Goal: Complete application form: Complete application form

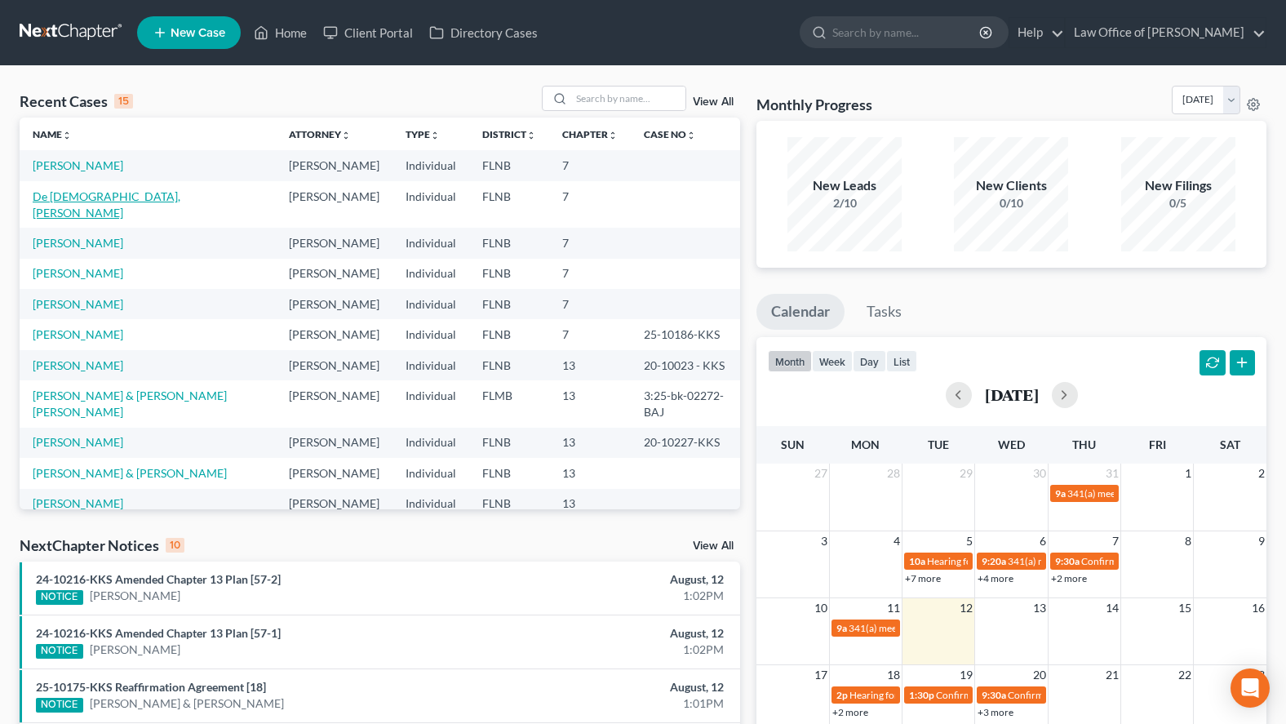
click at [70, 199] on link "De [DEMOGRAPHIC_DATA], [PERSON_NAME]" at bounding box center [107, 204] width 148 height 30
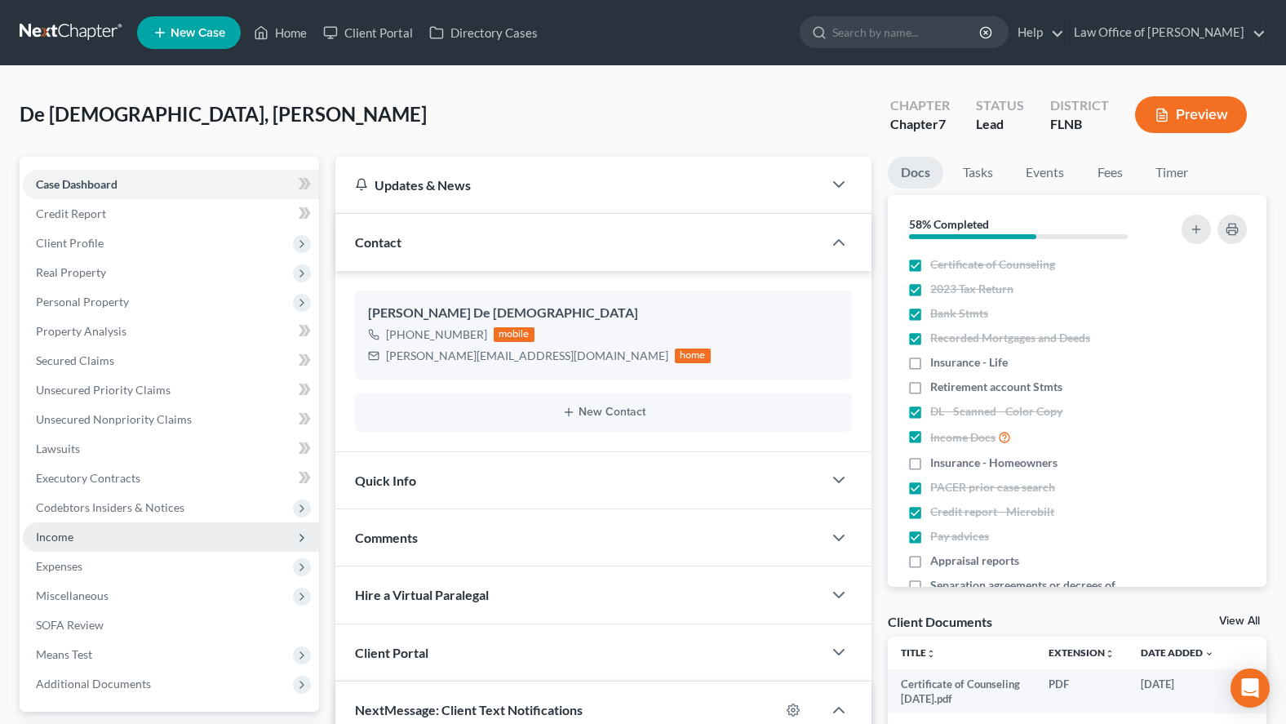
click at [189, 545] on span "Income" at bounding box center [171, 536] width 296 height 29
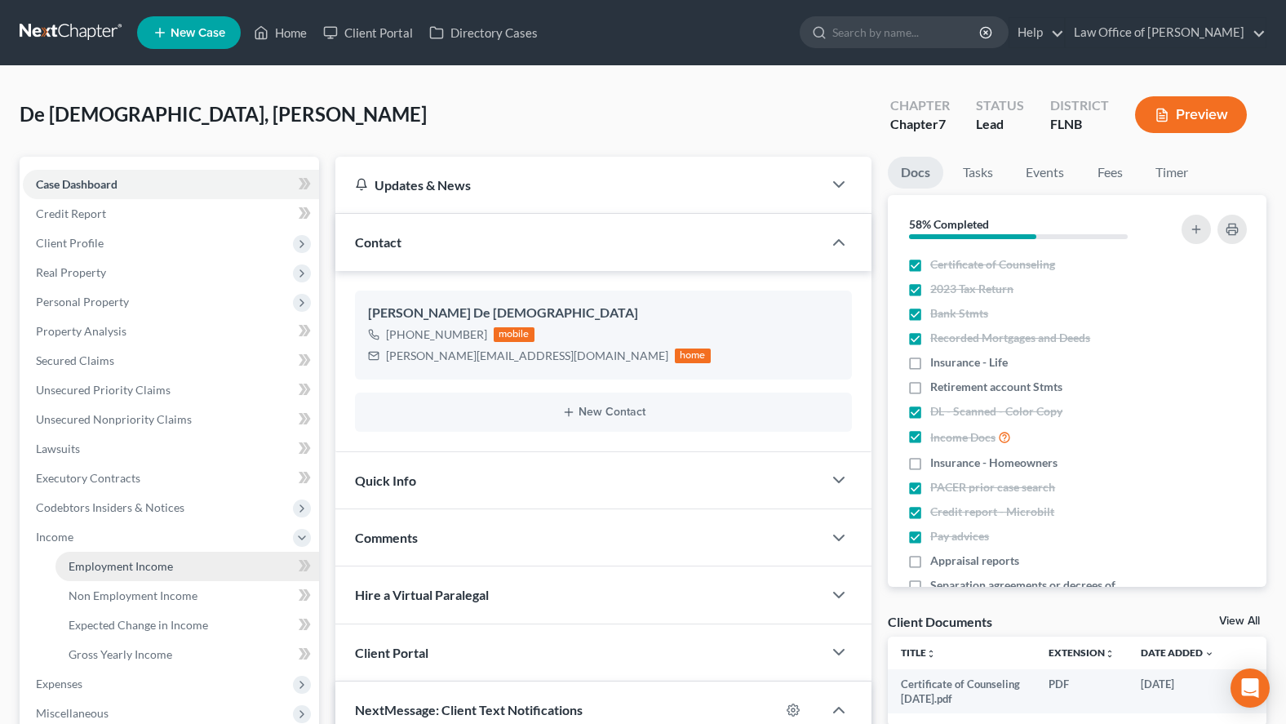
click at [165, 560] on span "Employment Income" at bounding box center [121, 566] width 104 height 14
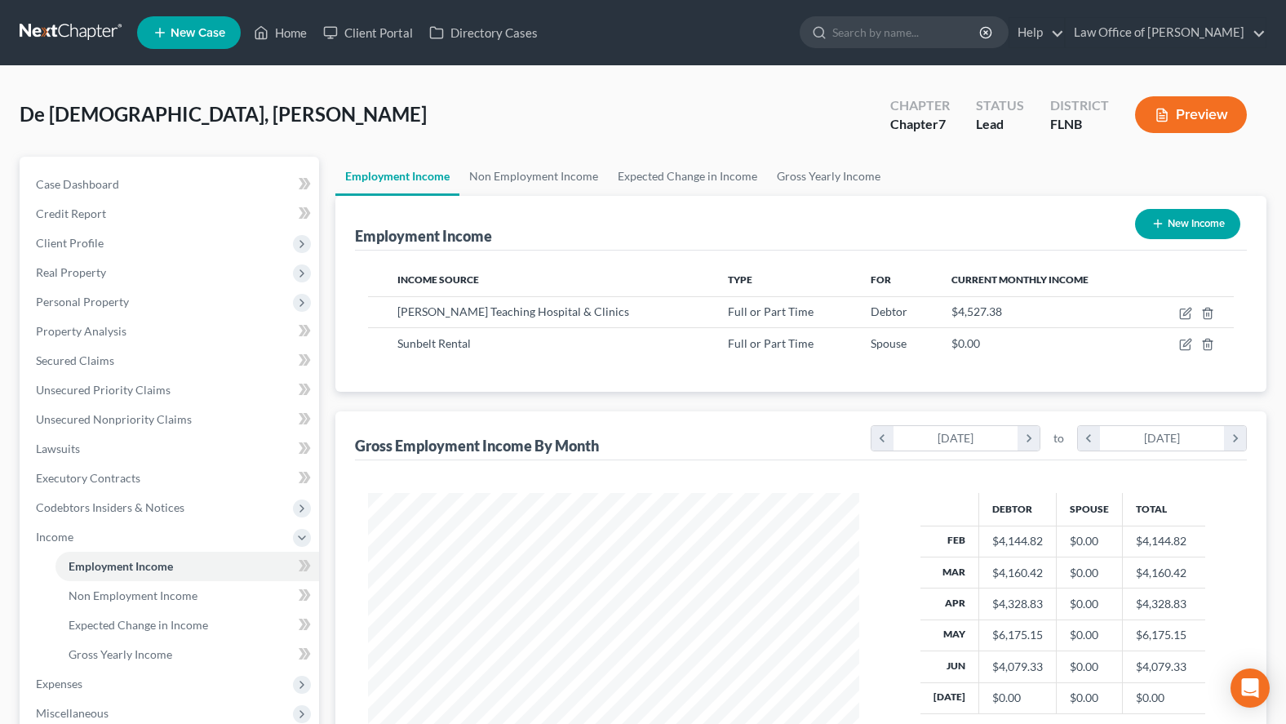
scroll to position [293, 525]
click at [1183, 315] on icon "button" at bounding box center [1185, 313] width 13 height 13
select select "0"
select select "9"
select select "2"
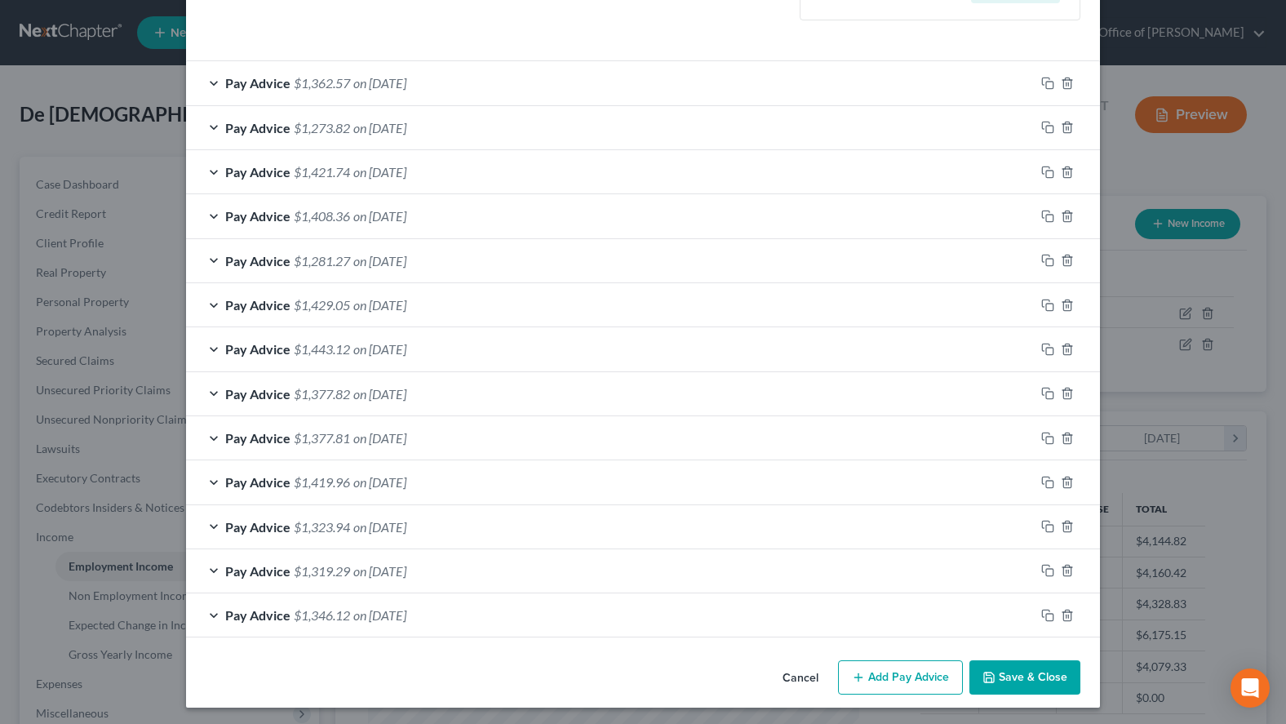
scroll to position [497, 0]
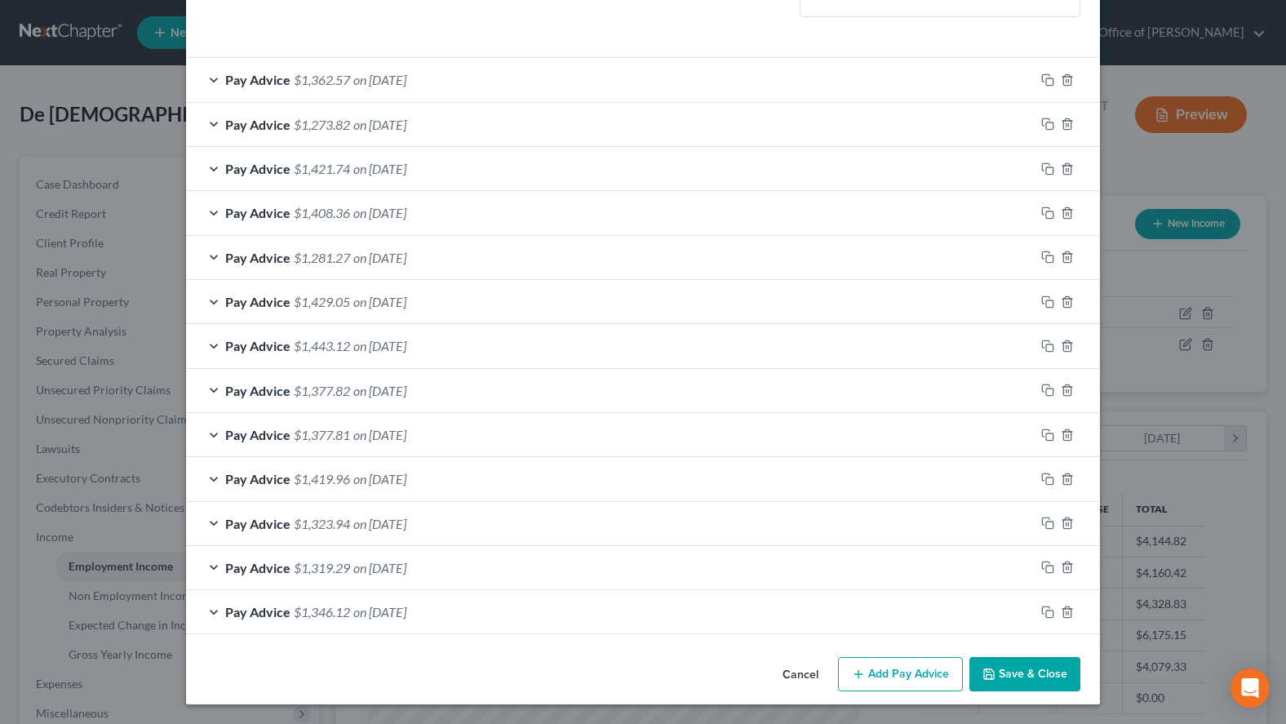
click at [881, 668] on button "Add Pay Advice" at bounding box center [900, 674] width 125 height 34
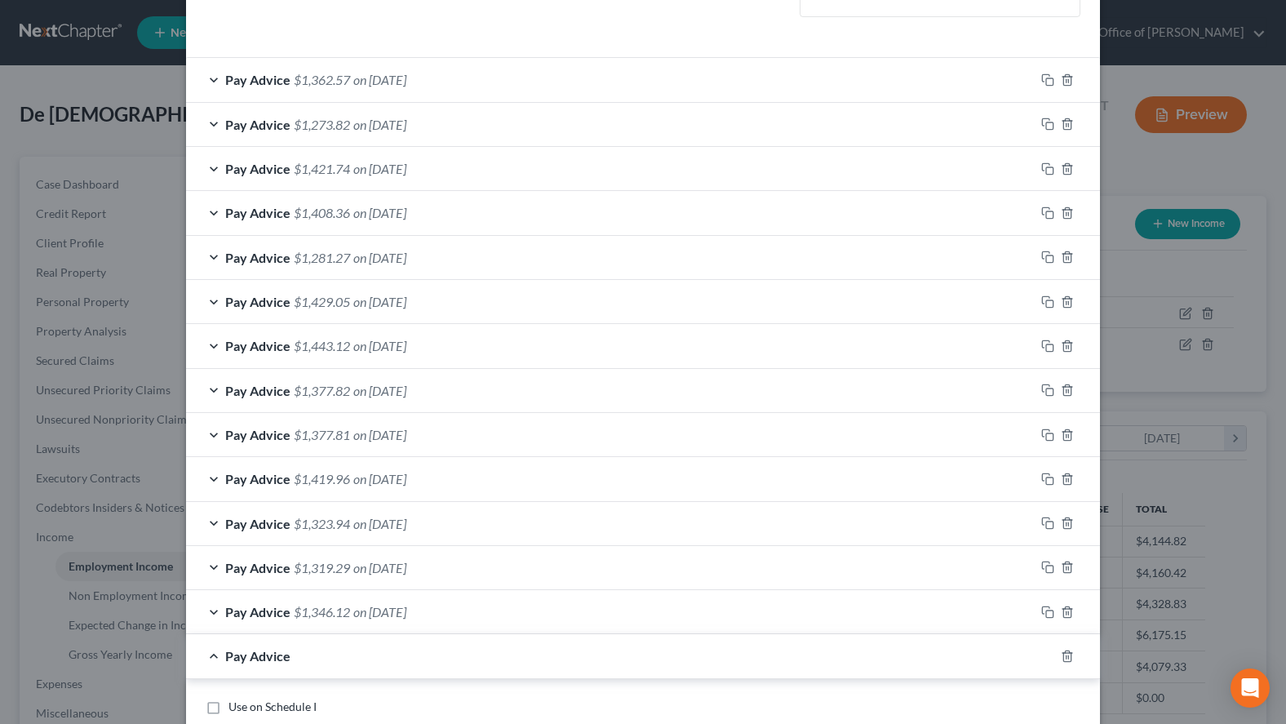
scroll to position [830, 0]
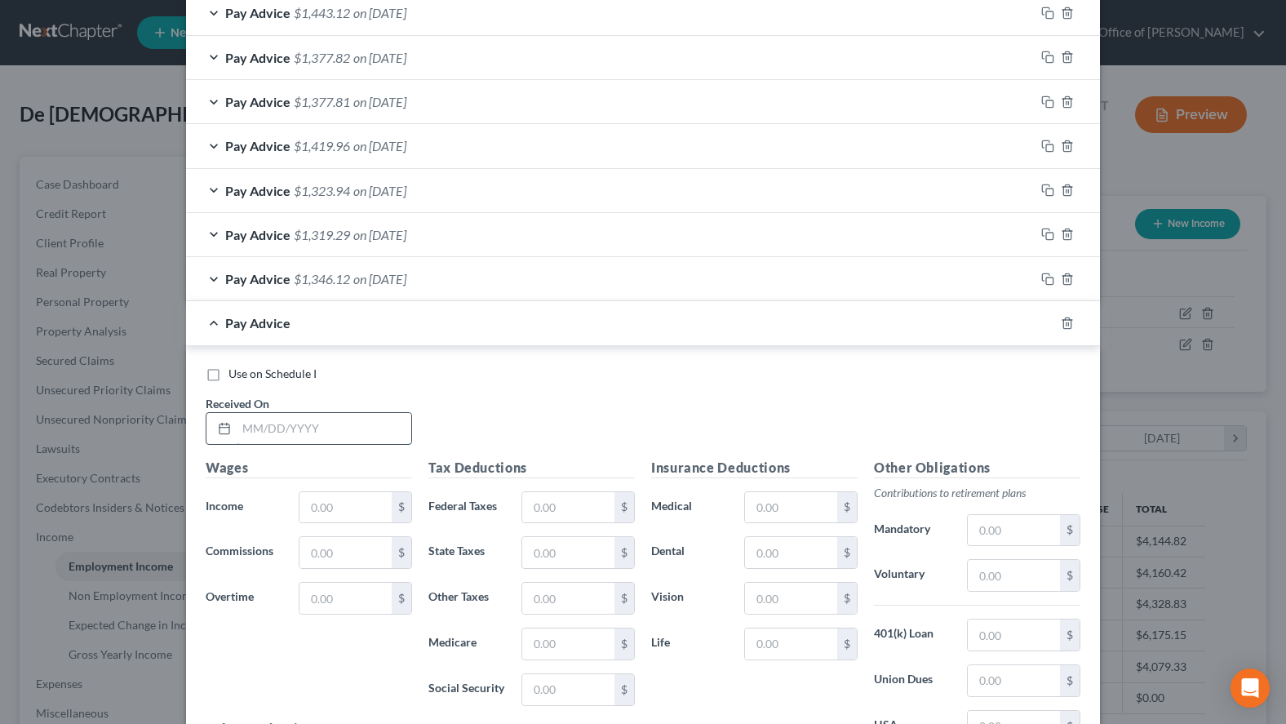
click at [291, 424] on input "text" at bounding box center [324, 428] width 175 height 31
type input "07/11/2025"
click at [1005, 492] on p "Contributions to retirement plans" at bounding box center [977, 493] width 206 height 16
click at [354, 505] on input "text" at bounding box center [346, 507] width 92 height 31
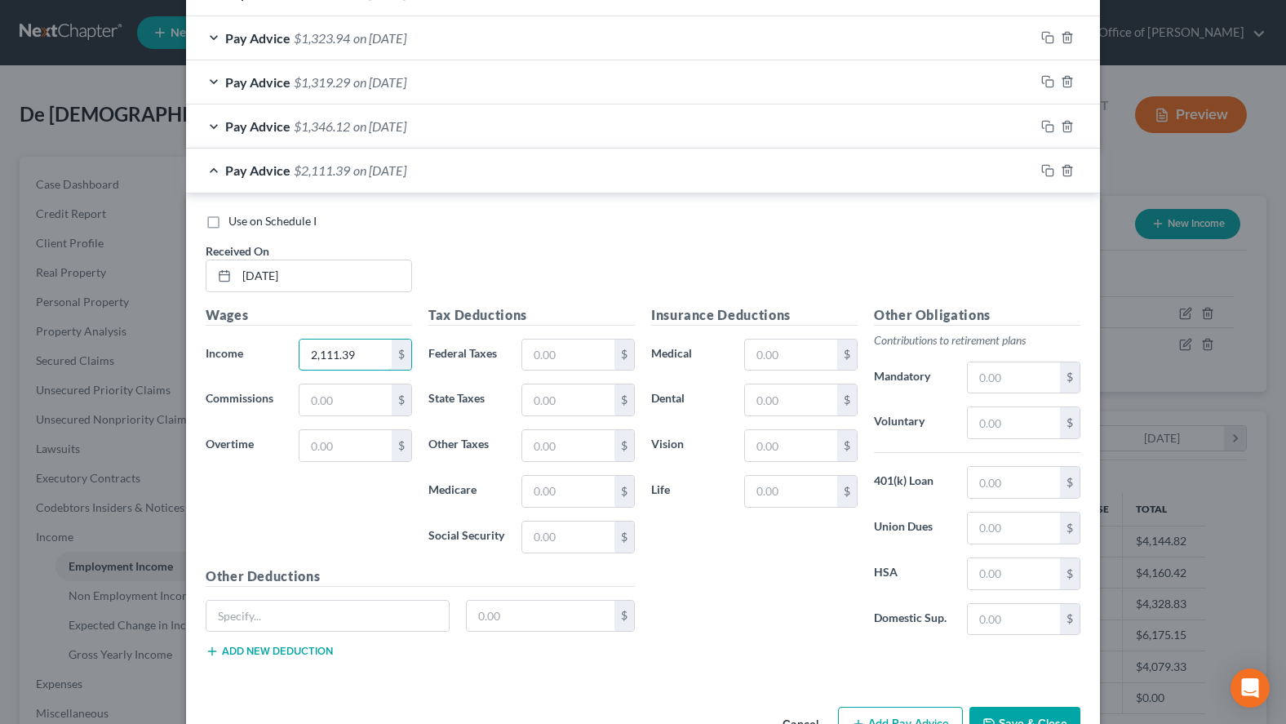
scroll to position [1032, 0]
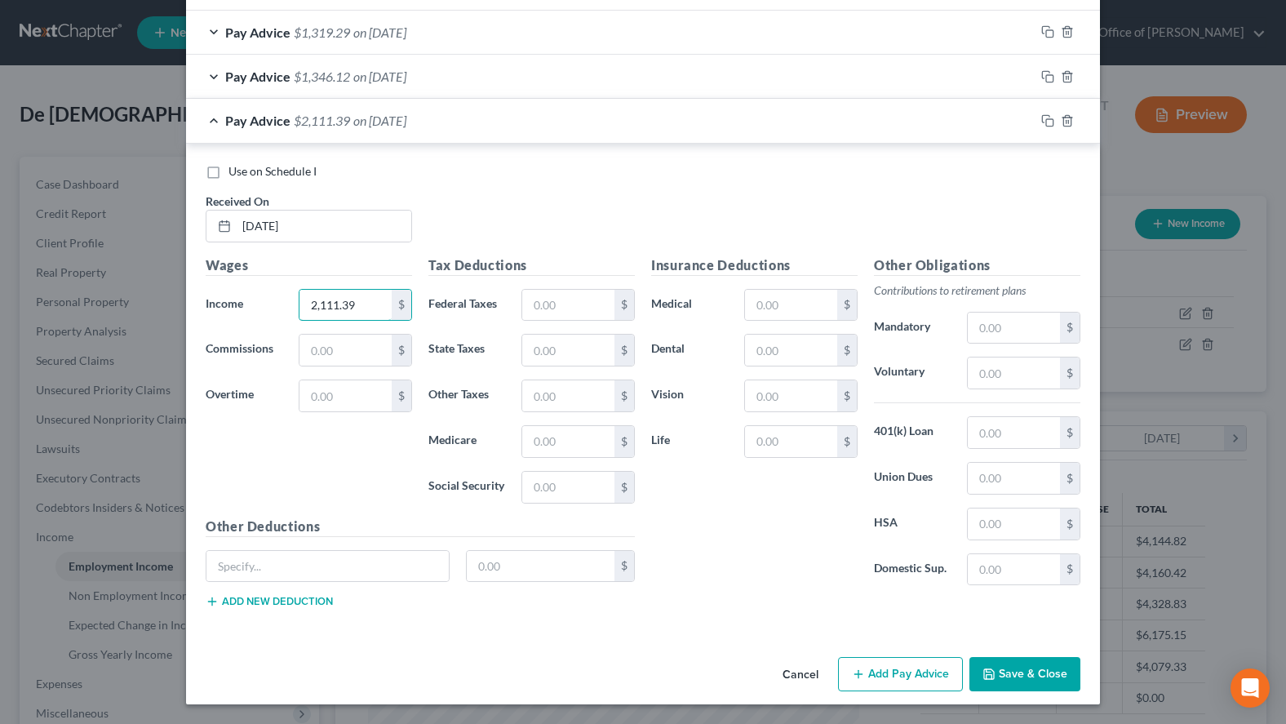
type input "2,111.39"
click at [898, 673] on button "Add Pay Advice" at bounding box center [900, 674] width 125 height 34
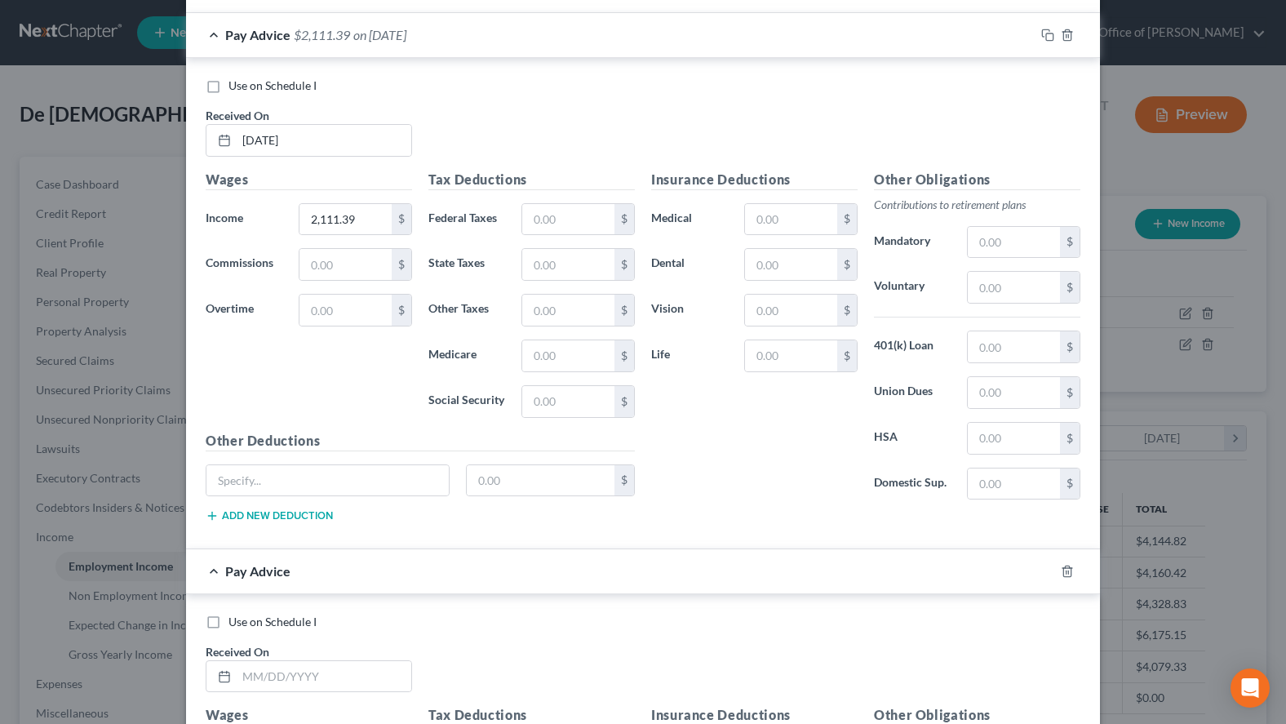
scroll to position [1282, 0]
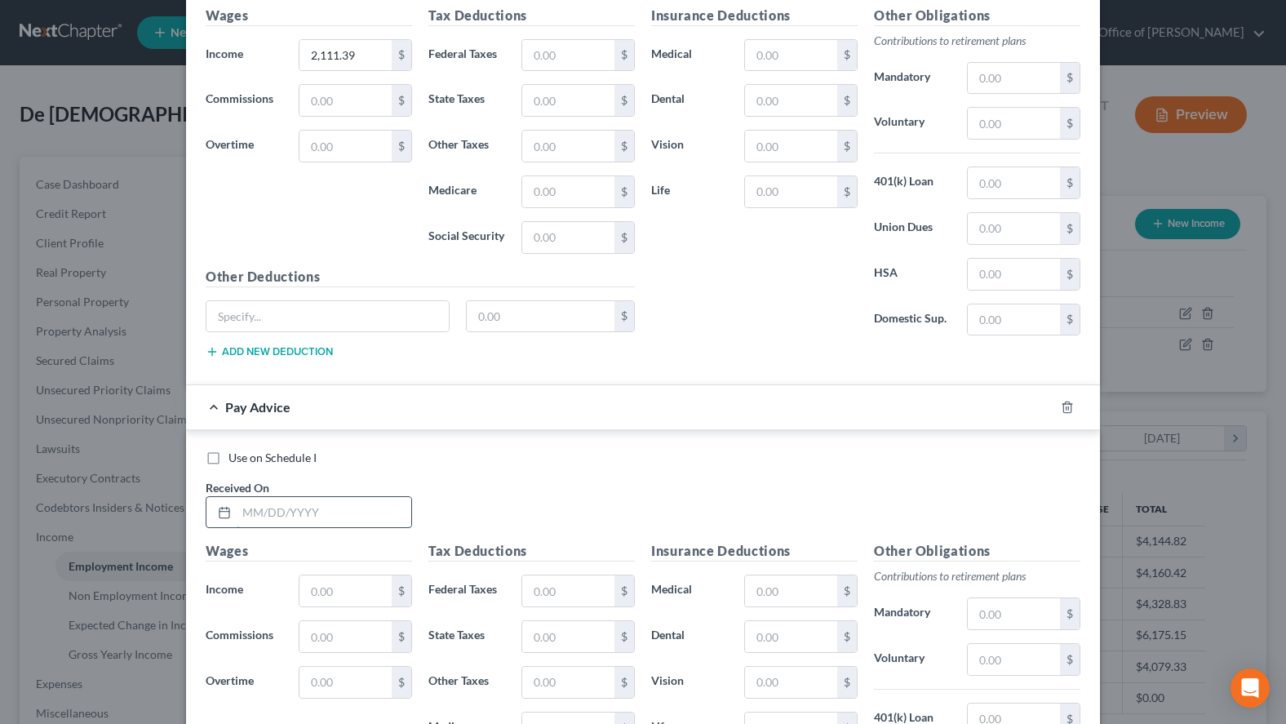
click at [375, 499] on input "text" at bounding box center [324, 512] width 175 height 31
type input "07/25/2025"
click at [988, 508] on div "Use on Schedule I Received On * 07/25/2025" at bounding box center [643, 496] width 891 height 92
click at [349, 594] on input "text" at bounding box center [346, 590] width 92 height 31
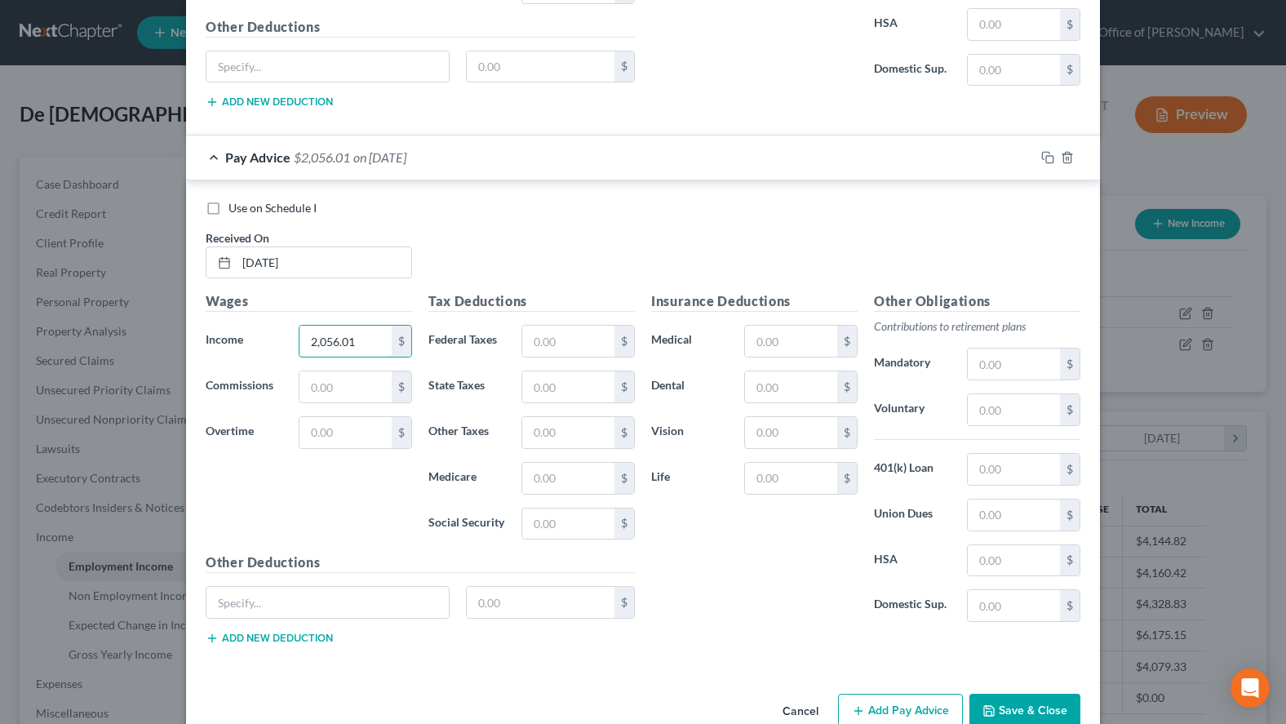
scroll to position [1569, 0]
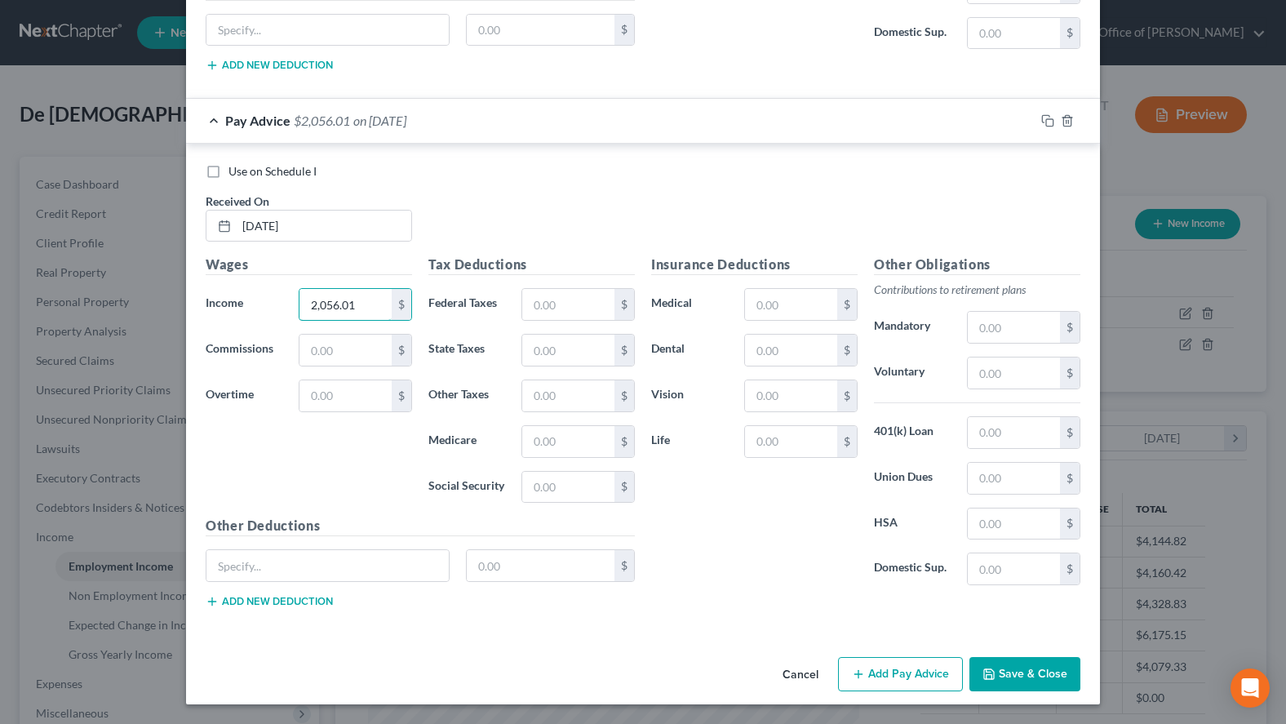
type input "2,056.01"
click at [908, 670] on button "Add Pay Advice" at bounding box center [900, 674] width 125 height 34
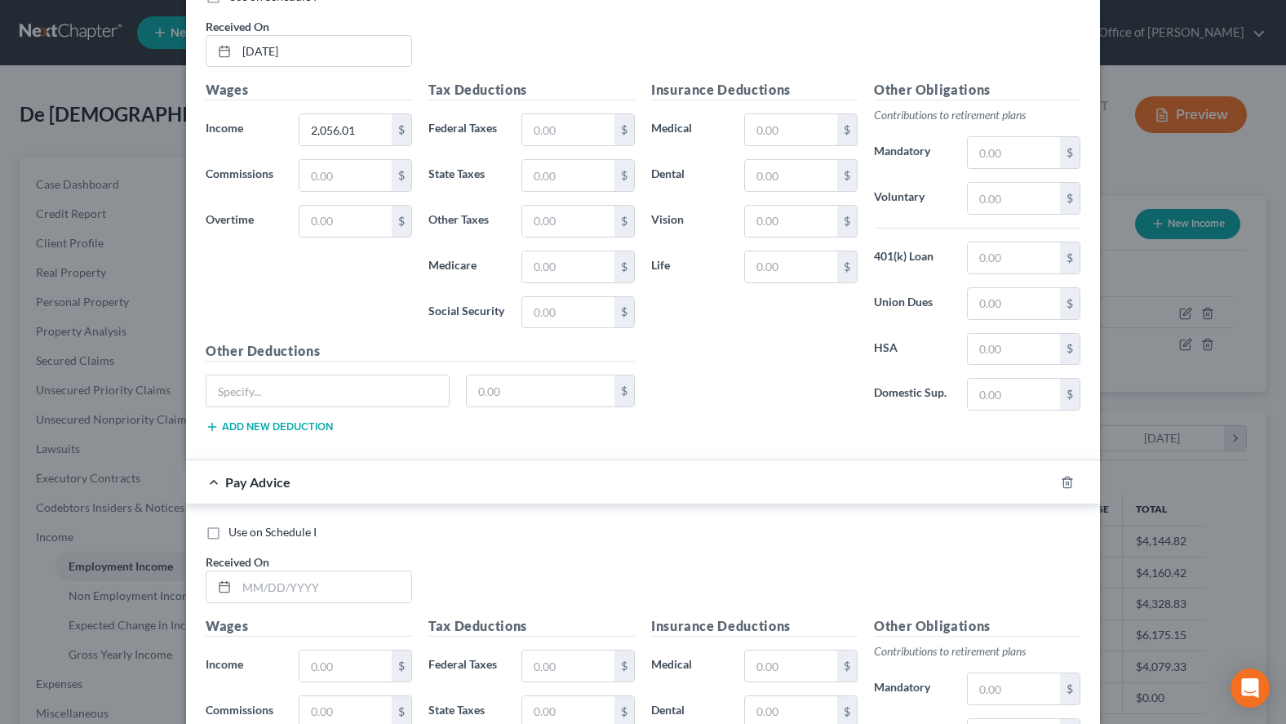
scroll to position [1818, 0]
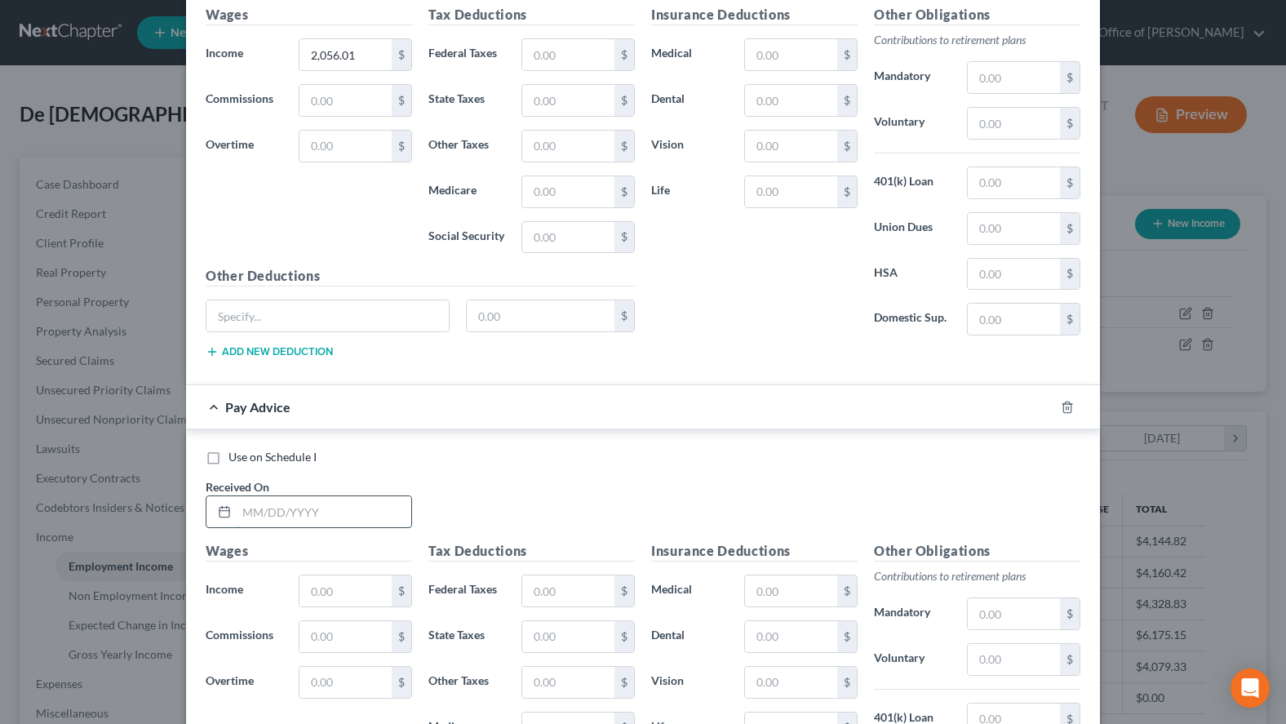
click at [363, 518] on input "text" at bounding box center [324, 511] width 175 height 31
type input "08/08/2025"
click at [1010, 509] on div "Use on Schedule I Received On * 08/08/2025" at bounding box center [643, 495] width 891 height 92
click at [337, 593] on input "text" at bounding box center [346, 590] width 92 height 31
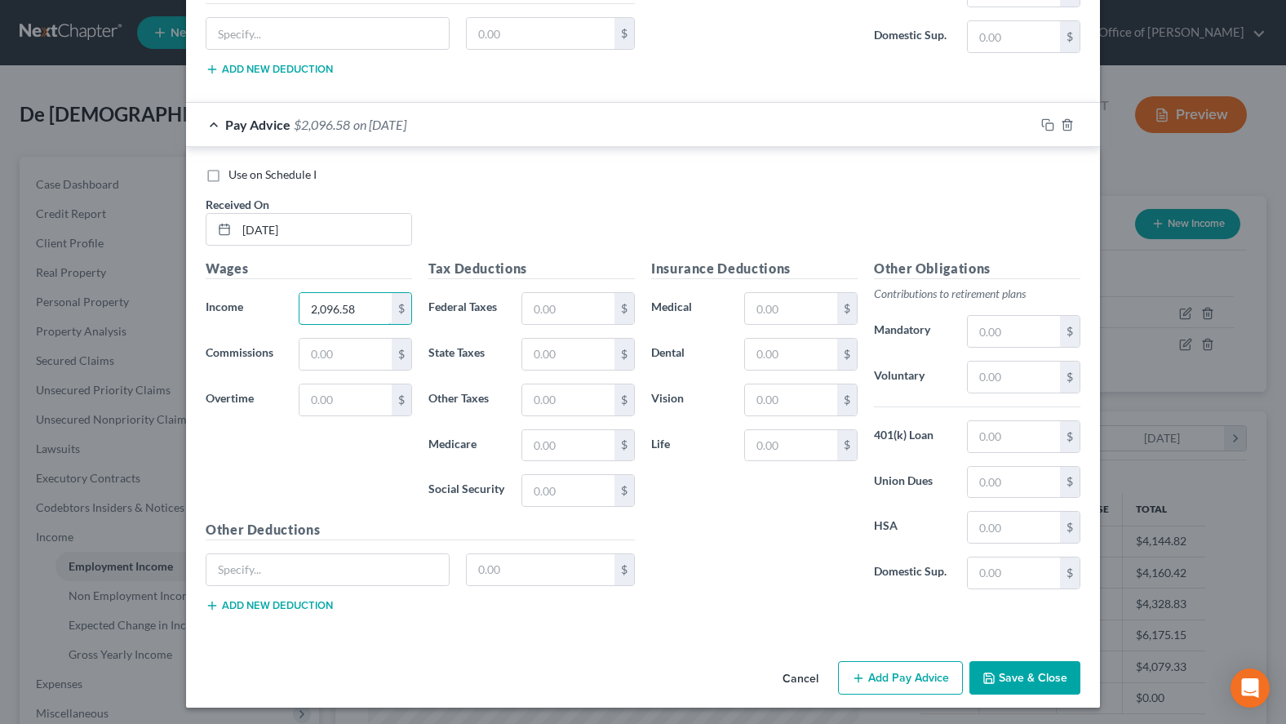
scroll to position [2105, 0]
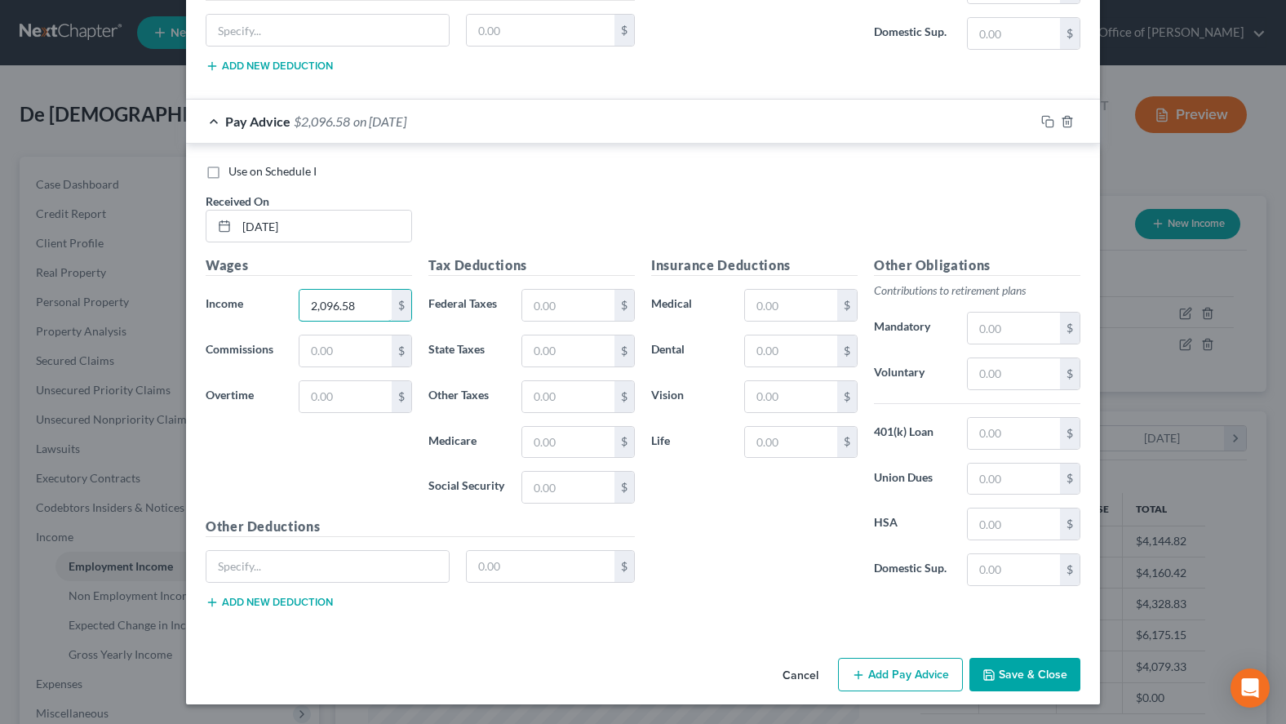
type input "2,096.58"
click at [1012, 680] on button "Save & Close" at bounding box center [1025, 675] width 111 height 34
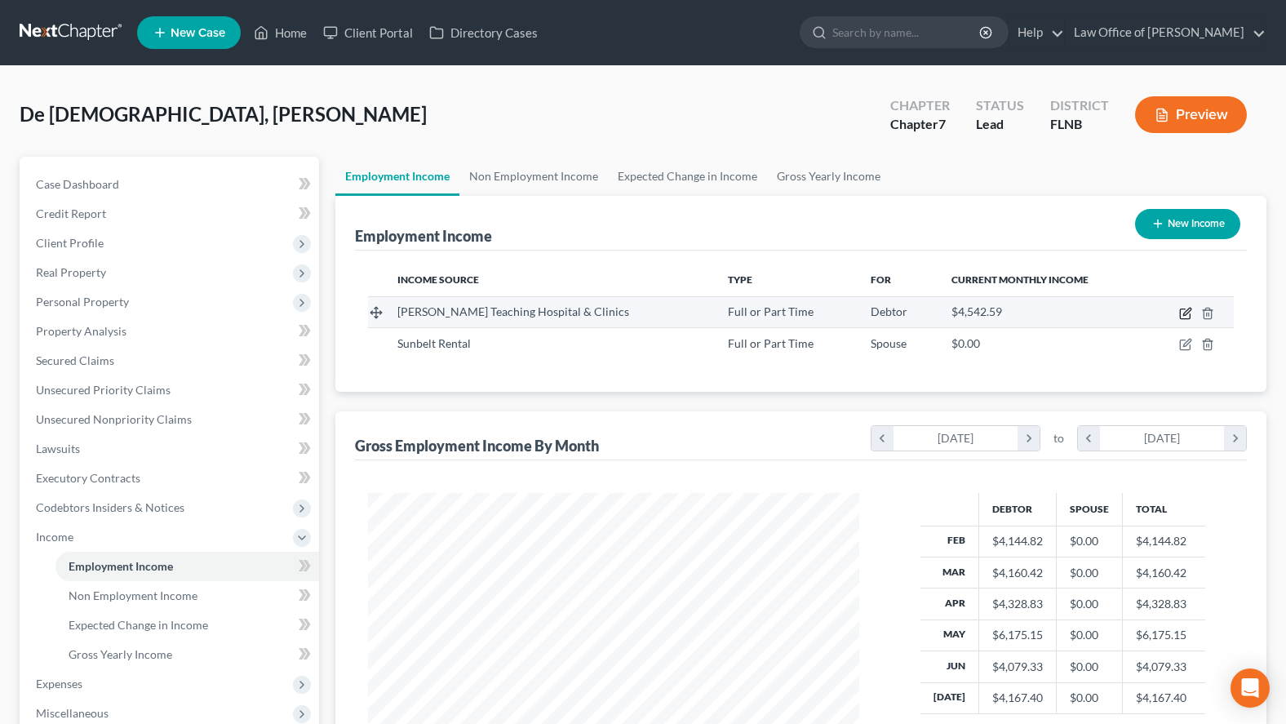
click at [1182, 307] on icon "button" at bounding box center [1185, 313] width 13 height 13
select select "0"
select select "9"
select select "2"
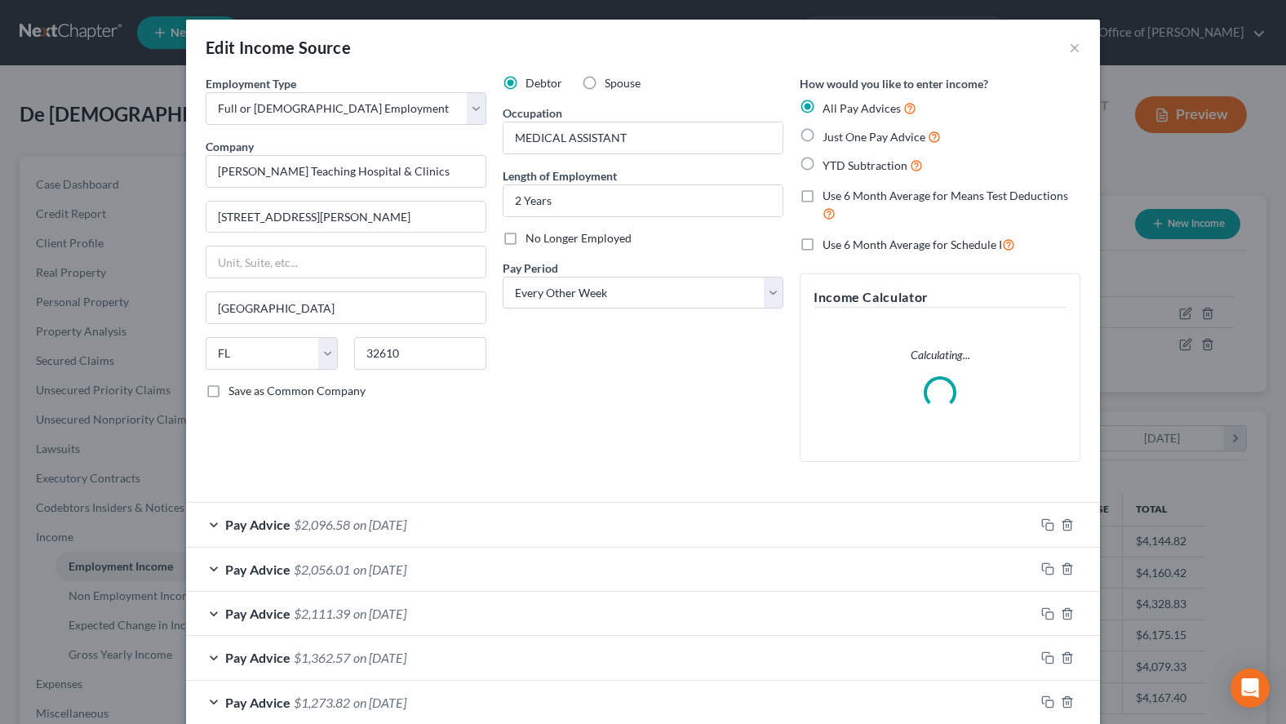
click at [513, 611] on div "Pay Advice $2,111.39 on 07/11/2025" at bounding box center [610, 613] width 849 height 43
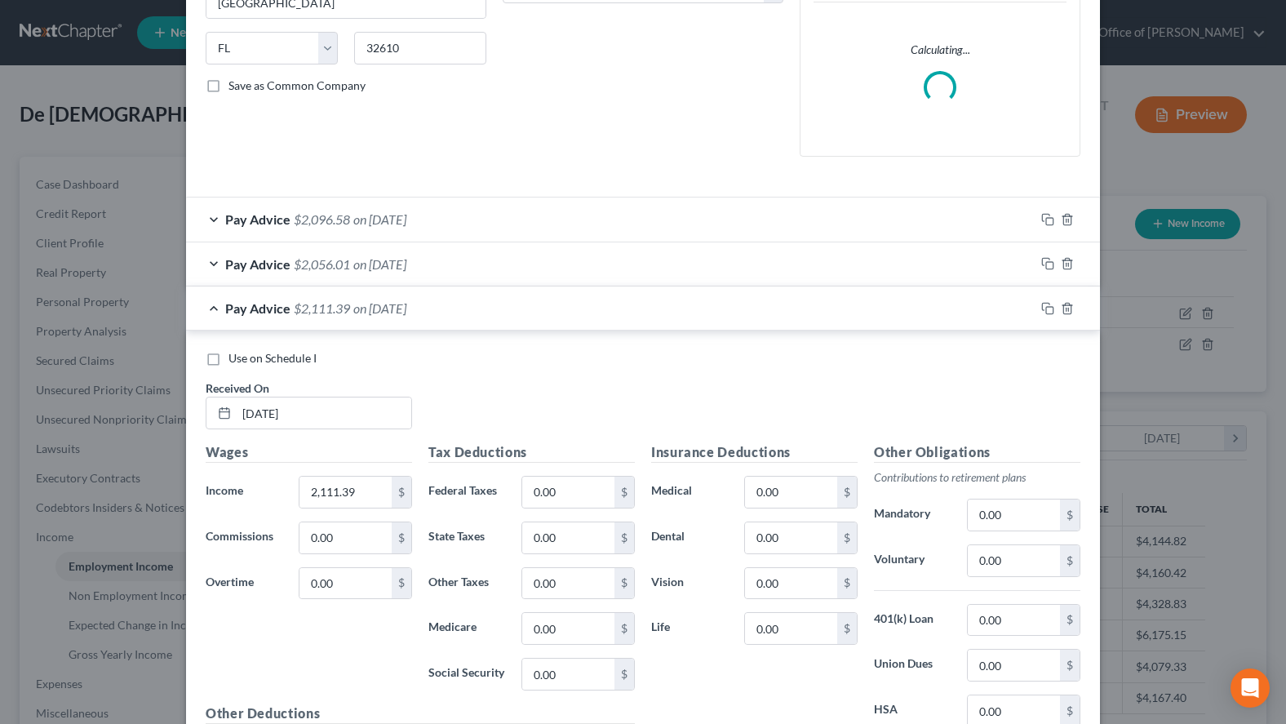
scroll to position [416, 0]
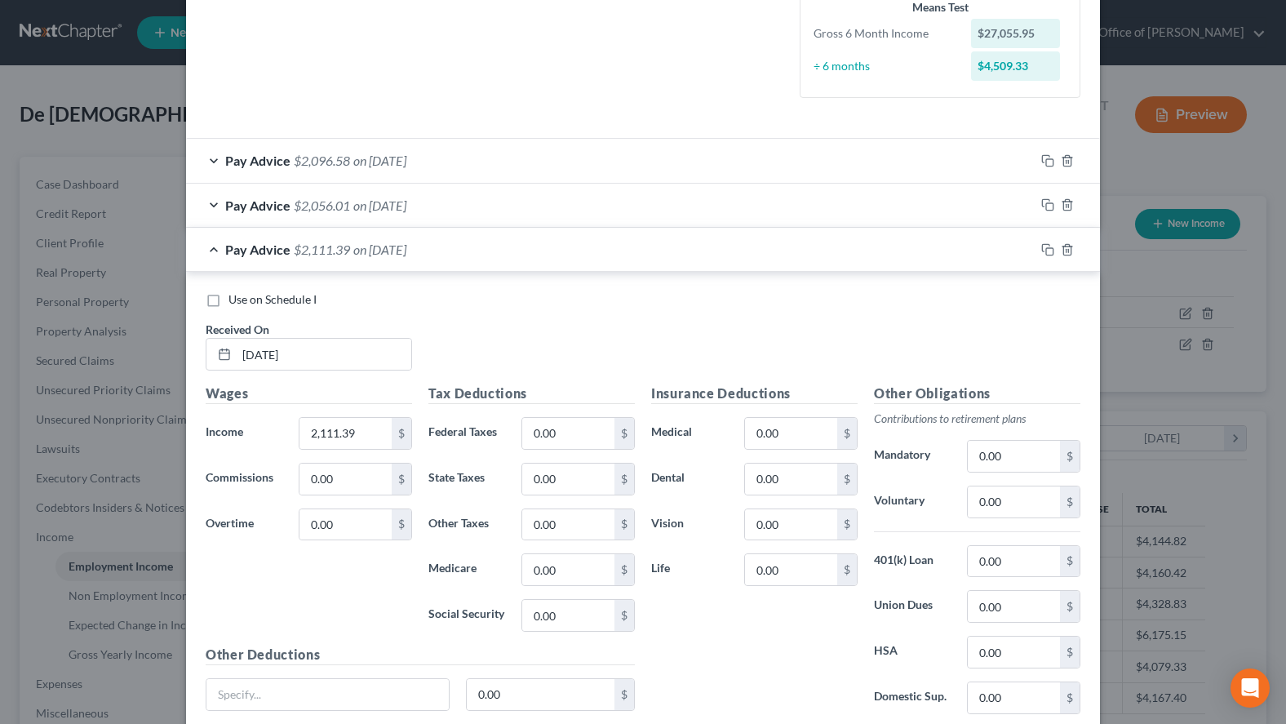
click at [944, 334] on div "Use on Schedule I Received On * 07/11/2025" at bounding box center [643, 337] width 891 height 92
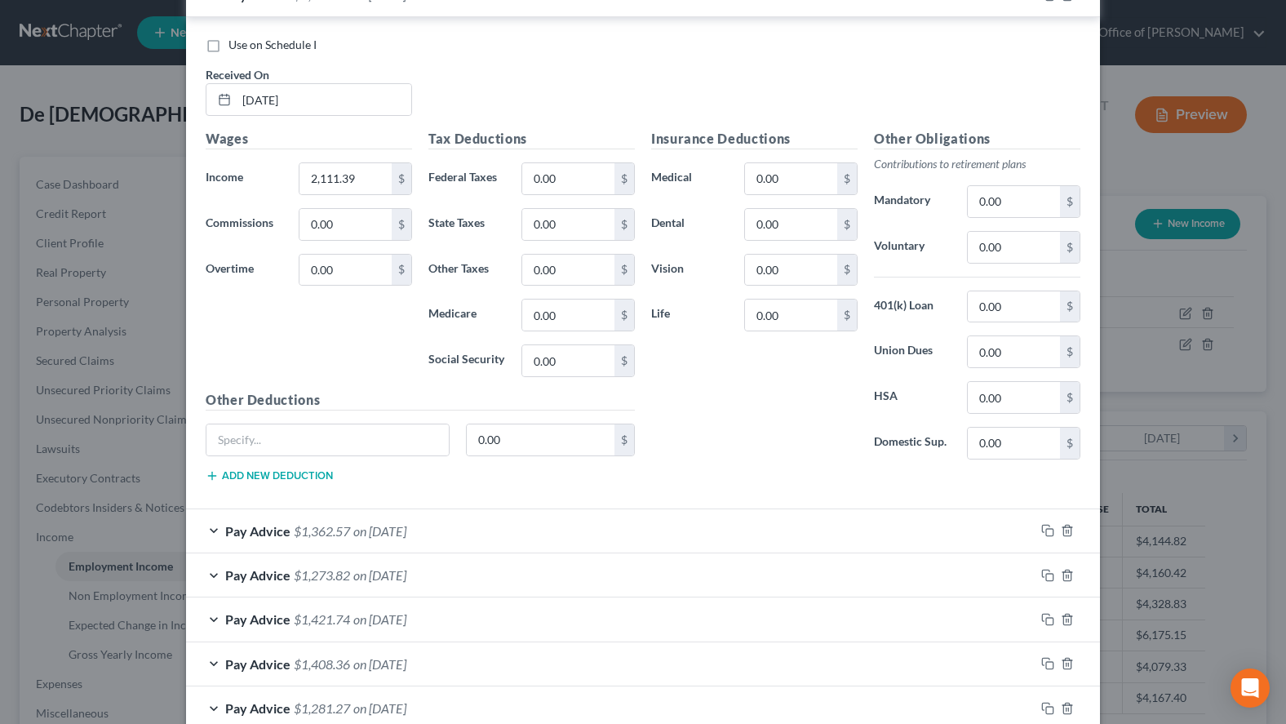
scroll to position [749, 0]
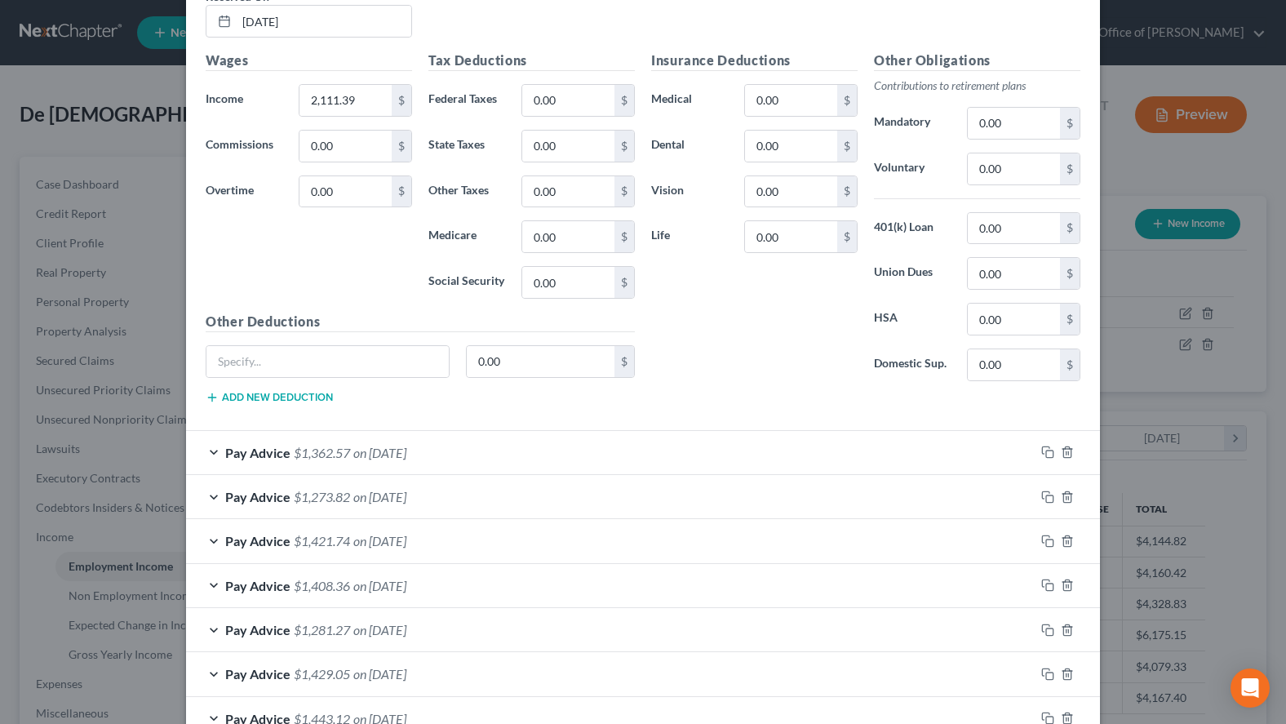
click at [534, 460] on div "Pay Advice $1,362.57 on 06/27/2025" at bounding box center [610, 452] width 849 height 43
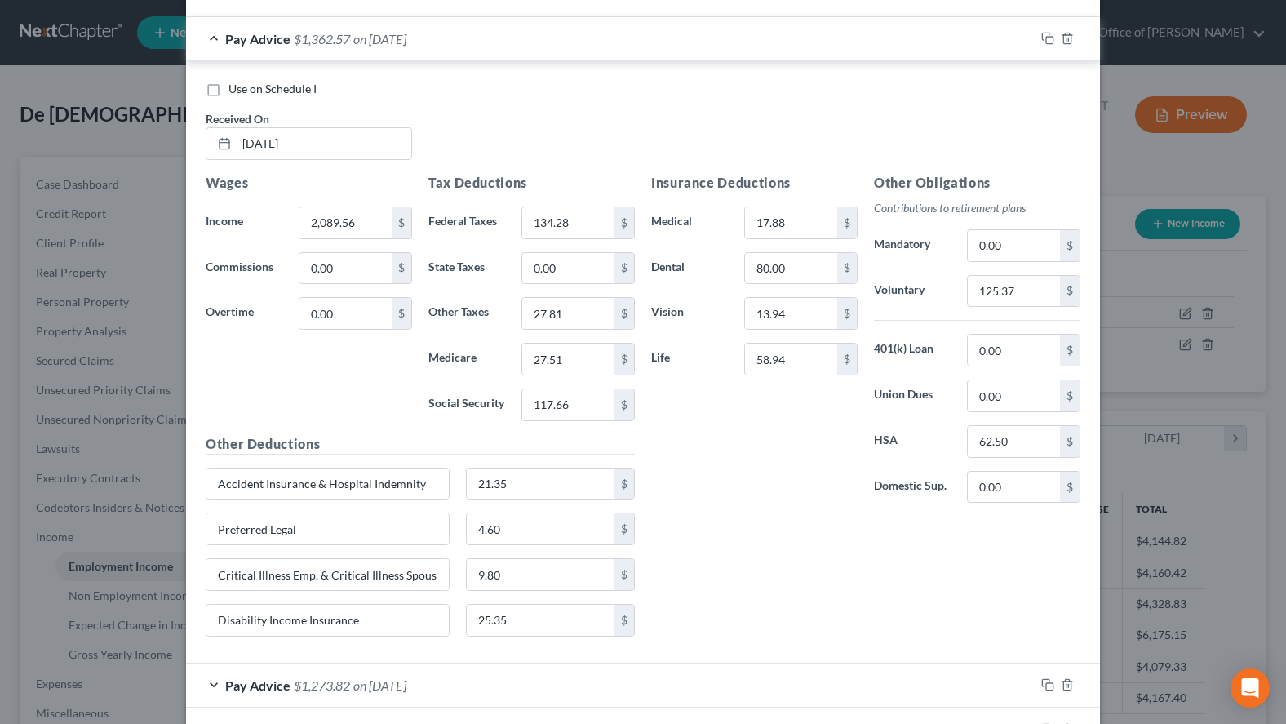
scroll to position [1166, 0]
drag, startPoint x: 437, startPoint y: 480, endPoint x: 144, endPoint y: 474, distance: 292.3
click at [206, 474] on input "Accident Insurance & Hospital Indemnity" at bounding box center [327, 481] width 242 height 31
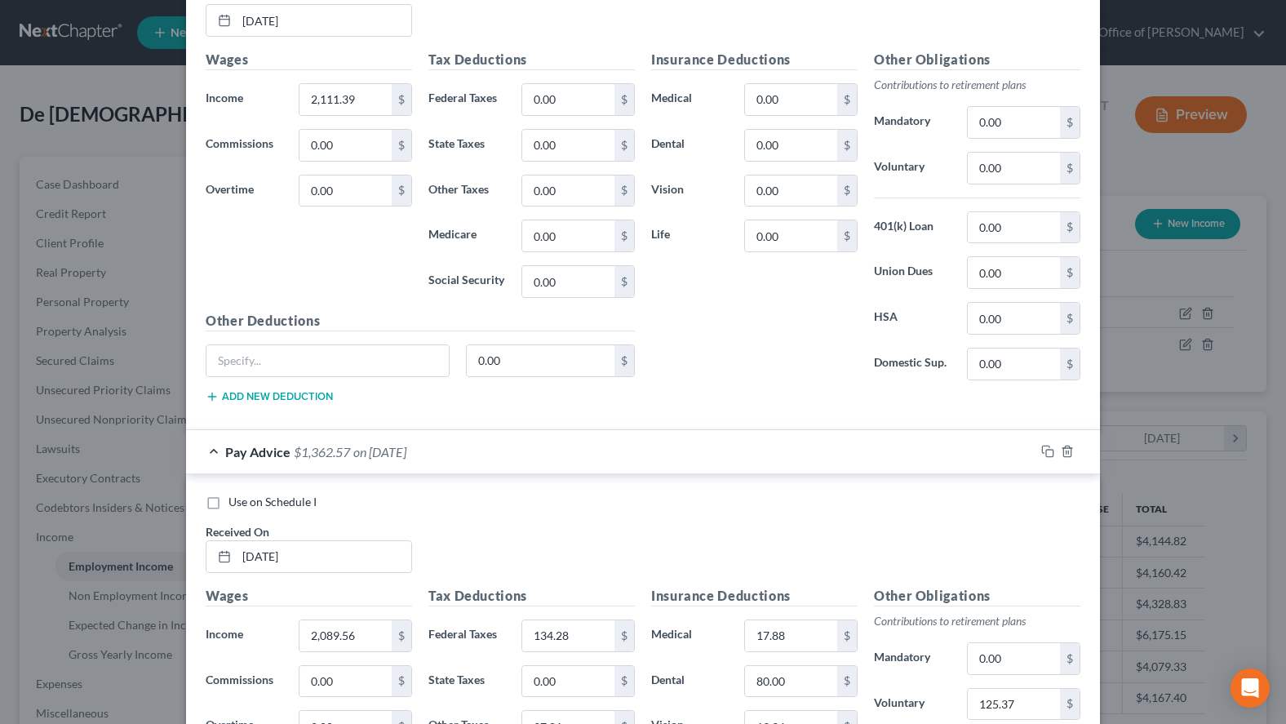
scroll to position [749, 0]
click at [373, 353] on input "text" at bounding box center [327, 361] width 242 height 31
paste input "Accident Insurance & Hospital Indemnity"
type input "Accident Insurance & Hospital Indemnity"
click at [298, 394] on button "Add new deduction" at bounding box center [269, 397] width 127 height 13
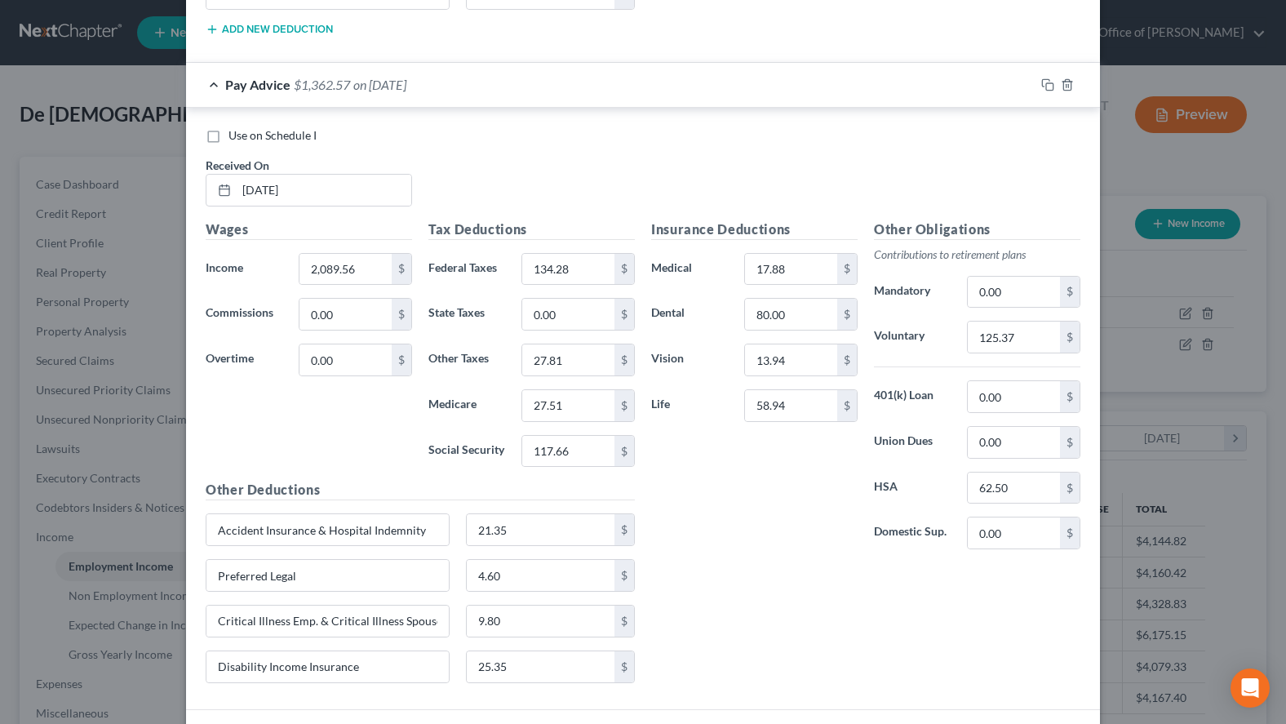
scroll to position [1166, 0]
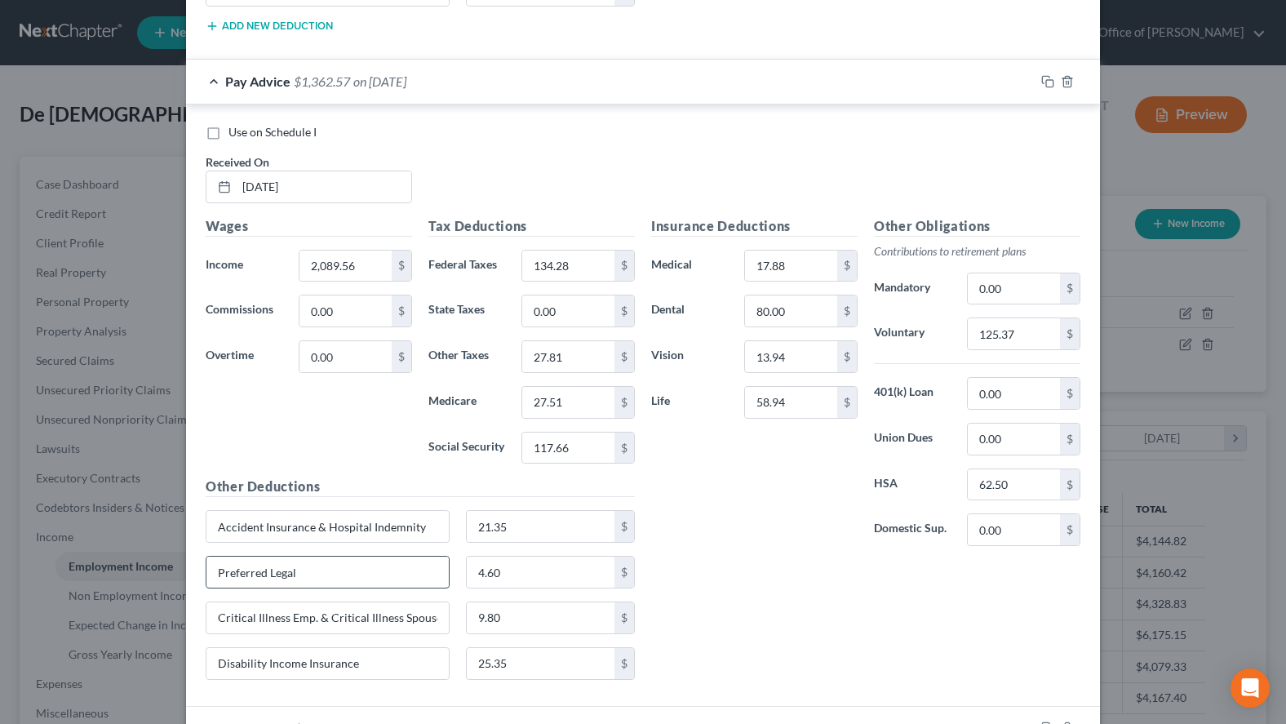
drag, startPoint x: 367, startPoint y: 571, endPoint x: 213, endPoint y: 580, distance: 154.6
click at [213, 580] on input "Preferred Legal" at bounding box center [327, 572] width 242 height 31
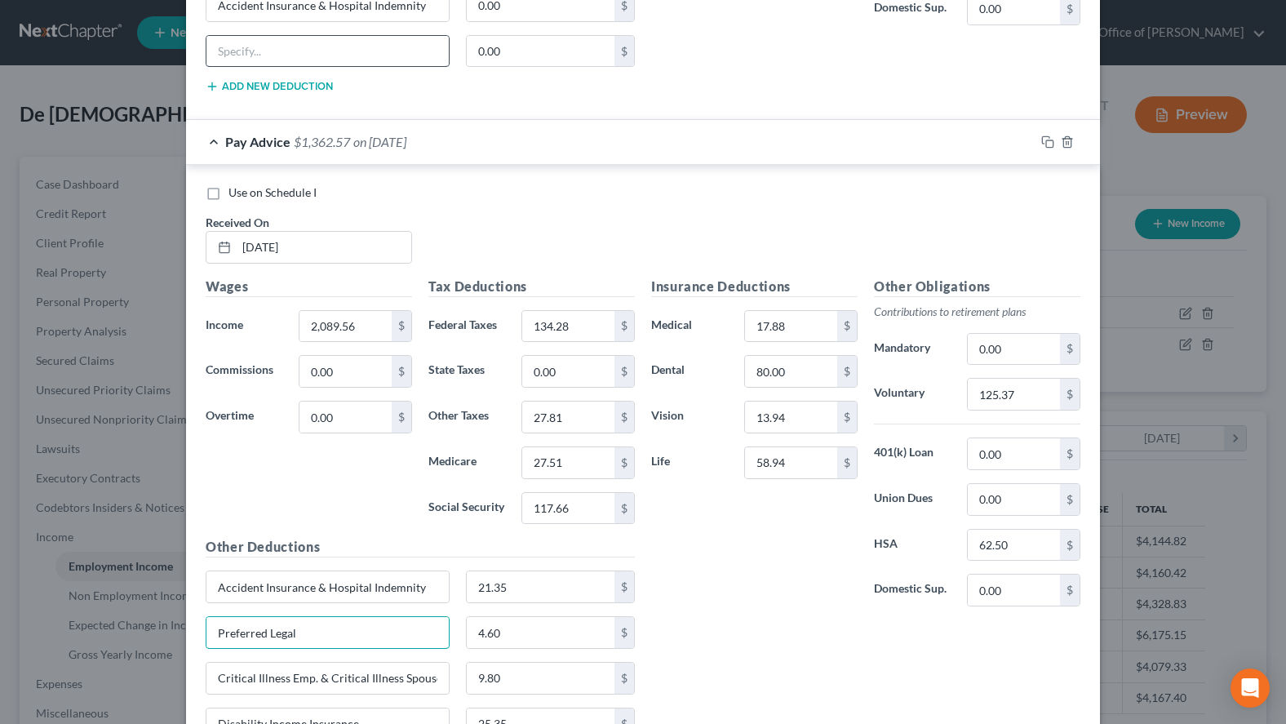
scroll to position [1082, 0]
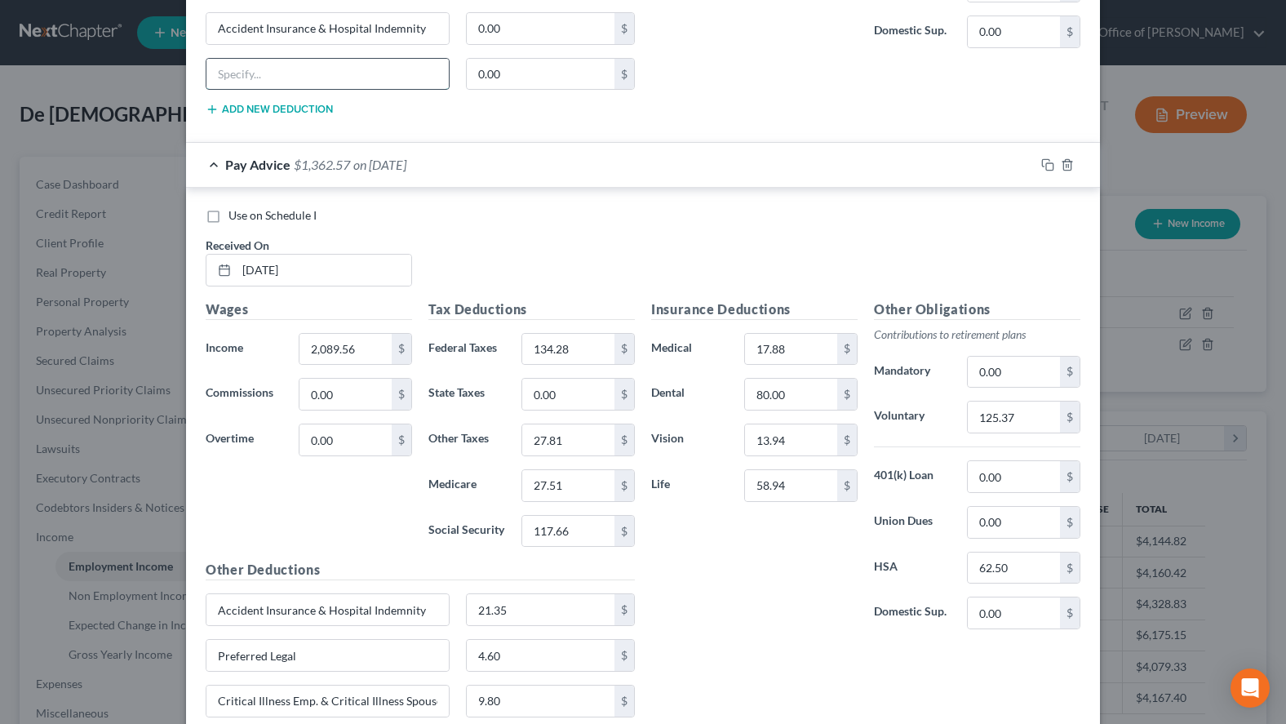
click at [390, 75] on input "text" at bounding box center [327, 74] width 242 height 31
paste input "Preferred Legal"
type input "Preferred Legal"
click at [976, 219] on div "Use on Schedule I" at bounding box center [643, 215] width 875 height 16
drag, startPoint x: 216, startPoint y: 697, endPoint x: 446, endPoint y: 694, distance: 229.4
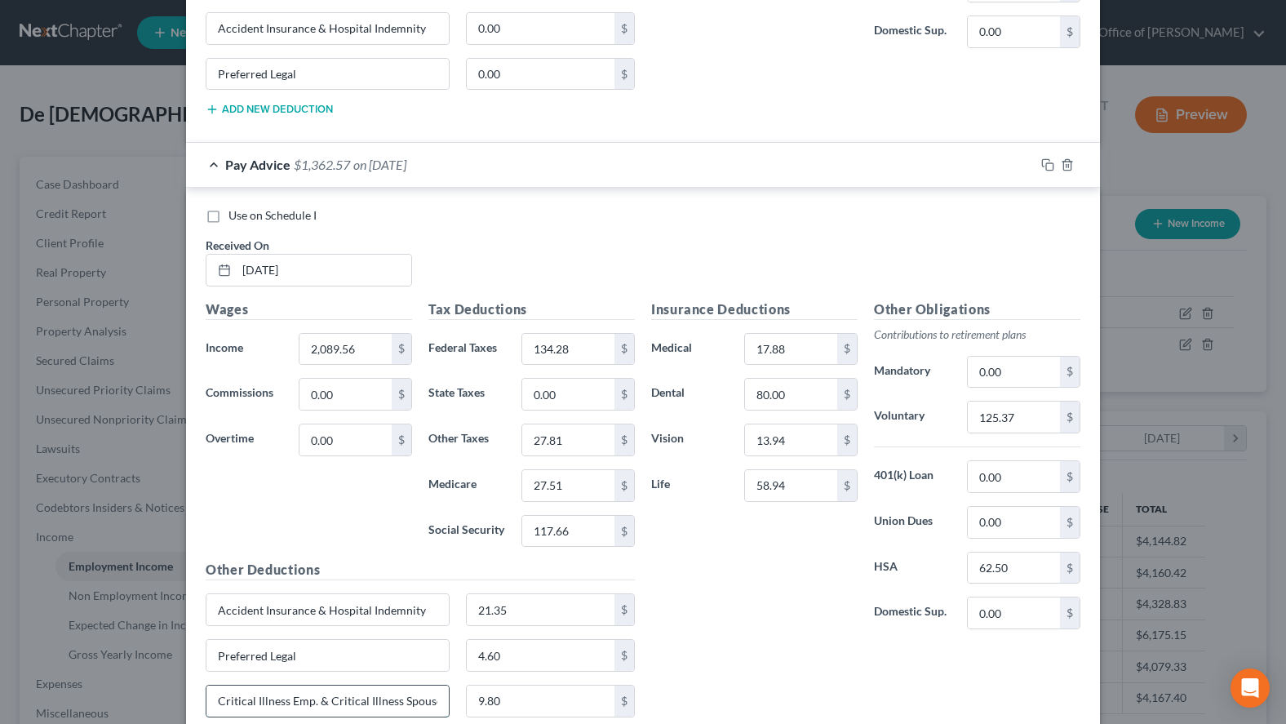
click at [446, 694] on input "Critical Illness Emp. & Critical Illness Spouse" at bounding box center [327, 701] width 242 height 31
click at [276, 109] on button "Add new deduction" at bounding box center [269, 109] width 127 height 13
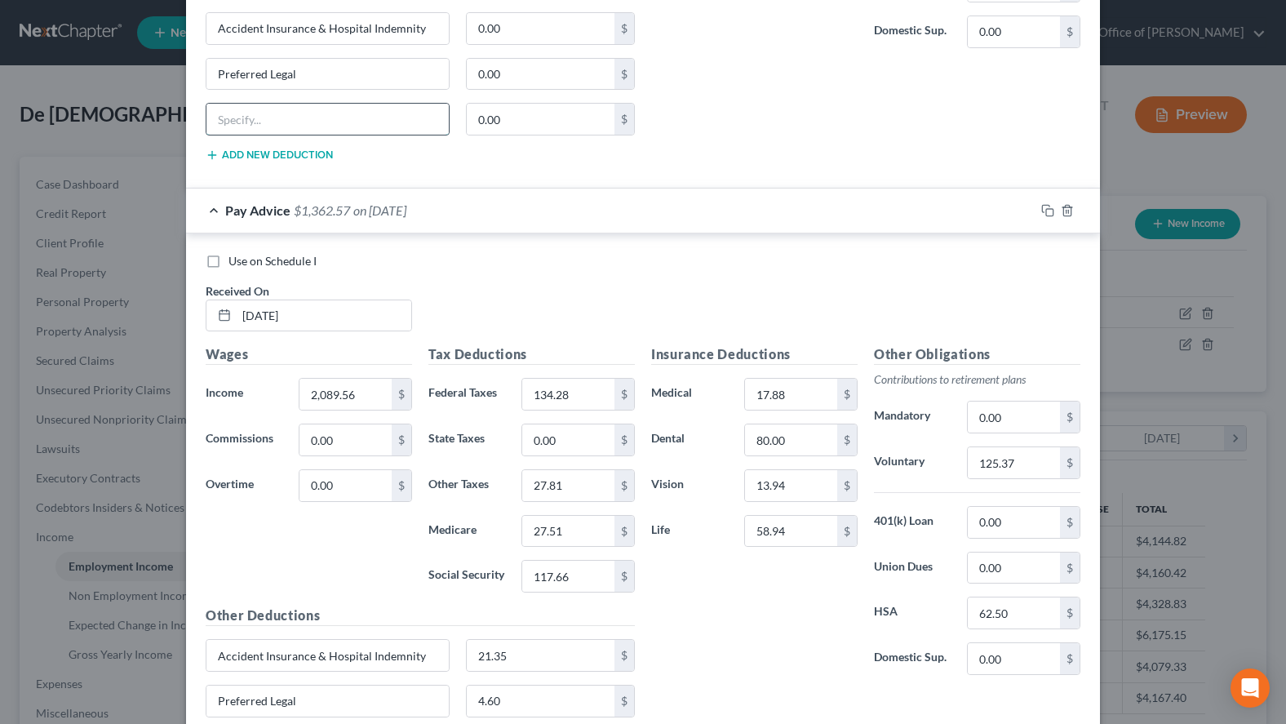
click at [285, 113] on input "text" at bounding box center [327, 119] width 242 height 31
paste input "Critical Illness Emp. & Critical Illness Spouse"
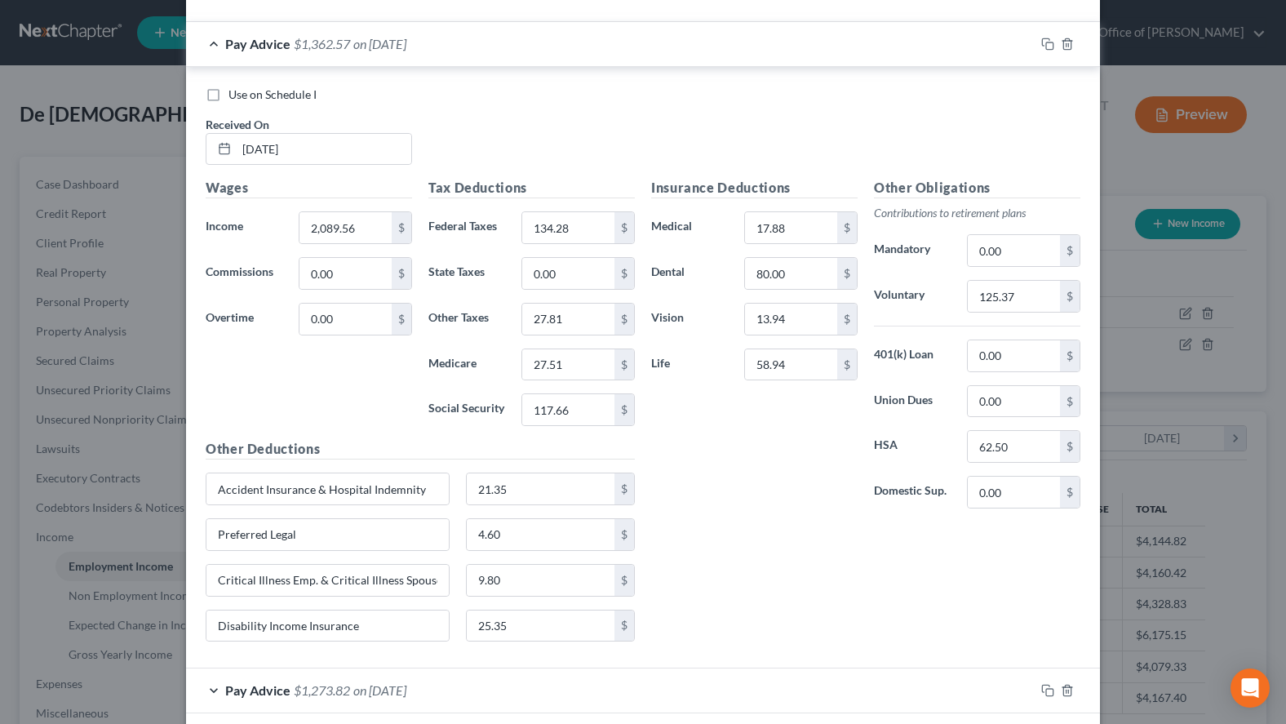
scroll to position [1166, 0]
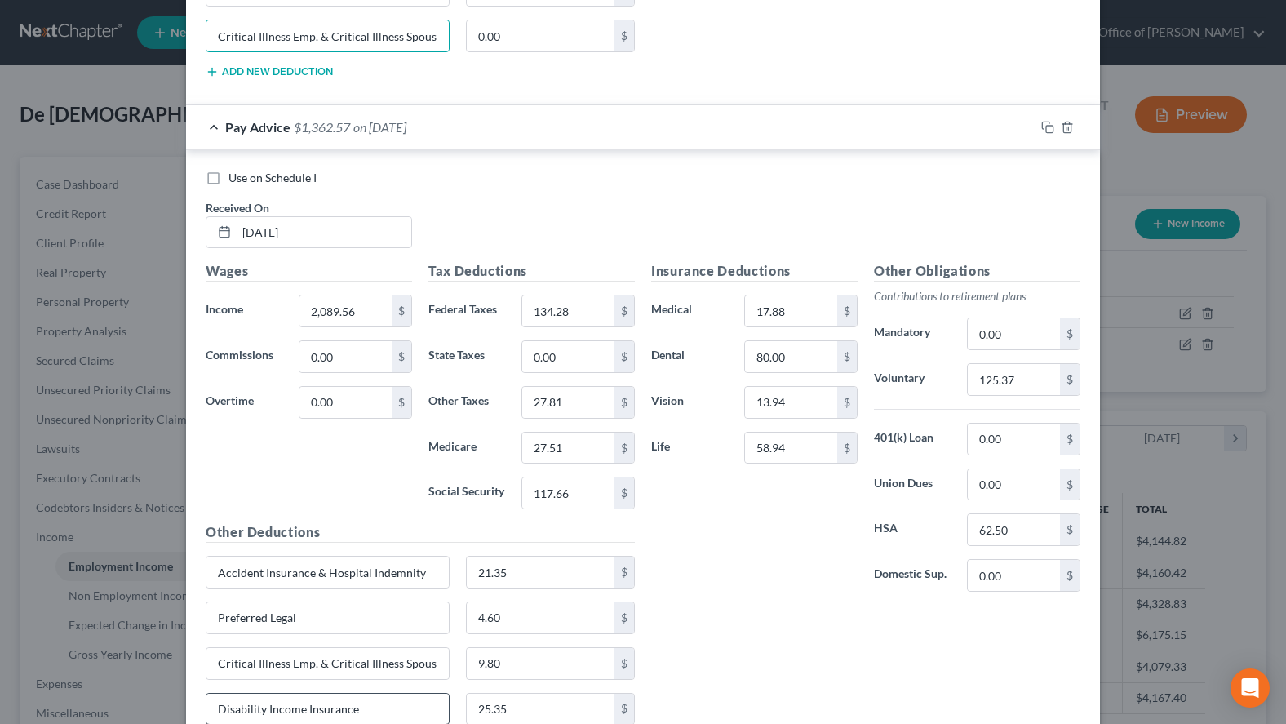
type input "Critical Illness Emp. & Critical Illness Spouse"
drag, startPoint x: 388, startPoint y: 702, endPoint x: 205, endPoint y: 695, distance: 183.0
click at [206, 695] on input "Disability Income Insurance" at bounding box center [327, 709] width 242 height 31
click at [264, 69] on button "Add new deduction" at bounding box center [269, 71] width 127 height 13
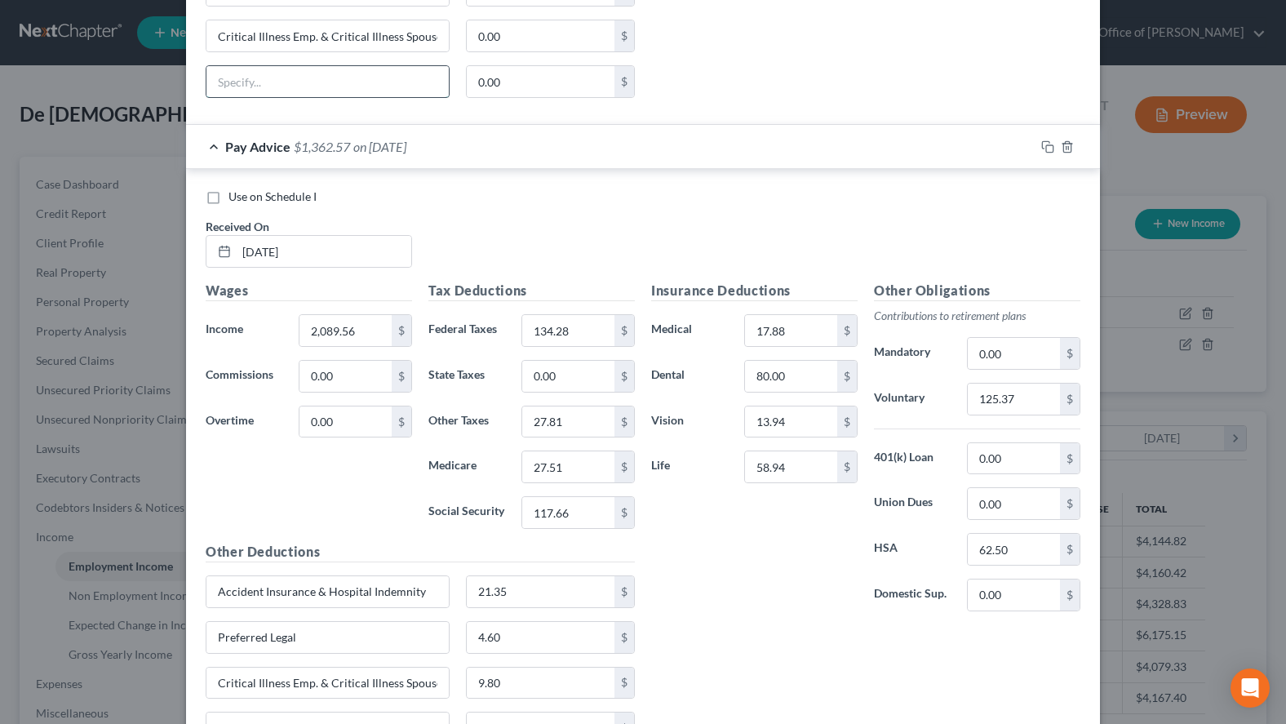
click at [272, 81] on input "text" at bounding box center [327, 81] width 242 height 31
paste input "Disability Income Insurance"
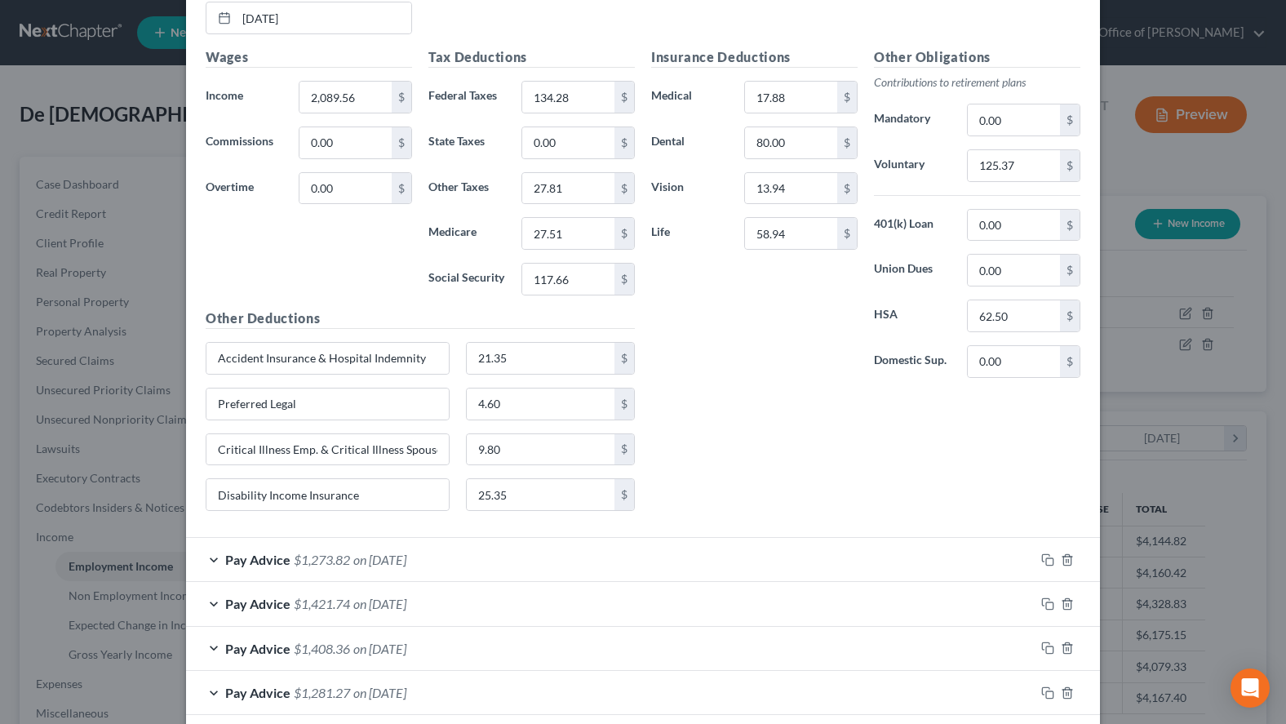
scroll to position [1415, 0]
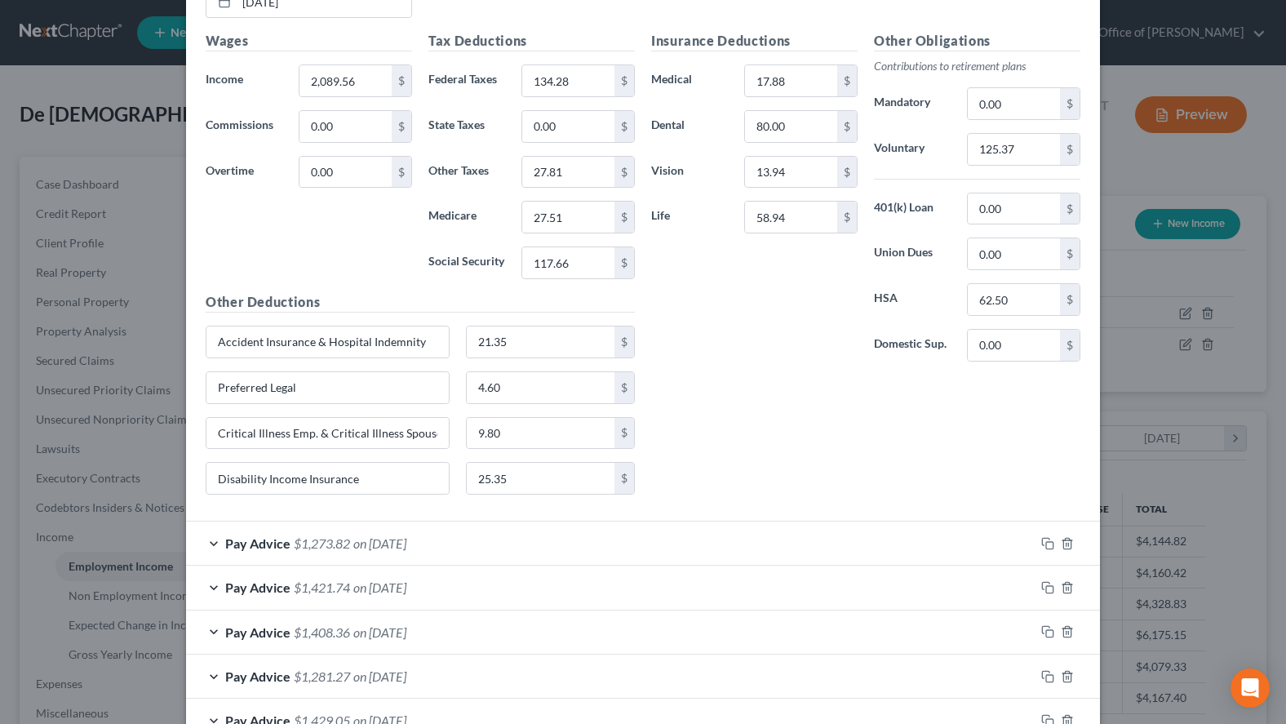
type input "Disability Income Insurance"
click at [682, 547] on div "Pay Advice $1,273.82 on 06/13/2025" at bounding box center [610, 543] width 849 height 43
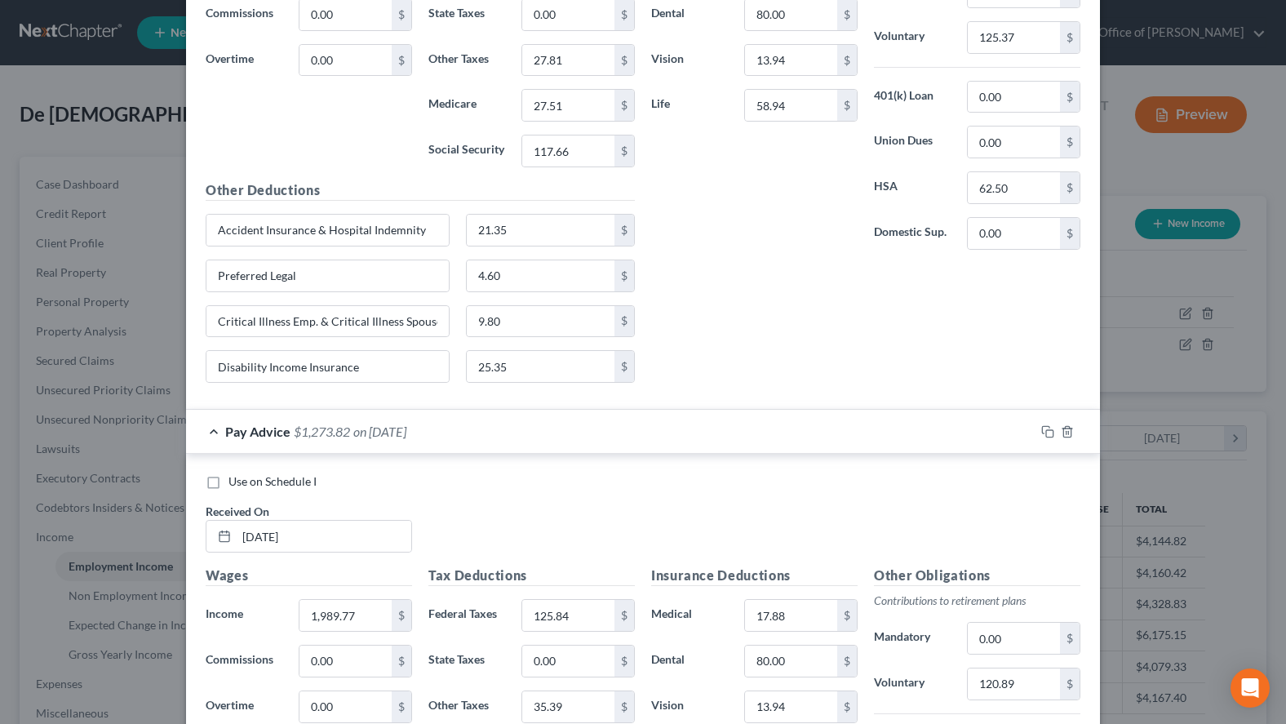
scroll to position [1499, 0]
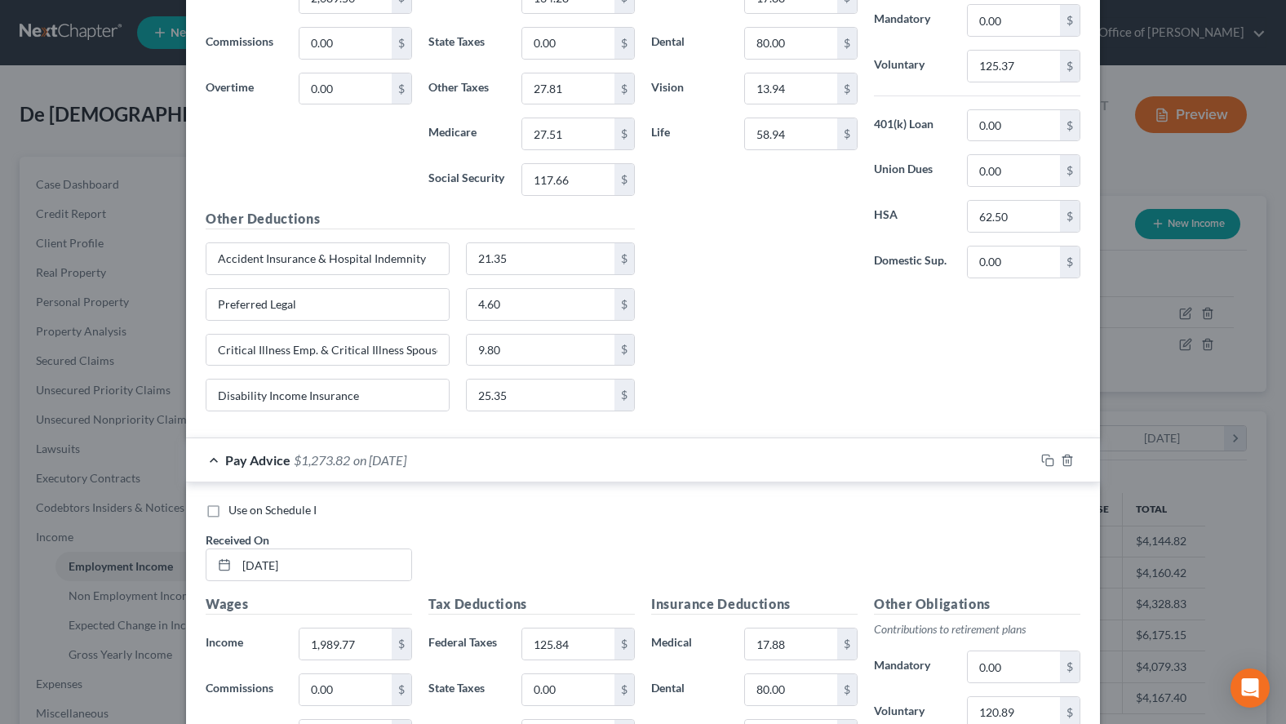
click at [649, 477] on div "Pay Advice $1,273.82 on 06/13/2025" at bounding box center [610, 459] width 849 height 43
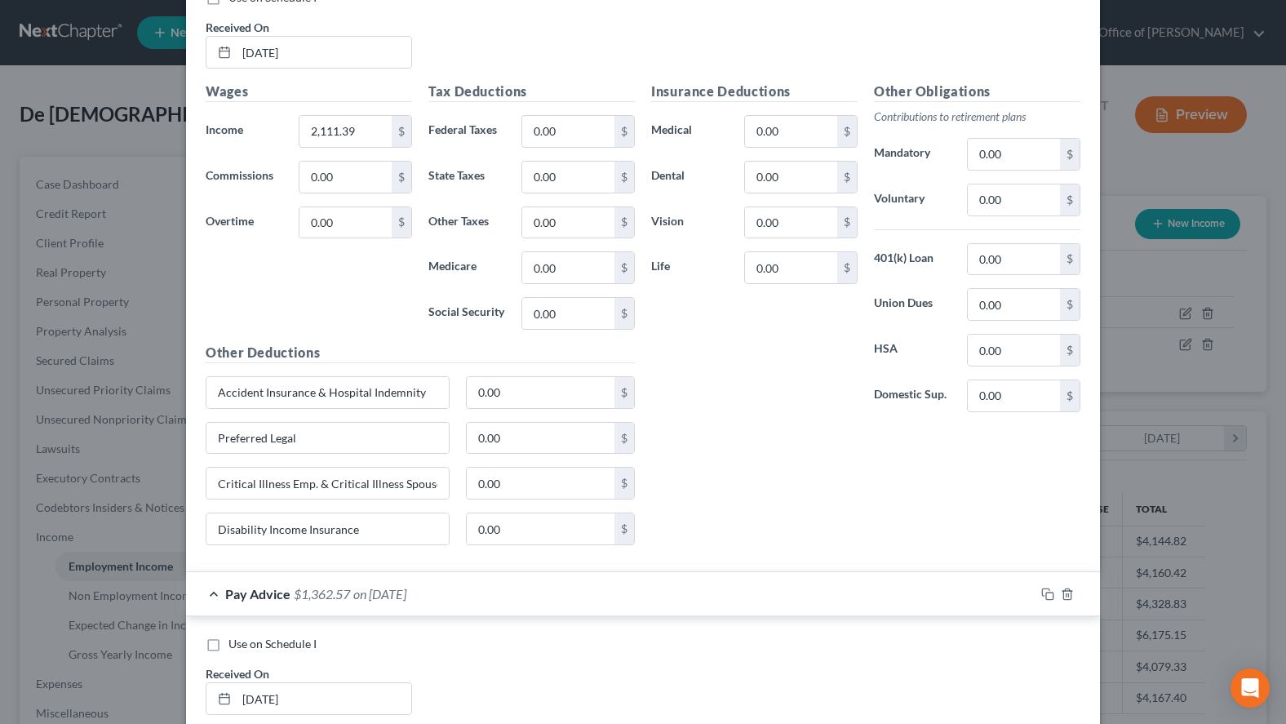
scroll to position [500, 0]
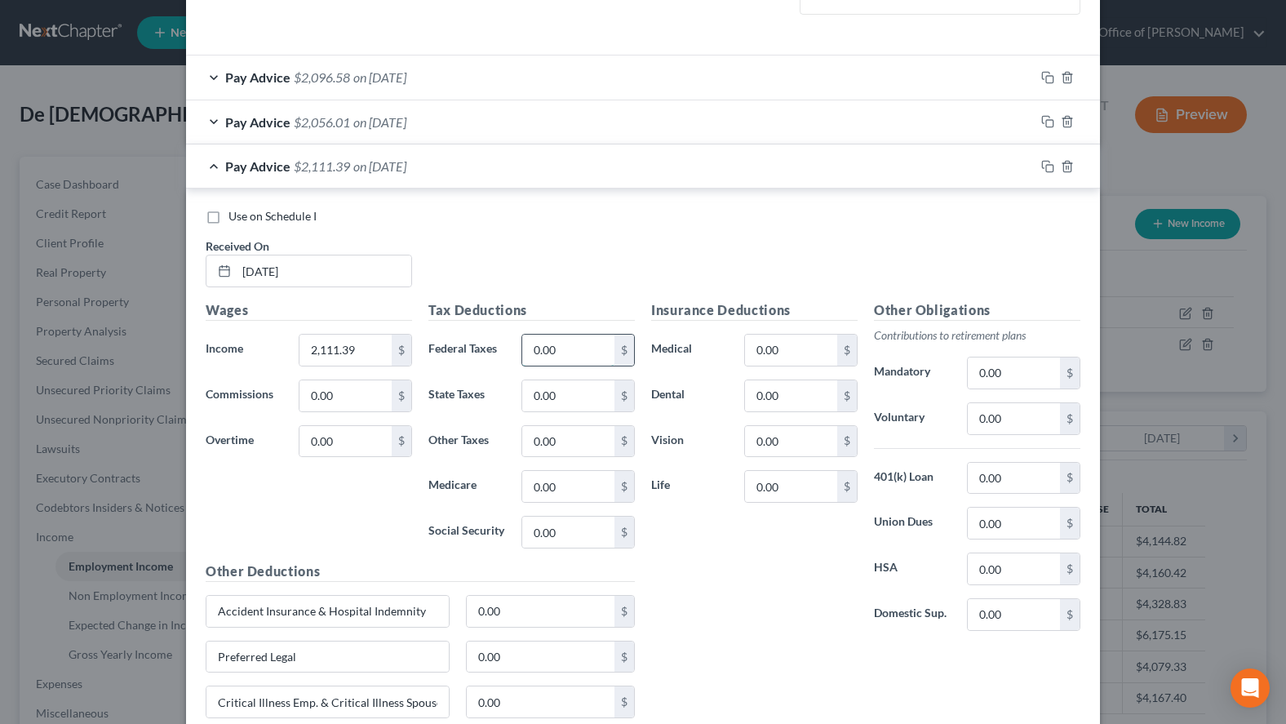
drag, startPoint x: 602, startPoint y: 344, endPoint x: 581, endPoint y: 346, distance: 20.6
click at [581, 346] on input "0.00" at bounding box center [568, 350] width 92 height 31
click at [1002, 269] on div "Use on Schedule I Received On * 07/11/2025" at bounding box center [643, 254] width 891 height 92
click at [578, 343] on input "text" at bounding box center [568, 350] width 92 height 31
type input "136.74"
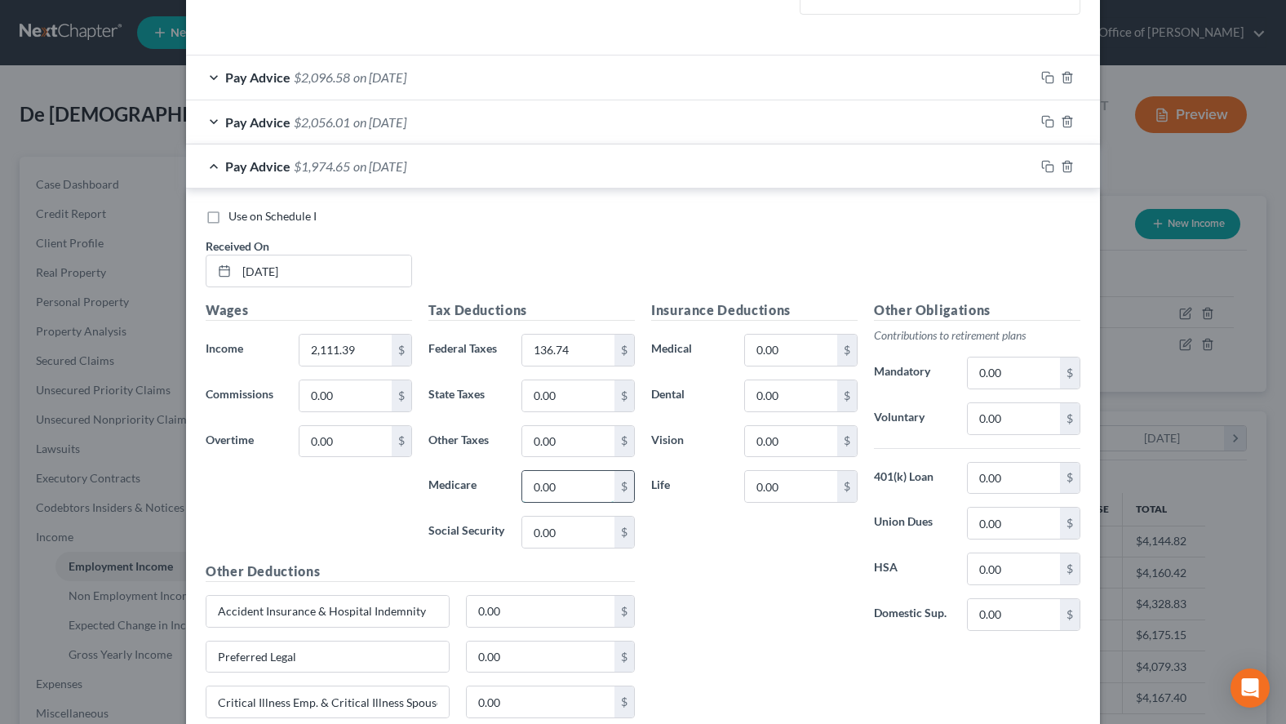
drag, startPoint x: 567, startPoint y: 494, endPoint x: 554, endPoint y: 495, distance: 13.1
click at [554, 495] on input "0.00" at bounding box center [568, 486] width 92 height 31
type input "27.84"
click at [606, 532] on input "0.00" at bounding box center [568, 532] width 92 height 31
type input "119.02"
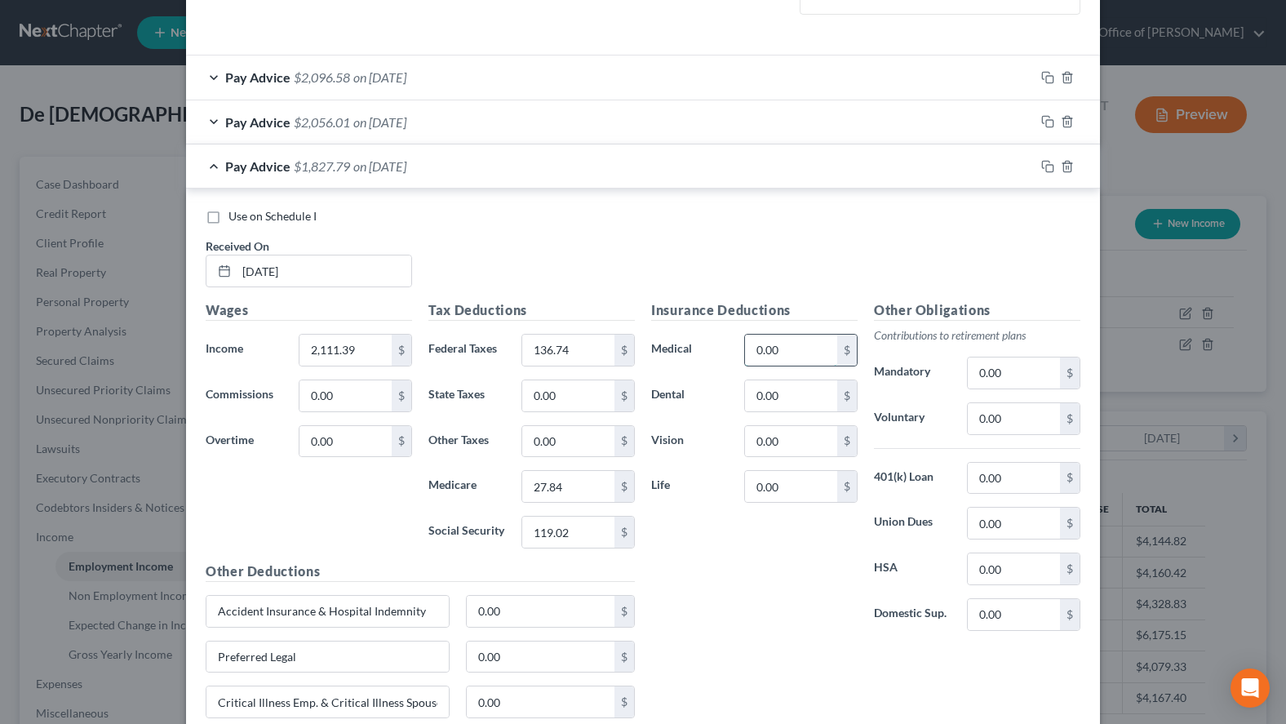
click at [796, 361] on input "0.00" at bounding box center [791, 350] width 92 height 31
click at [938, 263] on div "Use on Schedule I Received On * 07/11/2025" at bounding box center [643, 254] width 891 height 92
click at [797, 353] on input "0.00" at bounding box center [791, 350] width 92 height 31
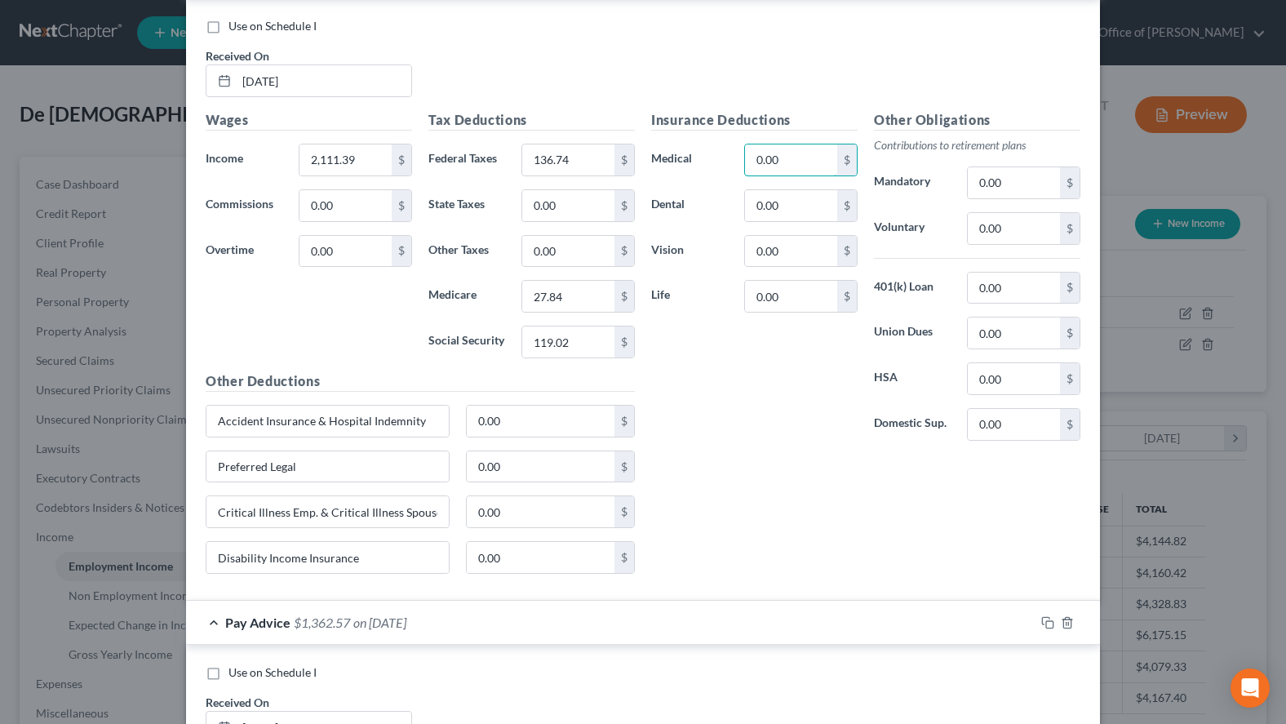
scroll to position [666, 0]
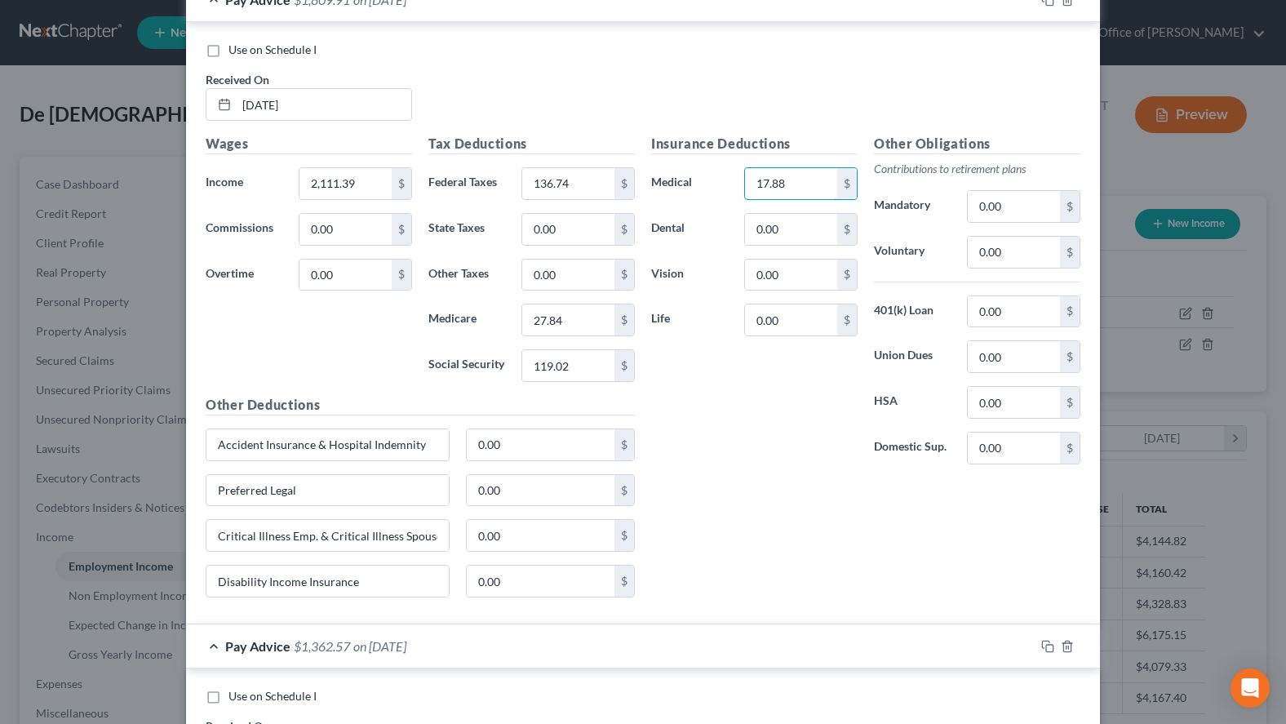
type input "17.88"
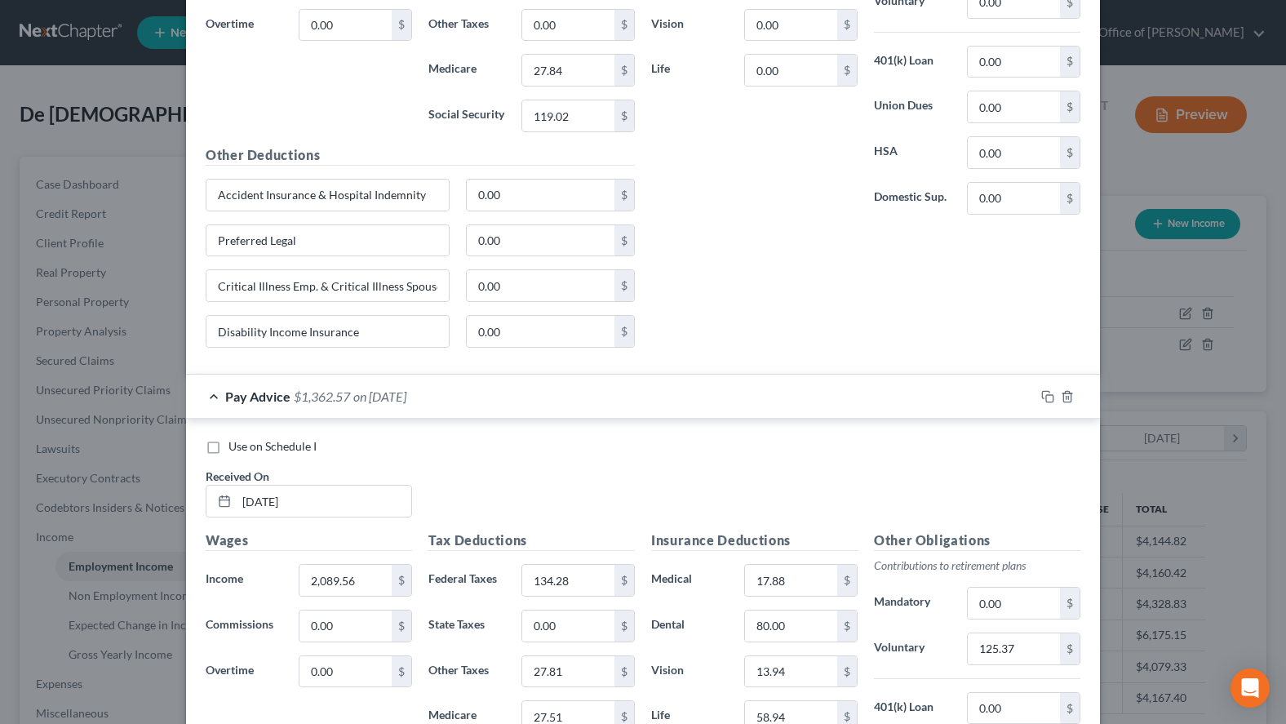
scroll to position [833, 0]
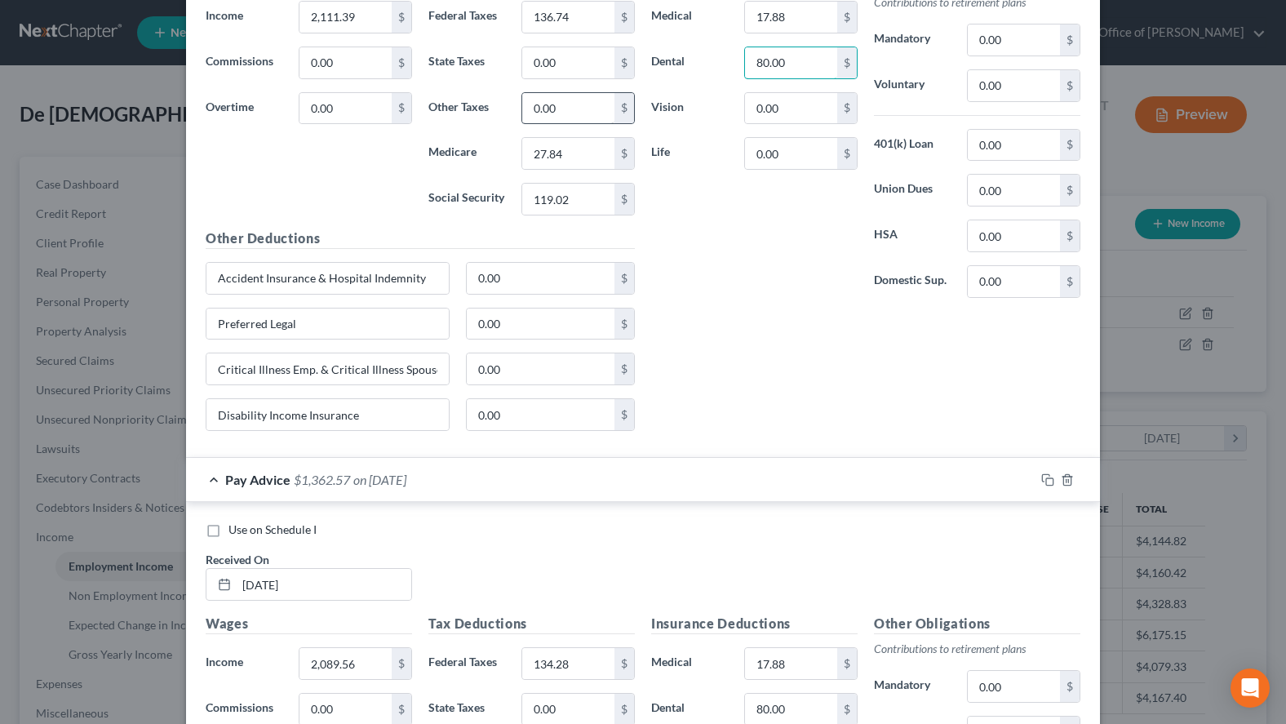
type input "80.00"
click at [593, 109] on input "0.00" at bounding box center [568, 108] width 92 height 31
type input "17.50"
click at [825, 77] on input "80.00" at bounding box center [791, 62] width 92 height 31
click at [825, 101] on input "0.00" at bounding box center [791, 108] width 92 height 31
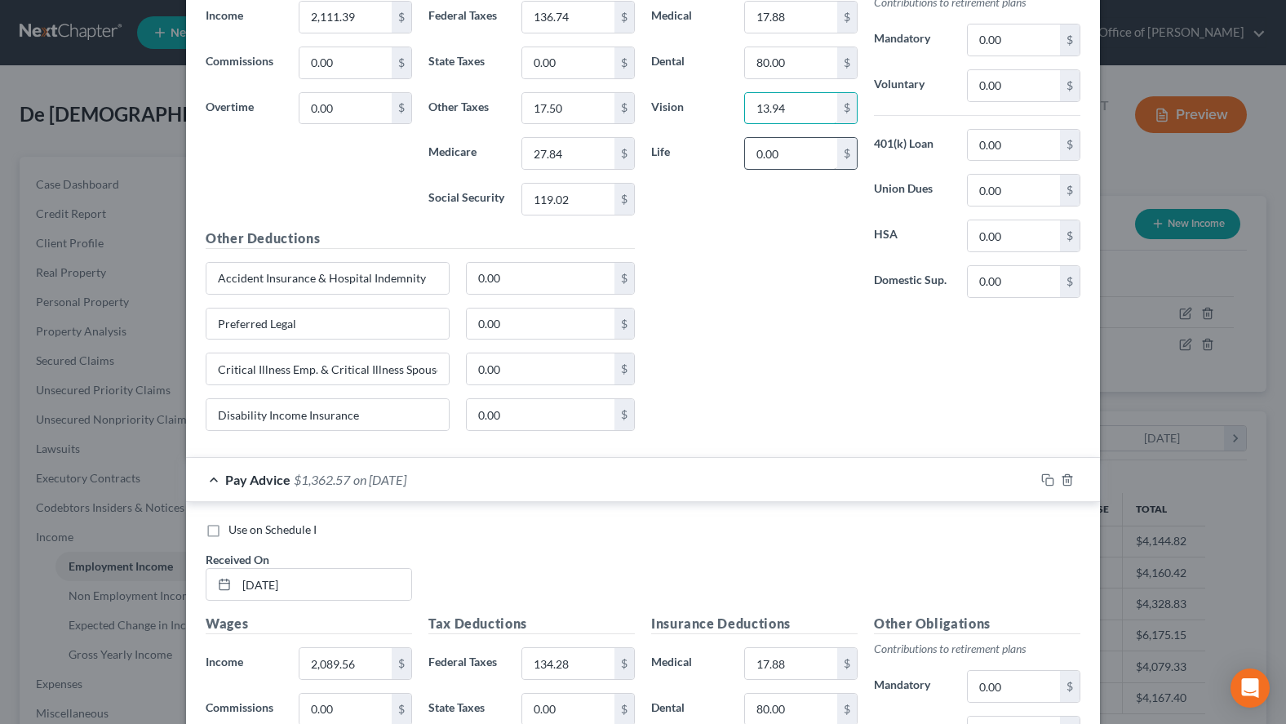
type input "13.94"
click at [792, 152] on input "0.00" at bounding box center [791, 153] width 92 height 31
click at [958, 379] on div "Insurance Deductions Medical 17.88 $ Dental 80.00 $ Vision 13.94 $ Life 0.00 $ …" at bounding box center [866, 205] width 446 height 477
click at [813, 153] on input "0.00" at bounding box center [791, 153] width 92 height 31
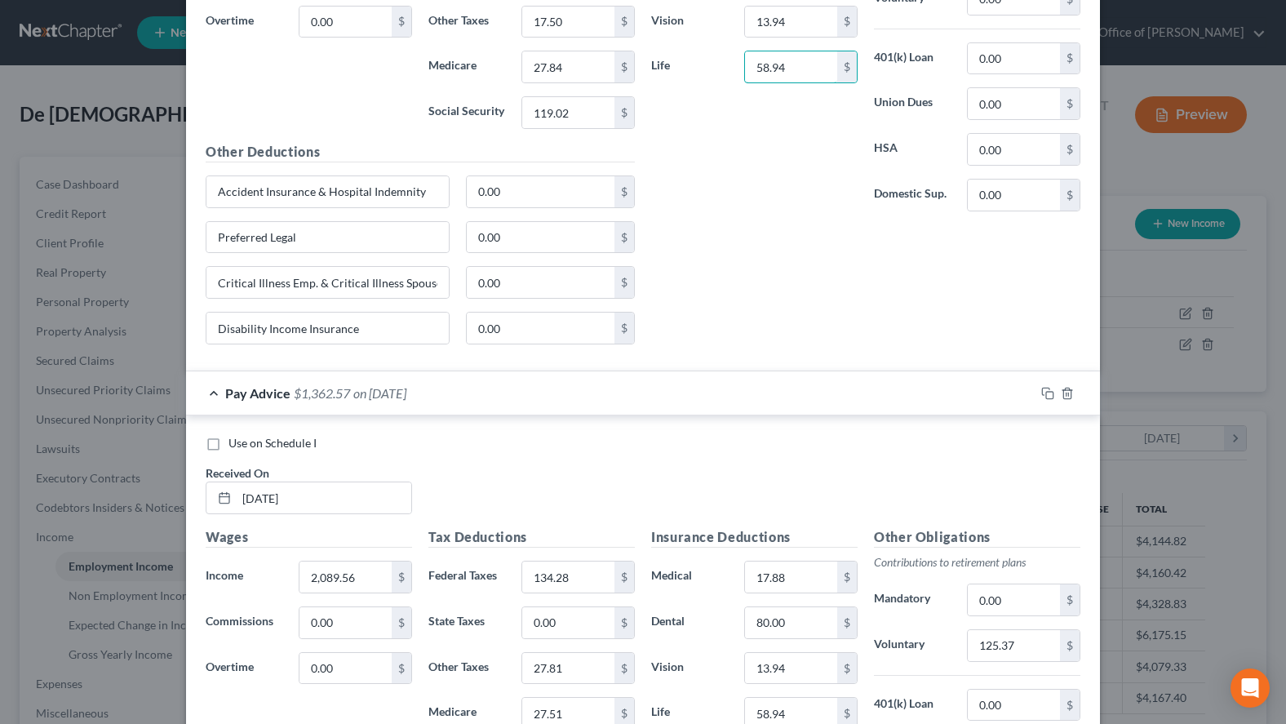
scroll to position [749, 0]
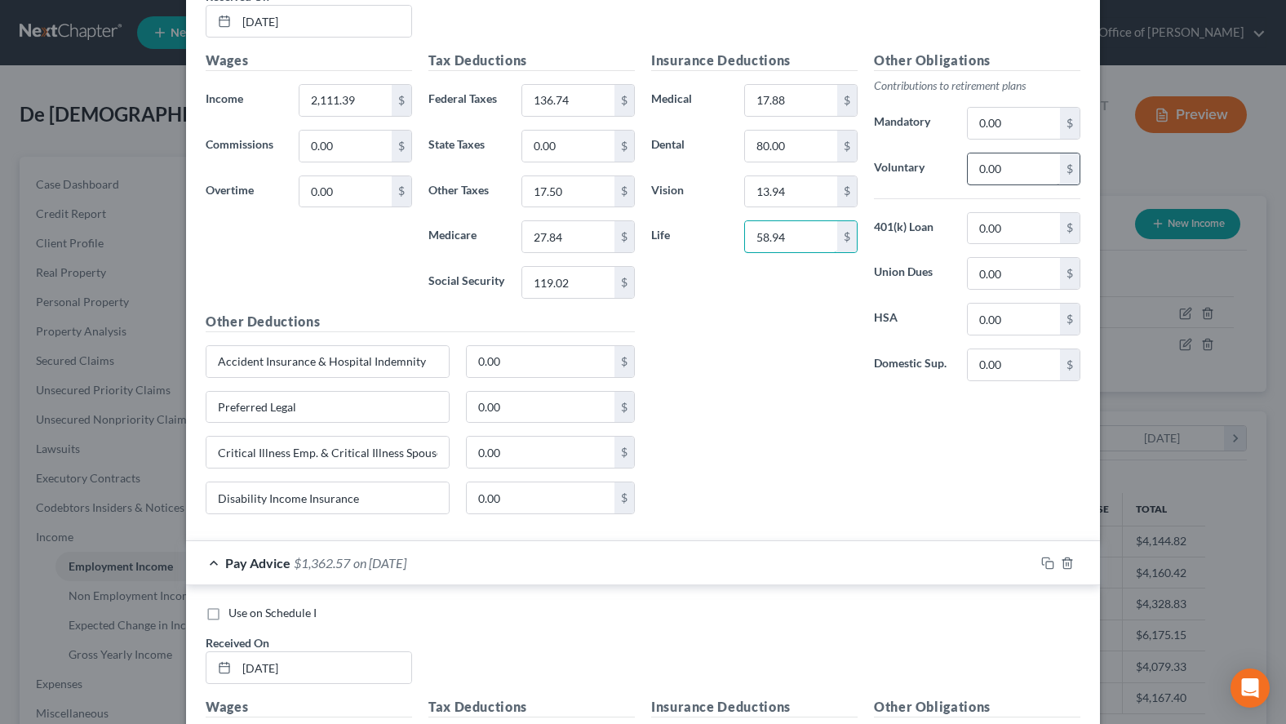
type input "58.94"
click at [1009, 172] on input "0.00" at bounding box center [1014, 168] width 92 height 31
type input "126.68"
click at [1047, 313] on input "0.00" at bounding box center [1014, 319] width 92 height 31
type input "62.50"
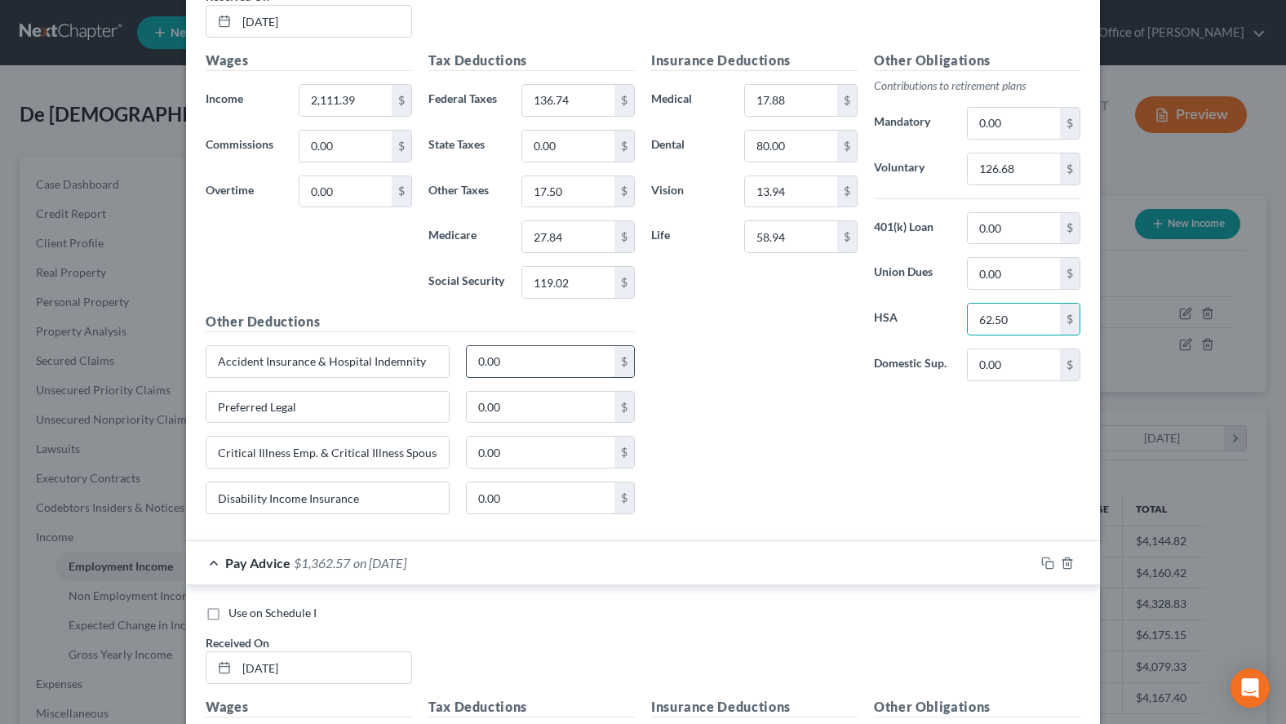
click at [548, 367] on input "0.00" at bounding box center [541, 361] width 149 height 31
click at [924, 494] on div "Insurance Deductions Medical 17.88 $ Dental 80.00 $ Vision 13.94 $ Life 58.94 $…" at bounding box center [866, 289] width 446 height 477
click at [531, 372] on input "0.00" at bounding box center [541, 361] width 149 height 31
type input "21.35"
click at [505, 393] on input "0.00" at bounding box center [541, 407] width 149 height 31
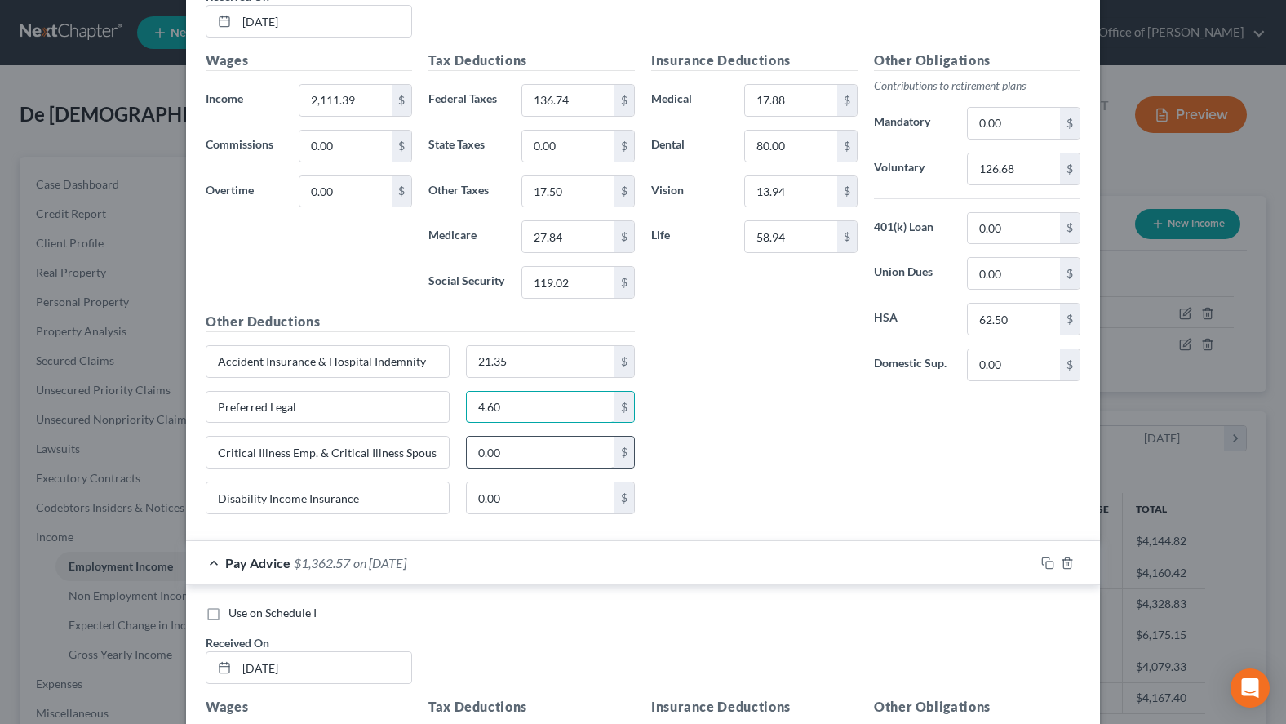
type input "4.60"
click at [601, 452] on input "0.00" at bounding box center [541, 452] width 149 height 31
click at [924, 487] on div "Insurance Deductions Medical 17.88 $ Dental 80.00 $ Vision 13.94 $ Life 58.94 $…" at bounding box center [866, 289] width 446 height 477
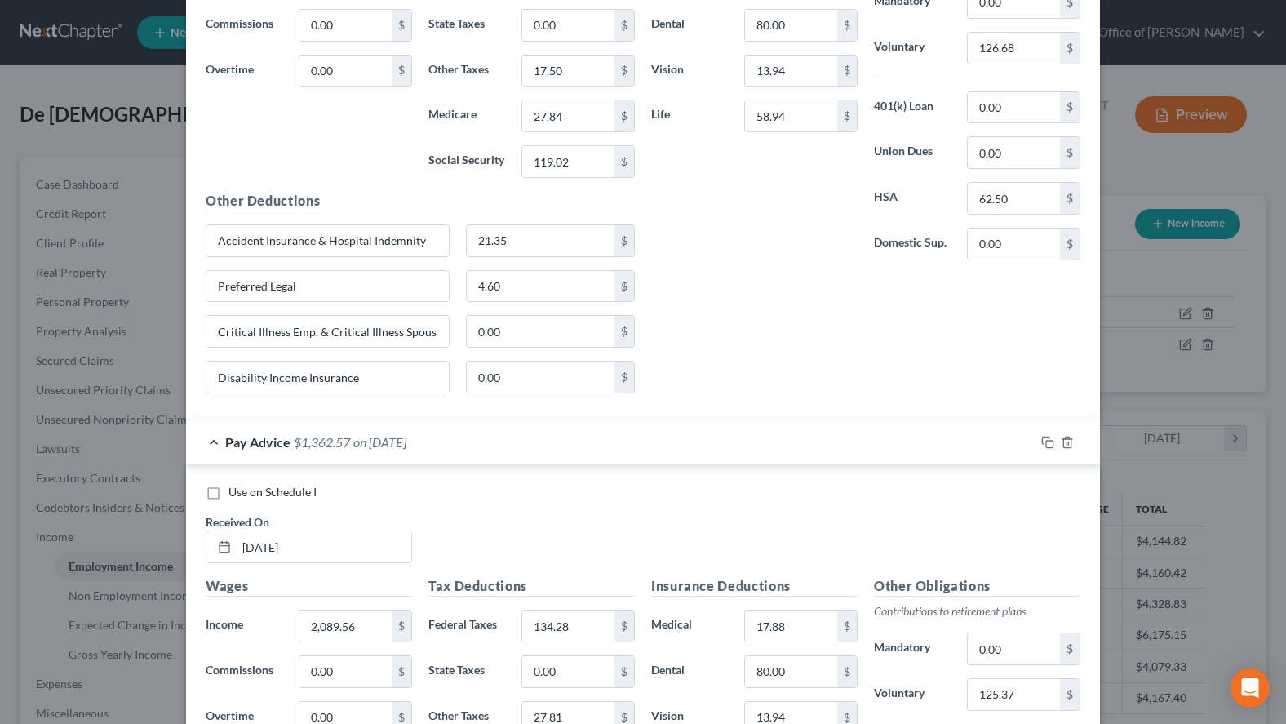
scroll to position [833, 0]
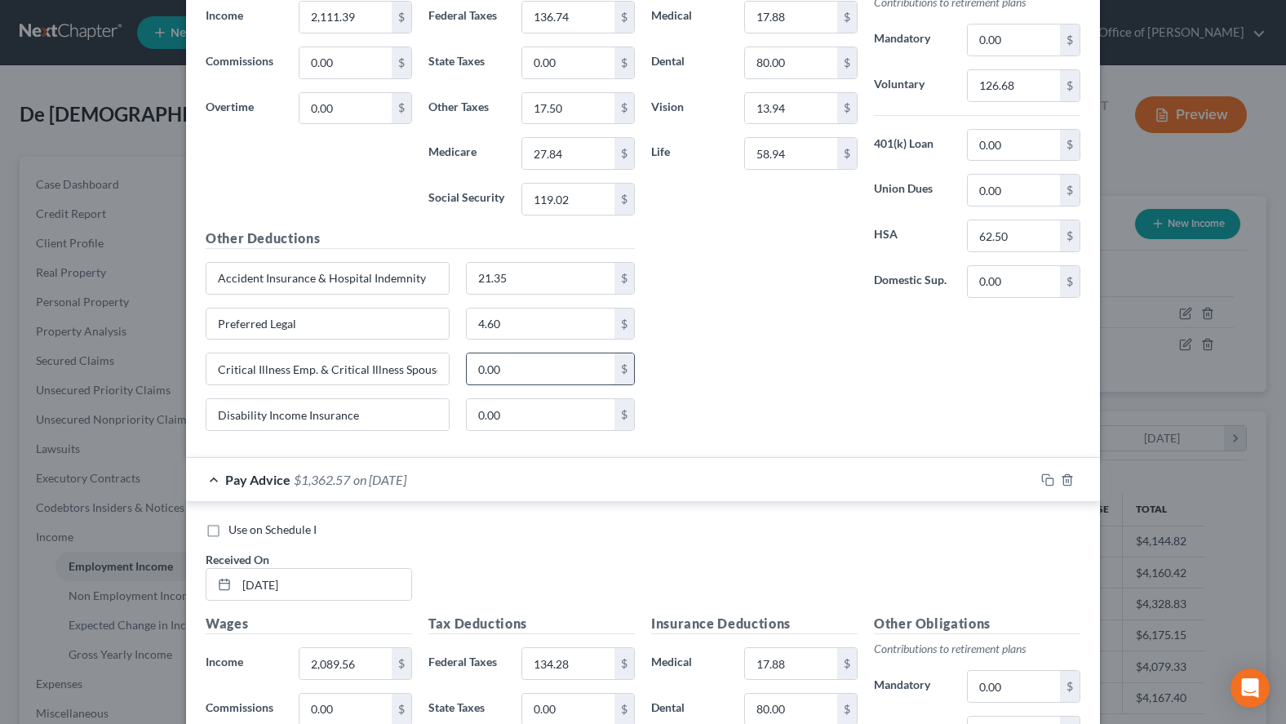
click at [552, 381] on input "0.00" at bounding box center [541, 368] width 149 height 31
type input "9.80"
click at [513, 422] on input "0.00" at bounding box center [541, 414] width 149 height 31
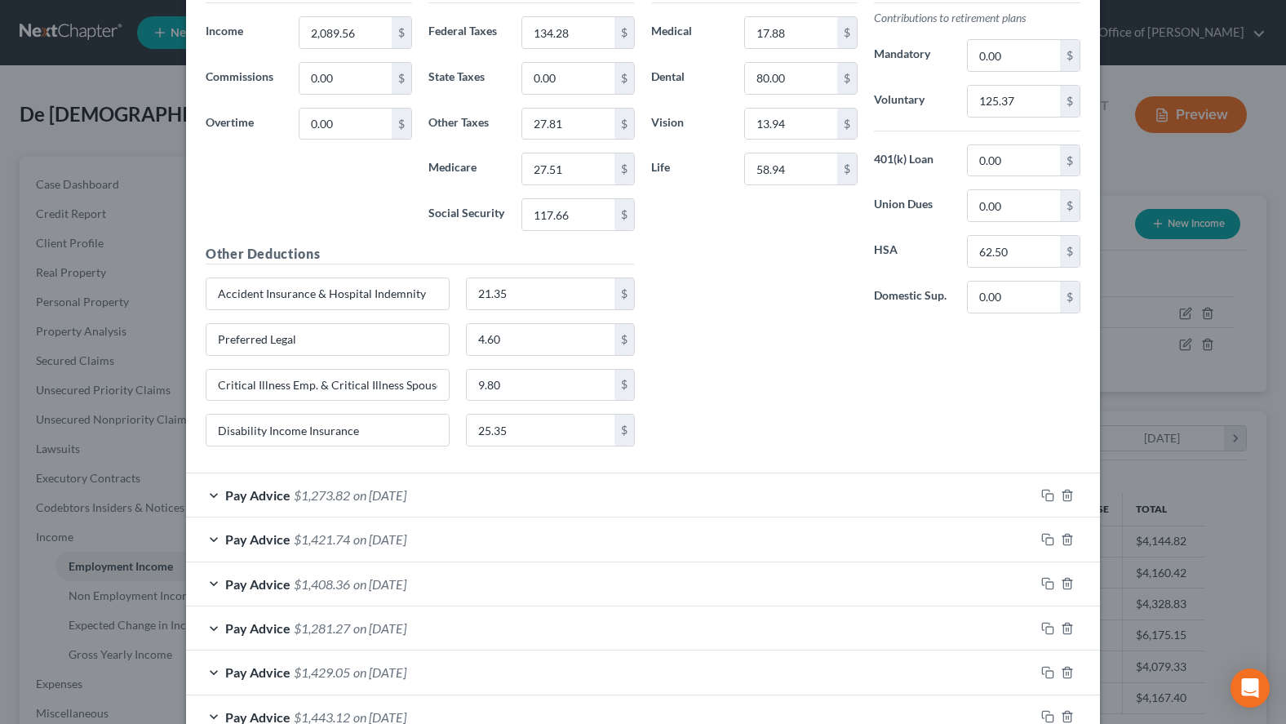
scroll to position [1499, 0]
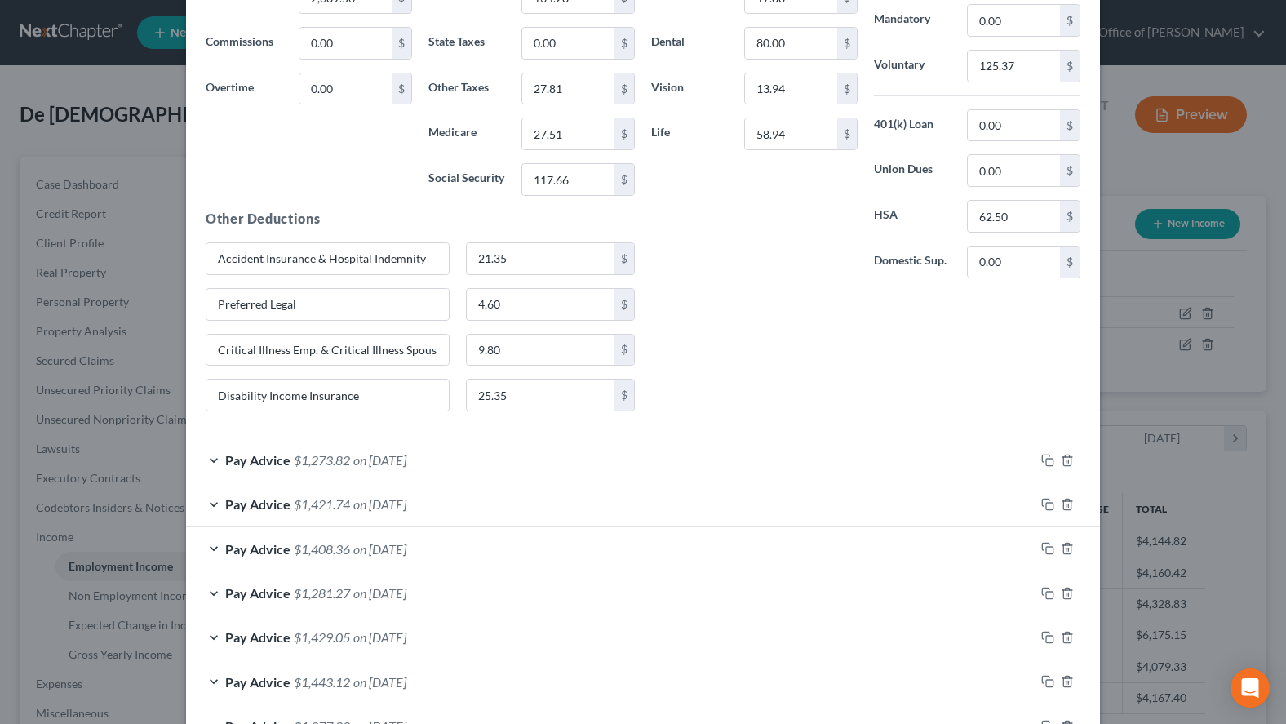
type input "26.11"
click at [572, 462] on div "Pay Advice $1,273.82 on 06/13/2025" at bounding box center [610, 459] width 849 height 43
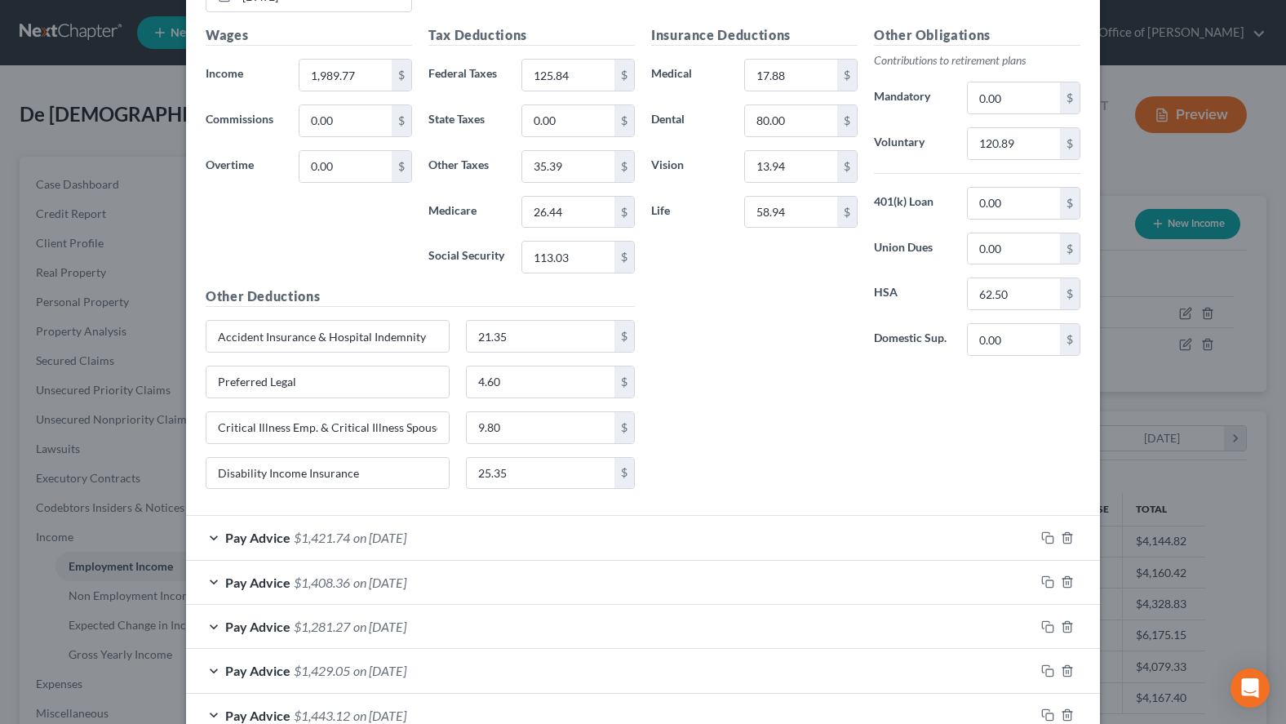
scroll to position [2081, 0]
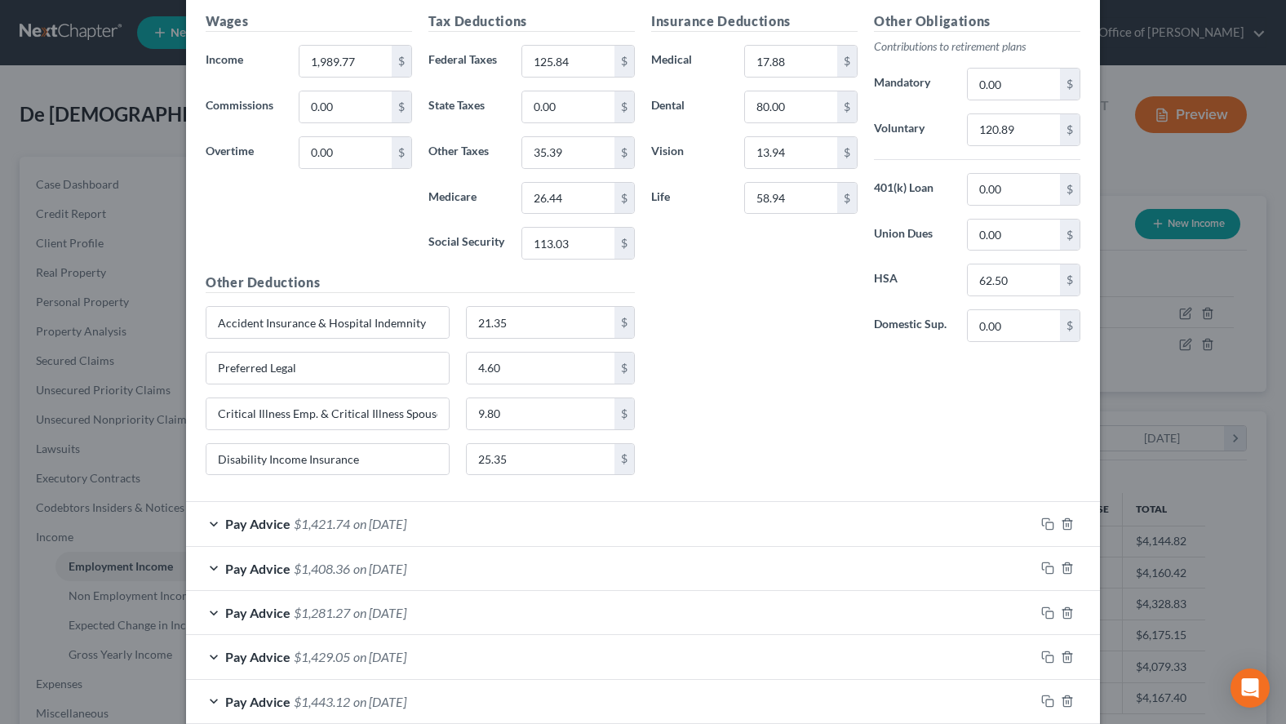
click at [632, 520] on div "Pay Advice $1,421.74 on 05/30/2025" at bounding box center [610, 523] width 849 height 43
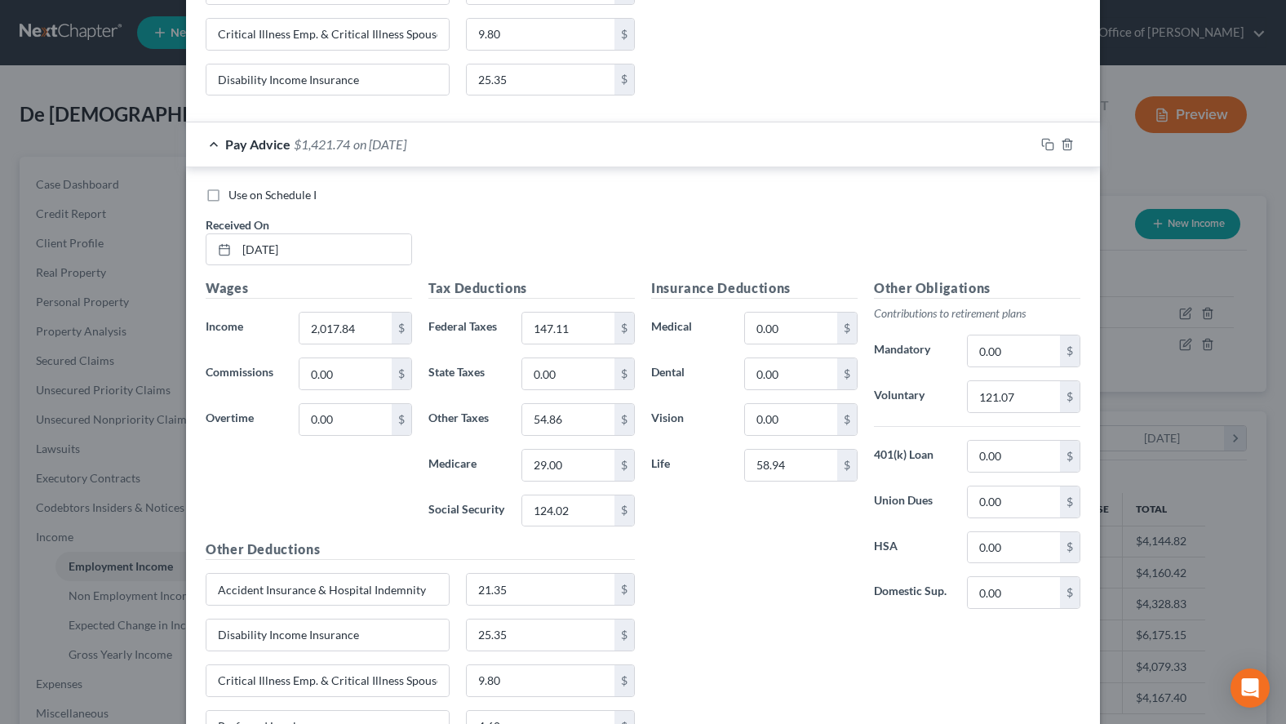
scroll to position [2498, 0]
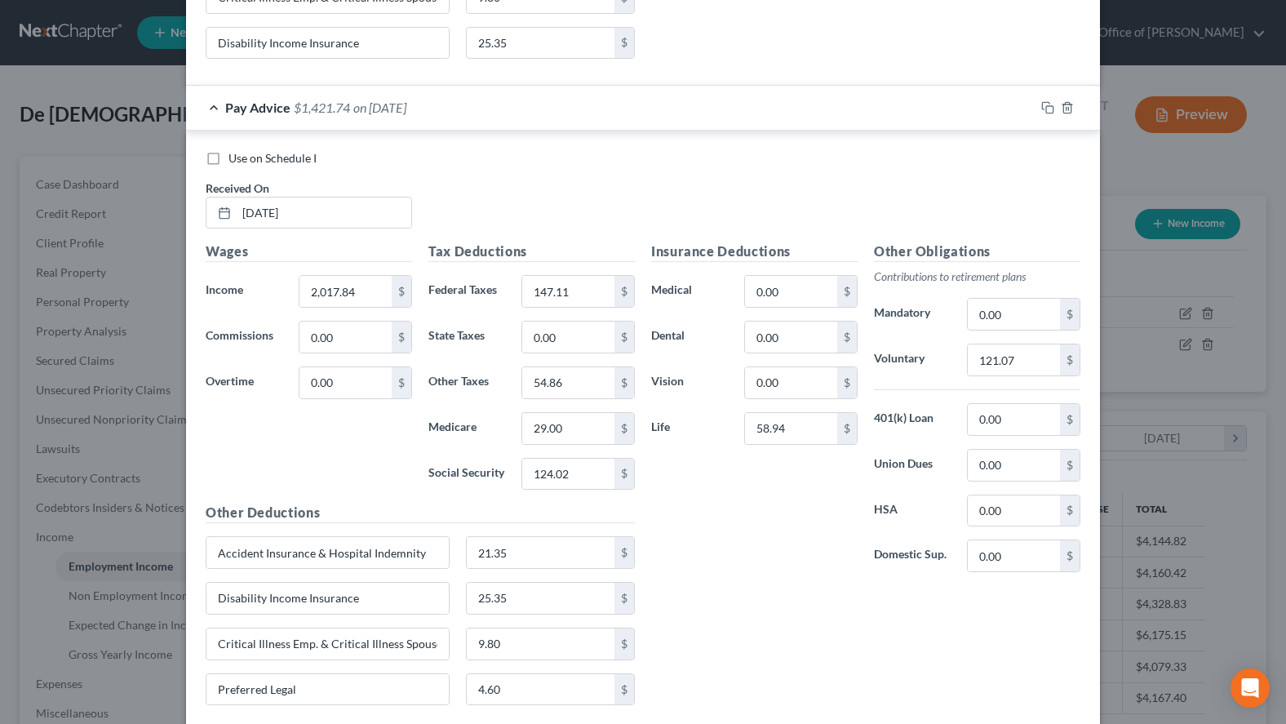
click at [655, 122] on div "Pay Advice $1,421.74 on 05/30/2025" at bounding box center [610, 107] width 849 height 43
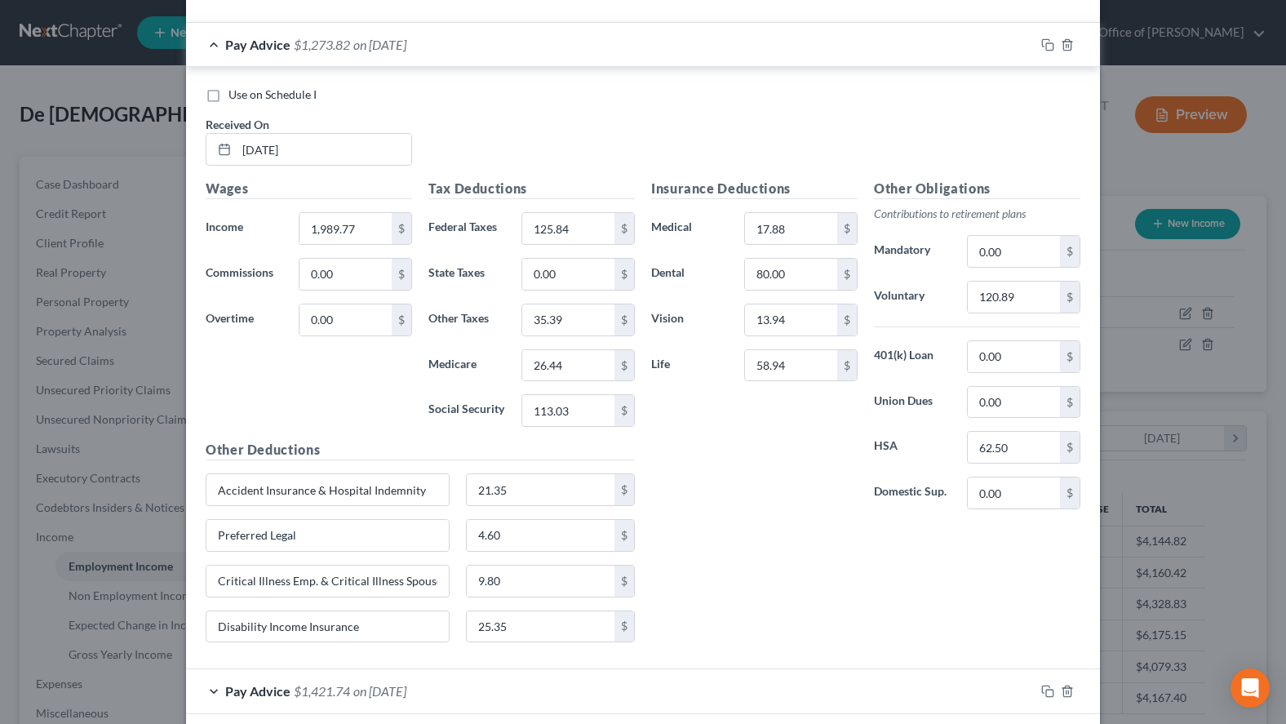
scroll to position [1854, 0]
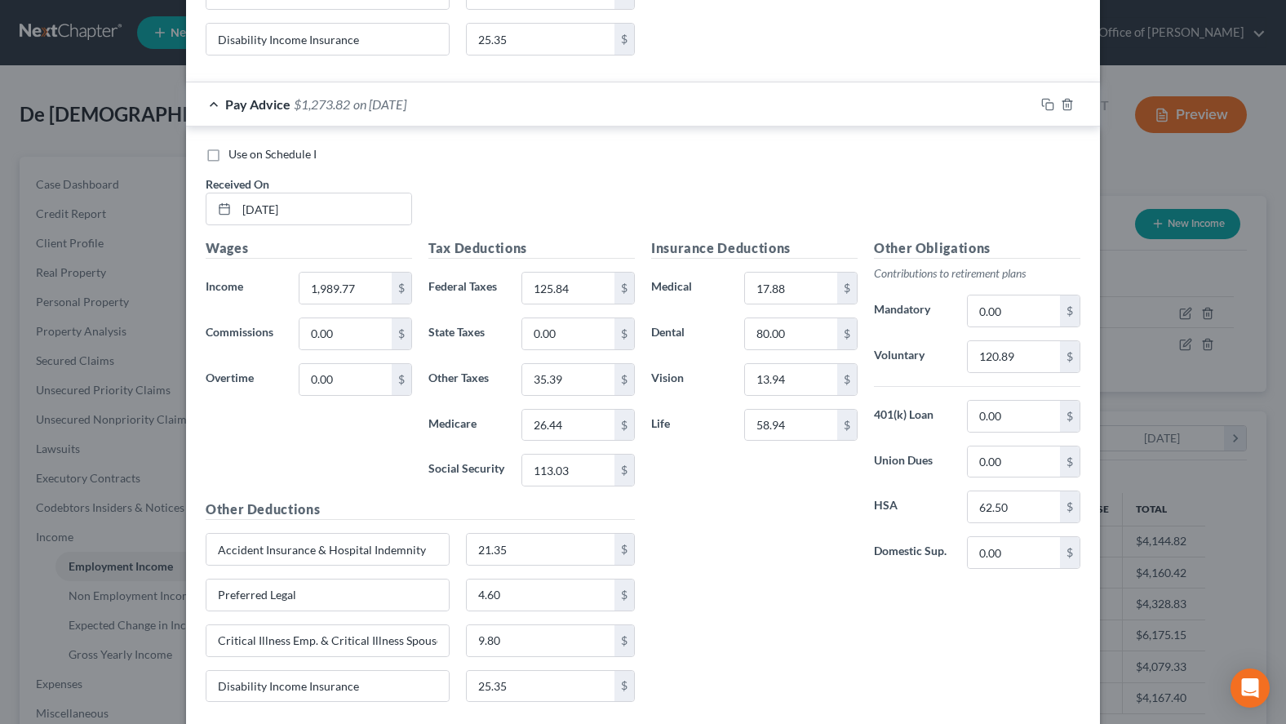
click at [628, 110] on div "Pay Advice $1,273.82 on 06/13/2025" at bounding box center [610, 103] width 849 height 43
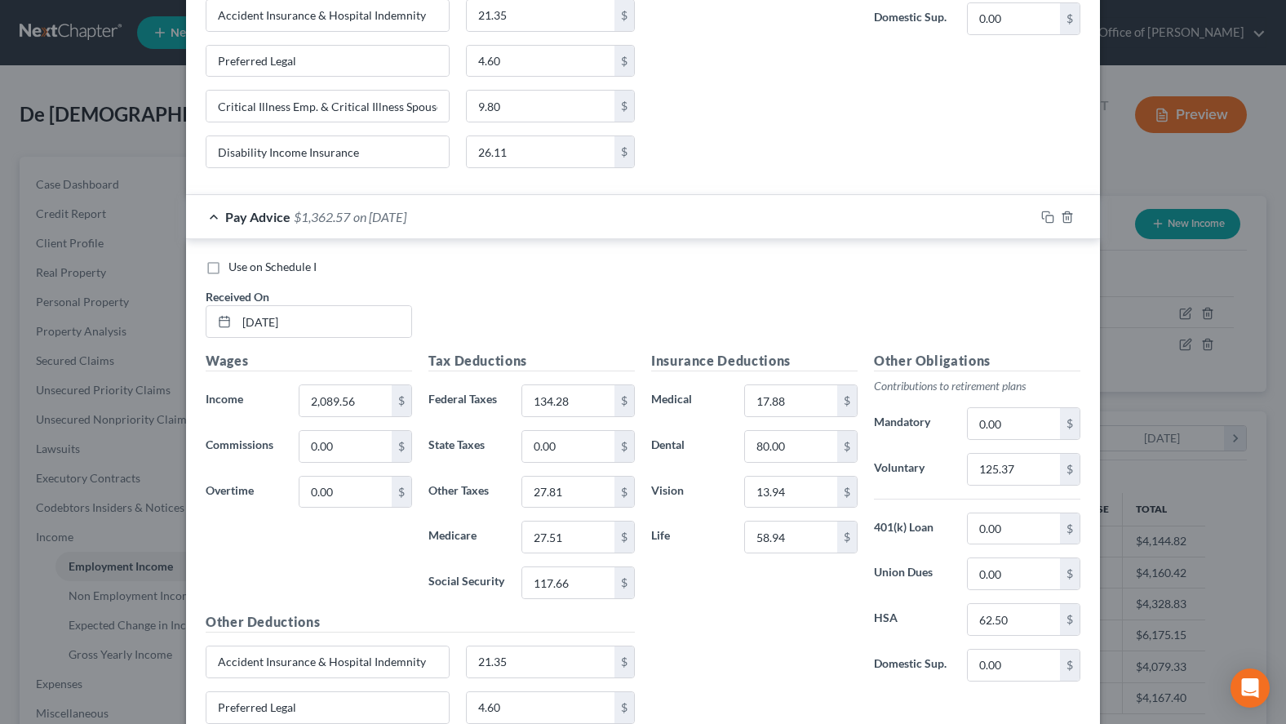
scroll to position [1086, 0]
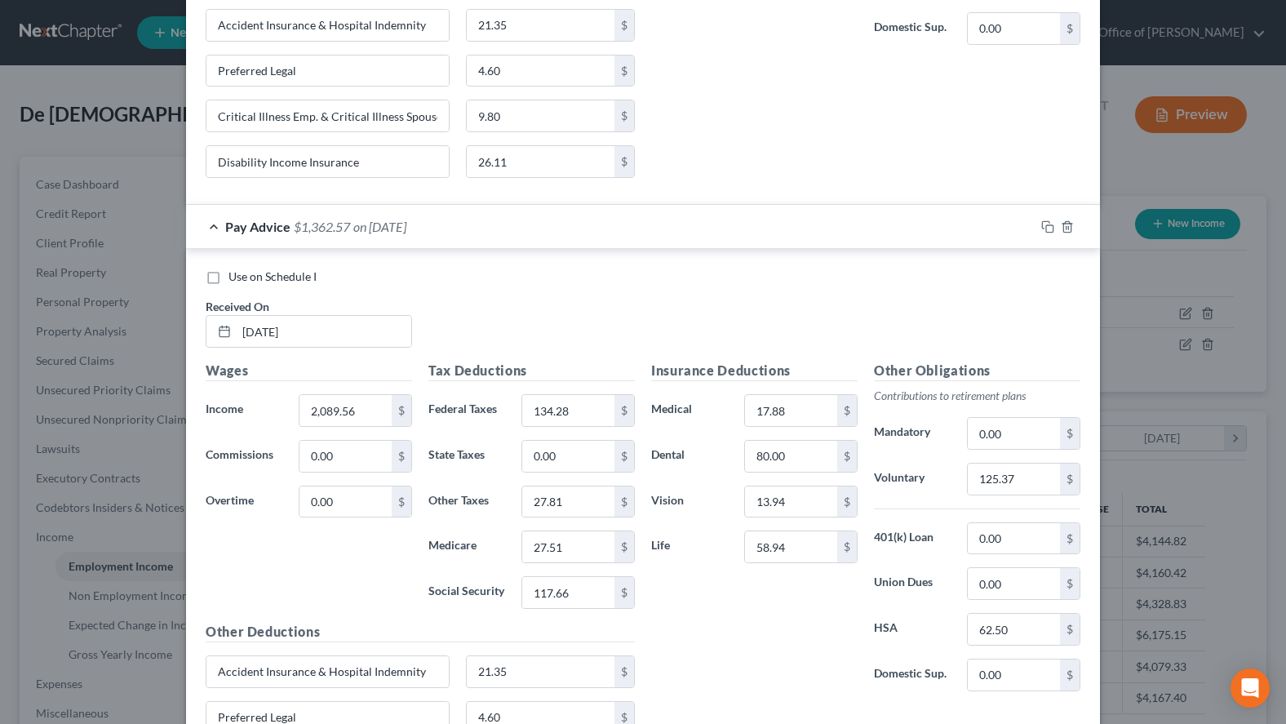
click at [597, 229] on div "Pay Advice $1,362.57 on 06/27/2025" at bounding box center [610, 226] width 849 height 43
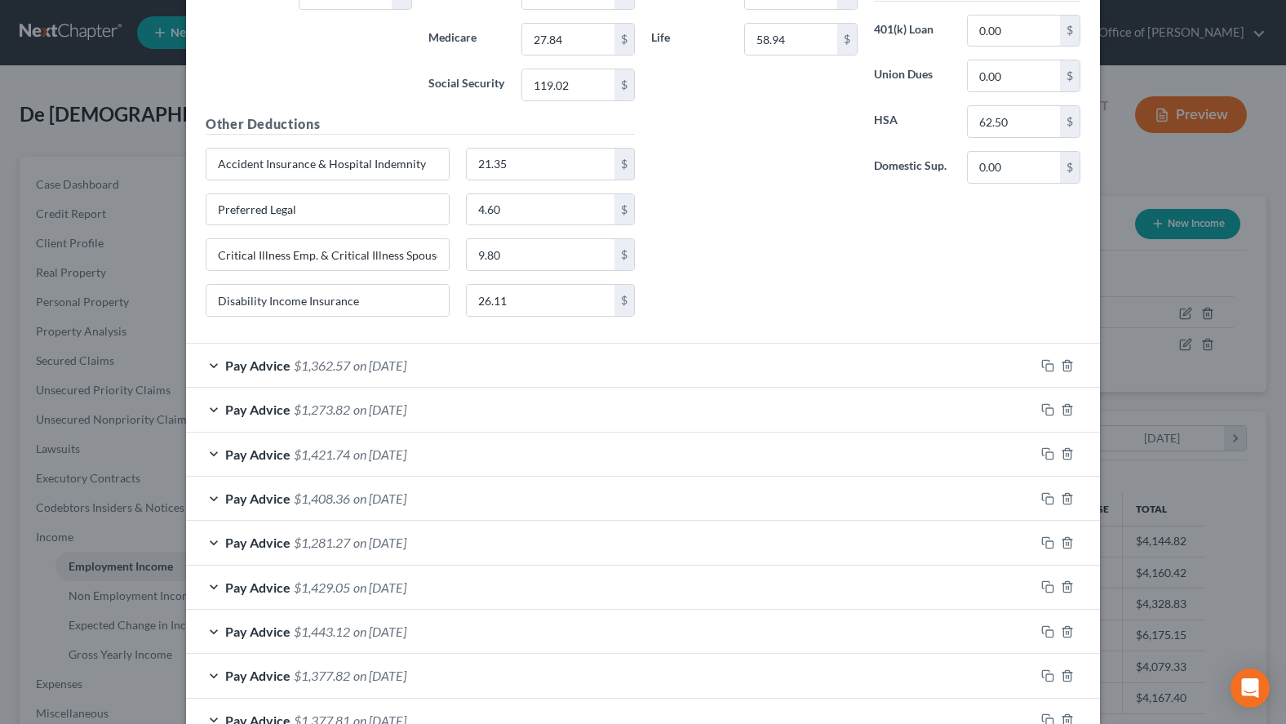
scroll to position [836, 0]
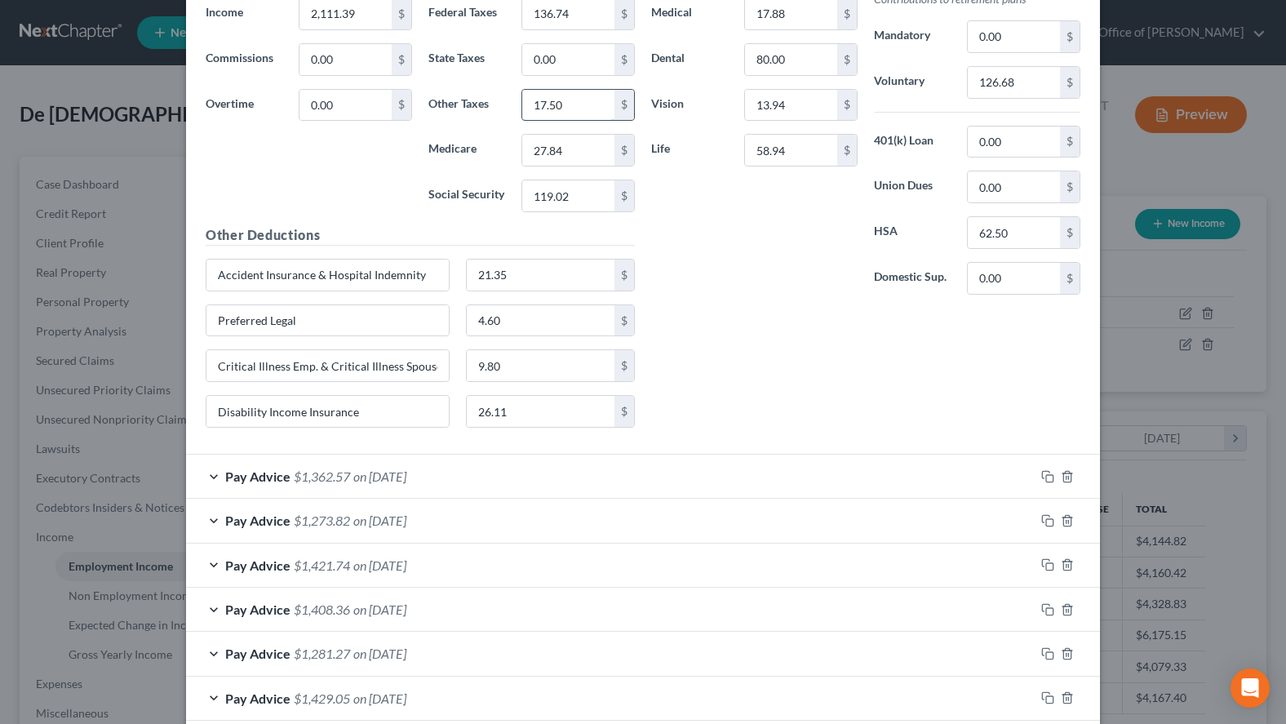
click at [583, 104] on input "17.50" at bounding box center [568, 105] width 92 height 31
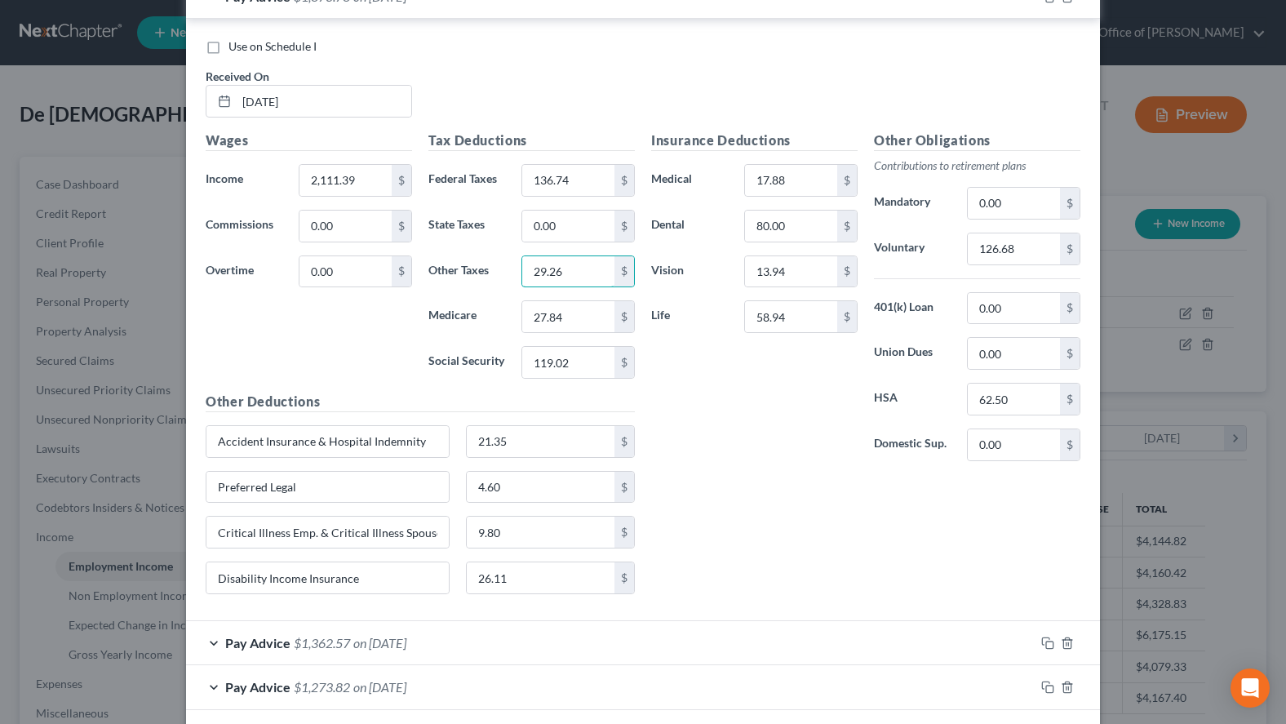
scroll to position [336, 0]
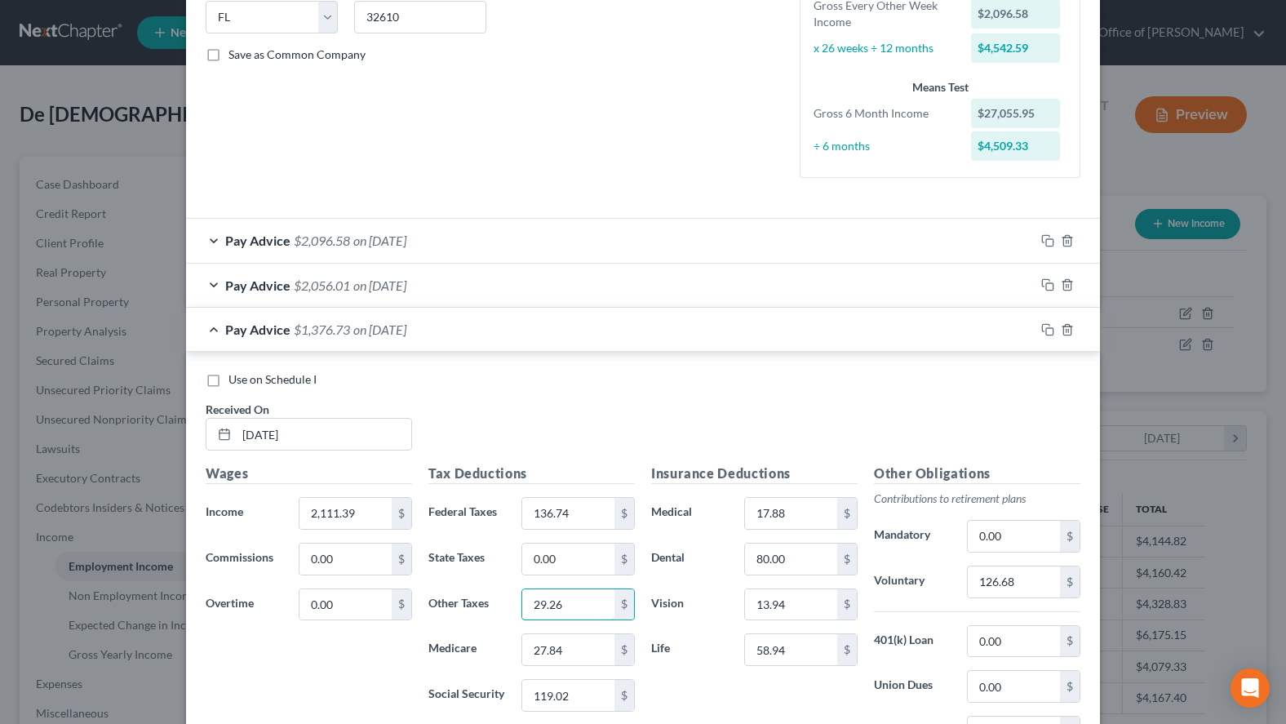
type input "29.26"
click at [639, 281] on div "Pay Advice $2,056.01 on 07/25/2025" at bounding box center [610, 285] width 849 height 43
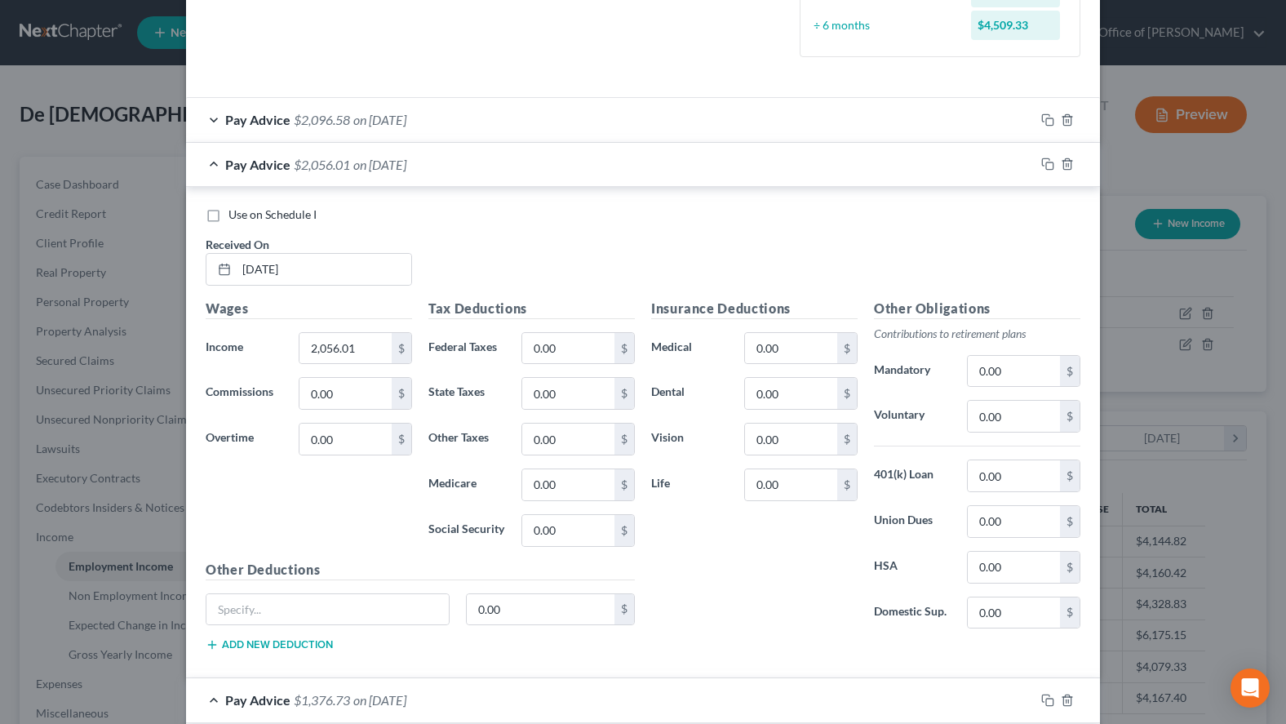
scroll to position [503, 0]
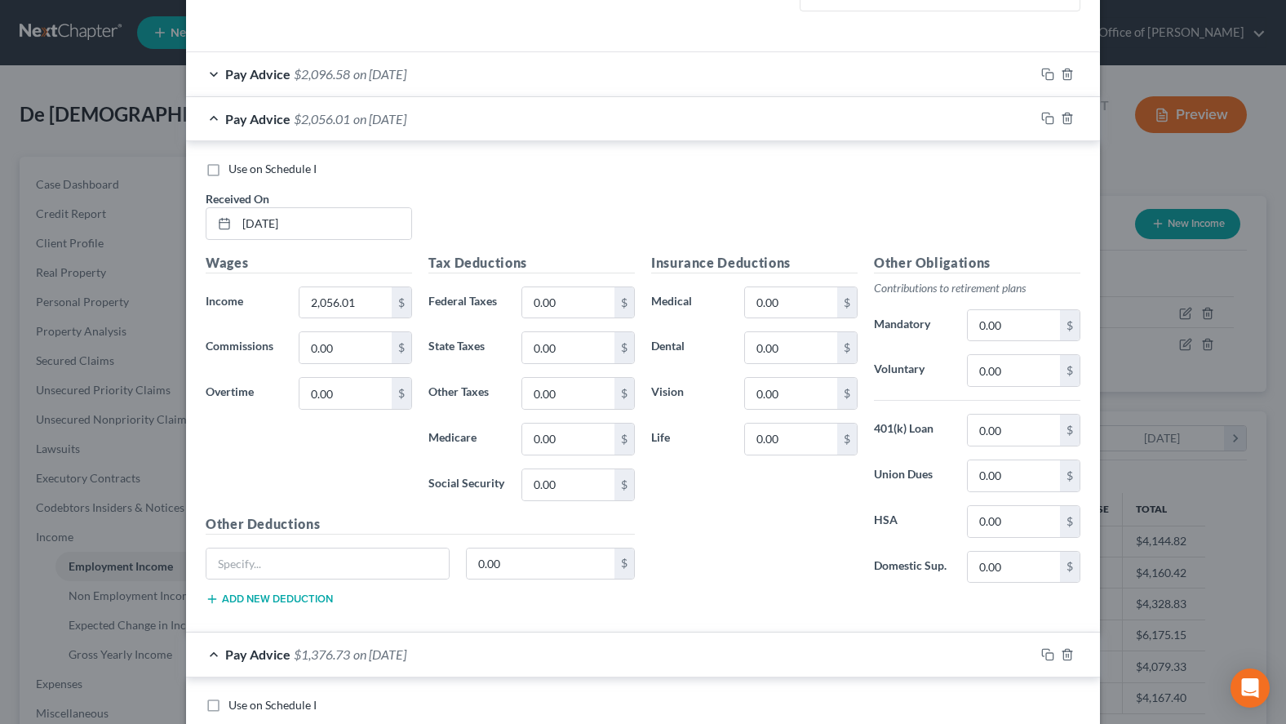
click at [322, 597] on button "Add new deduction" at bounding box center [269, 599] width 127 height 13
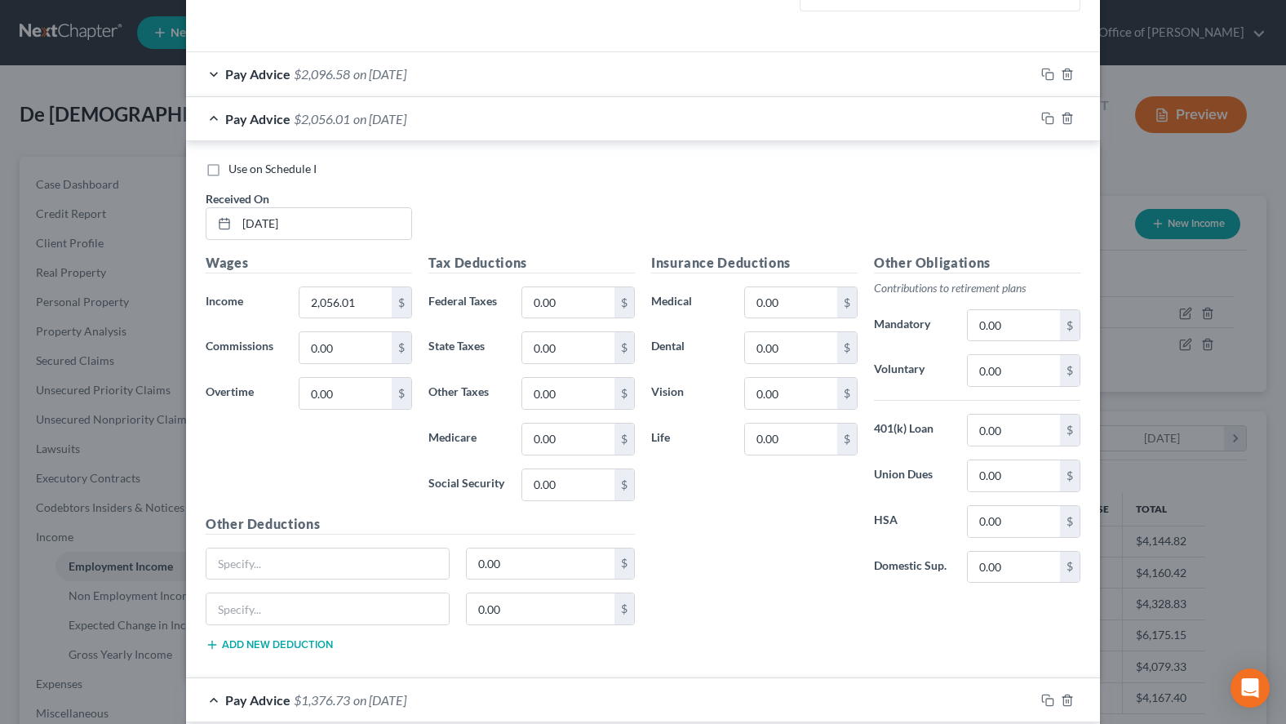
click at [320, 646] on button "Add new deduction" at bounding box center [269, 644] width 127 height 13
click at [318, 694] on button "Add new deduction" at bounding box center [269, 690] width 127 height 13
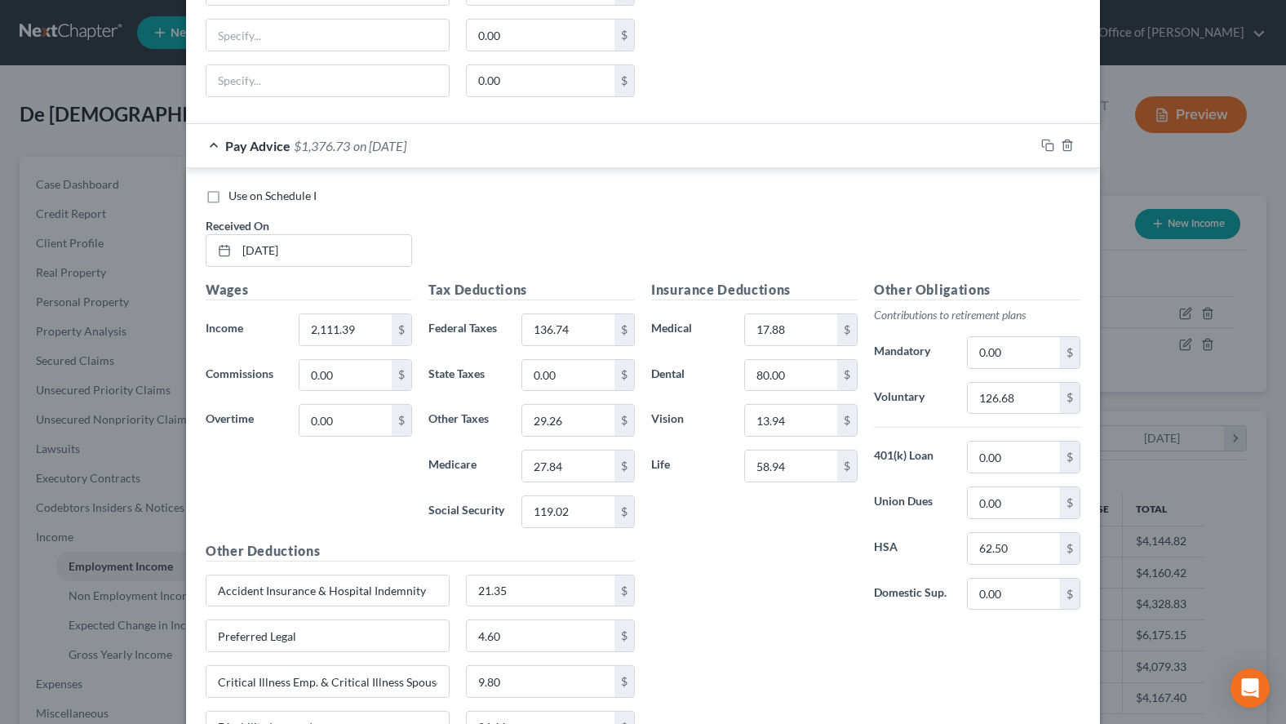
scroll to position [1169, 0]
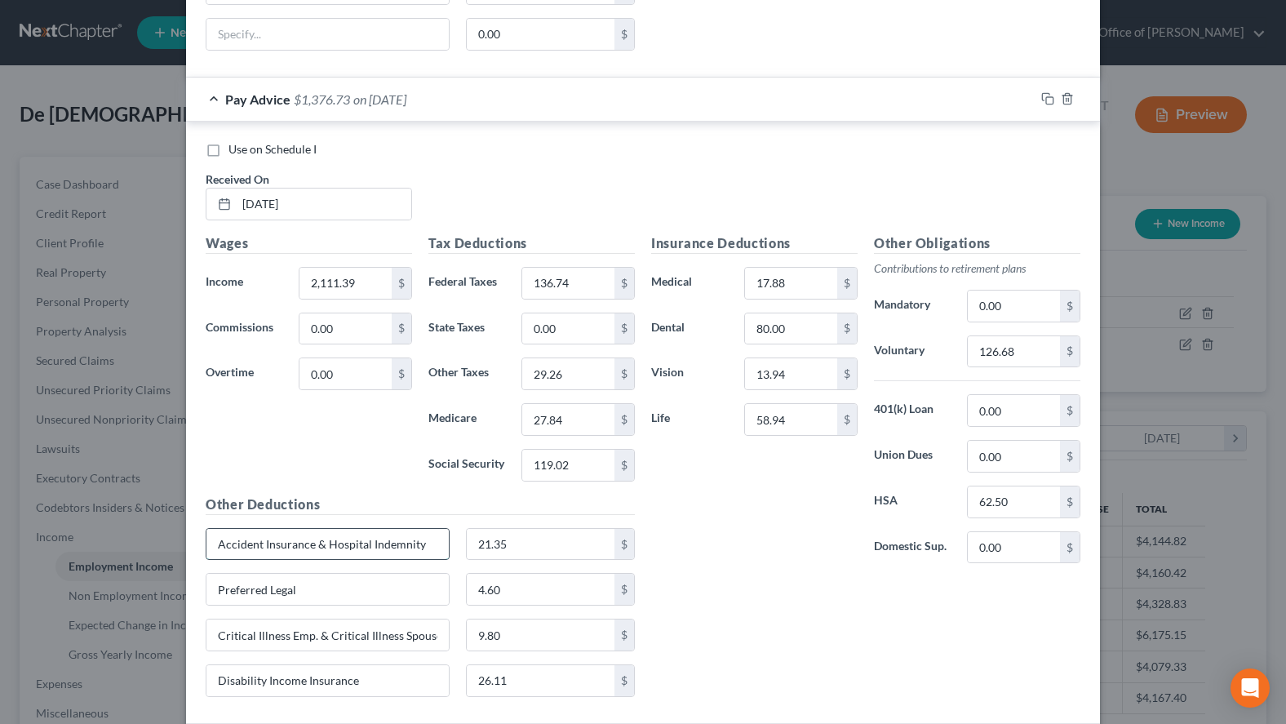
drag, startPoint x: 428, startPoint y: 547, endPoint x: 210, endPoint y: 546, distance: 217.9
click at [210, 546] on input "Accident Insurance & Hospital Indemnity" at bounding box center [327, 544] width 242 height 31
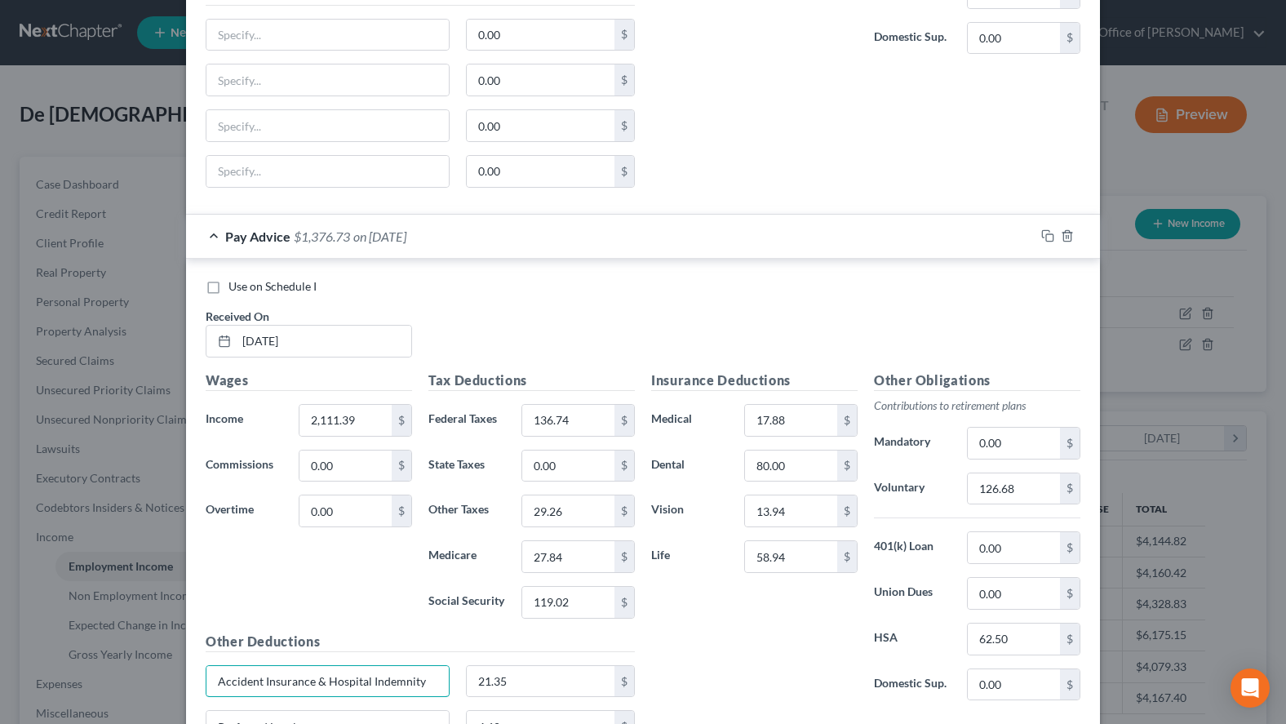
scroll to position [1002, 0]
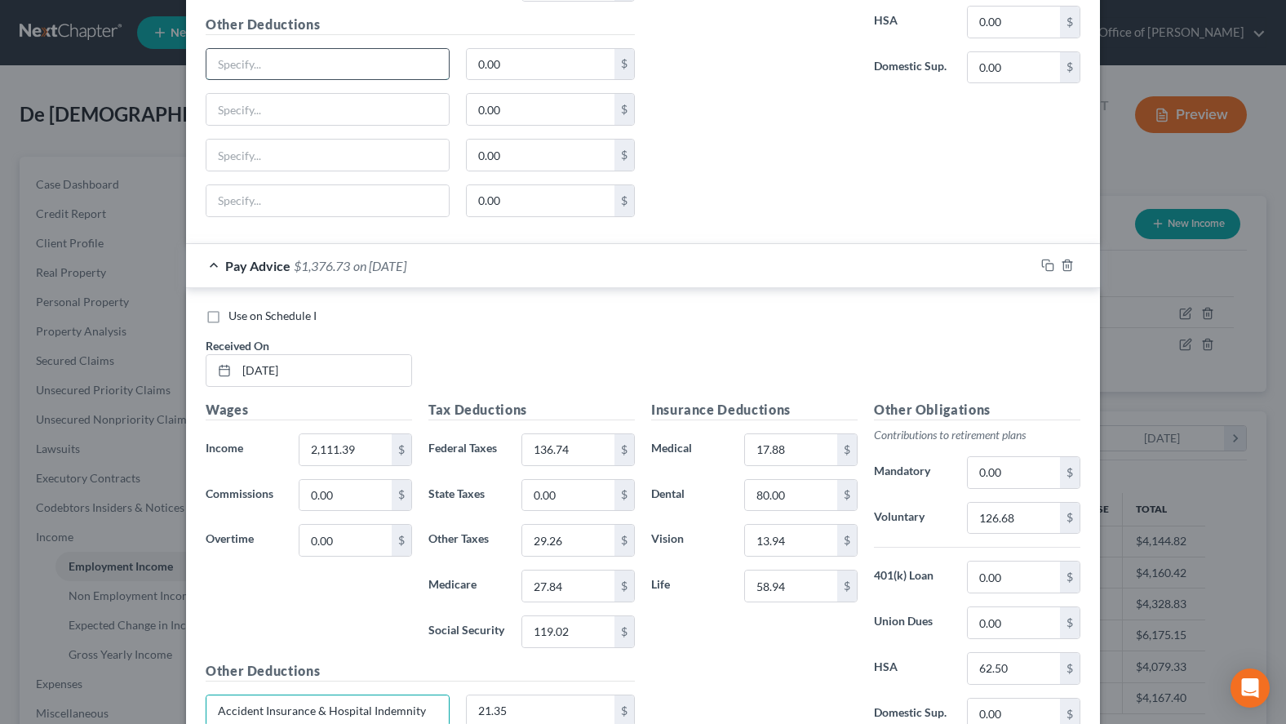
click at [392, 56] on input "text" at bounding box center [327, 64] width 242 height 31
paste input "Accident Insurance & Hospital Indemnity"
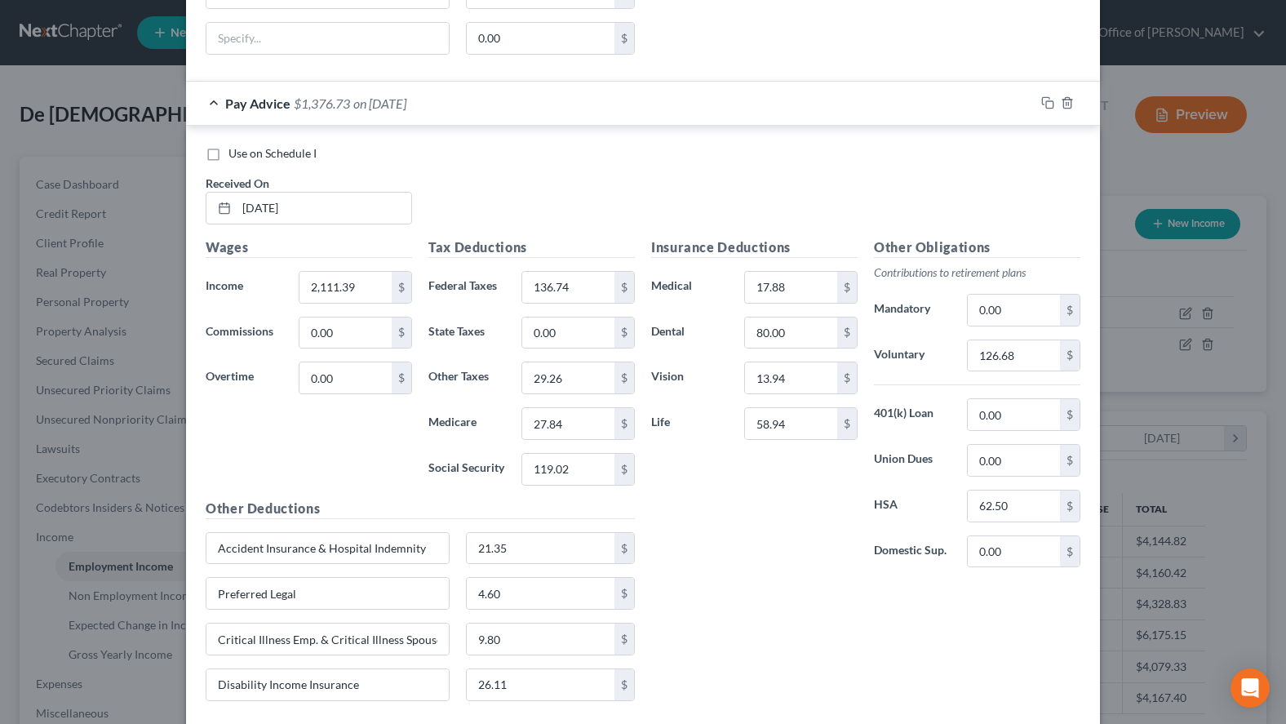
scroll to position [1169, 0]
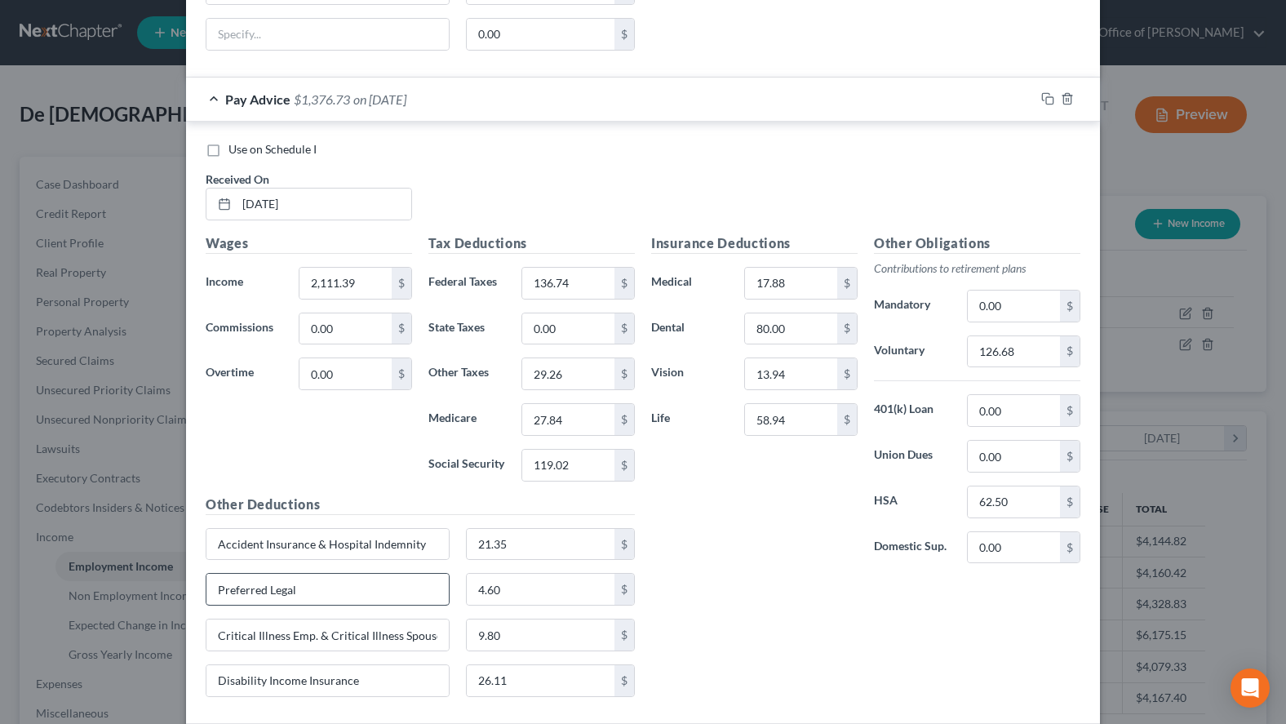
type input "Accident Insurance & Hospital Indemnity"
drag, startPoint x: 335, startPoint y: 591, endPoint x: 217, endPoint y: 588, distance: 118.4
click at [217, 588] on input "Preferred Legal" at bounding box center [327, 589] width 242 height 31
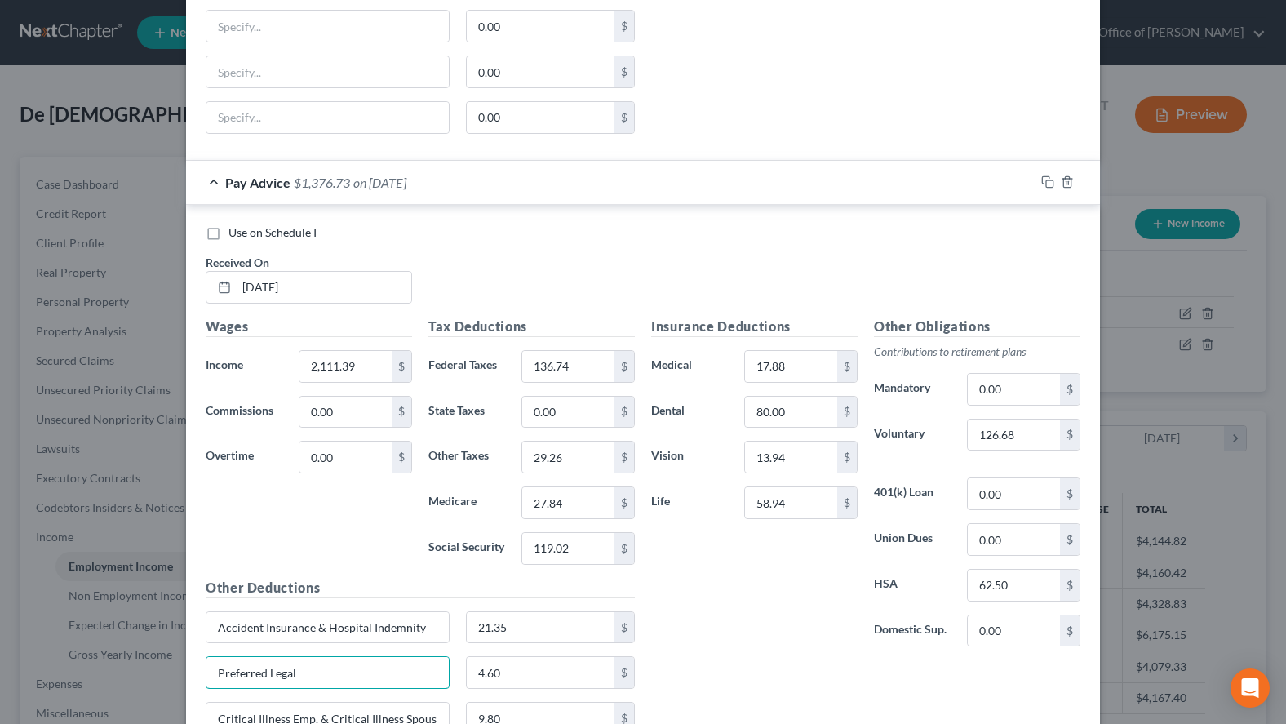
scroll to position [1002, 0]
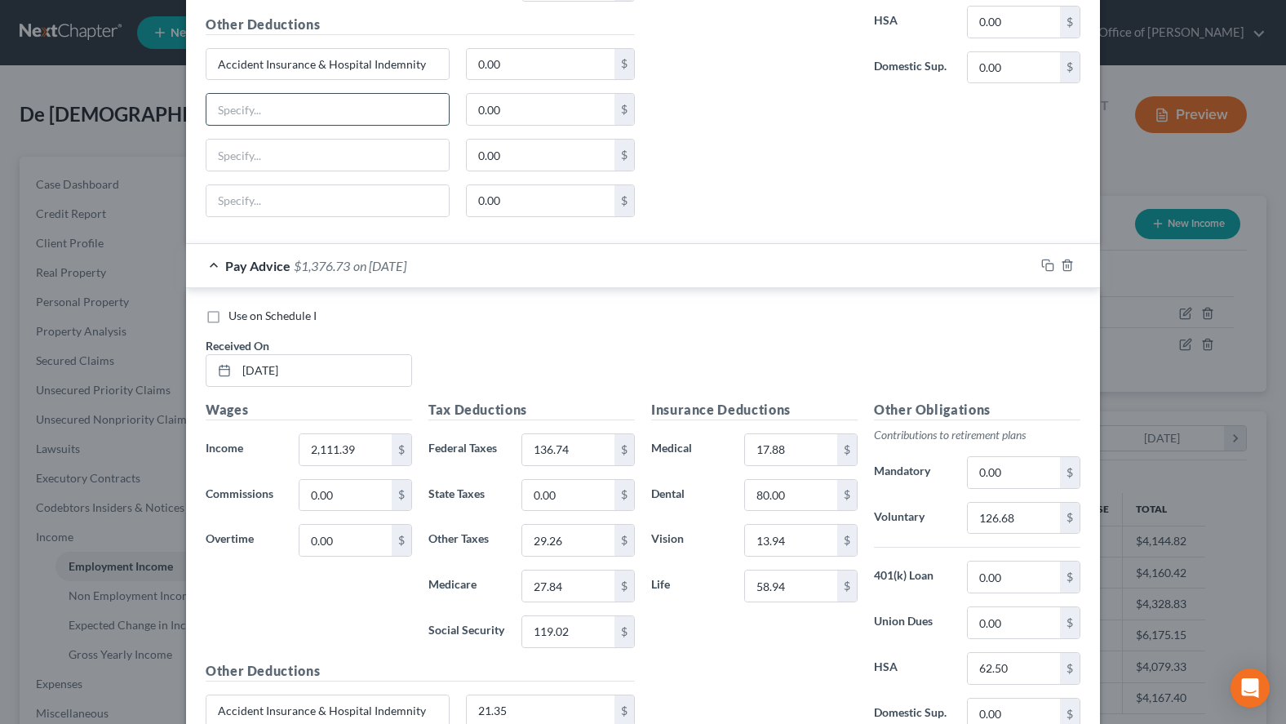
click at [319, 118] on input "text" at bounding box center [327, 109] width 242 height 31
paste input "Preferred Legal"
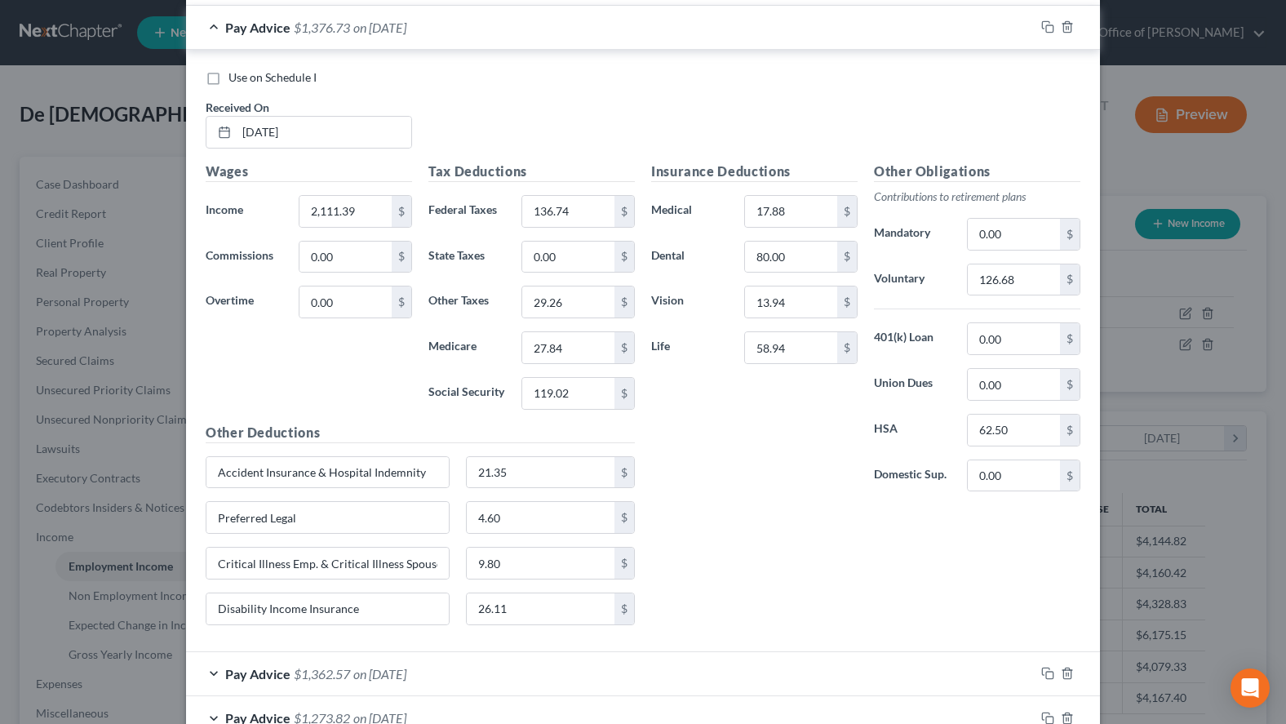
scroll to position [1252, 0]
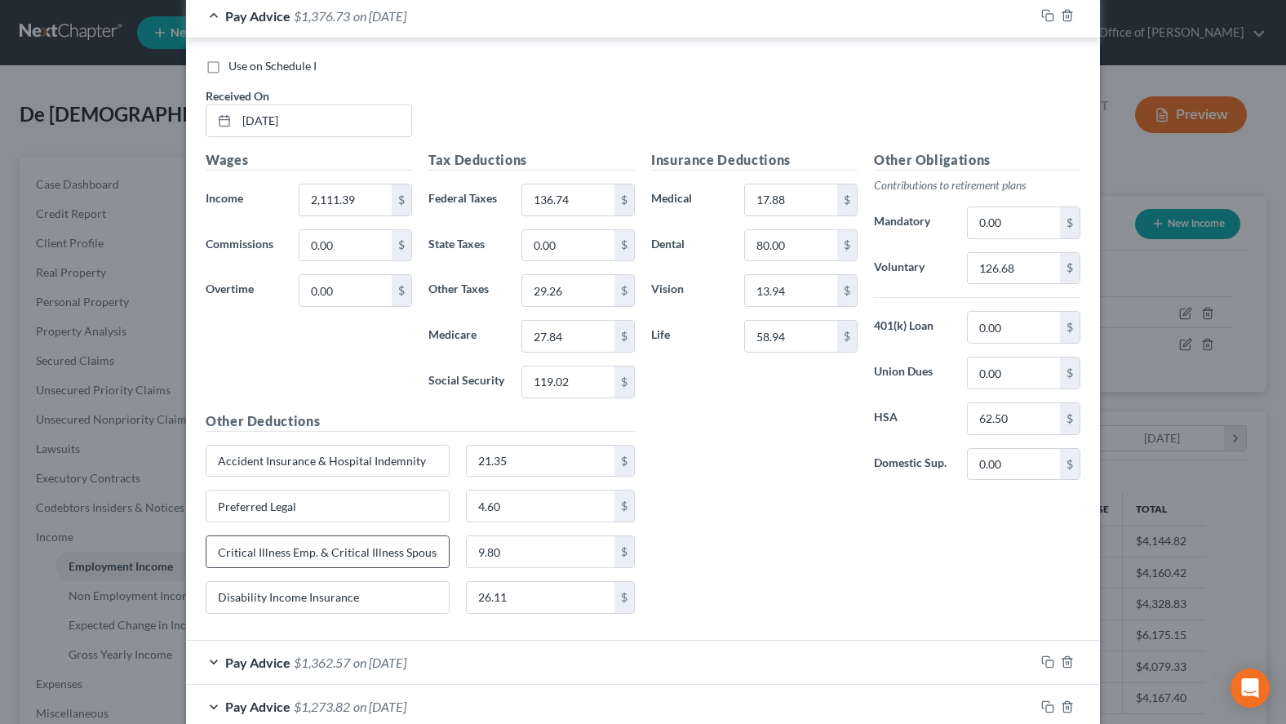
type input "Preferred Legal"
drag, startPoint x: 441, startPoint y: 557, endPoint x: 133, endPoint y: 556, distance: 307.7
click at [133, 556] on div "Edit Income Source × Employment Type * Select Full or Part Time Employment Self…" at bounding box center [643, 362] width 1286 height 724
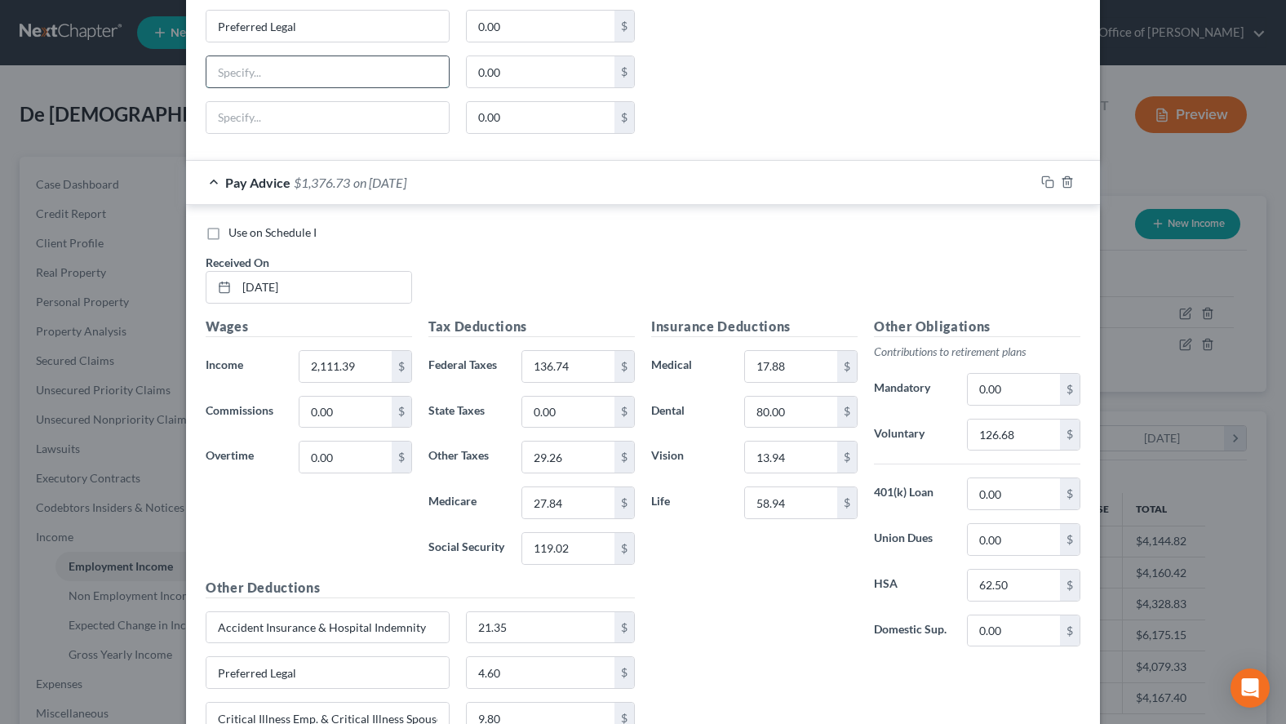
click at [315, 85] on input "text" at bounding box center [327, 71] width 242 height 31
paste input "Critical Illness Emp. & Critical Illness Spouse"
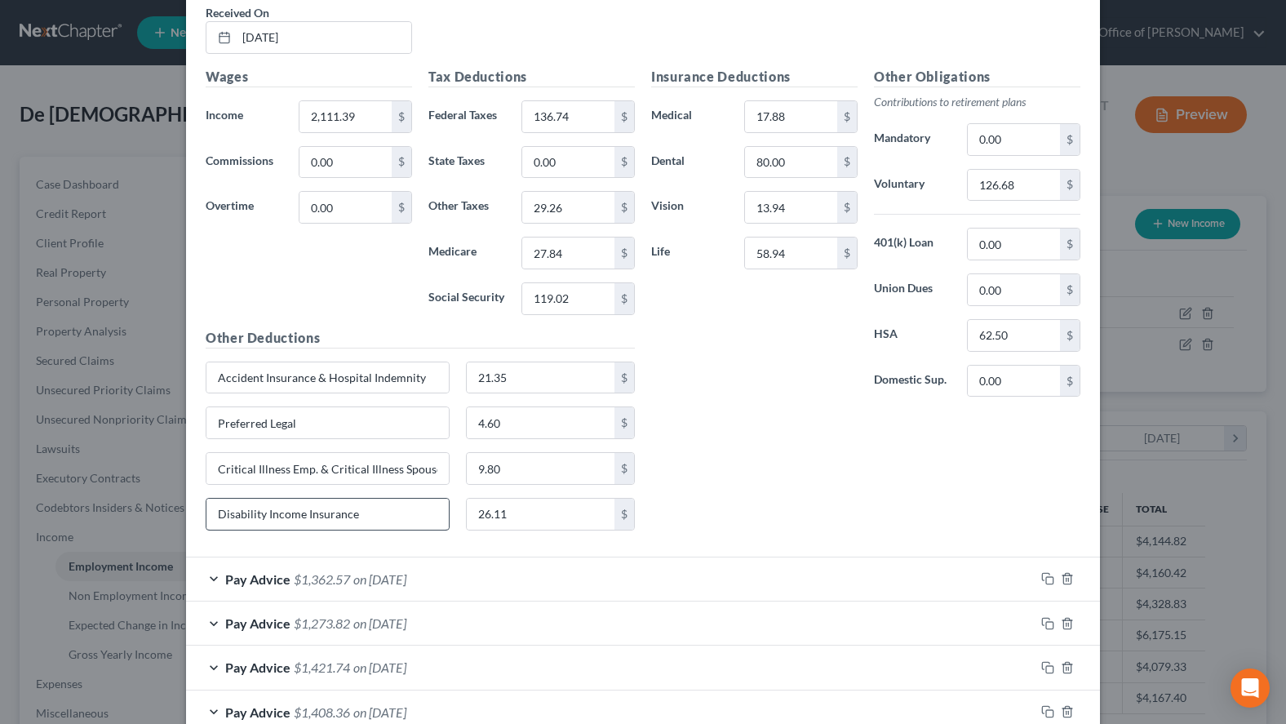
type input "Critical Illness Emp. & Critical Illness Spouse"
click at [375, 513] on input "Disability Income Insurance" at bounding box center [327, 514] width 242 height 31
drag, startPoint x: 375, startPoint y: 513, endPoint x: 72, endPoint y: 519, distance: 302.9
click at [206, 519] on input "Disability Income Insurance" at bounding box center [327, 514] width 242 height 31
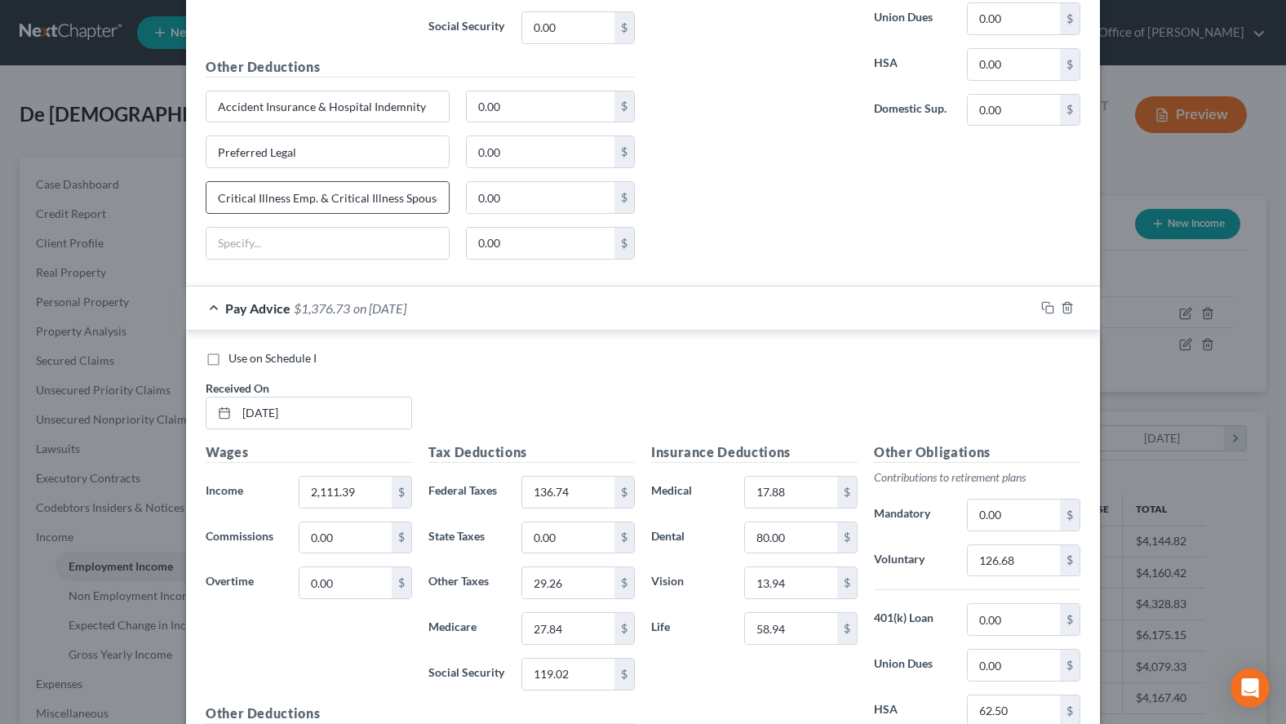
scroll to position [919, 0]
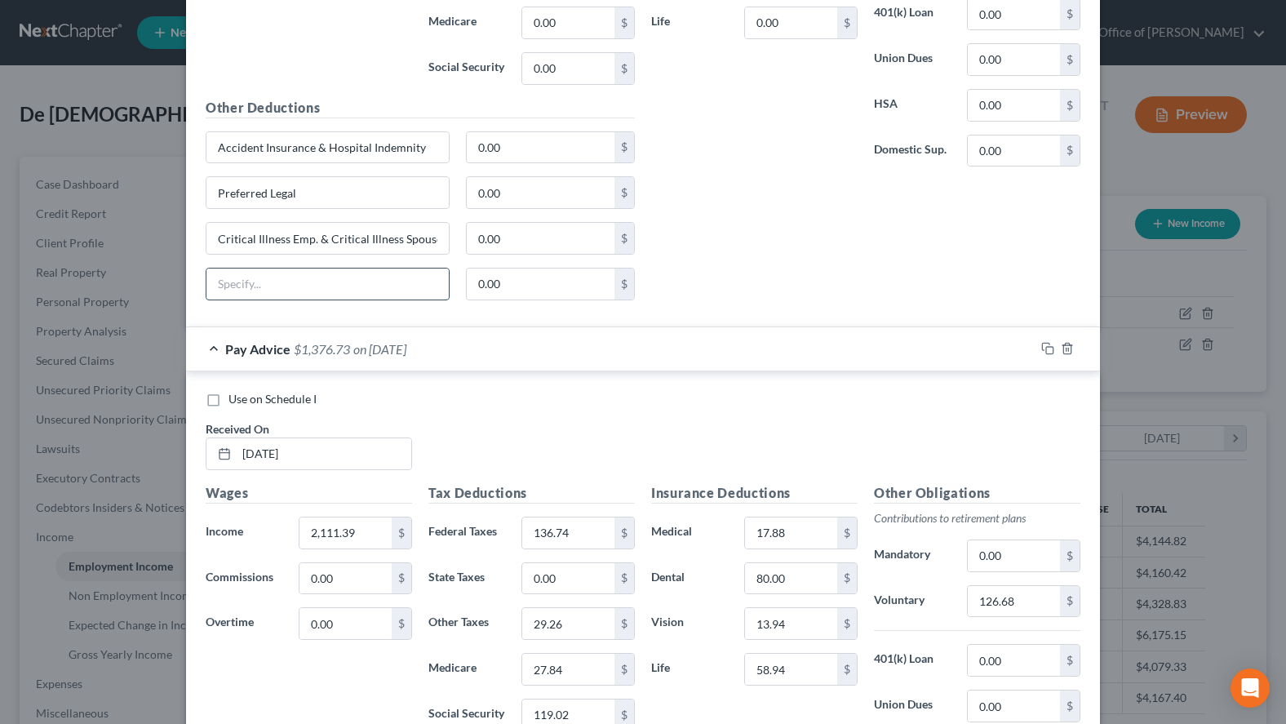
click at [347, 287] on input "text" at bounding box center [327, 284] width 242 height 31
paste input "Disability Income Insurance"
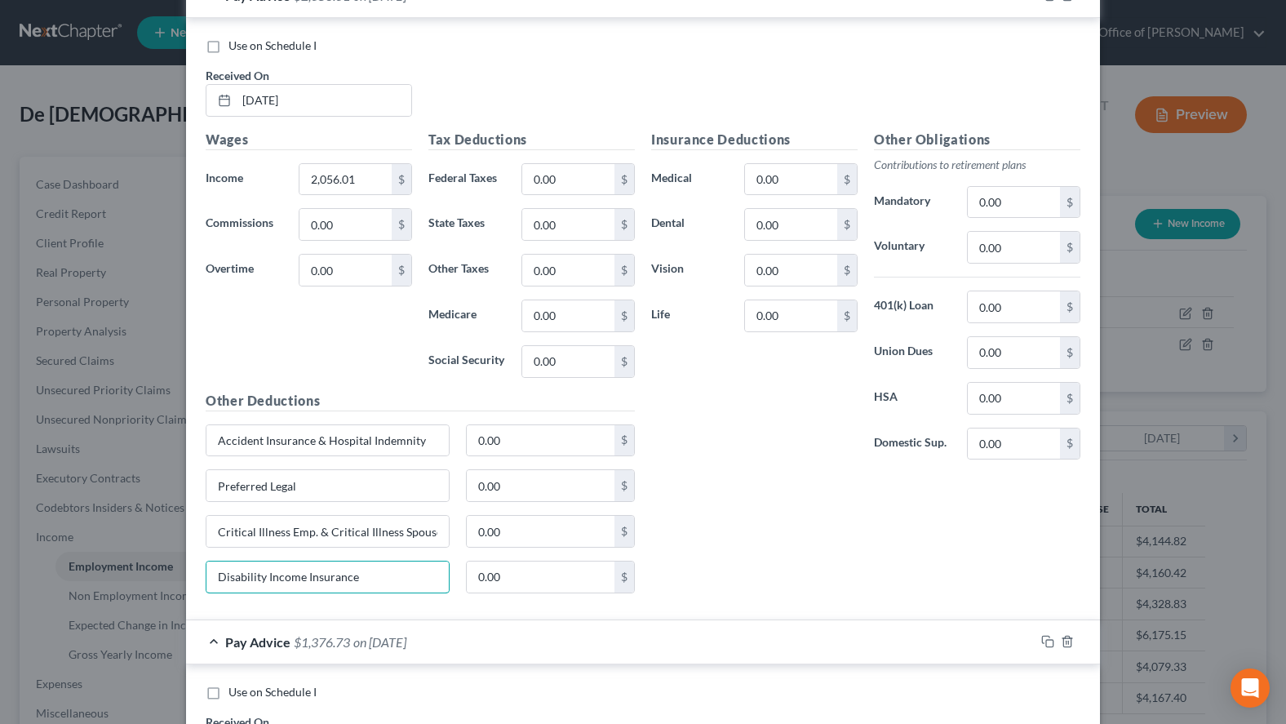
scroll to position [586, 0]
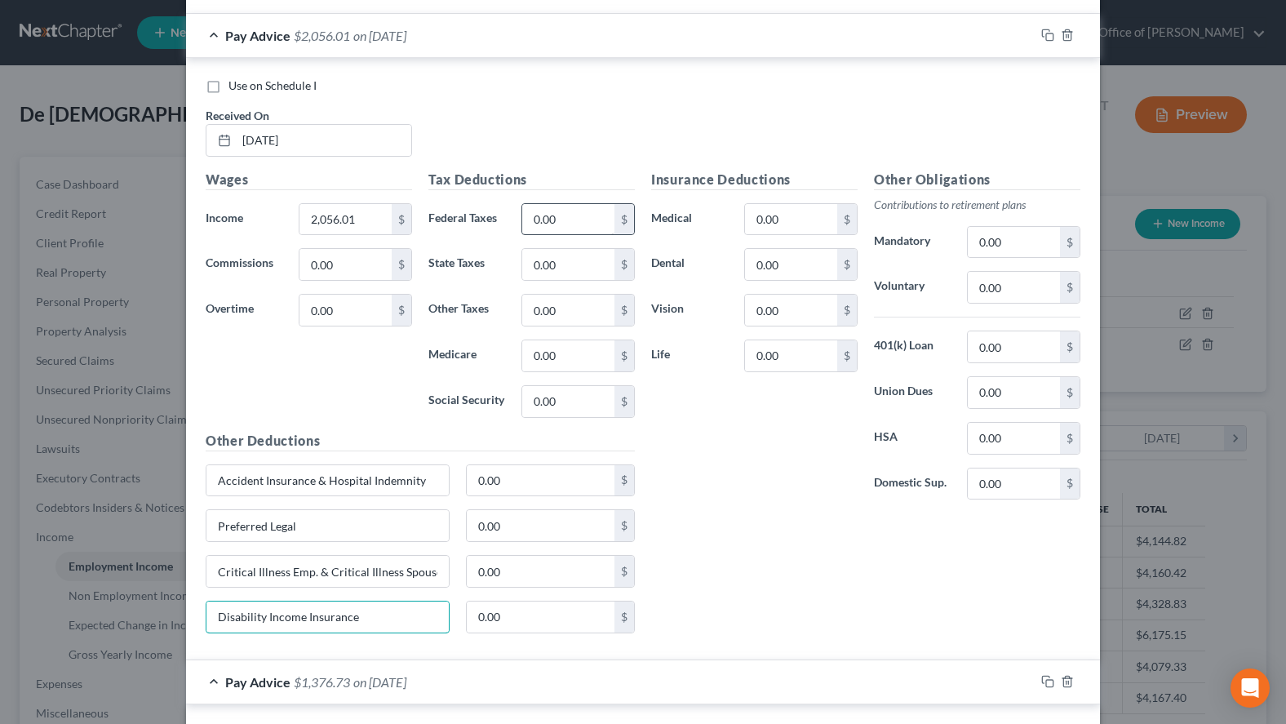
type input "Disability Income Insurance"
click at [574, 233] on input "0.00" at bounding box center [568, 219] width 92 height 31
click at [907, 87] on div "Use on Schedule I" at bounding box center [643, 86] width 875 height 16
click at [575, 211] on input "0.00" at bounding box center [568, 219] width 92 height 31
type input "130.50"
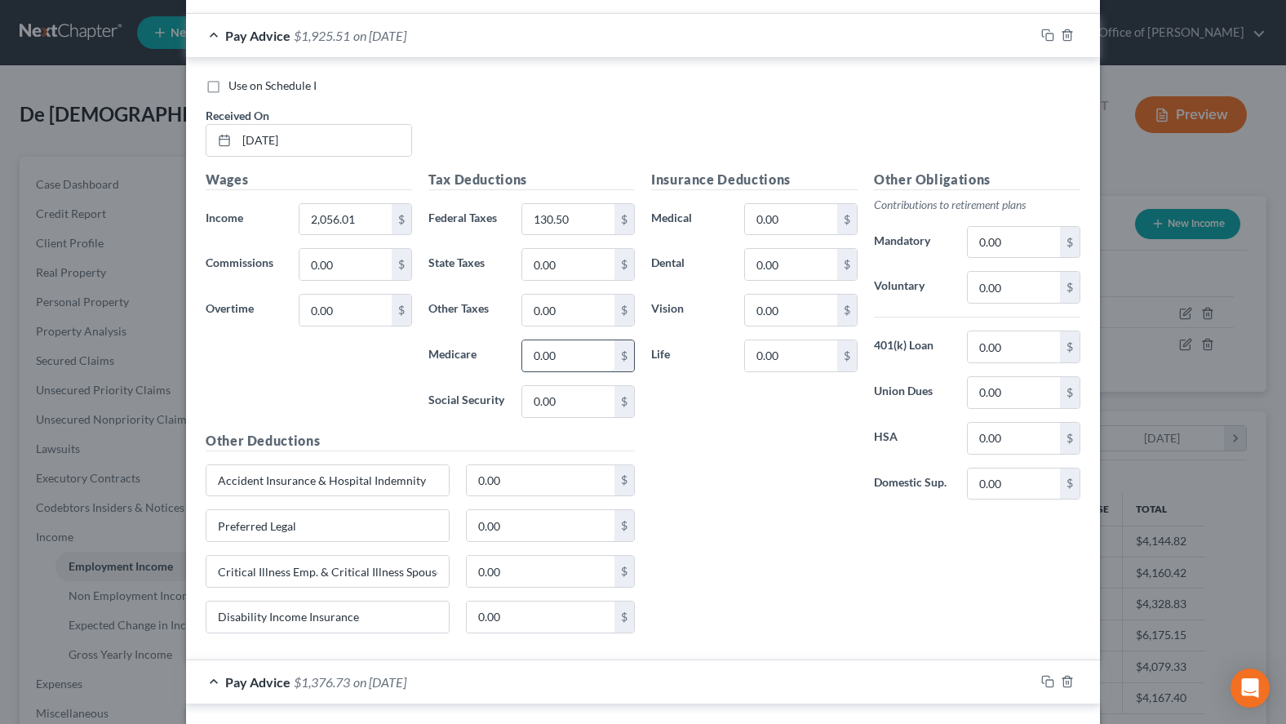
click at [597, 344] on input "0.00" at bounding box center [568, 355] width 92 height 31
type input "27.03"
click at [606, 400] on input "0.00" at bounding box center [568, 401] width 92 height 31
type input "115.59"
click at [905, 108] on div "Use on Schedule I Received On * 07/25/2025" at bounding box center [643, 124] width 891 height 92
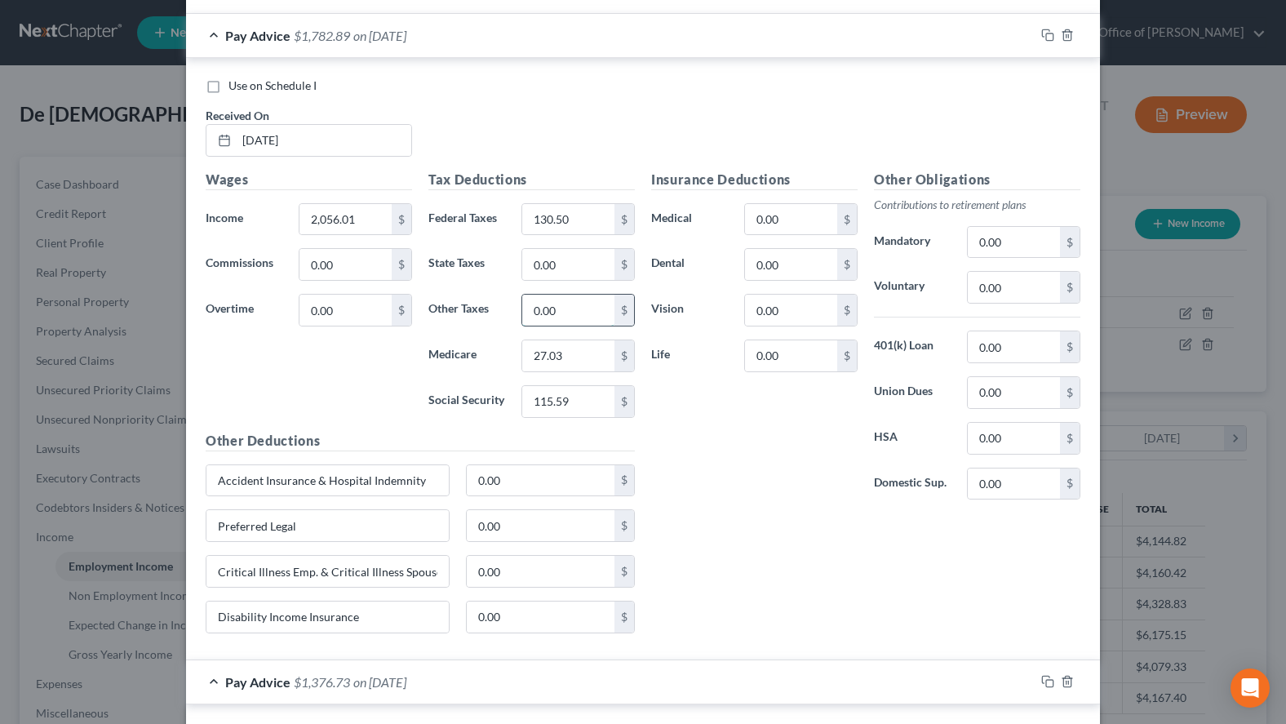
click at [575, 301] on input "0.00" at bounding box center [568, 310] width 92 height 31
type input "17.92"
click at [831, 227] on input "0.00" at bounding box center [791, 219] width 92 height 31
type input "17.88"
type input "80.00"
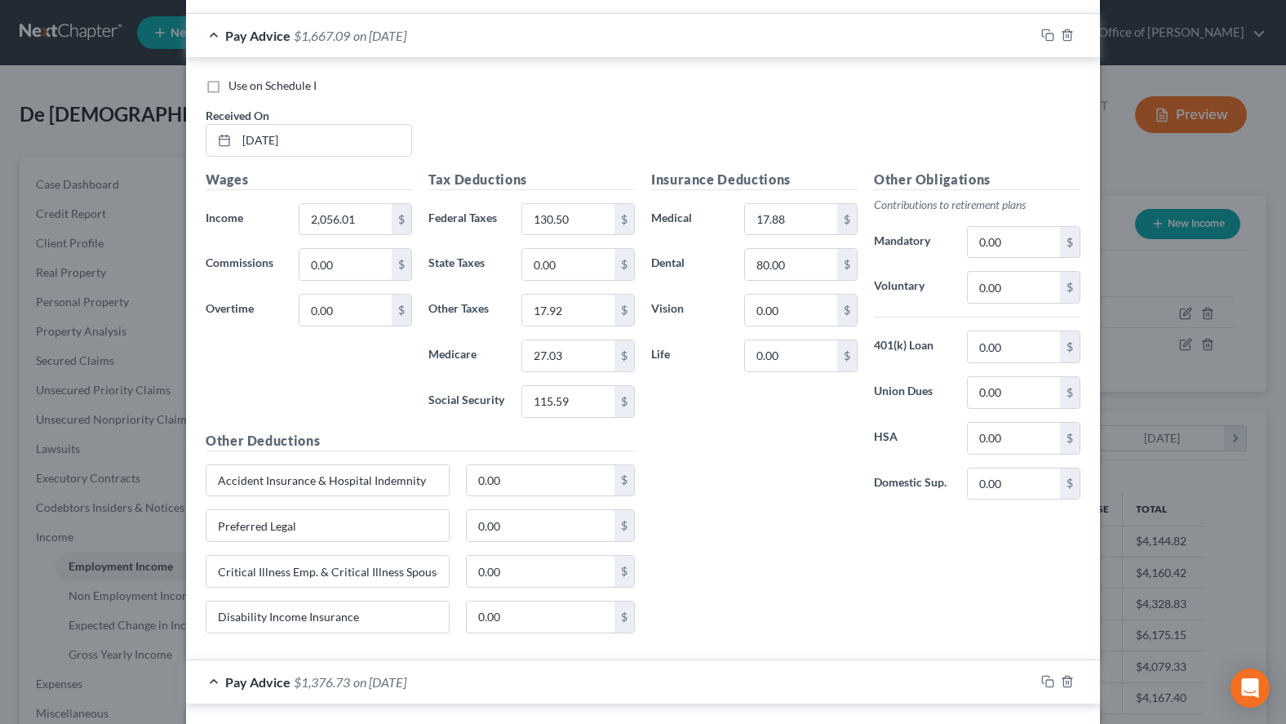
click at [916, 303] on label "Voluntary" at bounding box center [912, 287] width 93 height 33
click at [814, 276] on input "80.00" at bounding box center [791, 264] width 92 height 31
click at [819, 308] on input "0.00" at bounding box center [791, 310] width 92 height 31
type input "13.94"
type input "58.94"
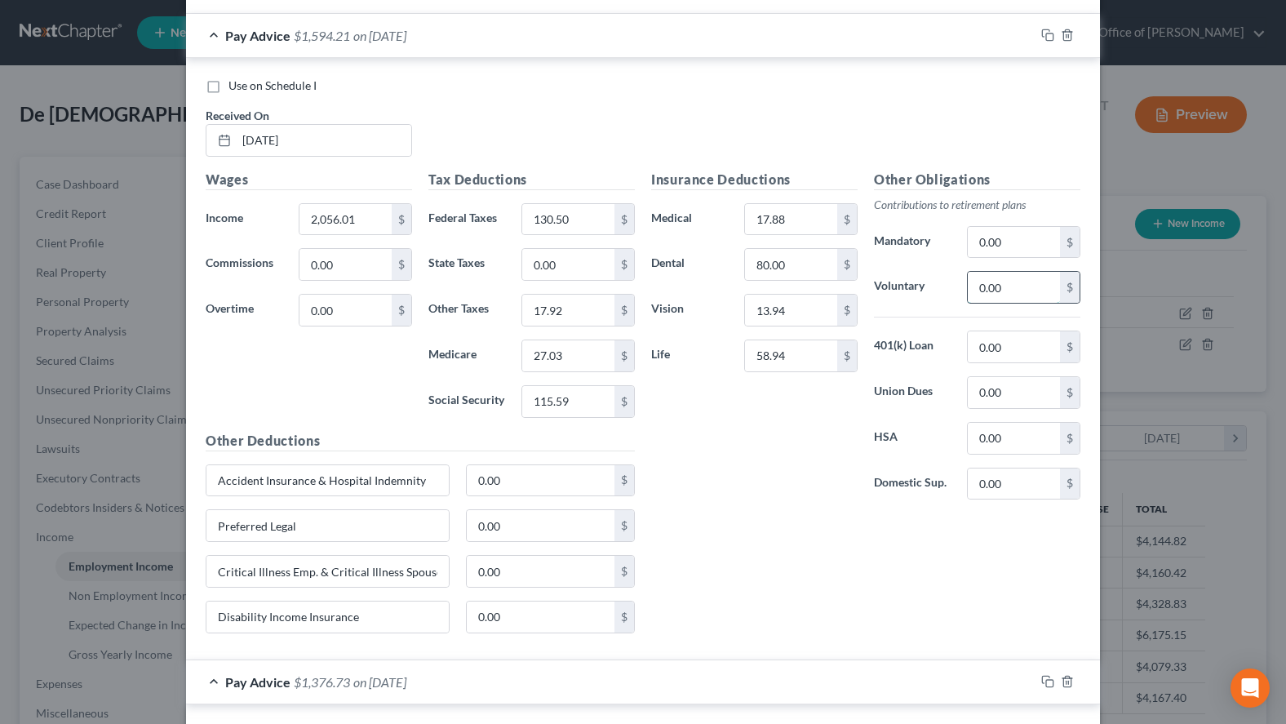
click at [994, 291] on input "0.00" at bounding box center [1014, 287] width 92 height 31
drag, startPoint x: 1007, startPoint y: 292, endPoint x: 939, endPoint y: 292, distance: 67.7
click at [968, 292] on input "0.00" at bounding box center [1014, 287] width 92 height 31
type input "123.36"
click at [1011, 444] on input "0.00" at bounding box center [1014, 438] width 92 height 31
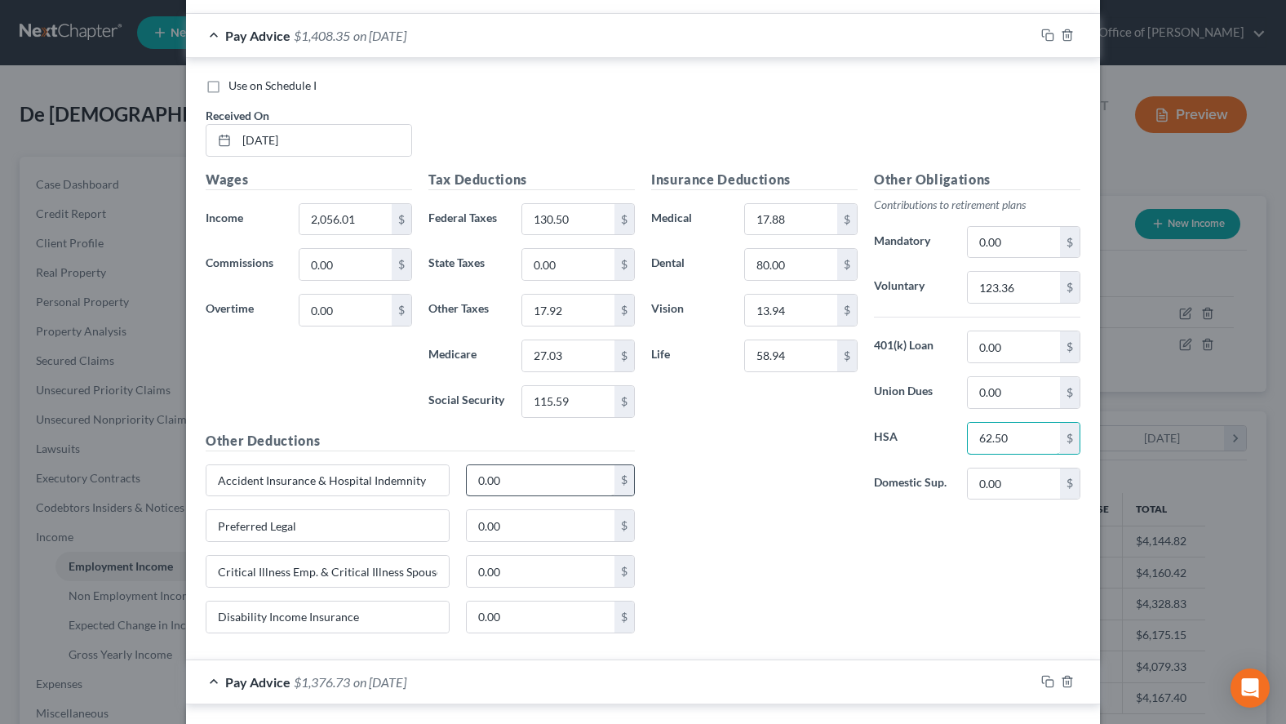
type input "62.50"
click at [538, 486] on input "0.00" at bounding box center [541, 480] width 149 height 31
click at [563, 482] on input "0.00" at bounding box center [541, 480] width 149 height 31
drag, startPoint x: 557, startPoint y: 484, endPoint x: 404, endPoint y: 501, distance: 153.6
click at [467, 496] on input "0.00" at bounding box center [541, 480] width 149 height 31
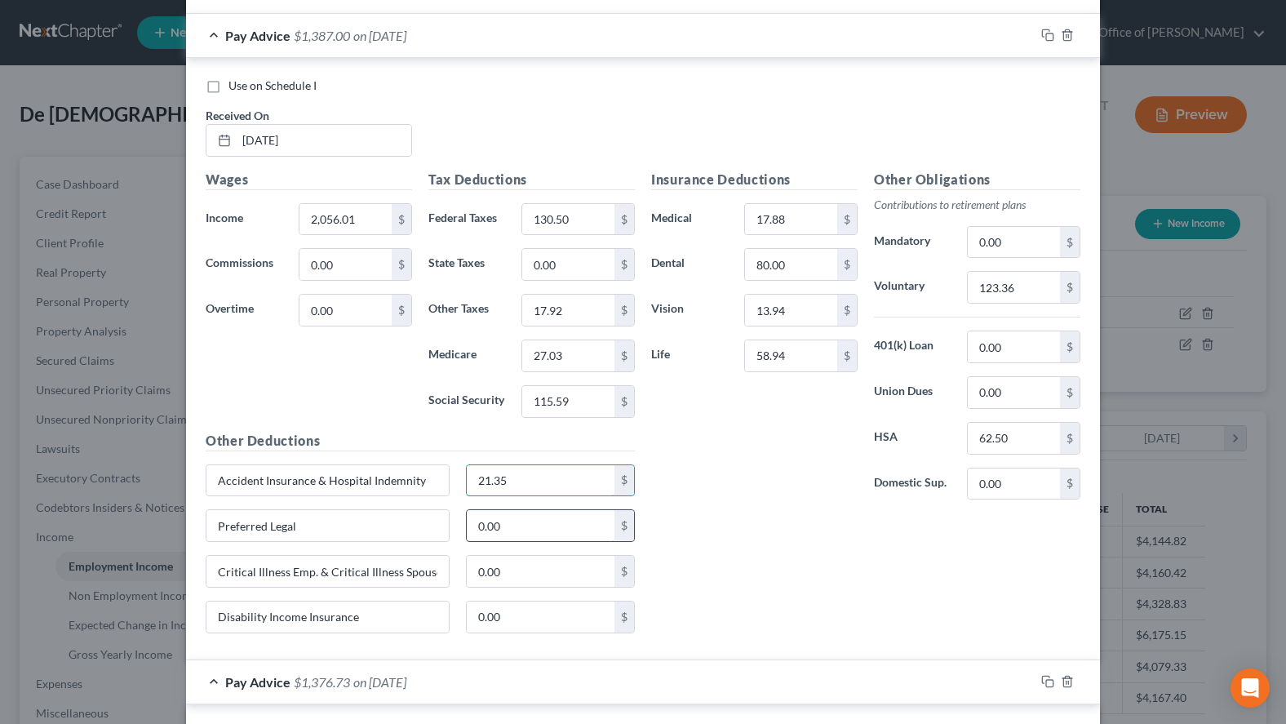
type input "21.35"
click at [523, 523] on input "0.00" at bounding box center [541, 525] width 149 height 31
type input "4.60"
click at [513, 563] on input "0.00" at bounding box center [541, 571] width 149 height 31
type input "9.80"
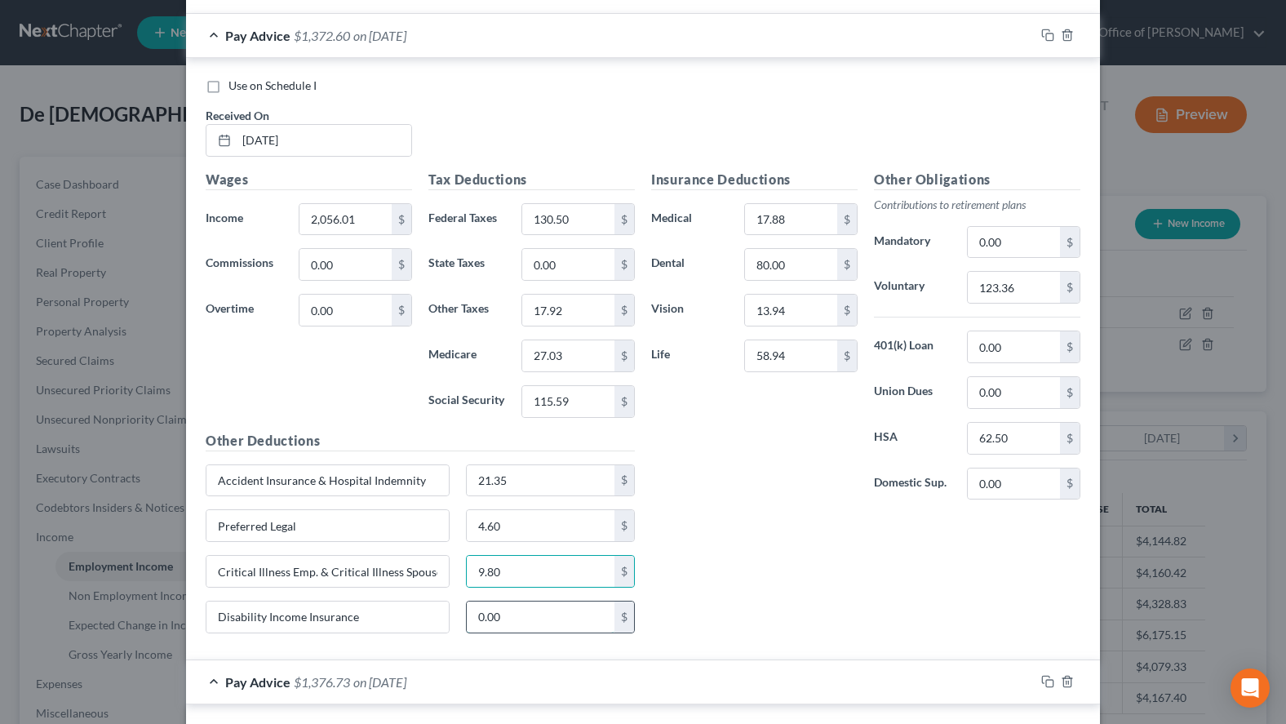
click at [535, 611] on input "0.00" at bounding box center [541, 617] width 149 height 31
type input "26.11"
click at [735, 686] on div "Pay Advice $1,376.73 on 07/11/2025" at bounding box center [610, 681] width 849 height 43
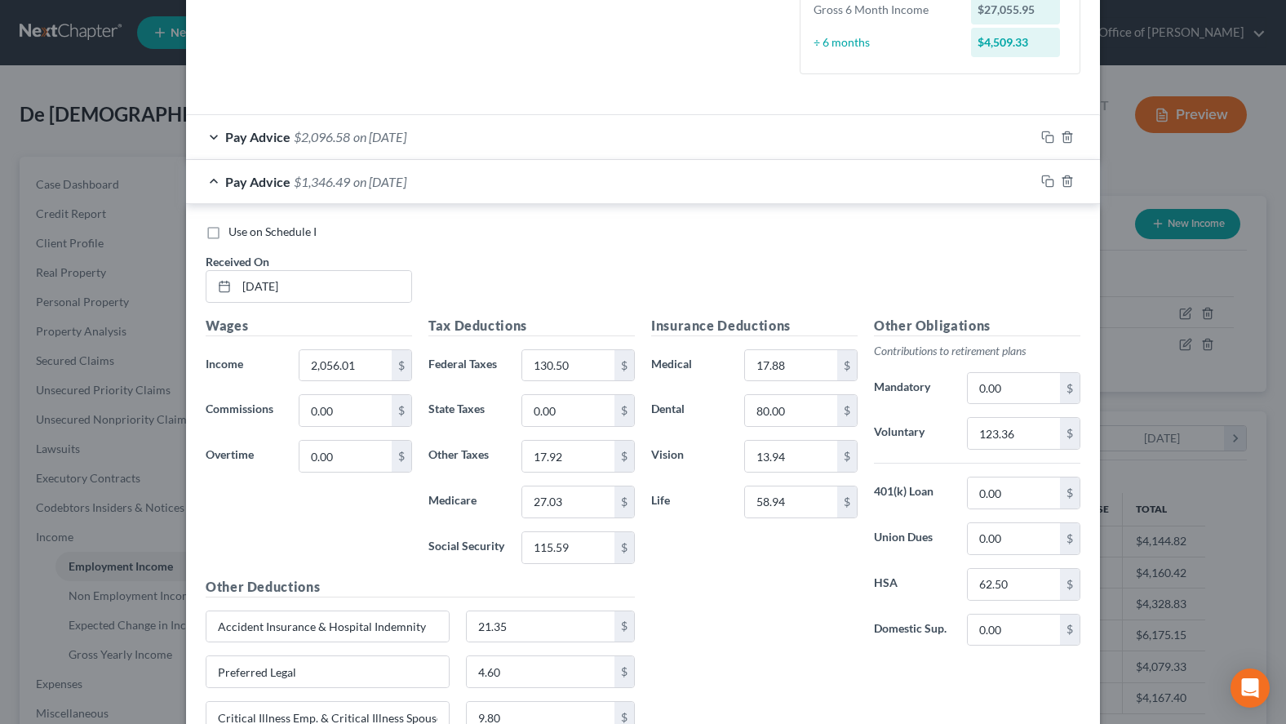
scroll to position [420, 0]
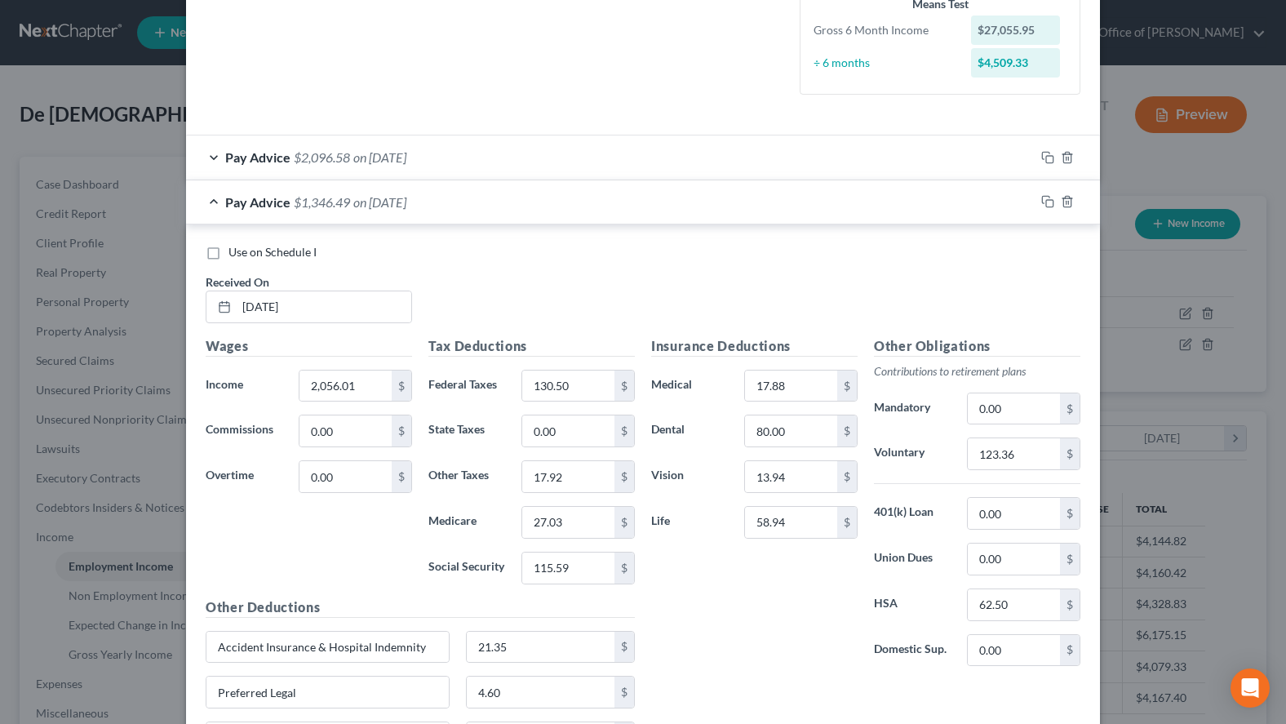
click at [650, 211] on div "Pay Advice $1,346.49 on 07/25/2025" at bounding box center [610, 201] width 849 height 43
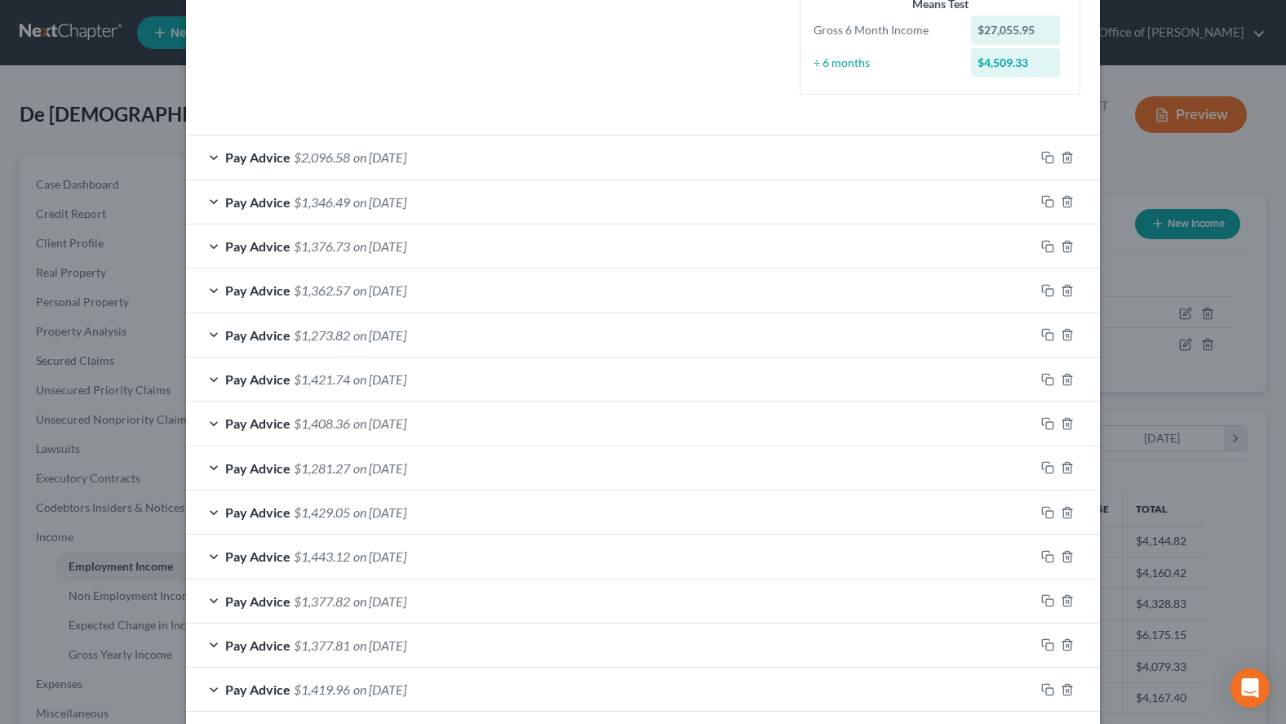
click at [641, 199] on div "Pay Advice $1,346.49 on 07/25/2025" at bounding box center [610, 201] width 849 height 43
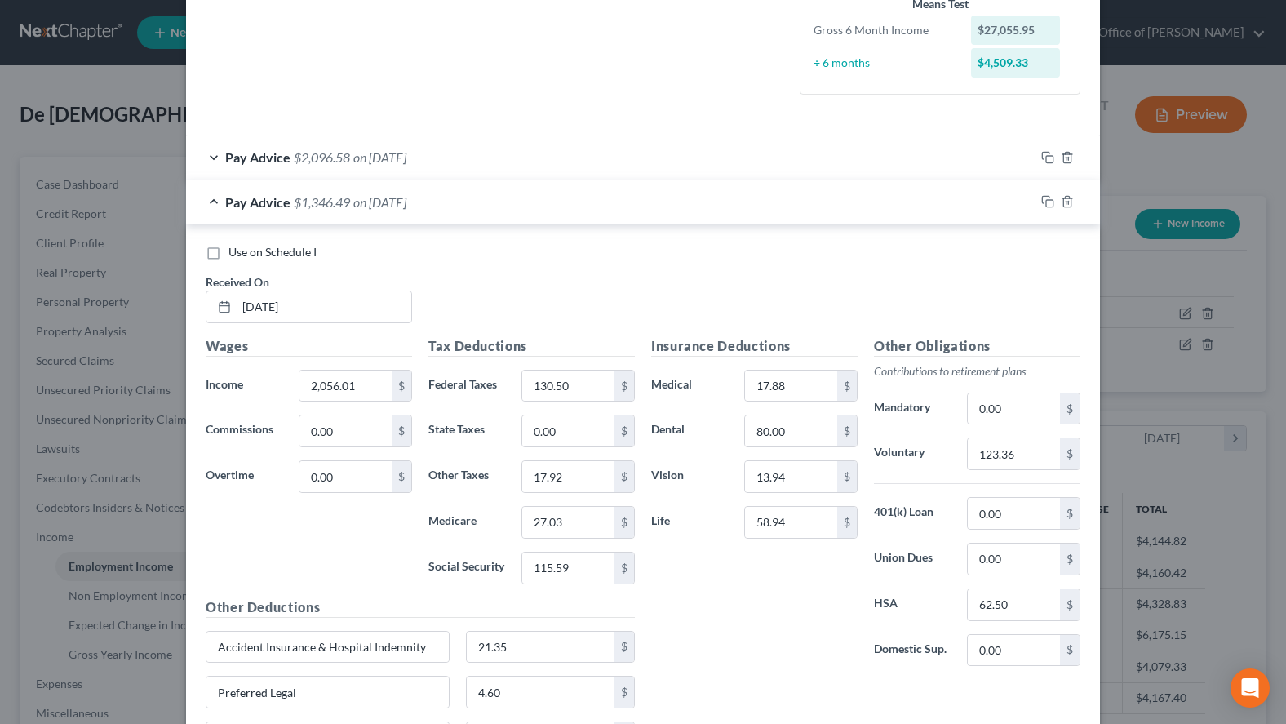
click at [625, 153] on div "Pay Advice $2,096.58 on 08/08/2025" at bounding box center [610, 156] width 849 height 43
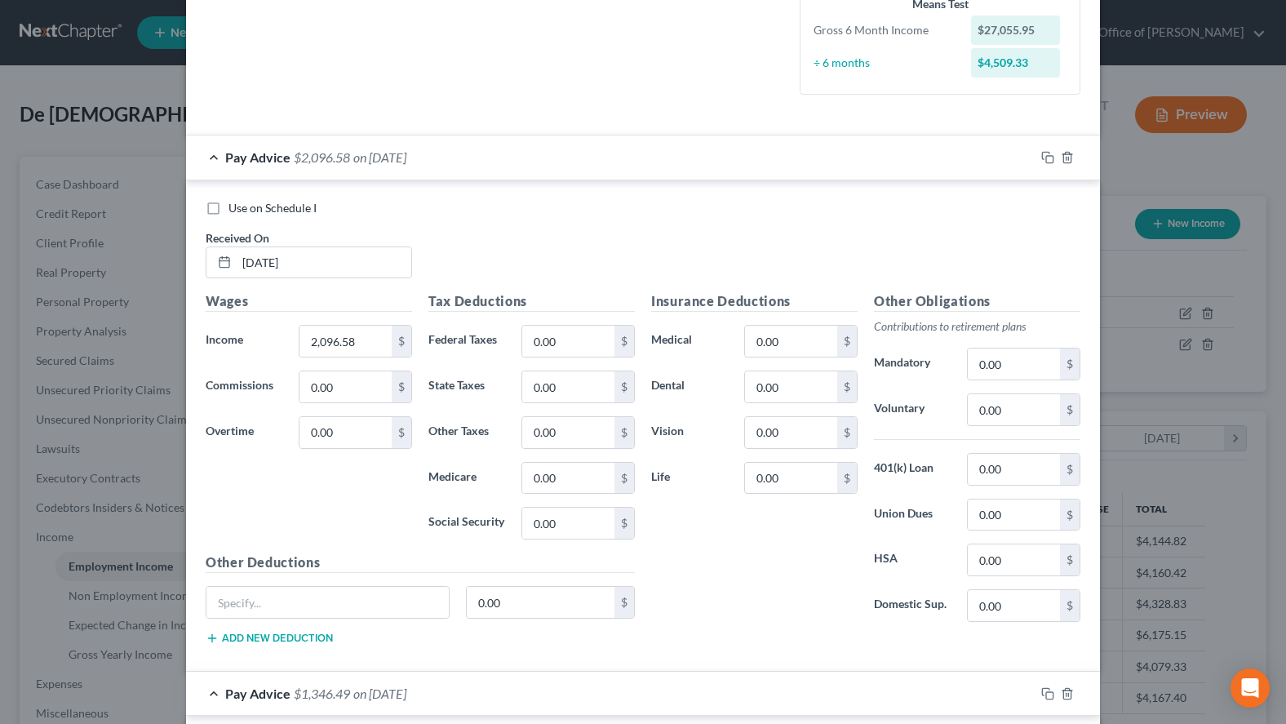
click at [314, 640] on button "Add new deduction" at bounding box center [269, 638] width 127 height 13
click at [317, 684] on button "Add new deduction" at bounding box center [269, 683] width 127 height 13
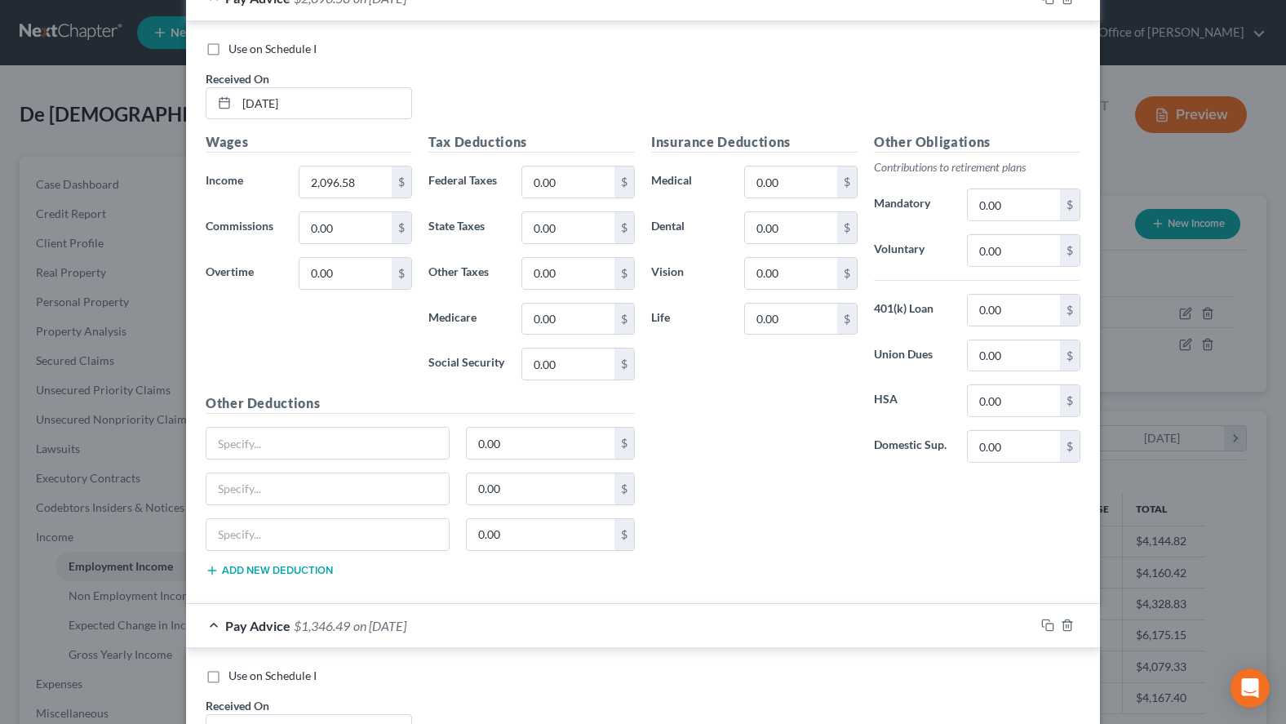
scroll to position [586, 0]
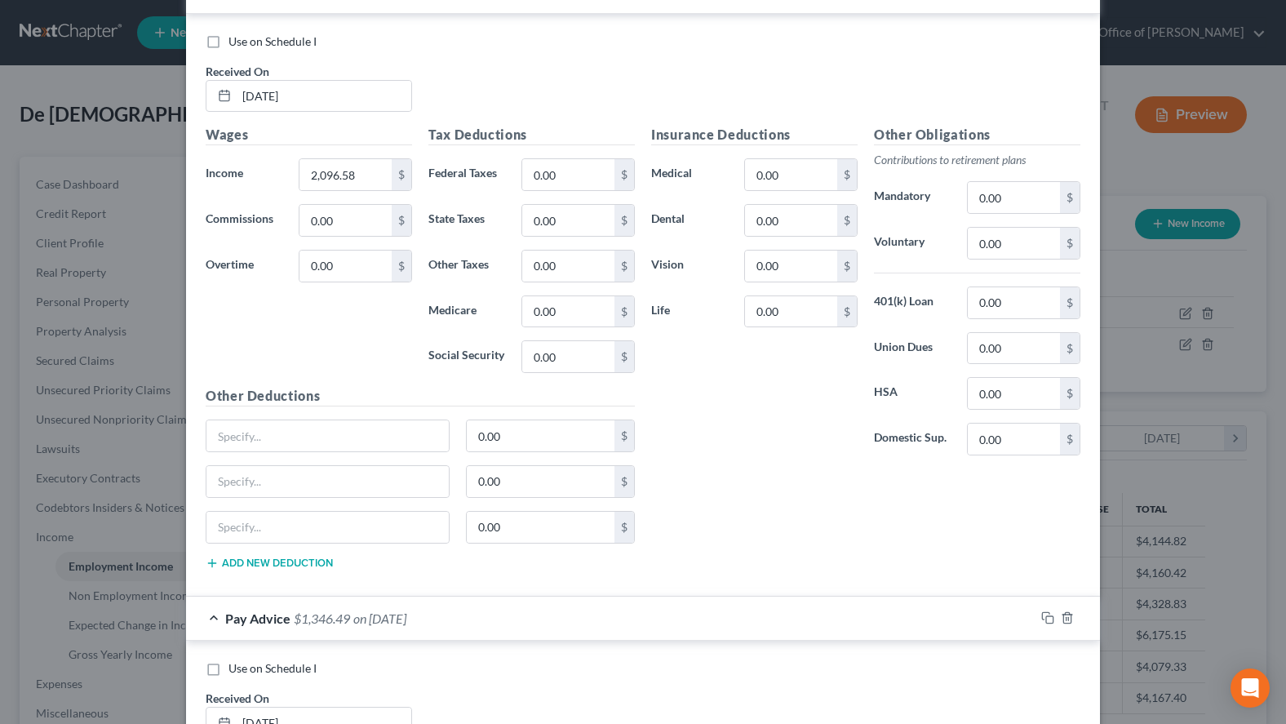
click at [307, 562] on button "Add new deduction" at bounding box center [269, 563] width 127 height 13
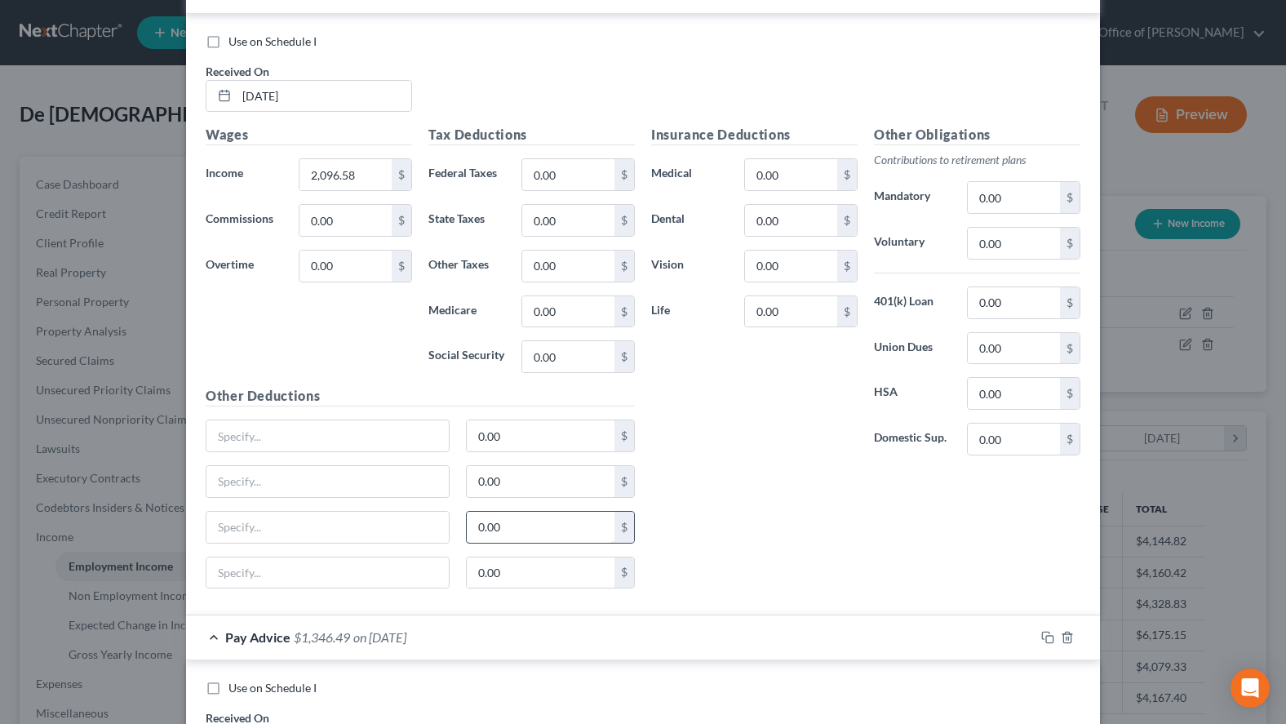
scroll to position [1002, 0]
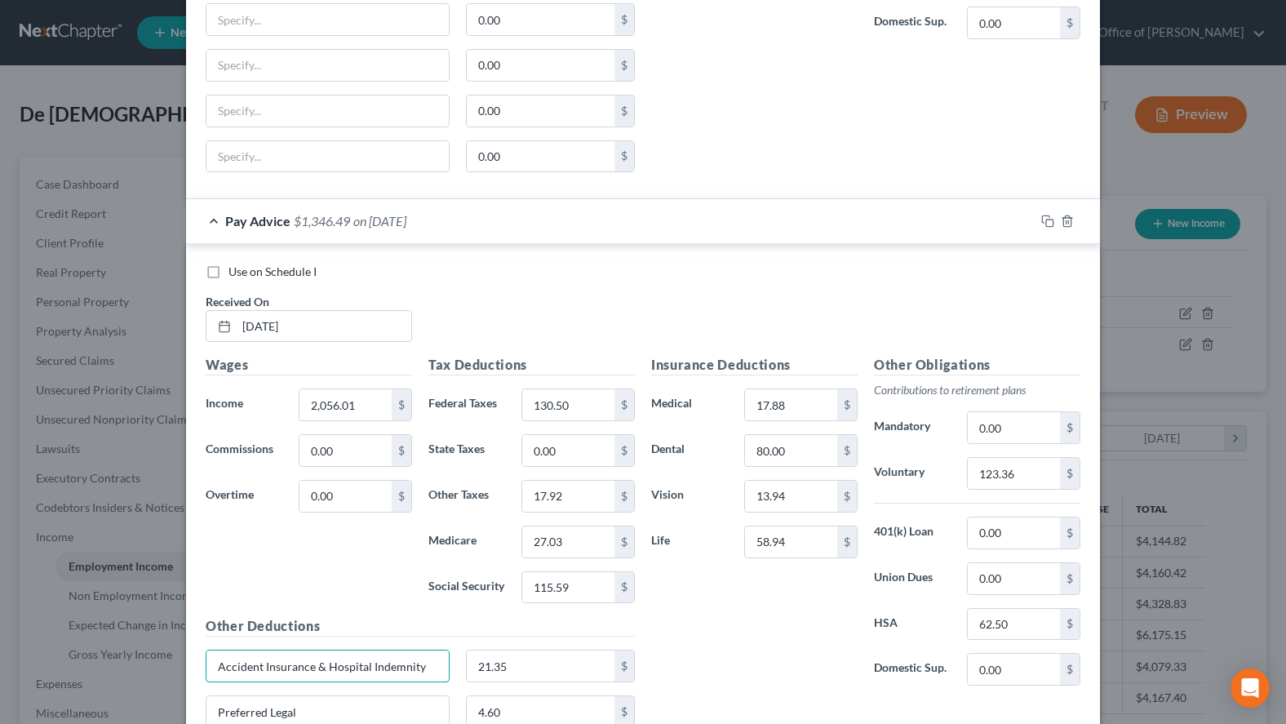
drag, startPoint x: 443, startPoint y: 664, endPoint x: 242, endPoint y: 650, distance: 202.1
click at [149, 661] on div "Edit Income Source × Employment Type * Select Full or Part Time Employment Self…" at bounding box center [643, 362] width 1286 height 724
drag, startPoint x: 217, startPoint y: 668, endPoint x: 442, endPoint y: 668, distance: 225.3
click at [442, 668] on input "Accident Insurance & Hospital Indemnity" at bounding box center [327, 666] width 242 height 31
click at [331, 25] on input "text" at bounding box center [327, 19] width 242 height 31
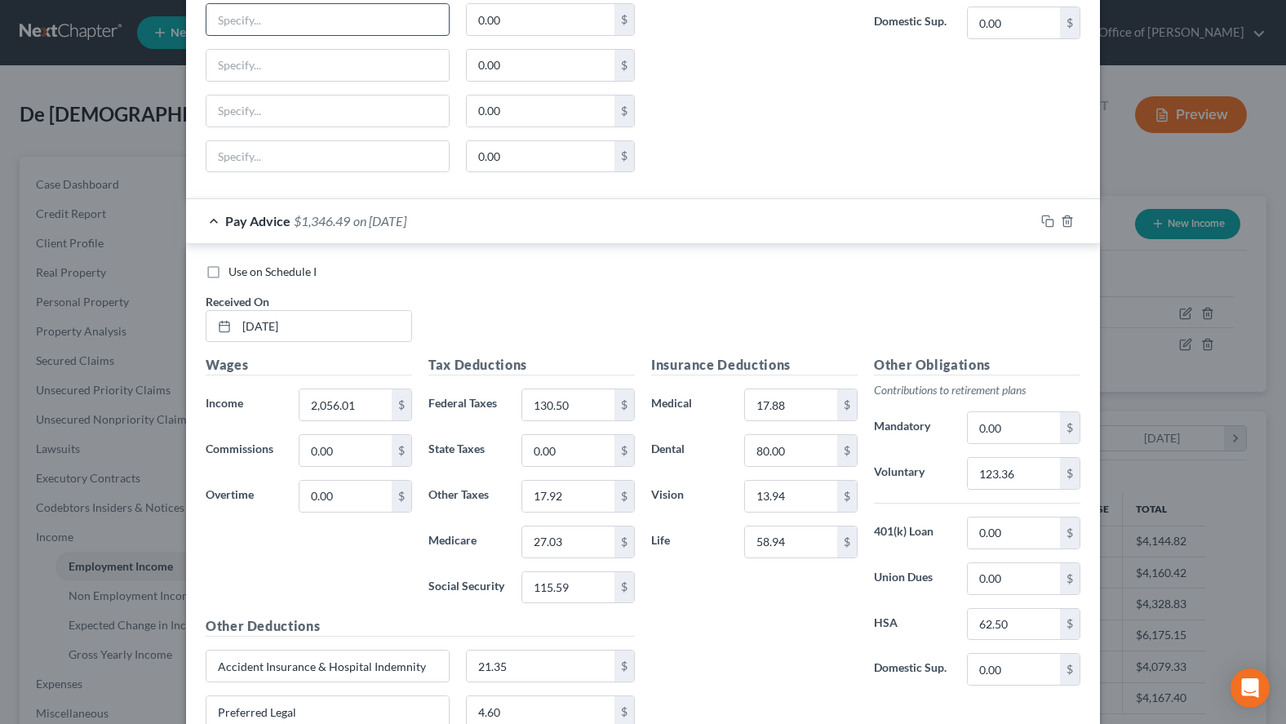
paste input "Accident Insurance & Hospital Indemnity"
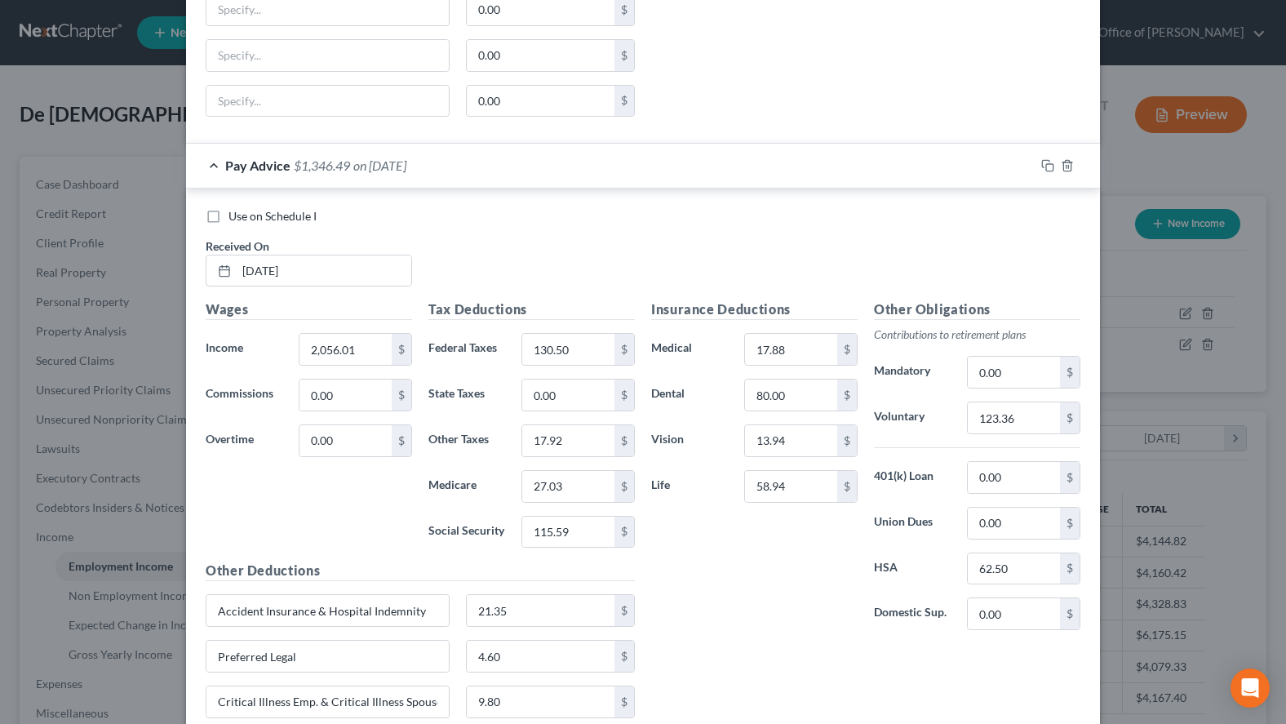
scroll to position [1086, 0]
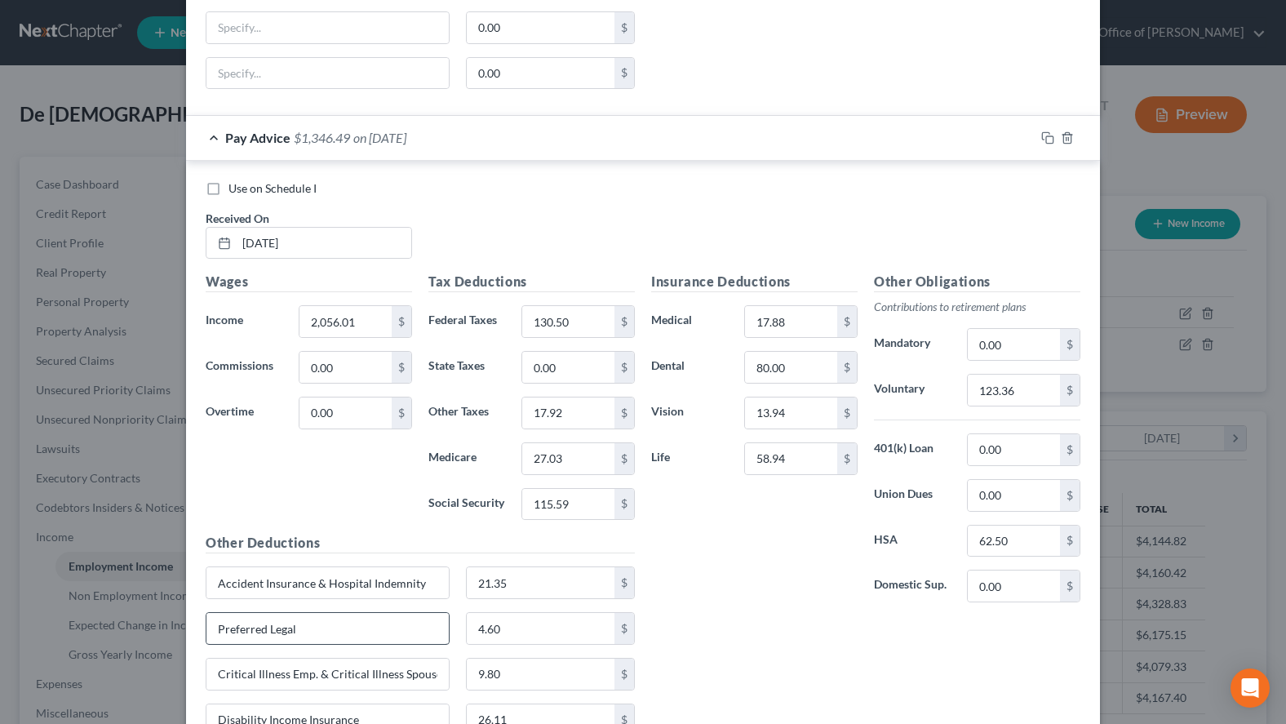
type input "Accident Insurance & Hospital Indemnity"
drag, startPoint x: 349, startPoint y: 624, endPoint x: 136, endPoint y: 622, distance: 213.0
click at [206, 622] on input "Preferred Legal" at bounding box center [327, 628] width 242 height 31
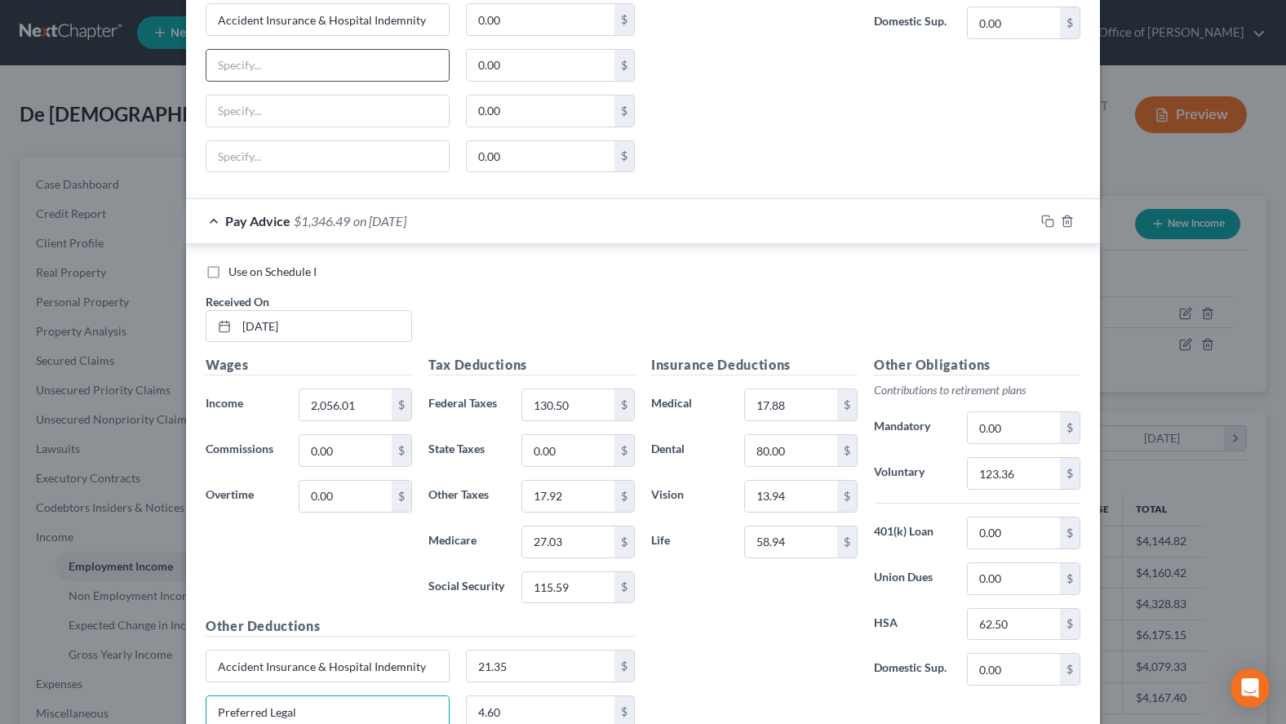
click at [329, 70] on input "text" at bounding box center [327, 65] width 242 height 31
paste input "Preferred Legal"
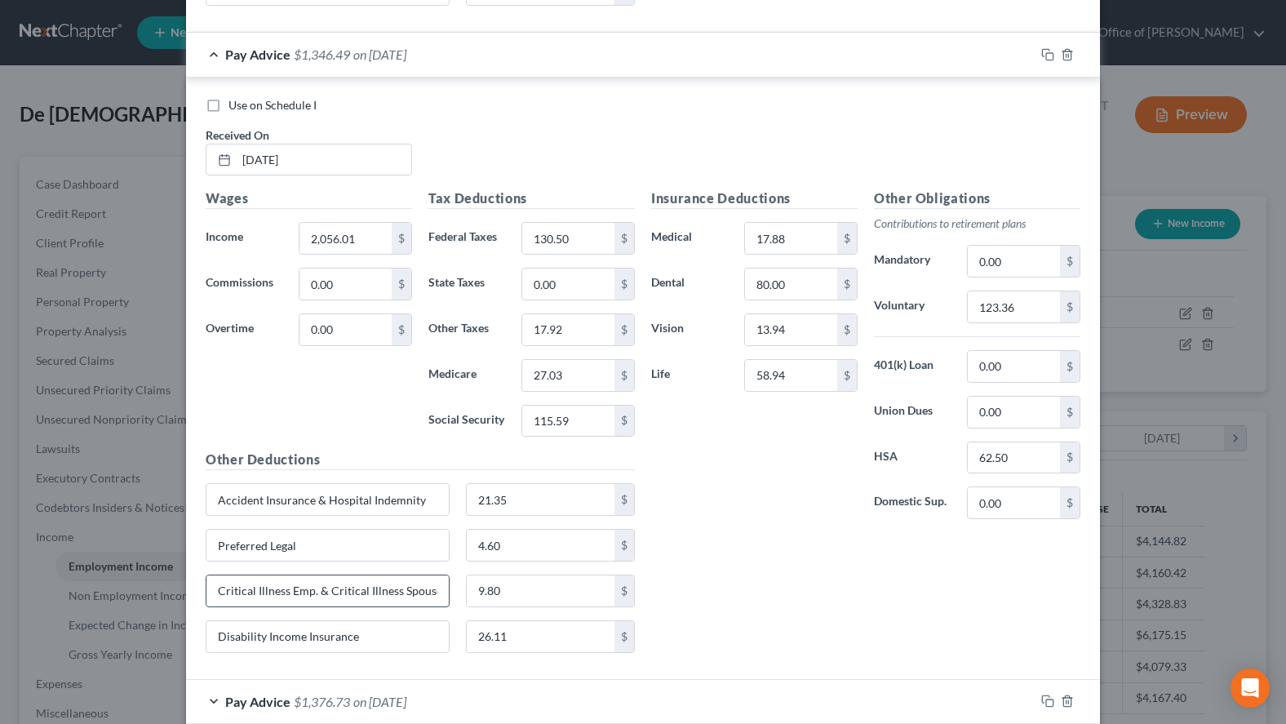
type input "Preferred Legal"
drag, startPoint x: 435, startPoint y: 597, endPoint x: 199, endPoint y: 607, distance: 236.1
click at [206, 606] on input "Critical Illness Emp. & Critical Illness Spouse" at bounding box center [327, 590] width 242 height 31
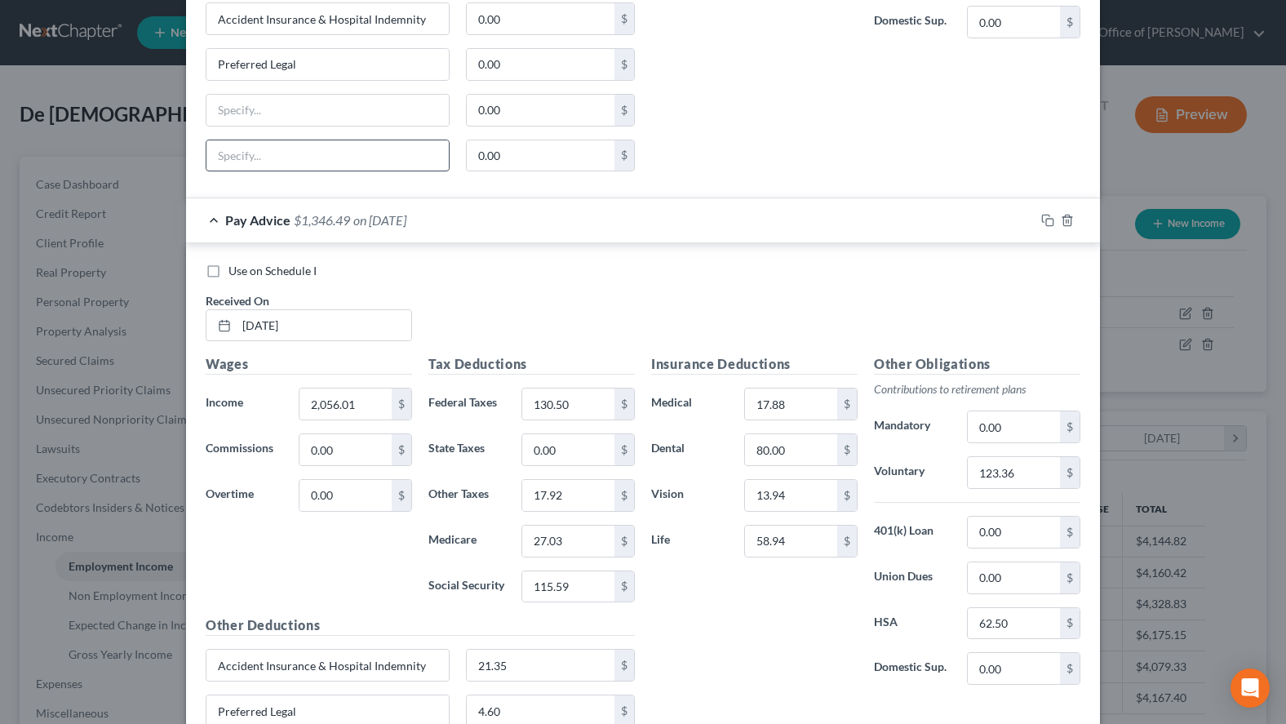
scroll to position [1002, 0]
click at [273, 97] on input "text" at bounding box center [327, 110] width 242 height 31
paste input "Critical Illness Emp. & Critical Illness Spouse"
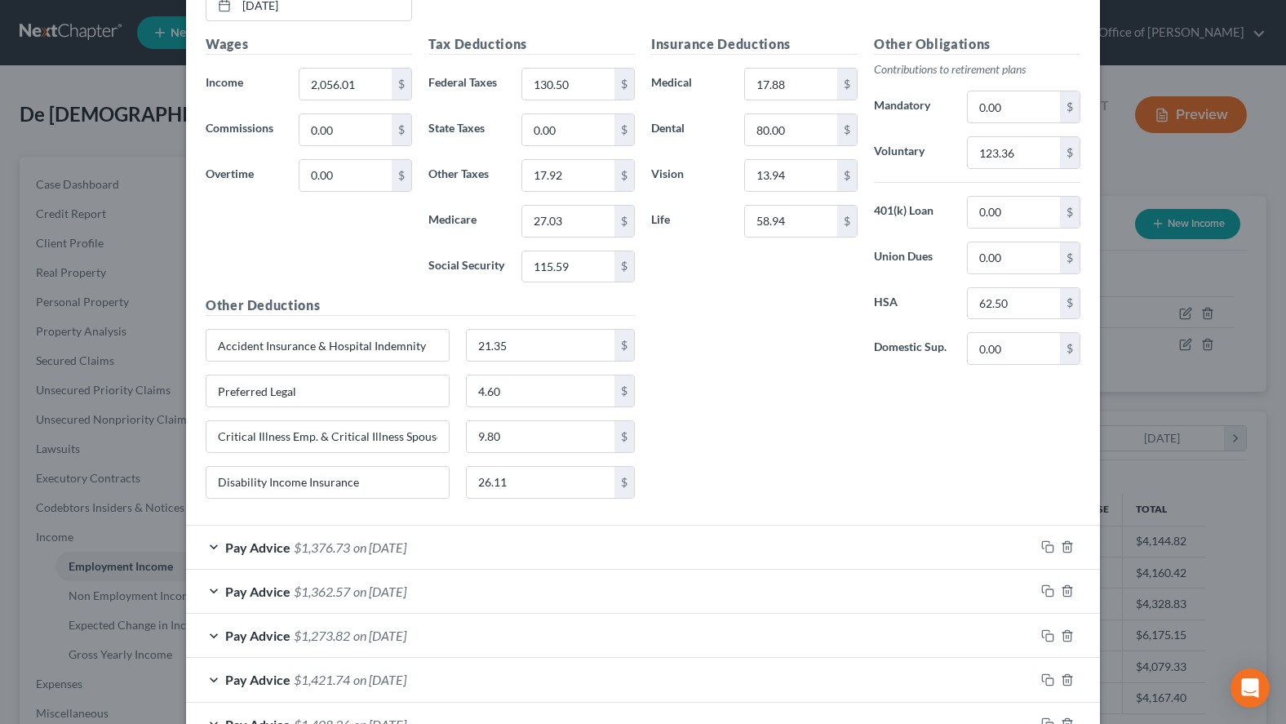
scroll to position [1335, 0]
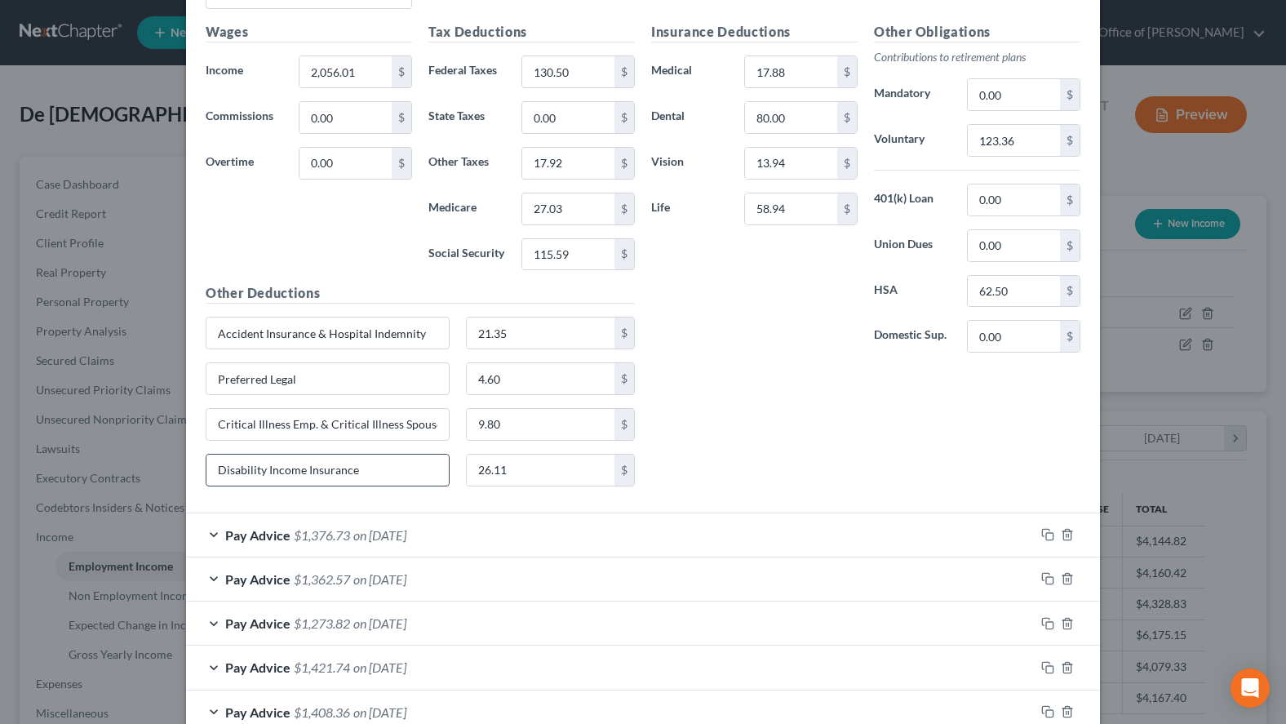
type input "Critical Illness Emp. & Critical Illness Spouse"
drag, startPoint x: 389, startPoint y: 471, endPoint x: 163, endPoint y: 493, distance: 227.2
click at [206, 486] on input "Disability Income Insurance" at bounding box center [327, 470] width 242 height 31
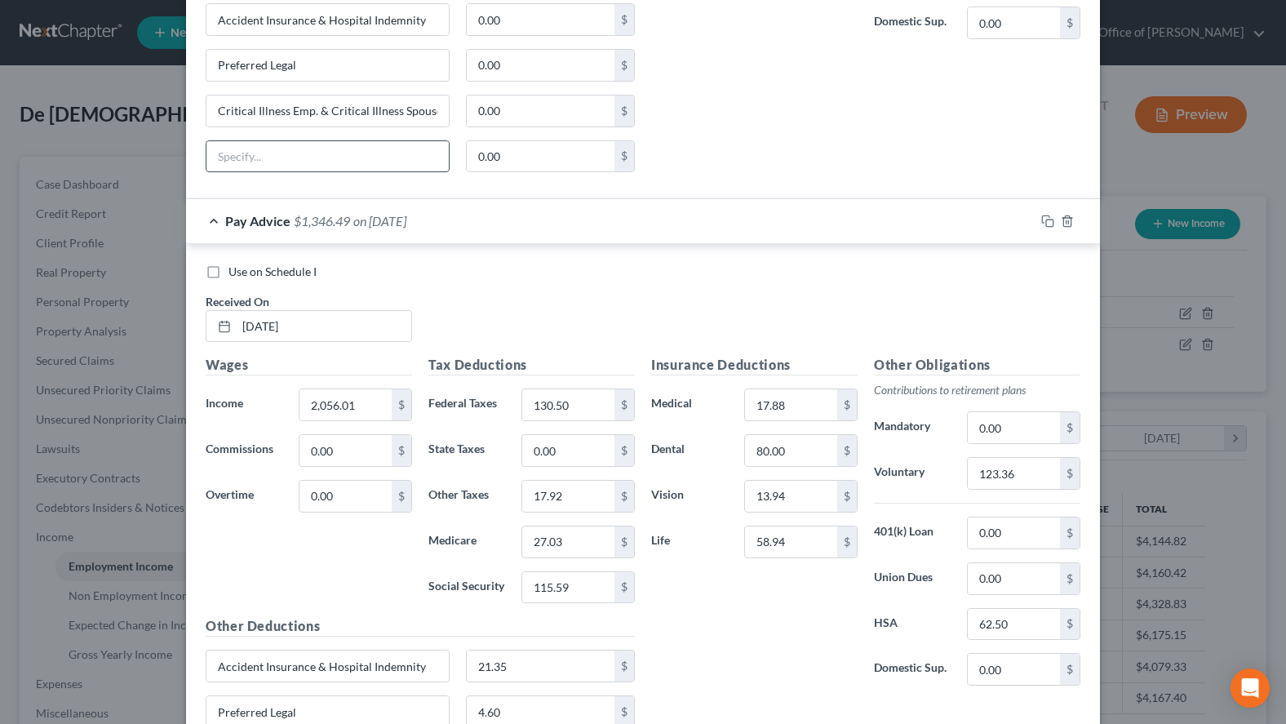
click at [351, 170] on input "text" at bounding box center [327, 156] width 242 height 31
paste input "Disability Income Insurance"
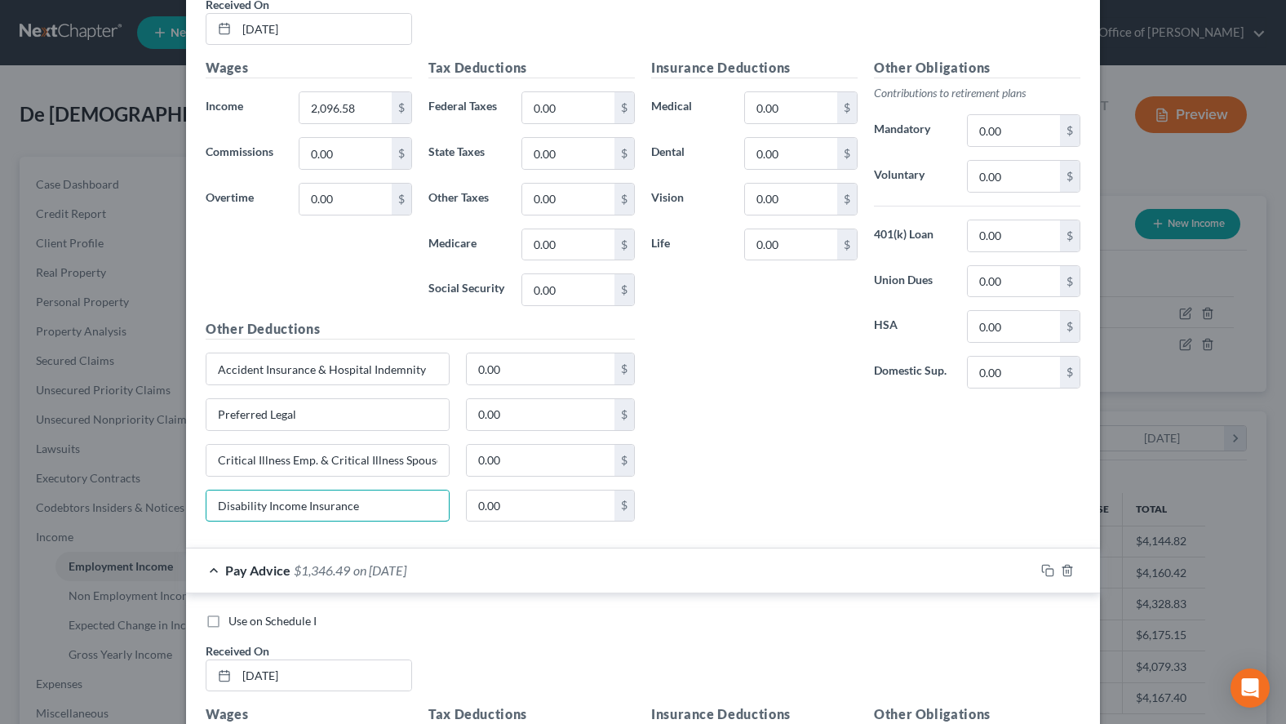
scroll to position [586, 0]
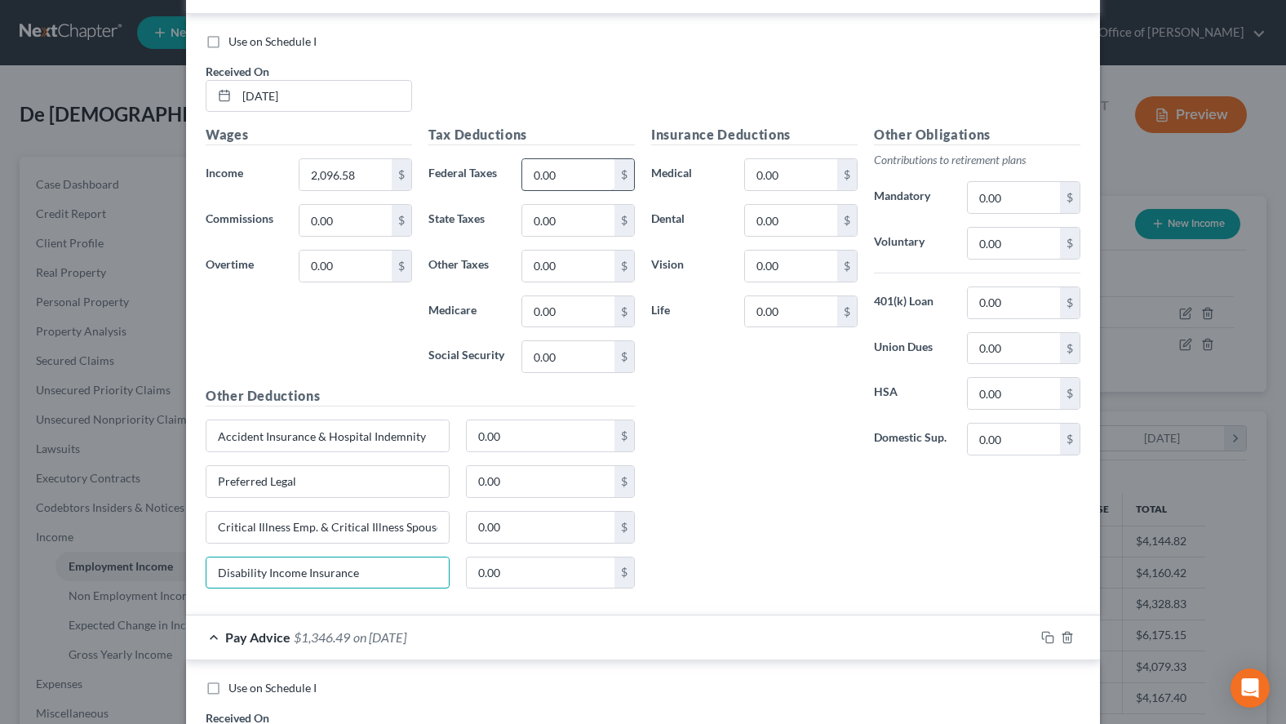
type input "Disability Income Insurance"
click at [587, 177] on input "0.00" at bounding box center [568, 174] width 92 height 31
click at [900, 87] on div "Use on Schedule I Received On * 08/08/2025" at bounding box center [643, 79] width 891 height 92
click at [604, 170] on input "0.00" at bounding box center [568, 174] width 92 height 31
type input "3"
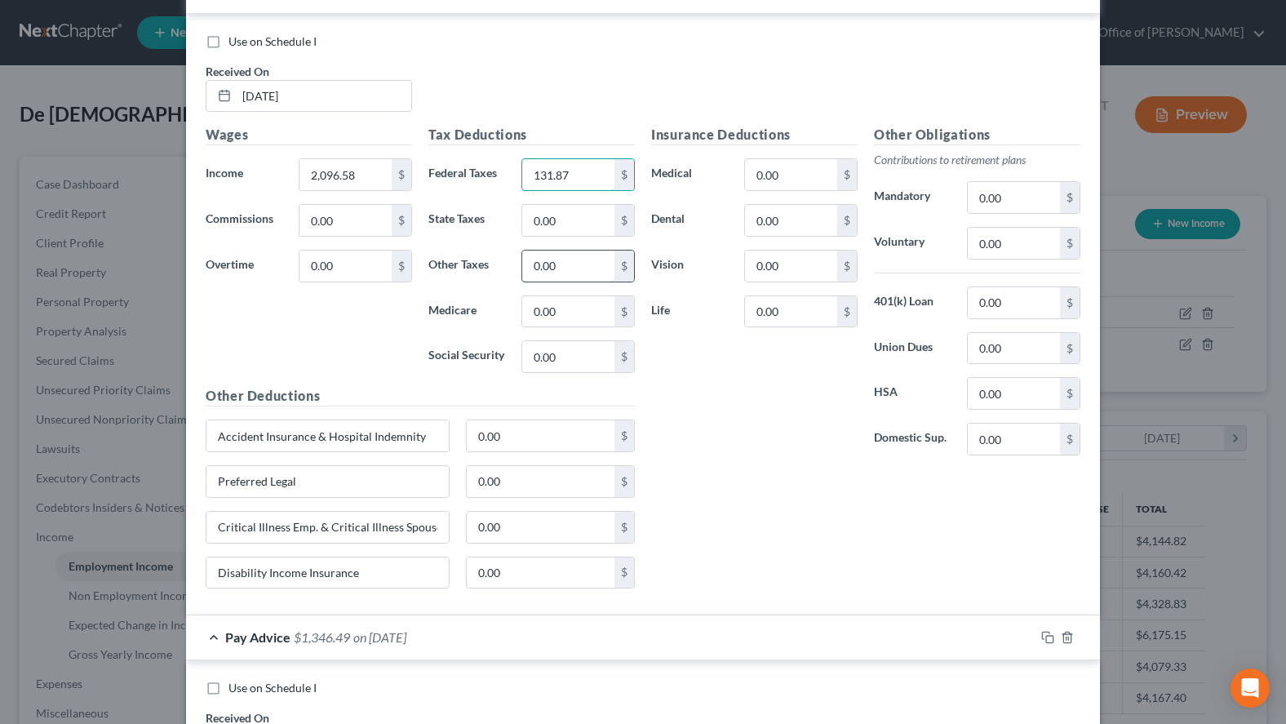
type input "131.87"
click at [561, 270] on input "0.00" at bounding box center [568, 266] width 92 height 31
click at [929, 492] on div "Insurance Deductions Medical 0.00 $ Dental 0.00 $ Vision 0.00 $ Life 0.00 $ Oth…" at bounding box center [866, 363] width 446 height 477
click at [566, 260] on input "0.00" at bounding box center [568, 266] width 92 height 31
type input "6.63"
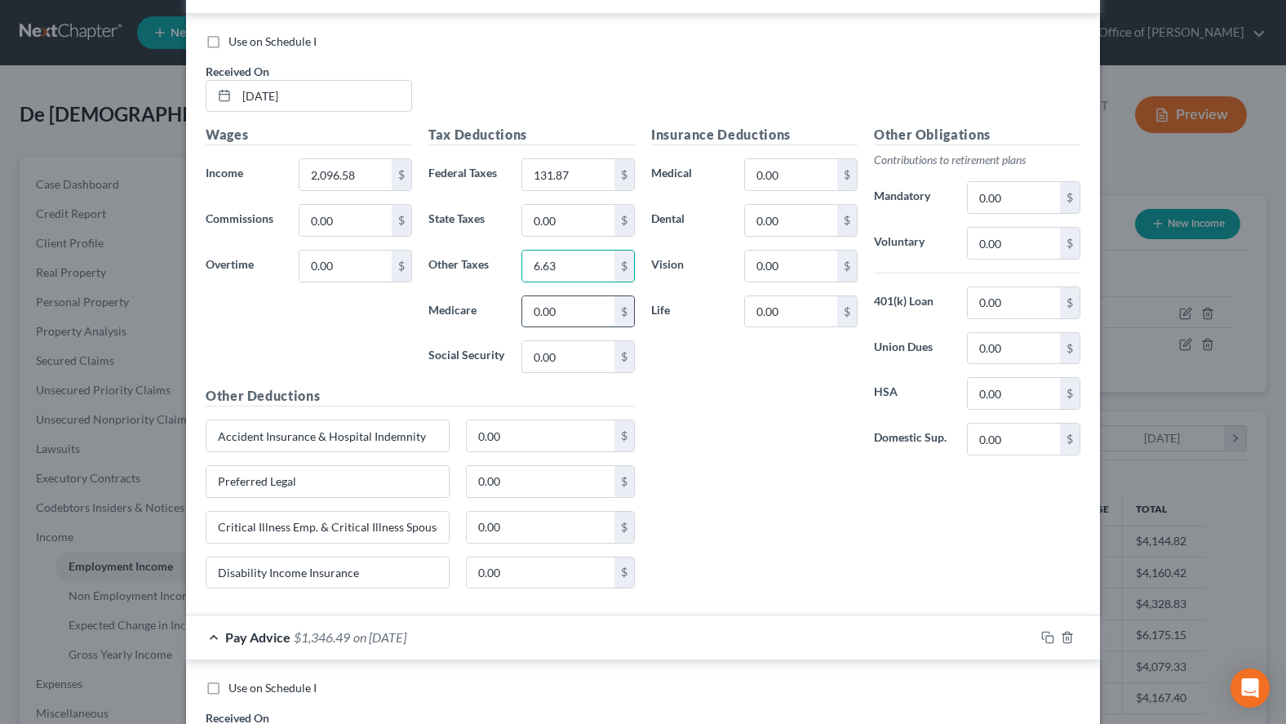
click at [587, 296] on input "0.00" at bounding box center [568, 311] width 92 height 31
type input "27.20"
type input "116.28"
click at [824, 180] on input "0.00" at bounding box center [791, 174] width 92 height 31
type input "17.88"
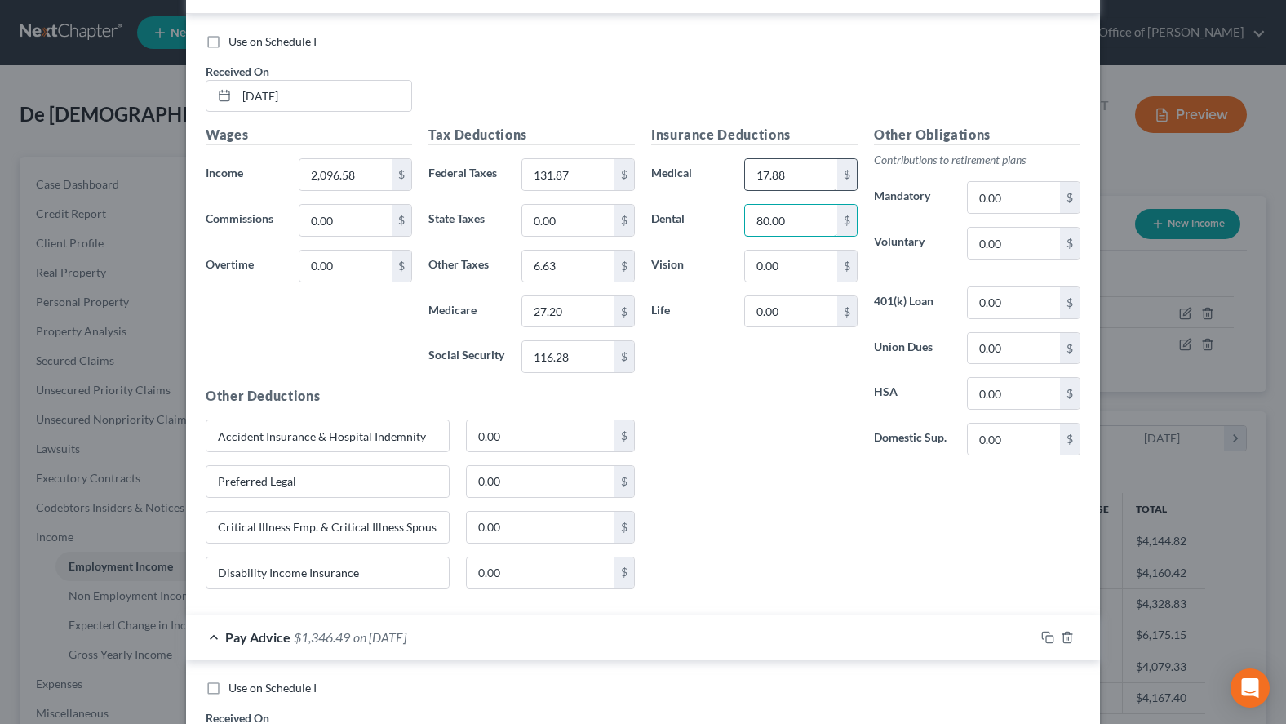
type input "80.00"
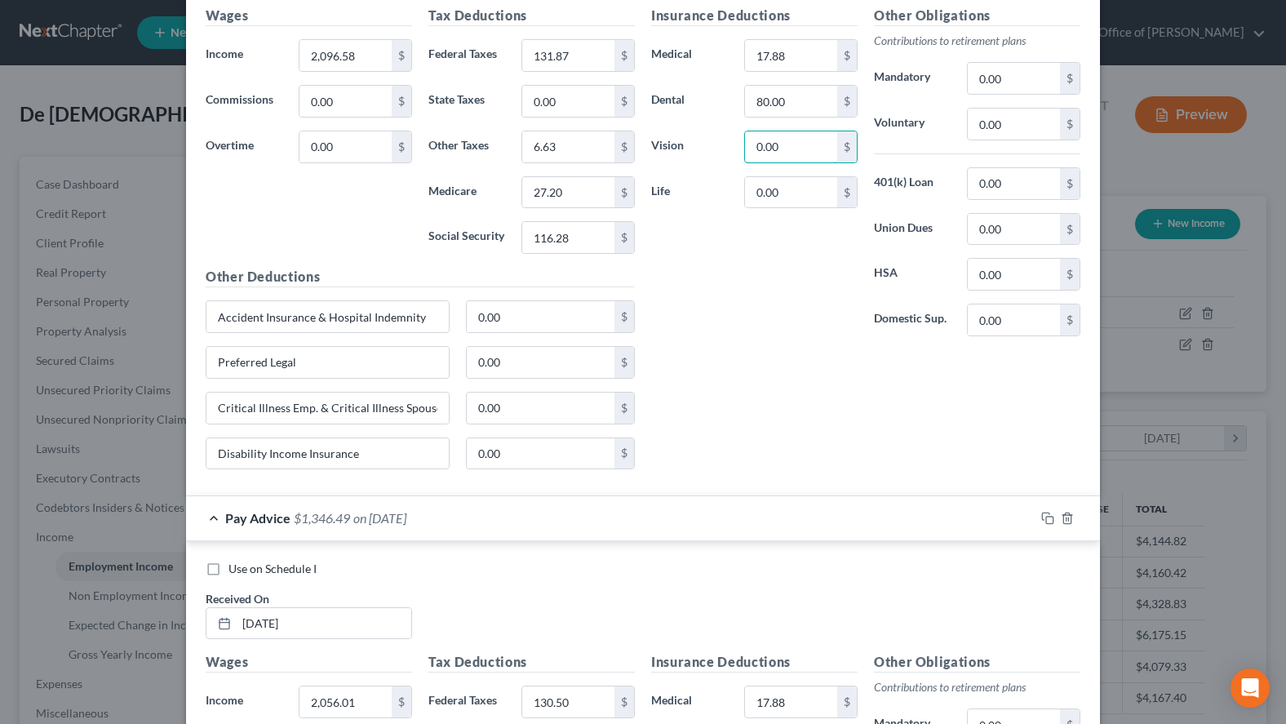
scroll to position [836, 0]
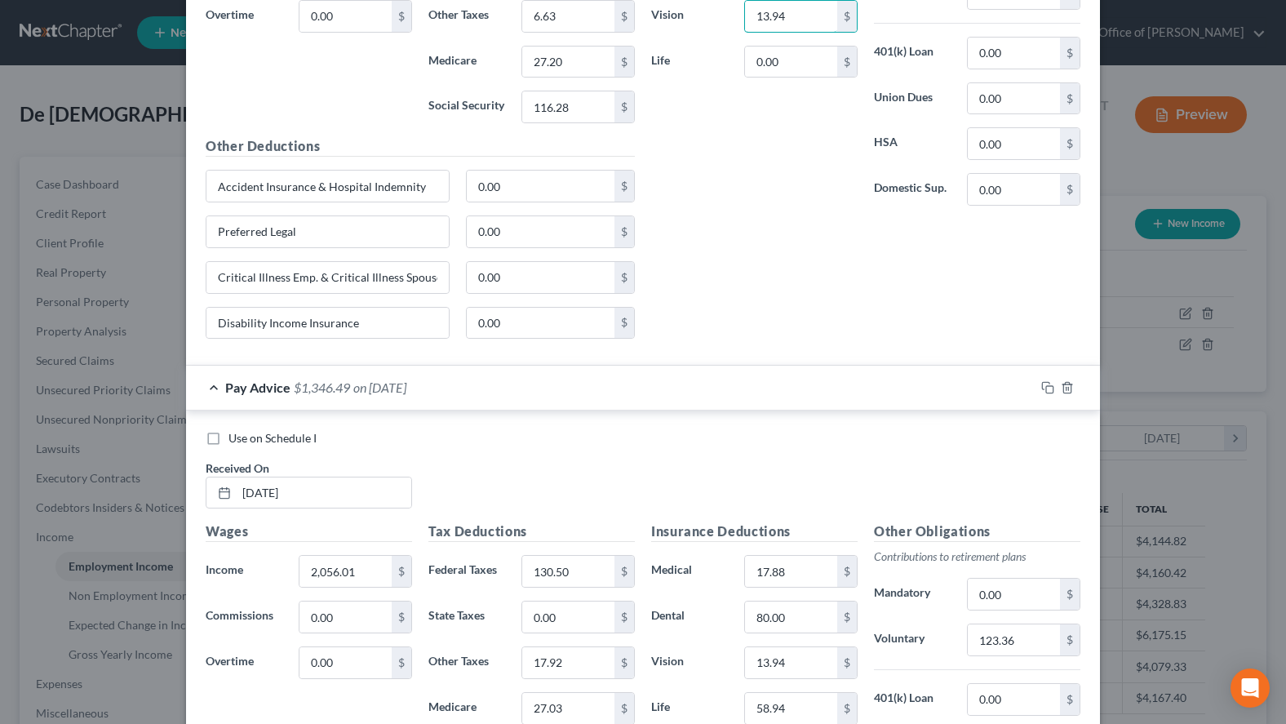
type input "13.94"
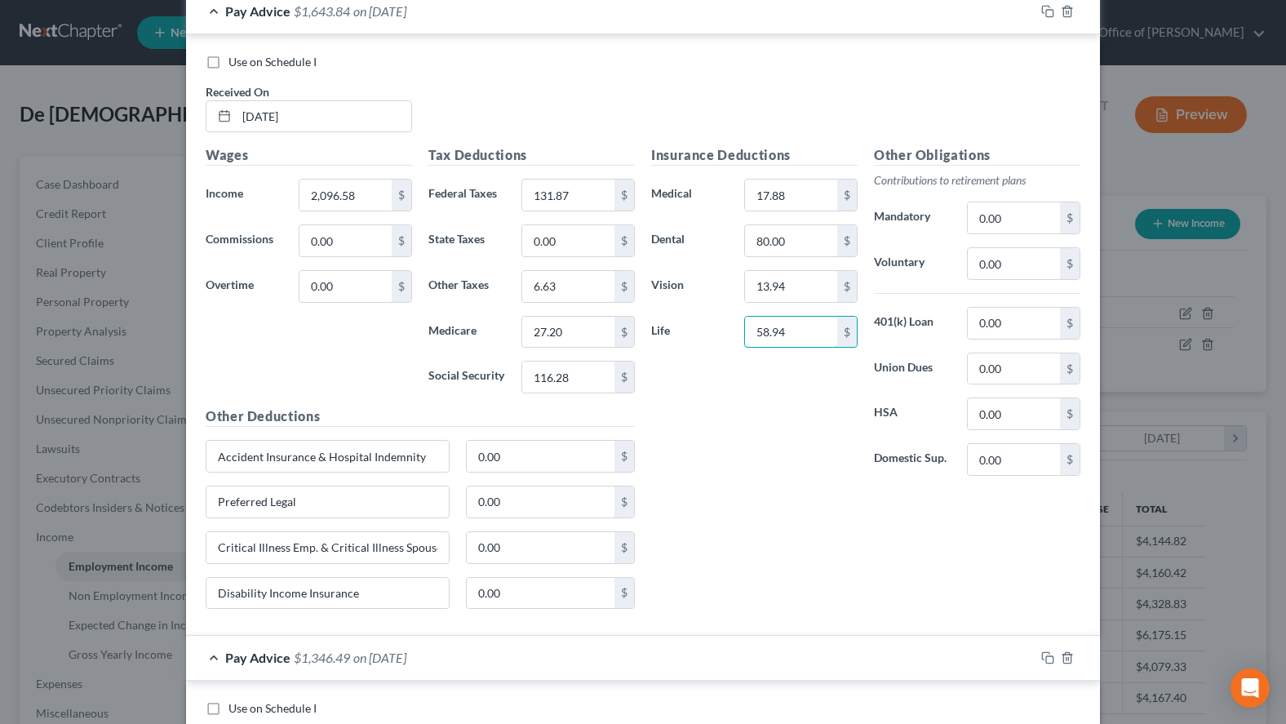
scroll to position [503, 0]
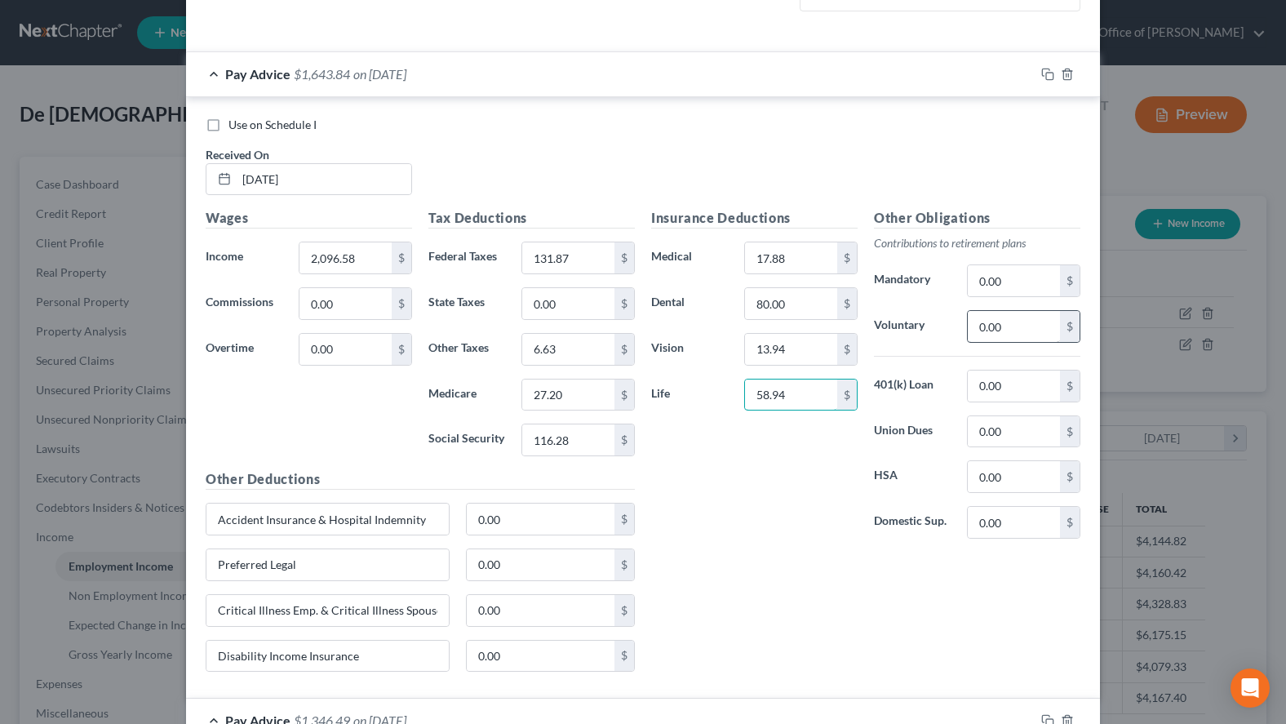
type input "58.94"
click at [1015, 330] on input "0.00" at bounding box center [1014, 326] width 92 height 31
type input "122.97"
click at [1019, 484] on input "0.00" at bounding box center [1014, 476] width 92 height 31
type input "62.50"
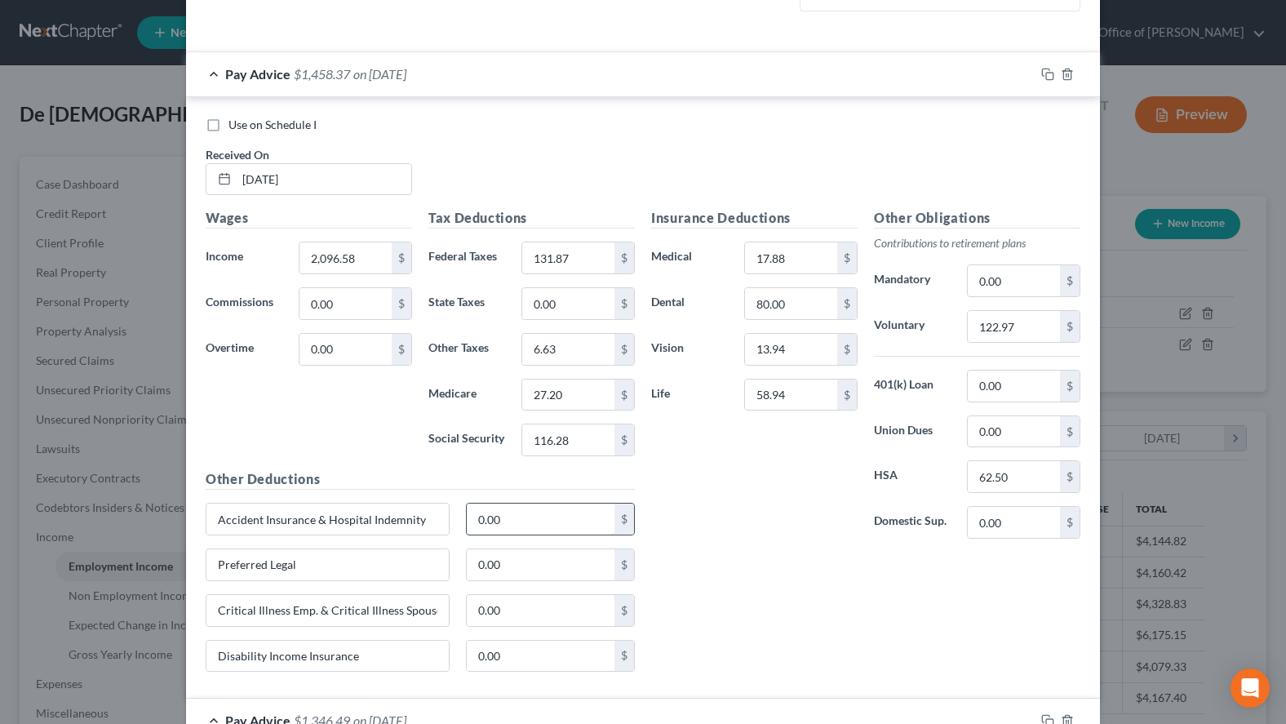
click at [514, 519] on input "0.00" at bounding box center [541, 519] width 149 height 31
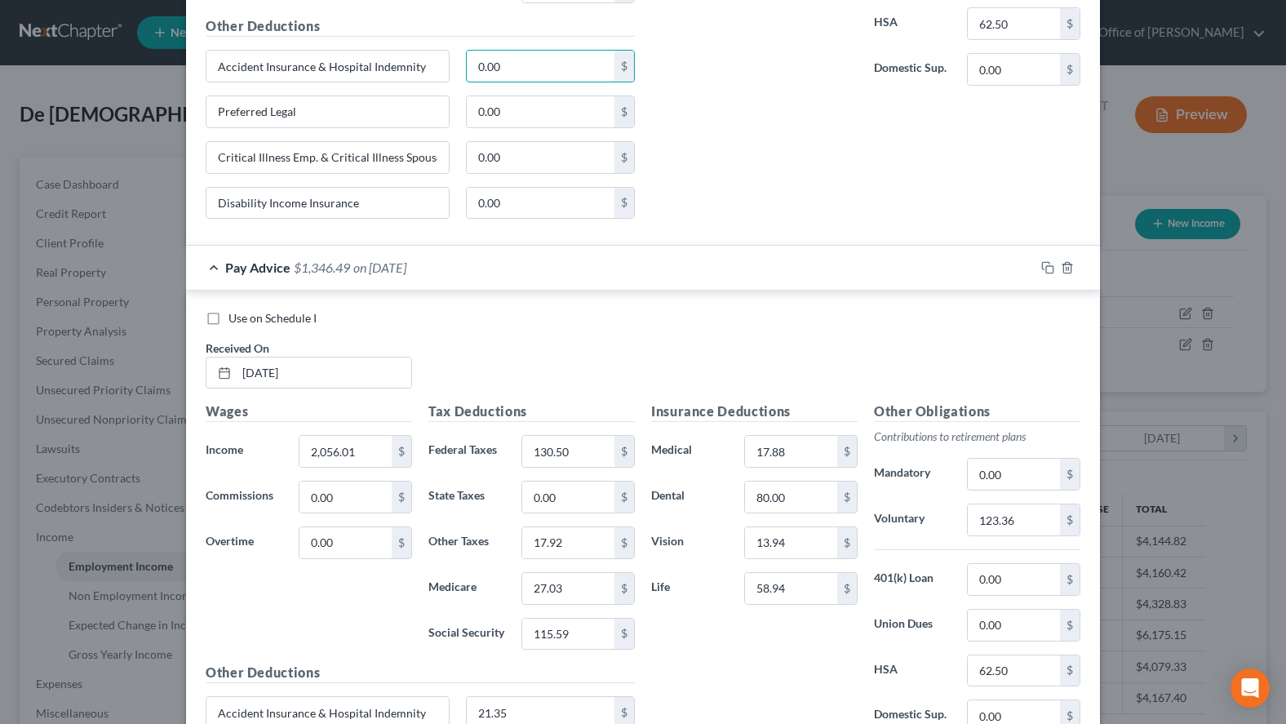
scroll to position [1086, 0]
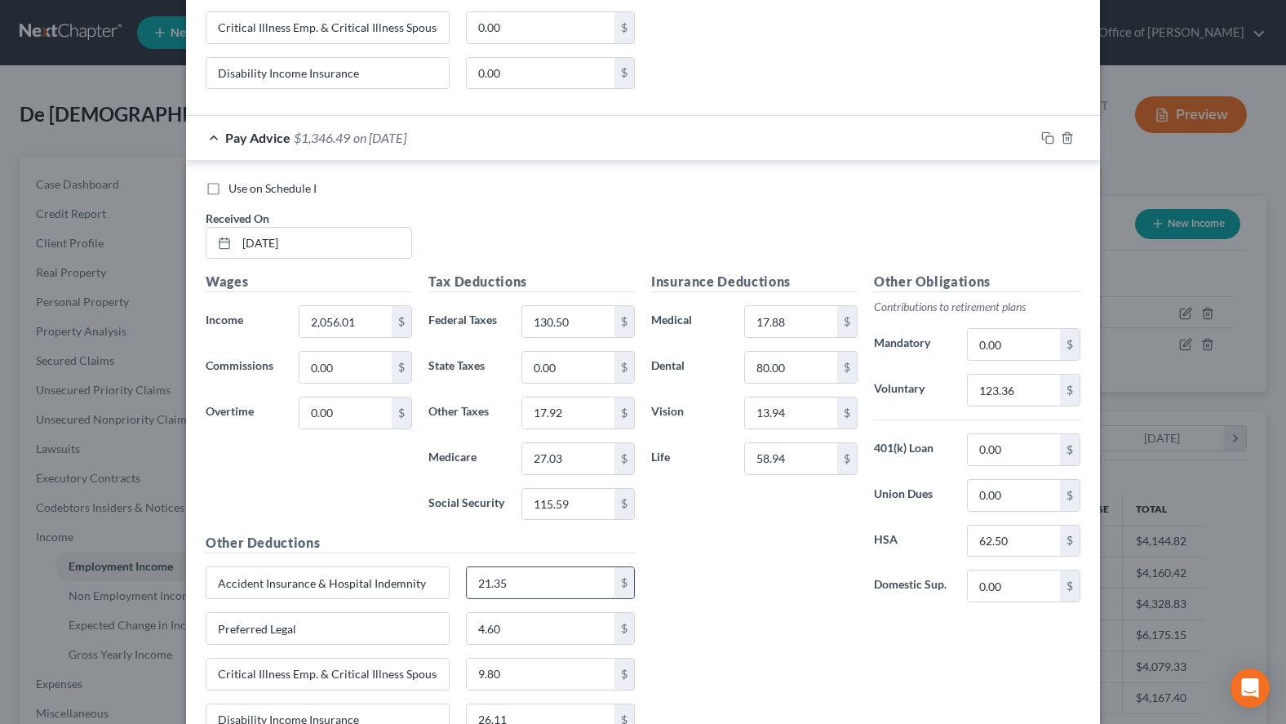
drag, startPoint x: 539, startPoint y: 585, endPoint x: 532, endPoint y: 581, distance: 8.4
click at [532, 581] on input "21.35" at bounding box center [541, 582] width 149 height 31
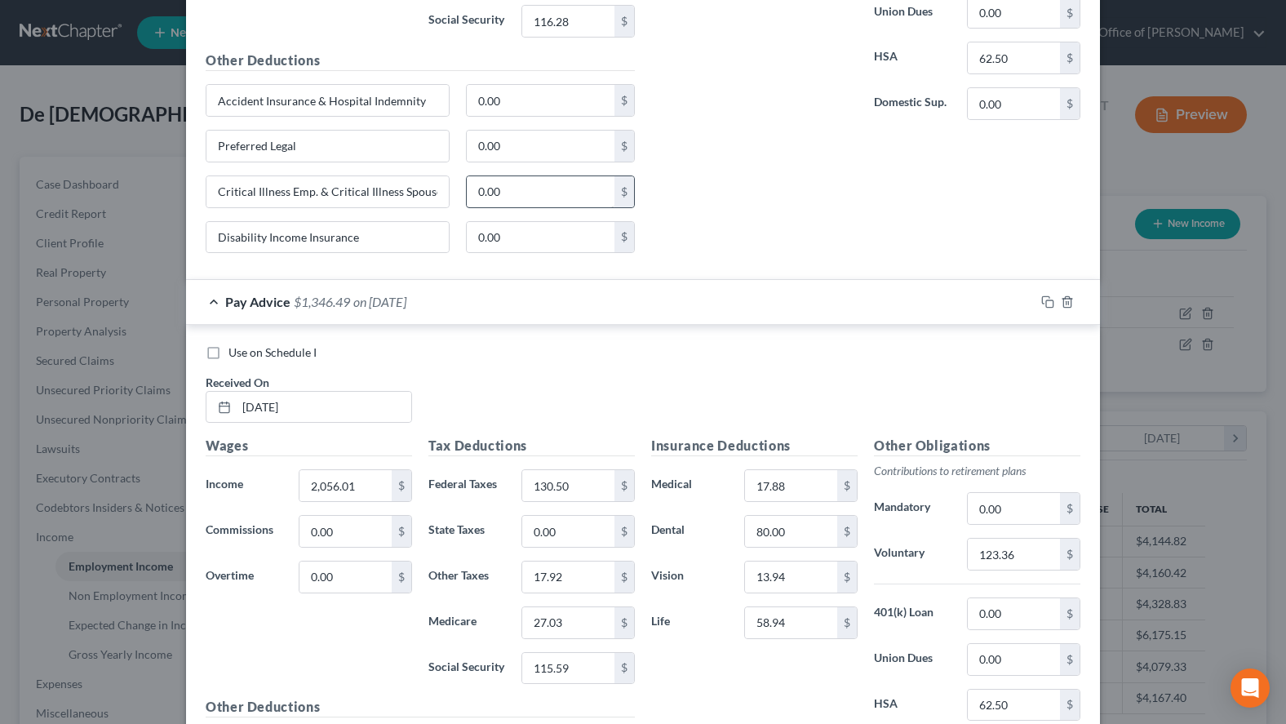
scroll to position [919, 0]
click at [535, 105] on input "0.00" at bounding box center [541, 102] width 149 height 31
paste input "21.35"
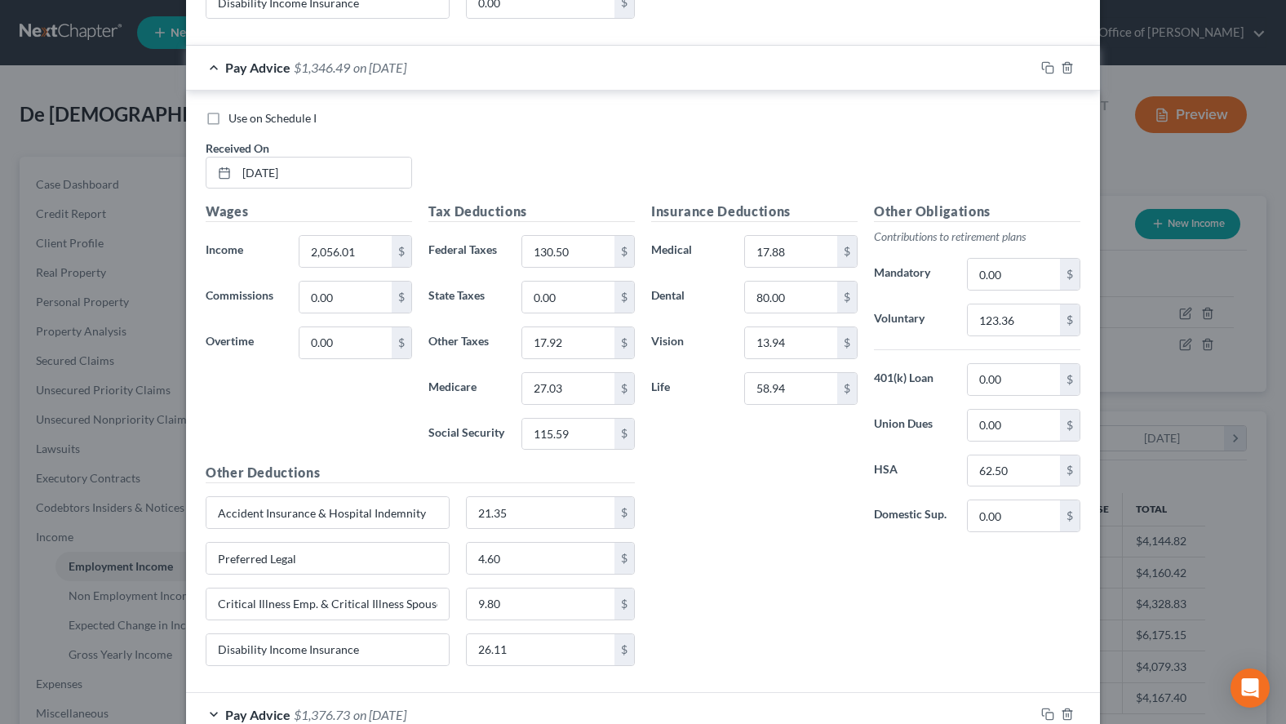
scroll to position [1169, 0]
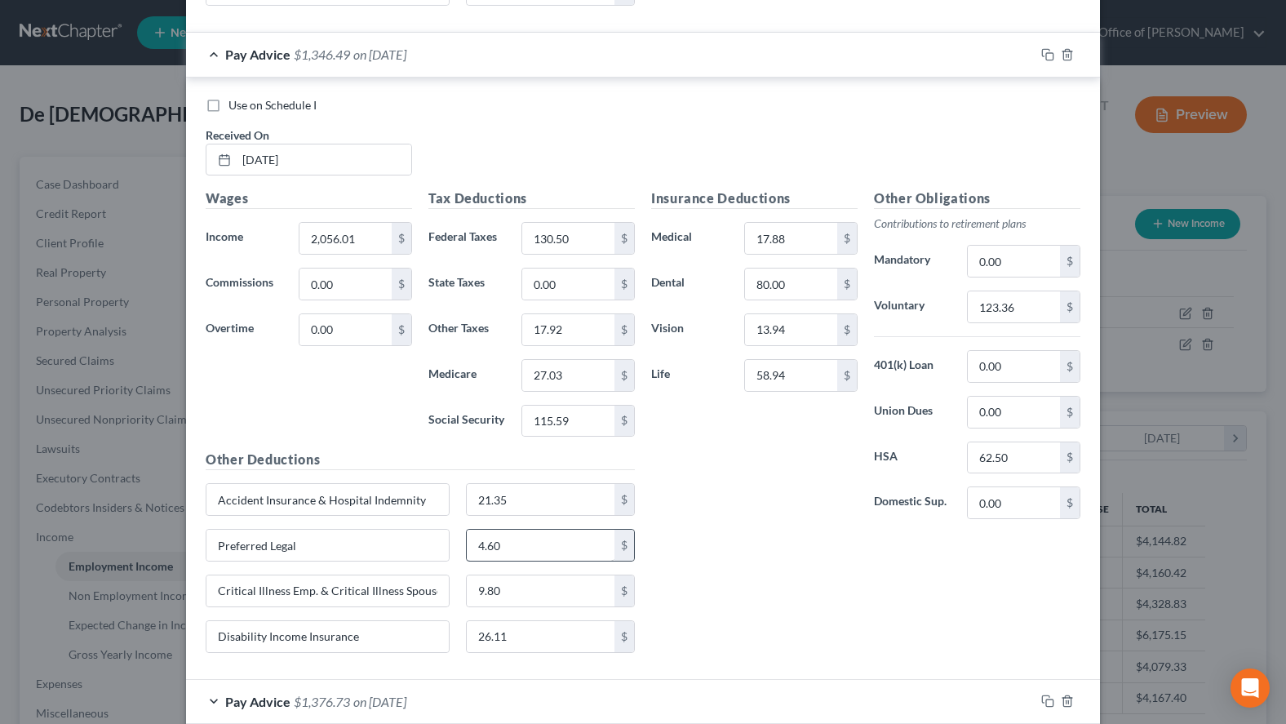
type input "21.35"
click at [563, 550] on input "4.60" at bounding box center [541, 545] width 149 height 31
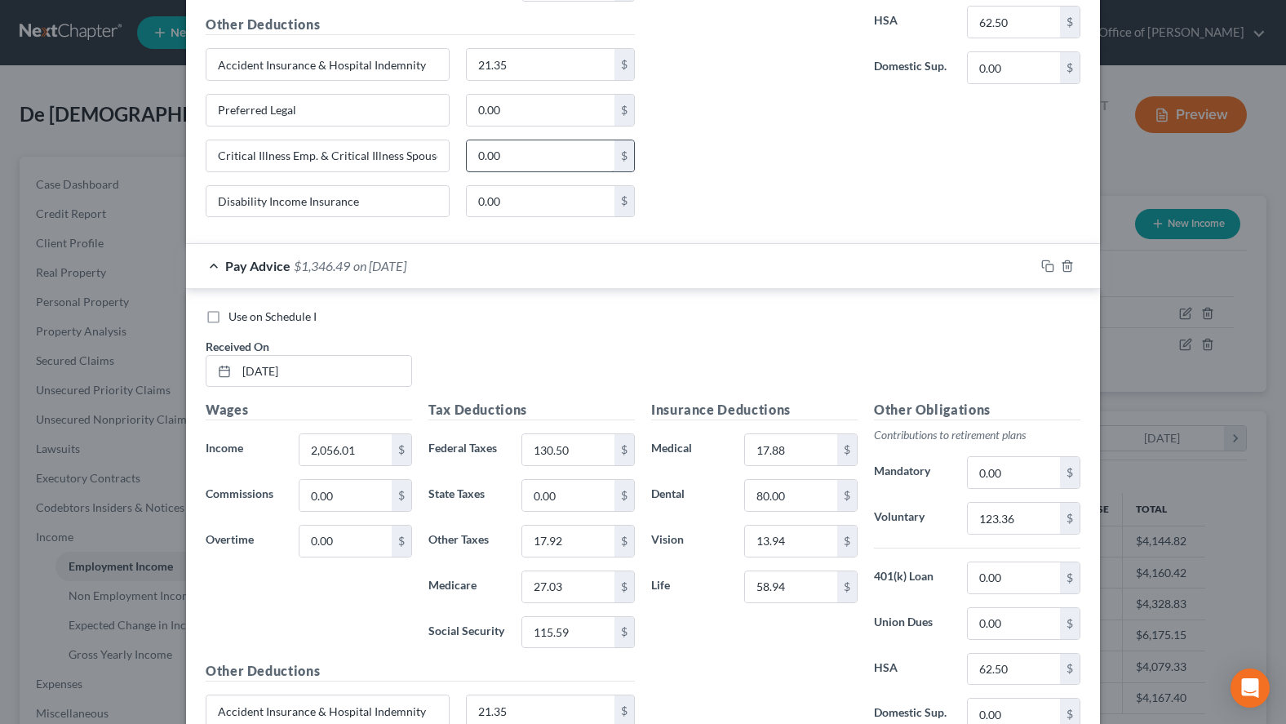
scroll to position [919, 0]
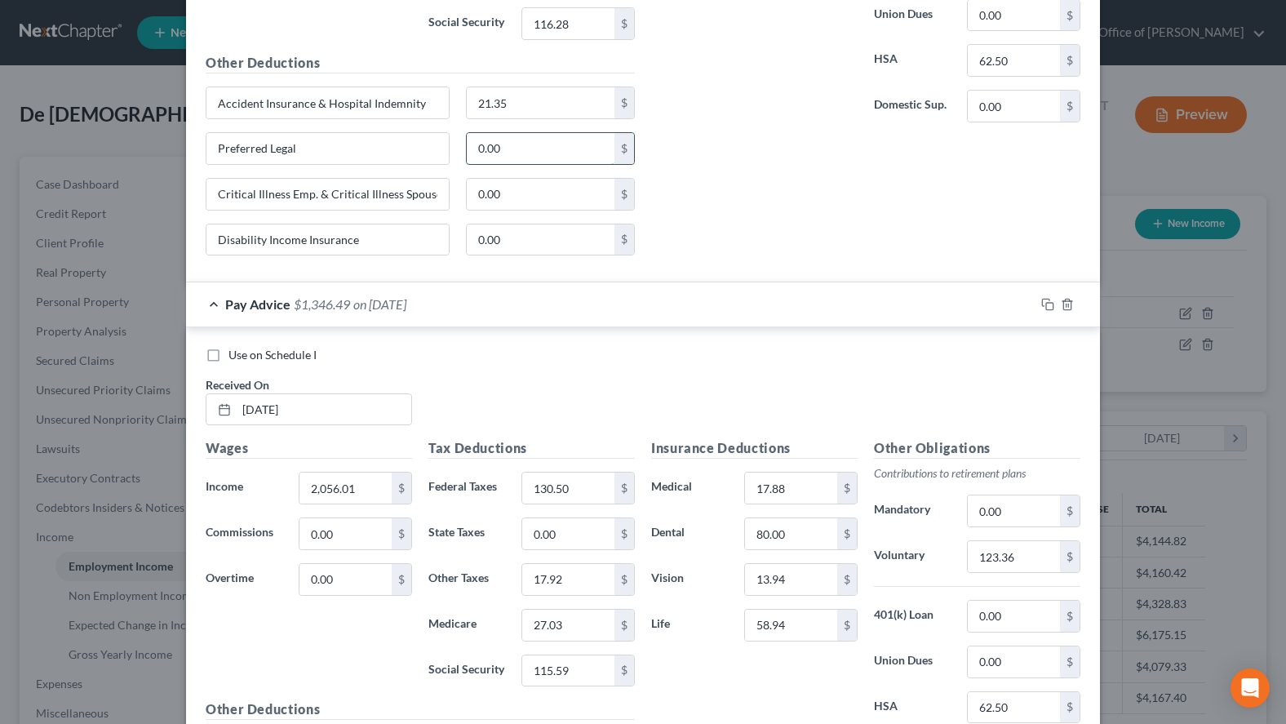
click at [513, 154] on input "0.00" at bounding box center [541, 148] width 149 height 31
paste input "4.6"
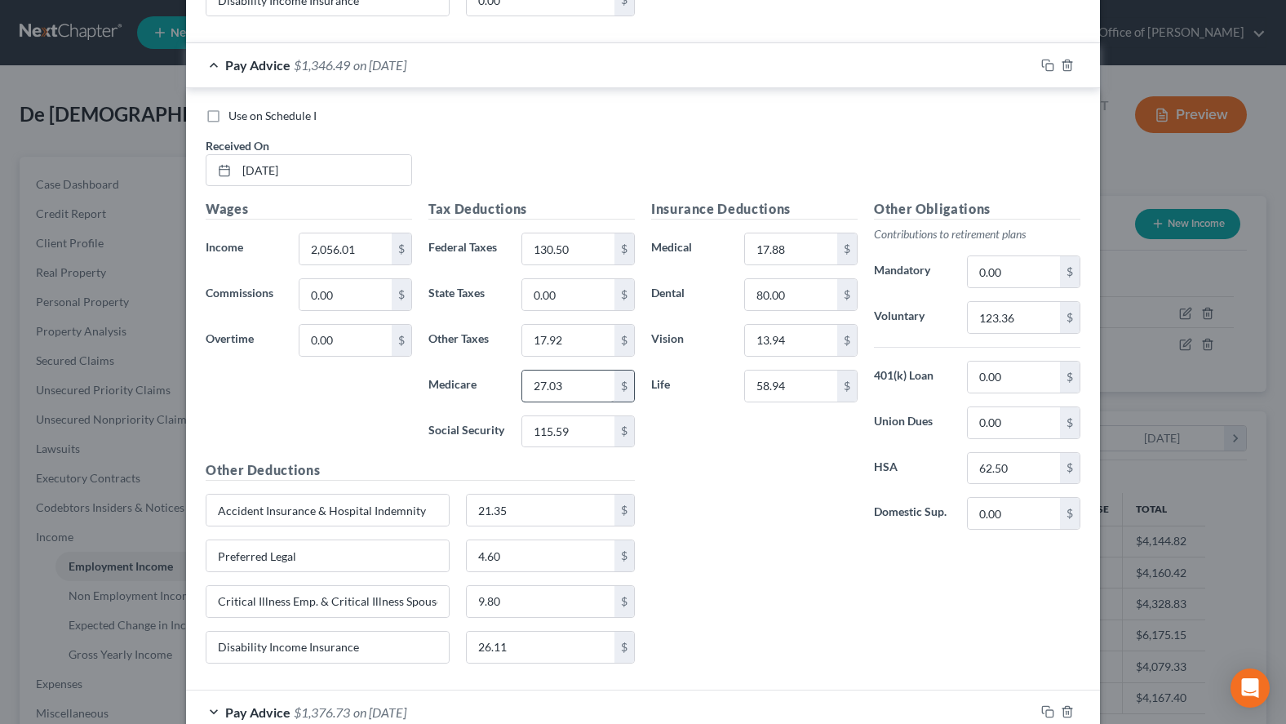
scroll to position [1169, 0]
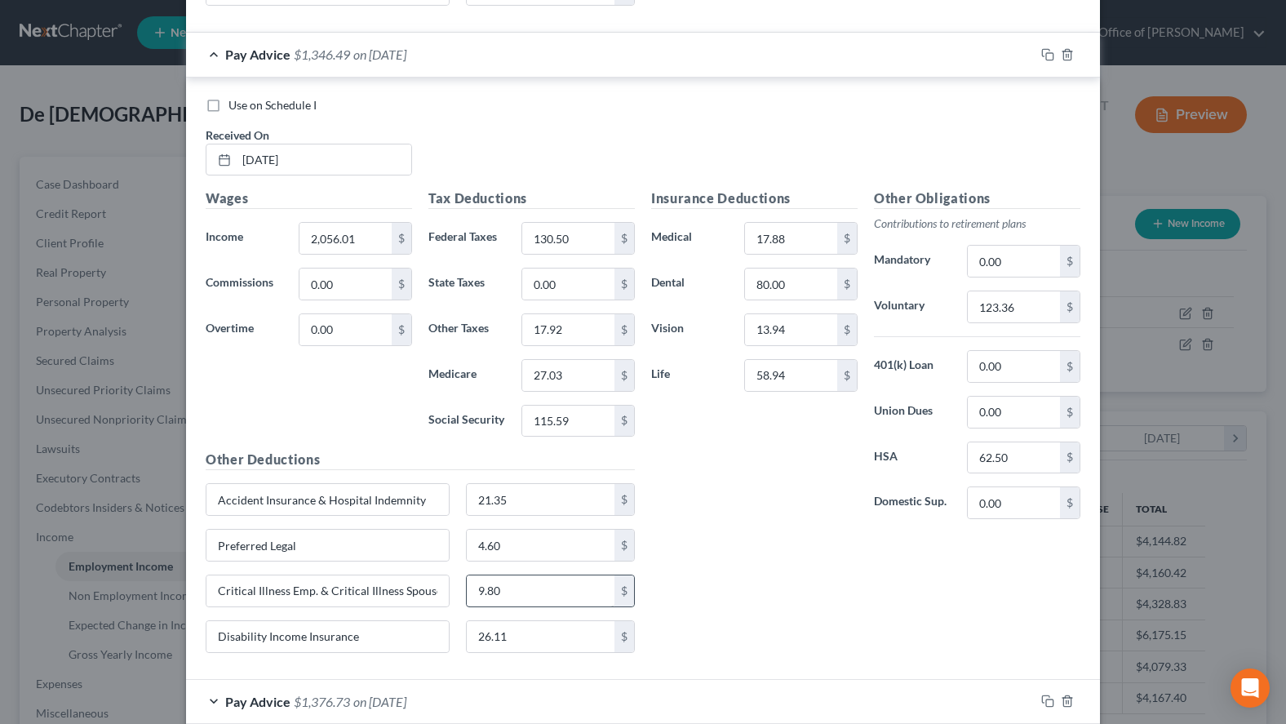
type input "4.60"
click at [542, 591] on input "9.80" at bounding box center [541, 590] width 149 height 31
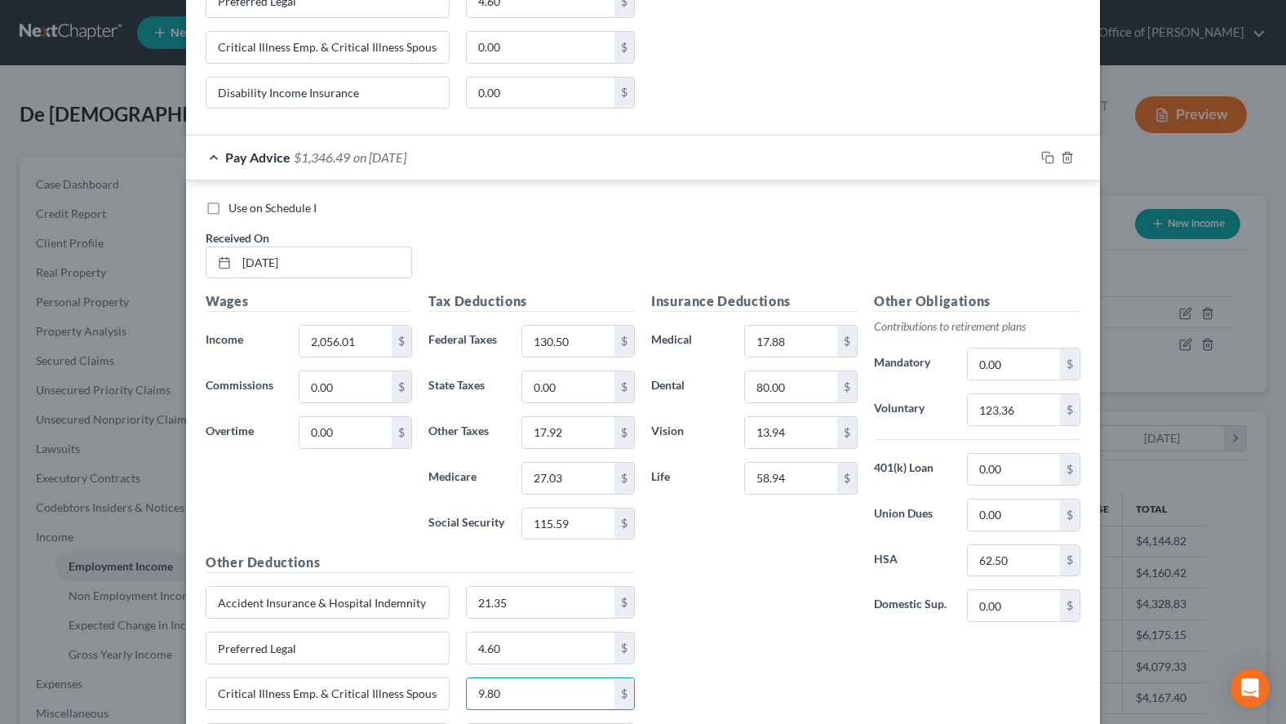
scroll to position [1002, 0]
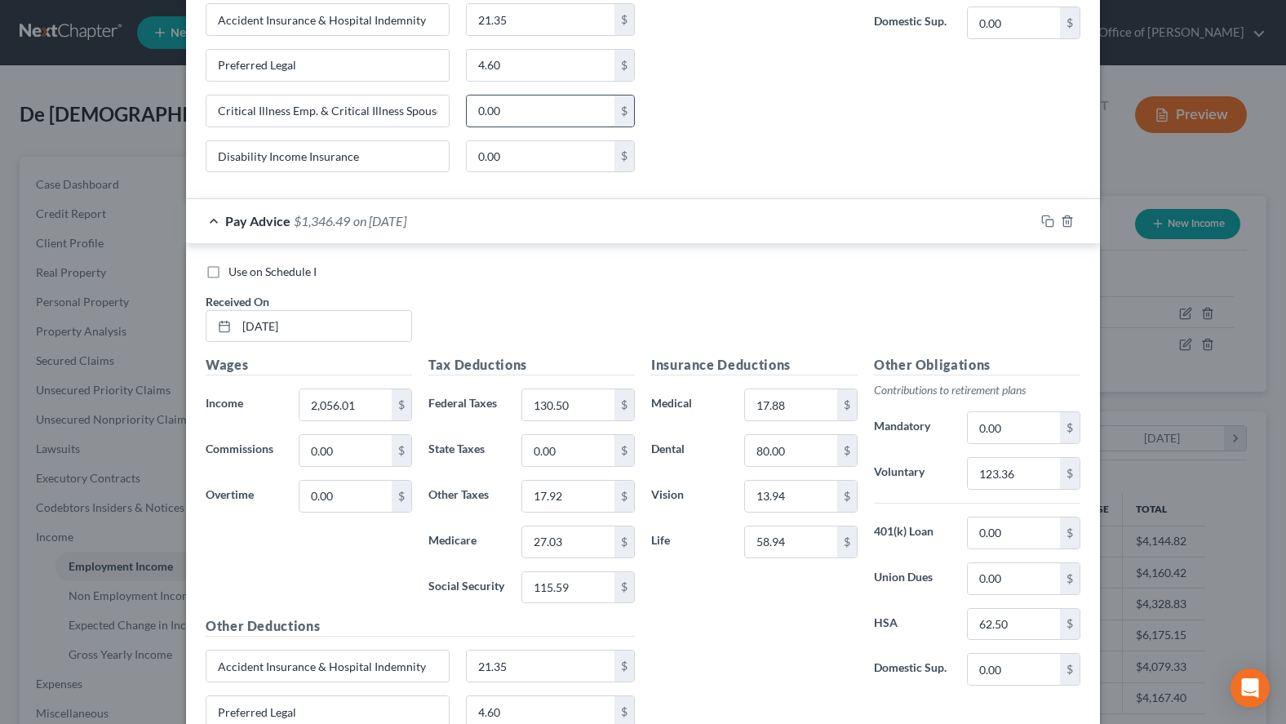
click at [522, 106] on input "0.00" at bounding box center [541, 110] width 149 height 31
paste input "9.8"
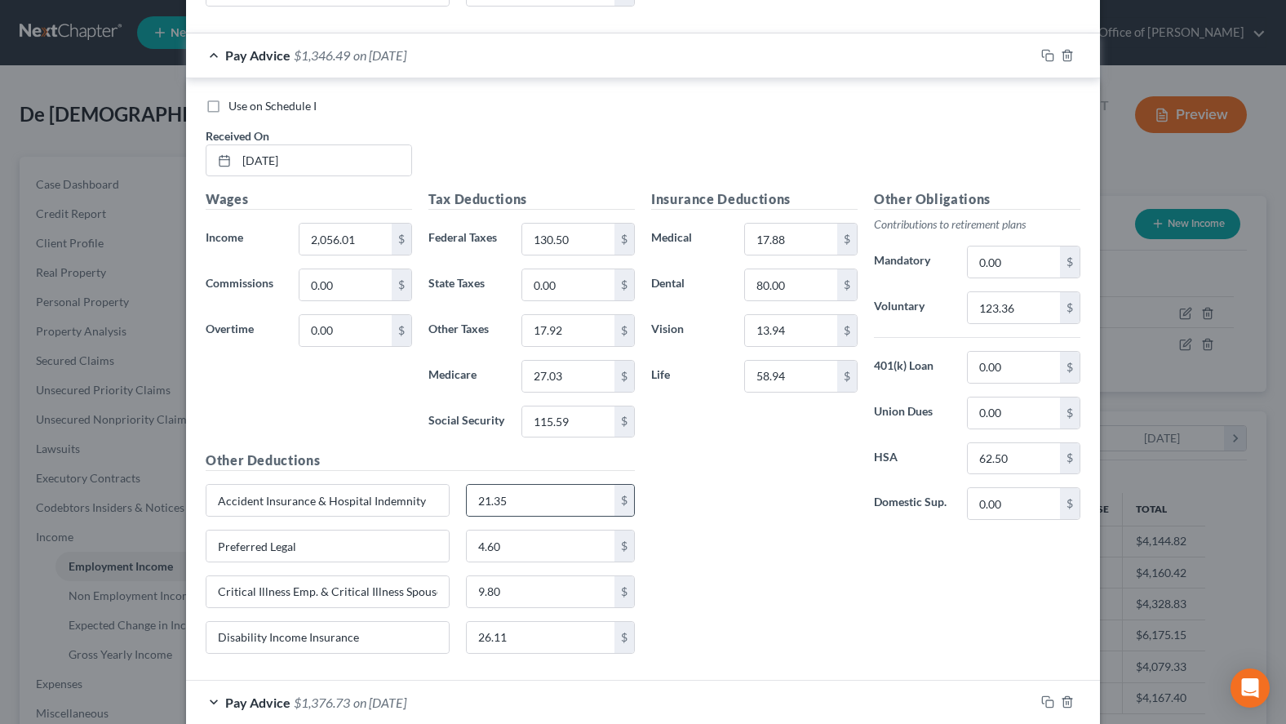
scroll to position [1169, 0]
type input "9.80"
click at [532, 633] on input "26.11" at bounding box center [541, 636] width 149 height 31
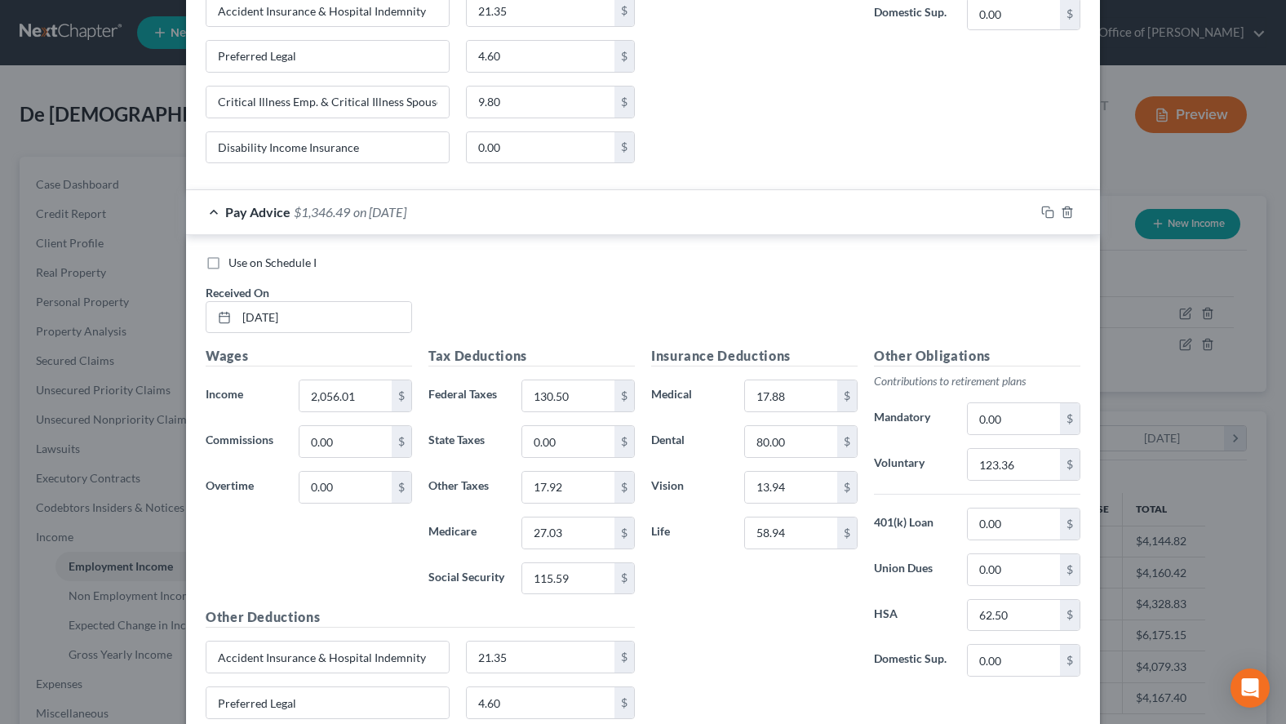
scroll to position [919, 0]
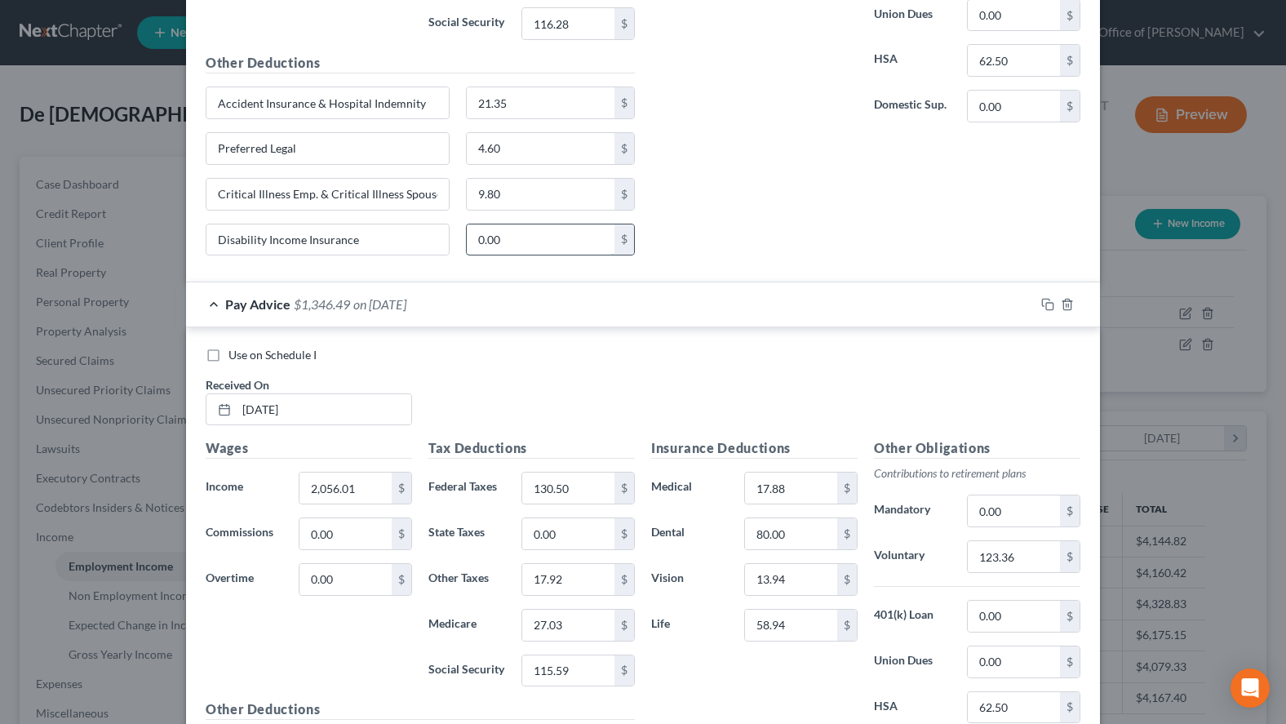
click at [520, 233] on input "0.00" at bounding box center [541, 239] width 149 height 31
paste input "26.11"
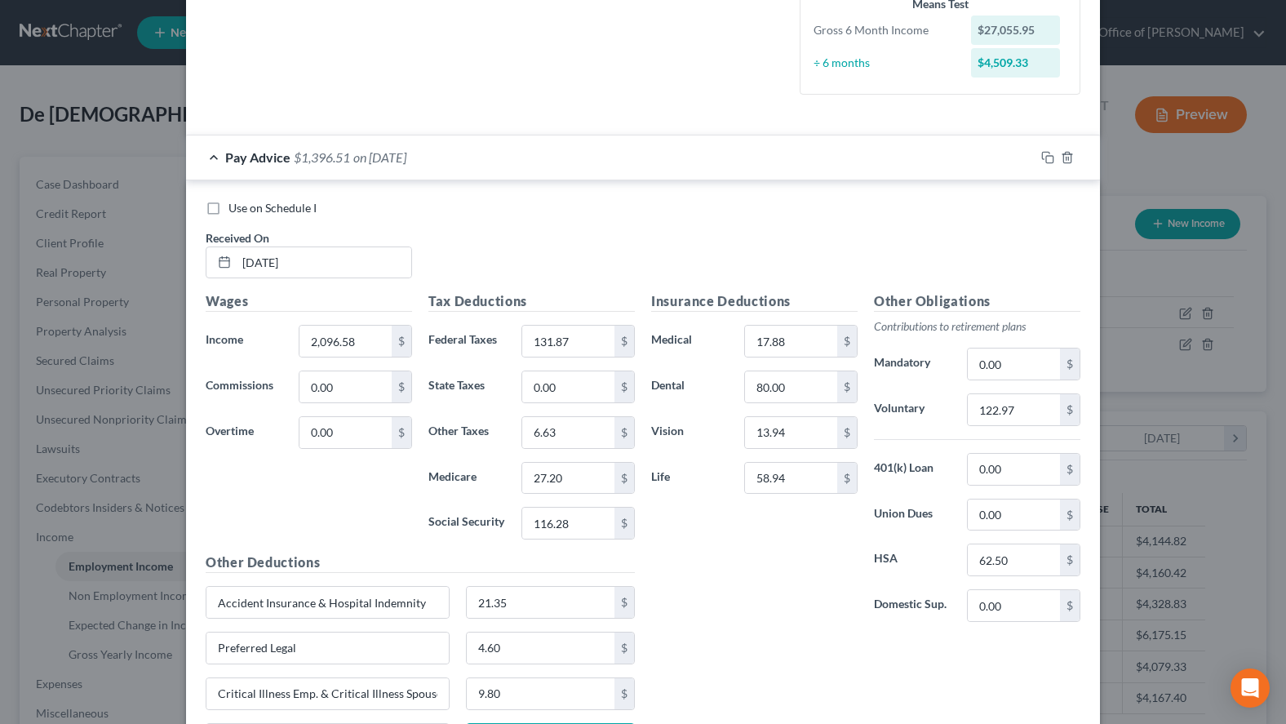
scroll to position [753, 0]
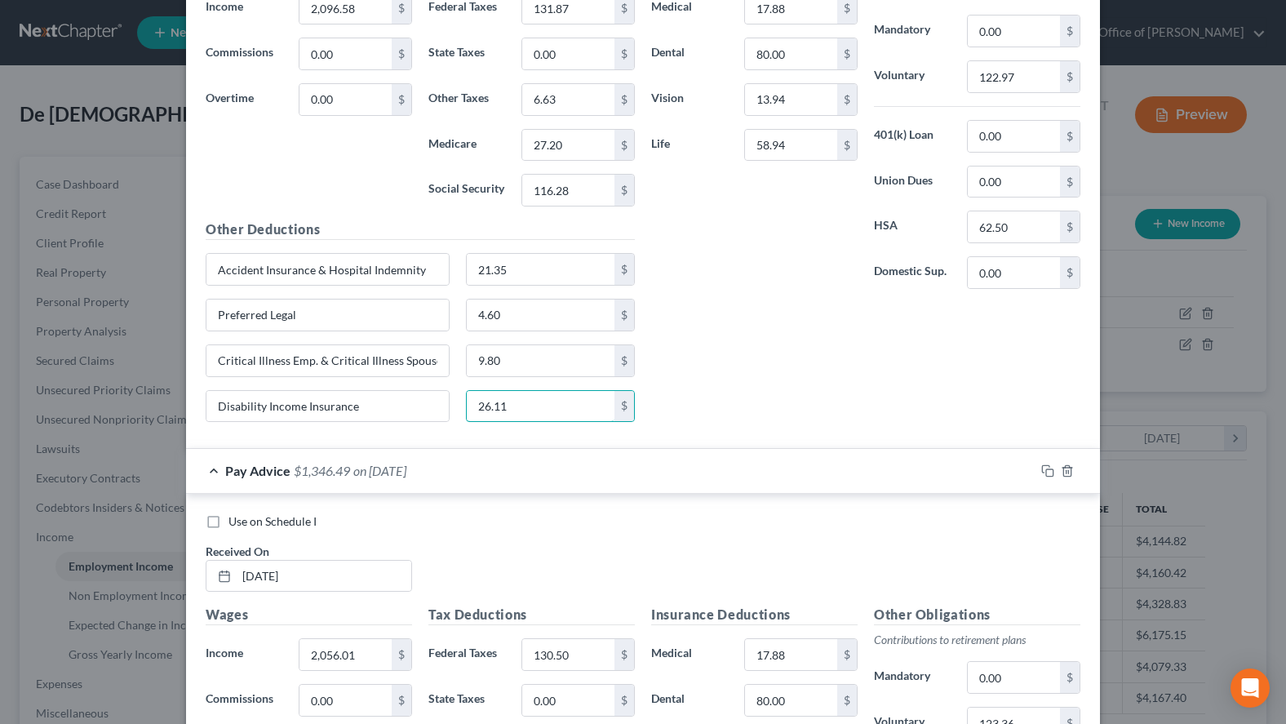
type input "26.11"
click at [707, 486] on div "Pay Advice $1,346.49 on 07/25/2025" at bounding box center [610, 470] width 849 height 43
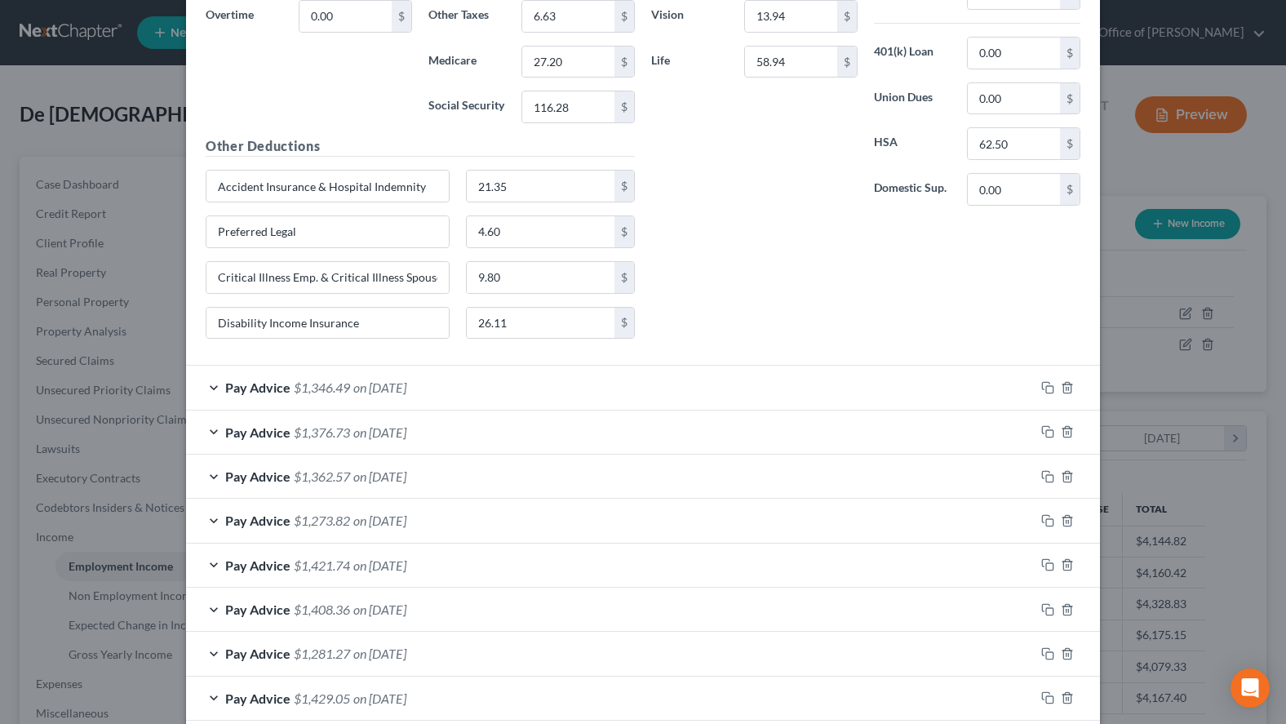
scroll to position [1232, 0]
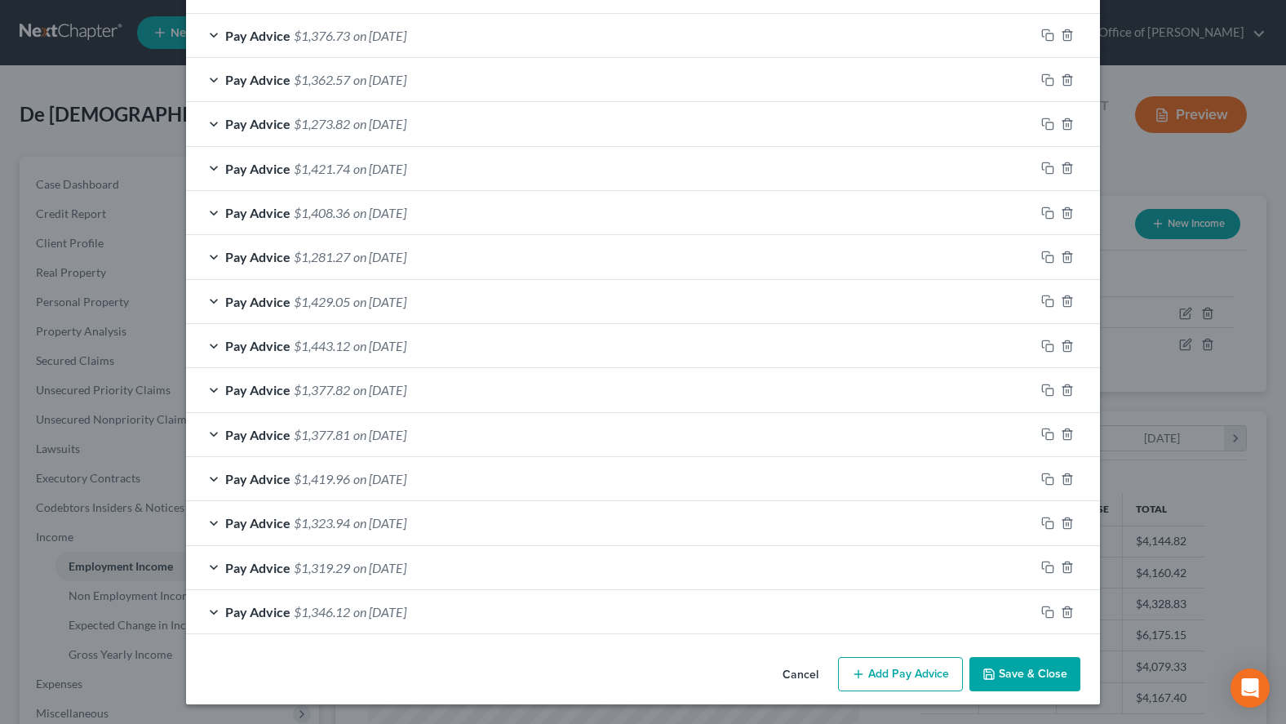
click at [989, 675] on polyline "button" at bounding box center [990, 677] width 6 height 4
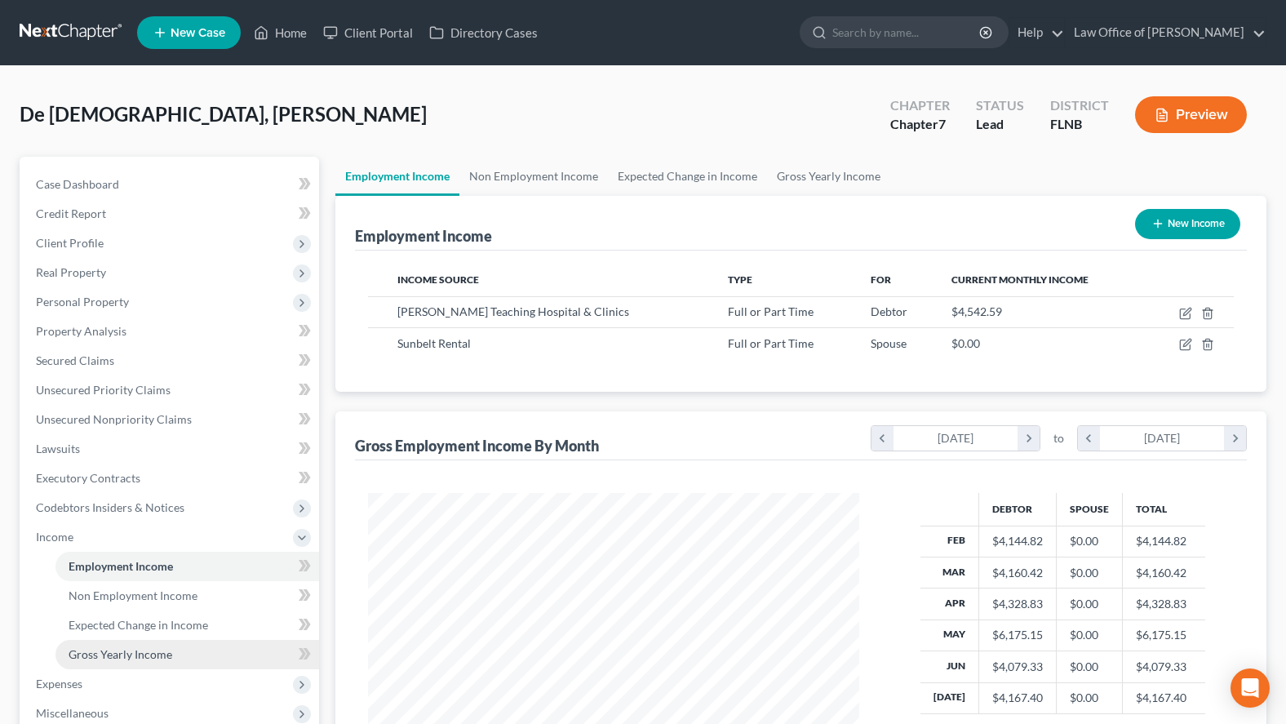
click at [189, 642] on link "Gross Yearly Income" at bounding box center [188, 654] width 264 height 29
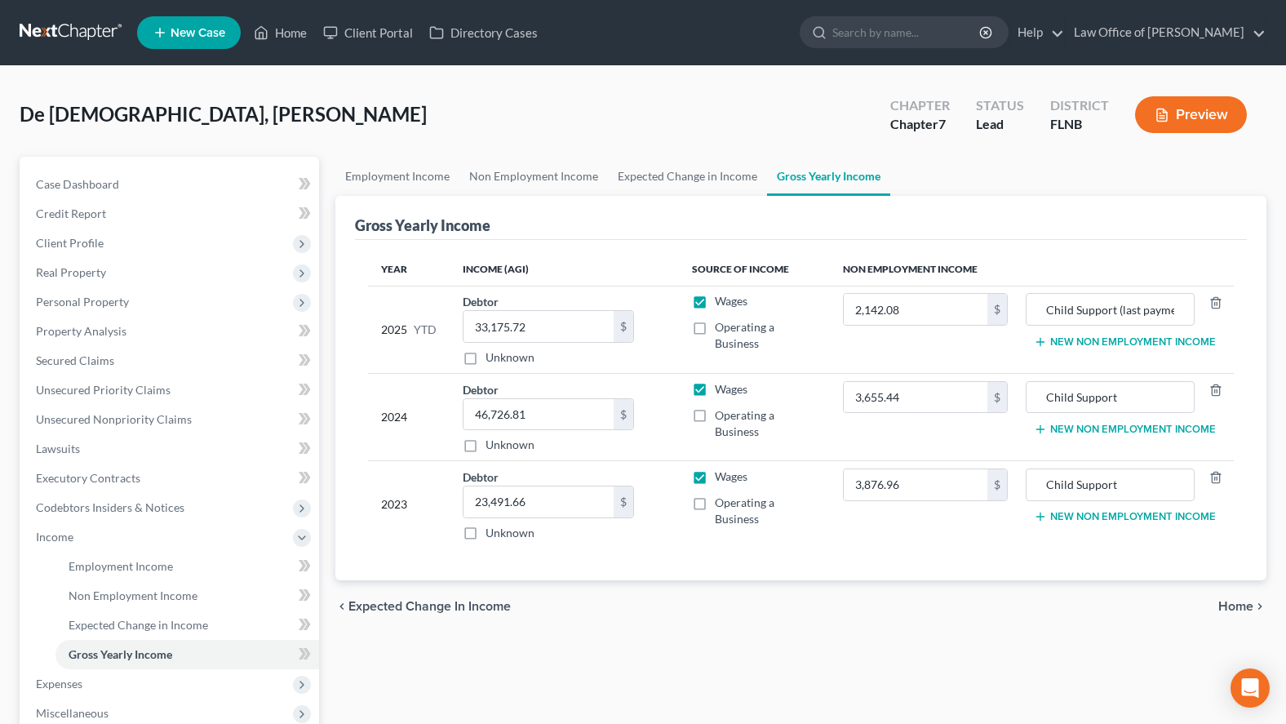
click at [994, 561] on div "Year Income (AGI) Source of Income Non Employment Income 2025 YTD Debtor 33,175…" at bounding box center [801, 410] width 892 height 341
click at [140, 195] on link "Case Dashboard" at bounding box center [171, 184] width 296 height 29
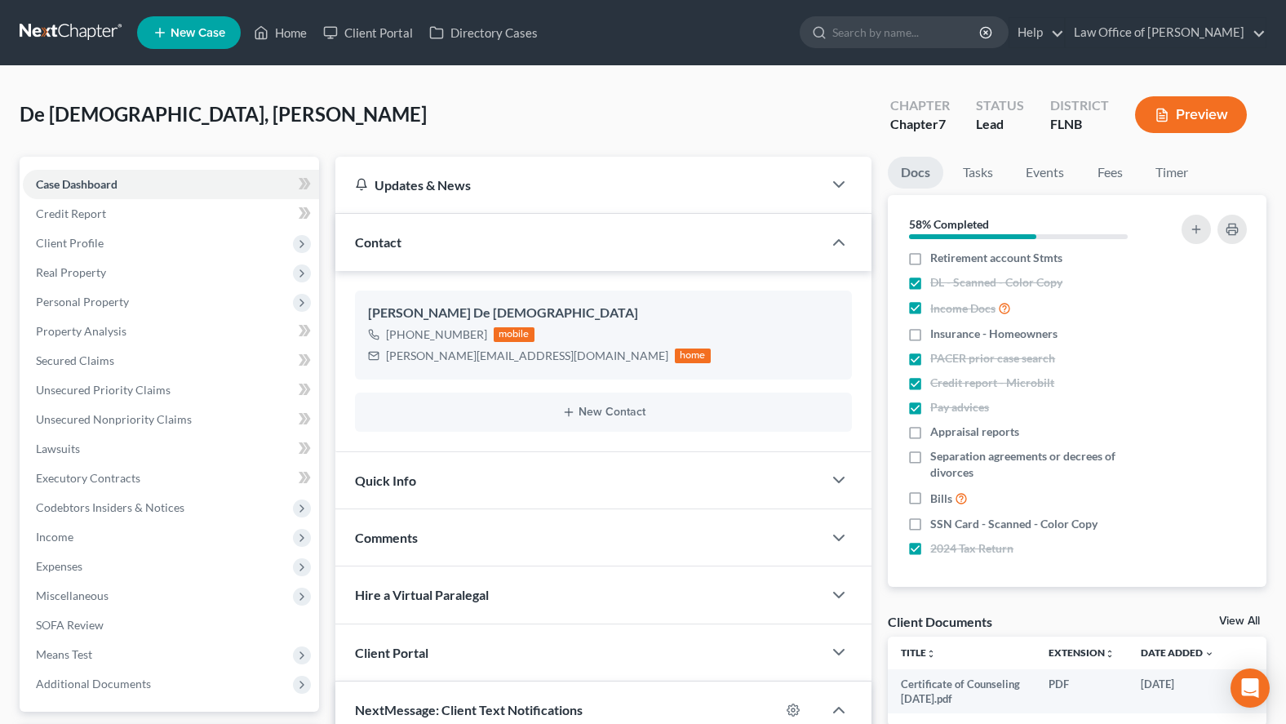
click at [60, 25] on link at bounding box center [72, 32] width 104 height 29
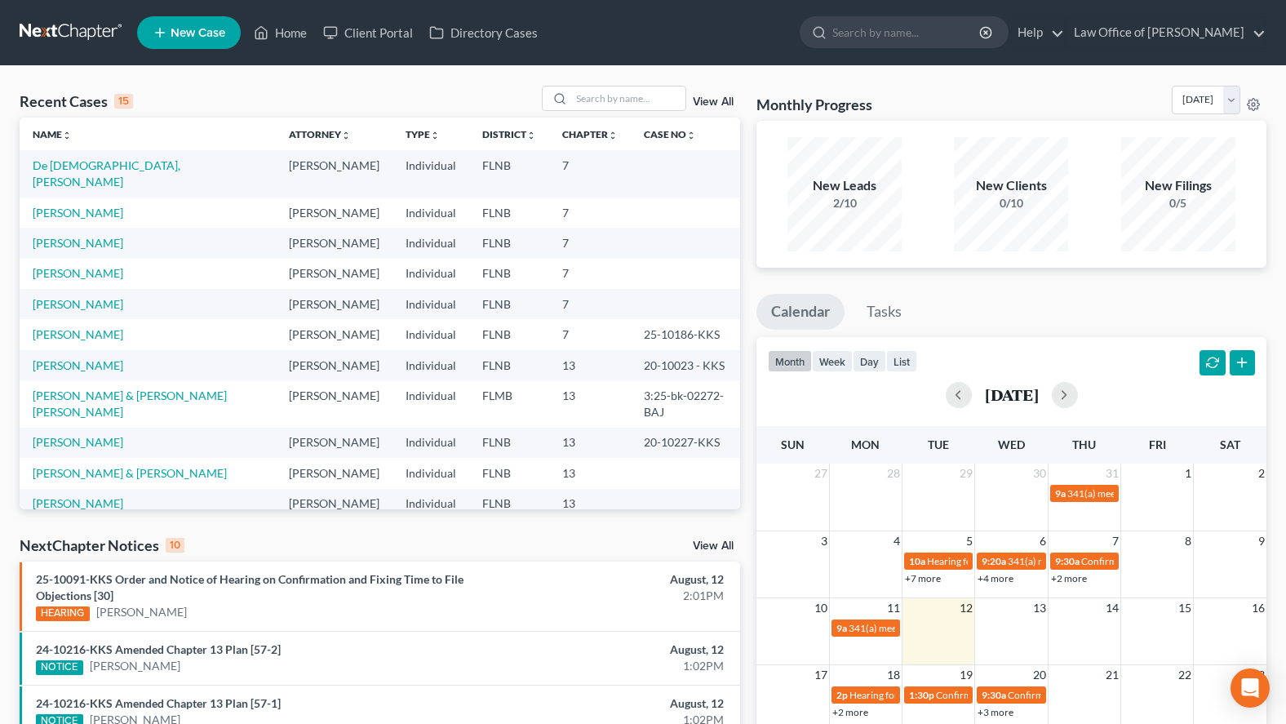
click at [5, 686] on div "Recent Cases 15 View All Name unfold_more expand_more expand_less Attorney unfo…" at bounding box center [643, 630] width 1286 height 1128
click at [72, 327] on link "[PERSON_NAME]" at bounding box center [78, 334] width 91 height 14
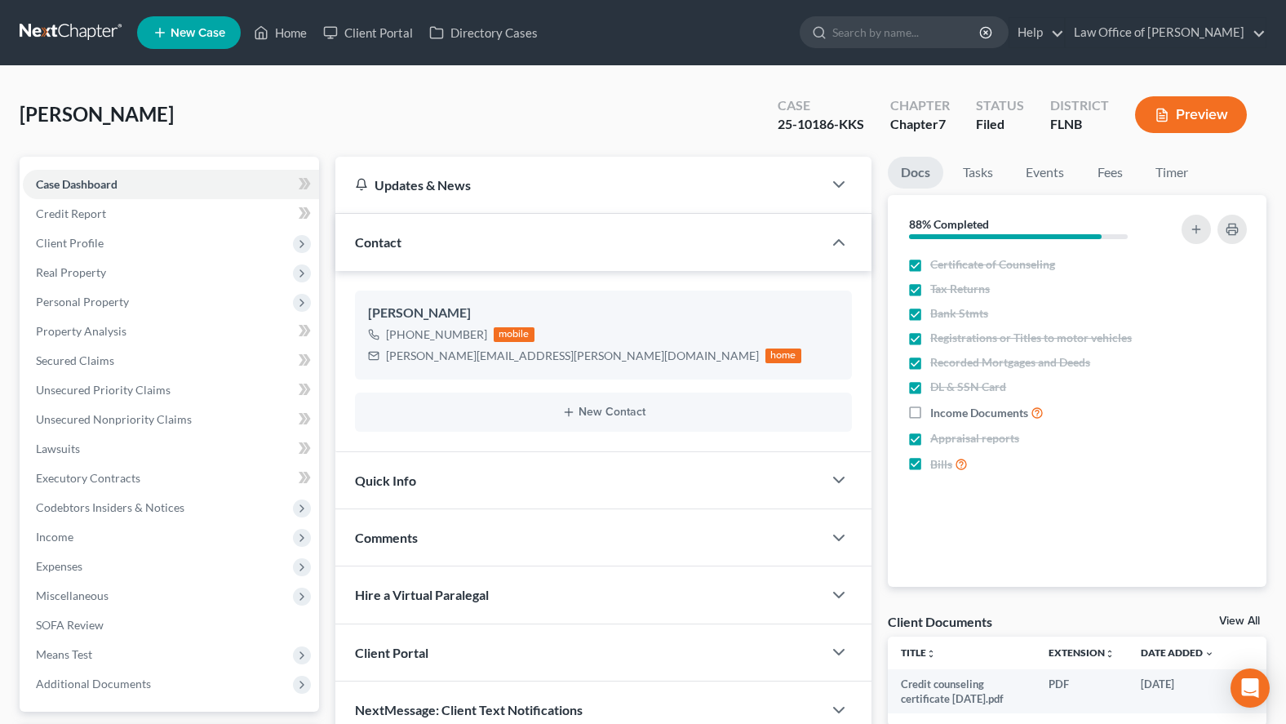
click at [70, 26] on link at bounding box center [72, 32] width 104 height 29
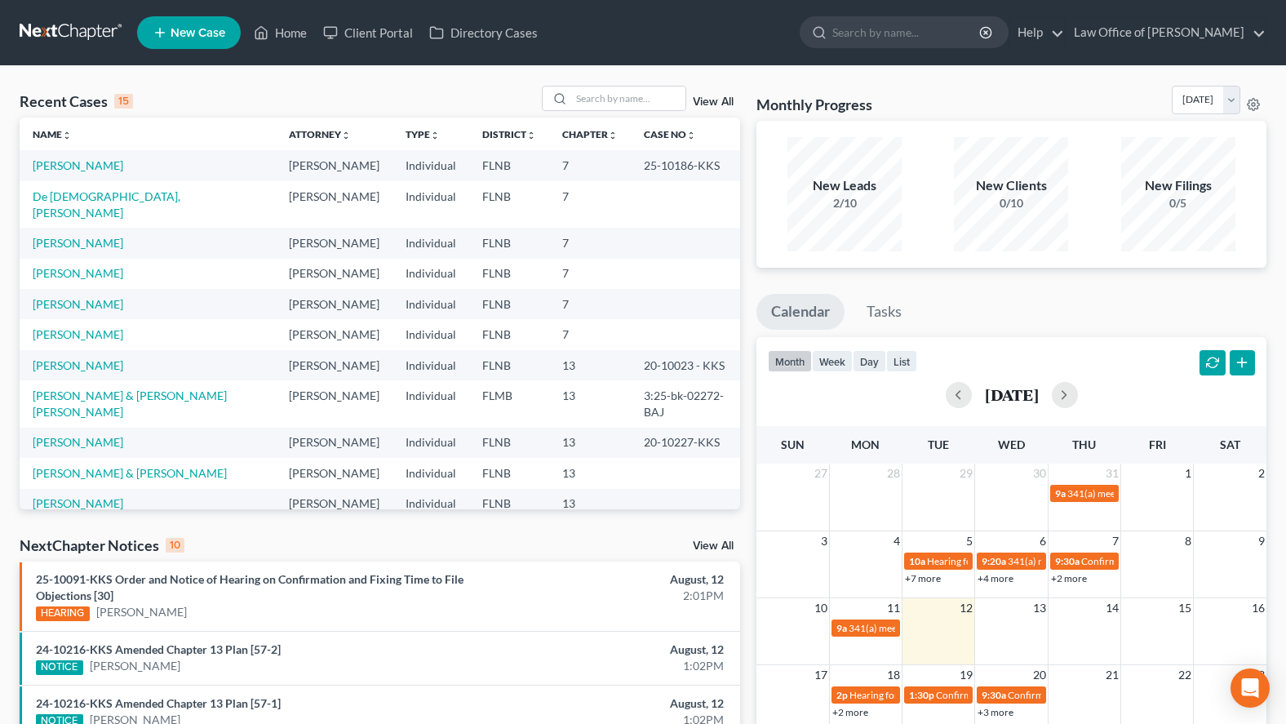
click at [1046, 71] on div "Recent Cases 15 View All Name unfold_more expand_more expand_less Attorney unfo…" at bounding box center [643, 630] width 1286 height 1128
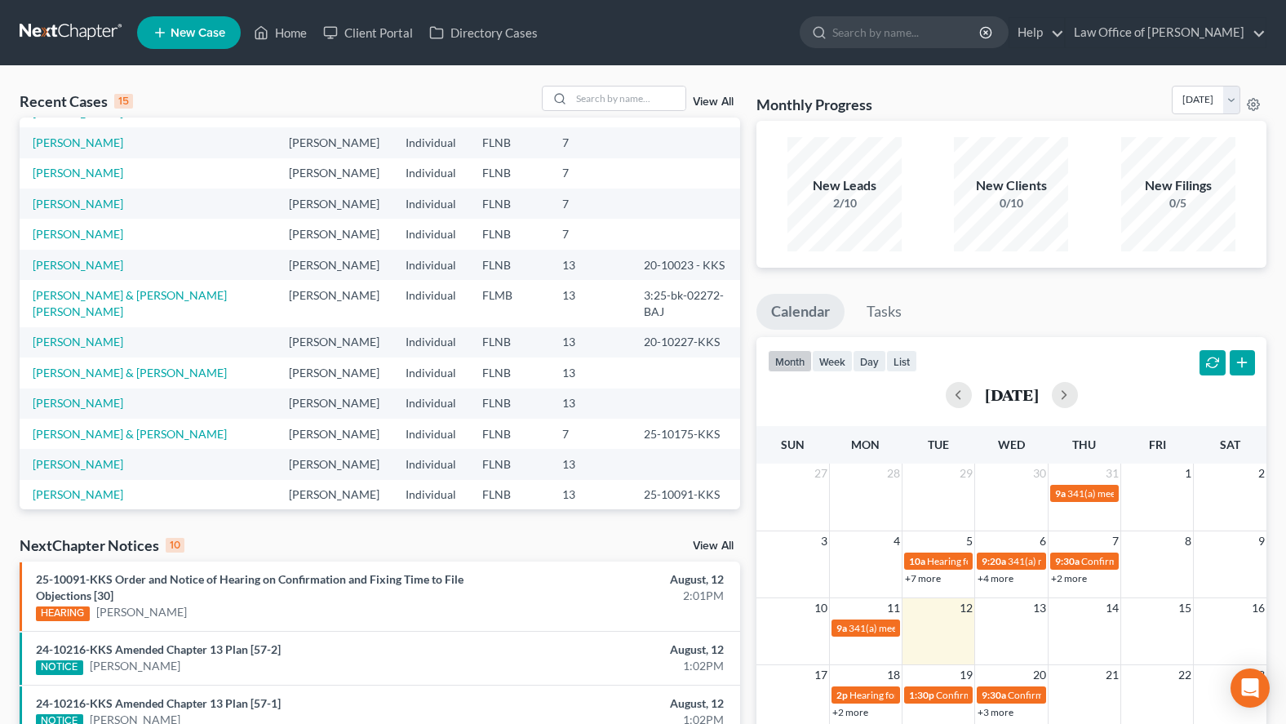
scroll to position [113, 0]
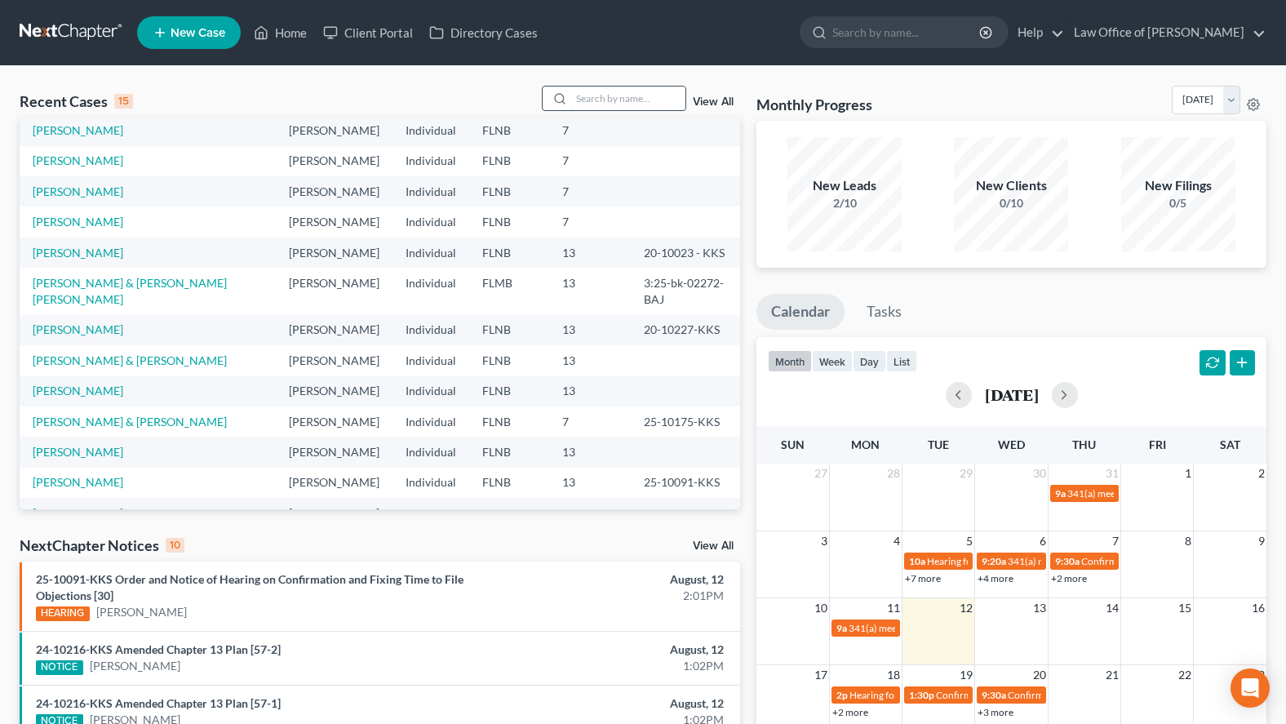
click at [630, 109] on input "search" at bounding box center [628, 99] width 114 height 24
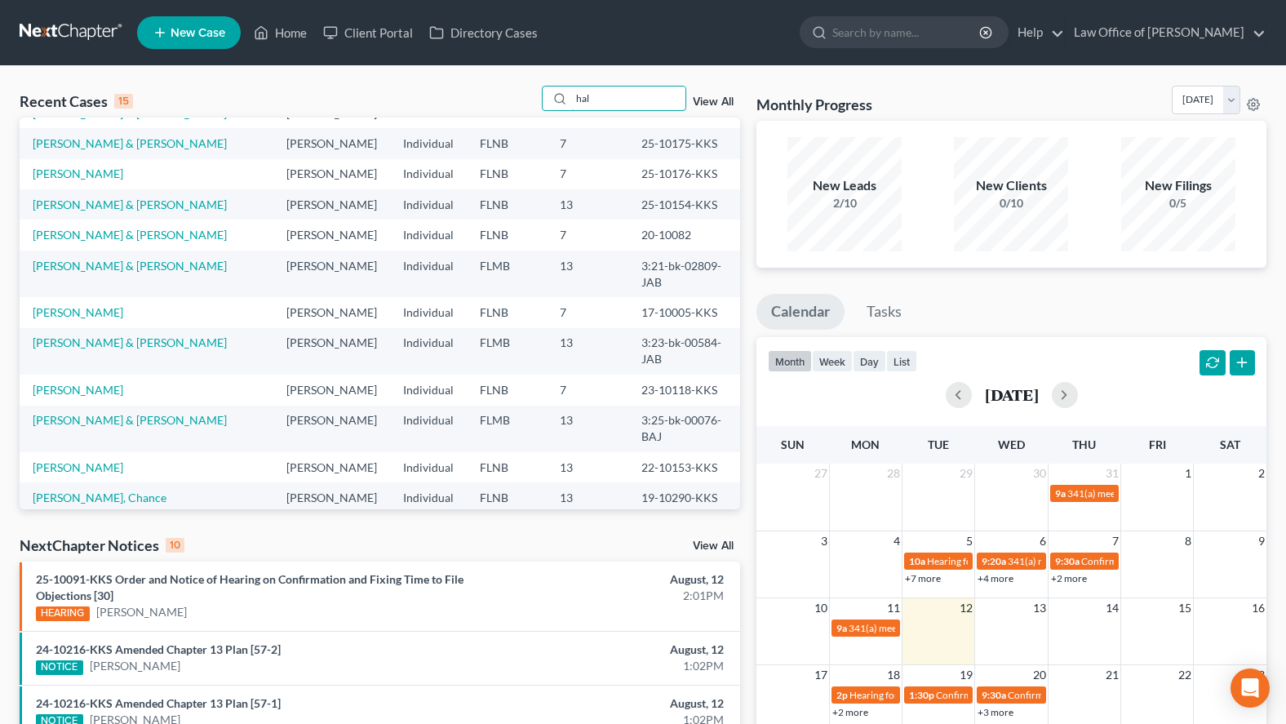
scroll to position [0, 0]
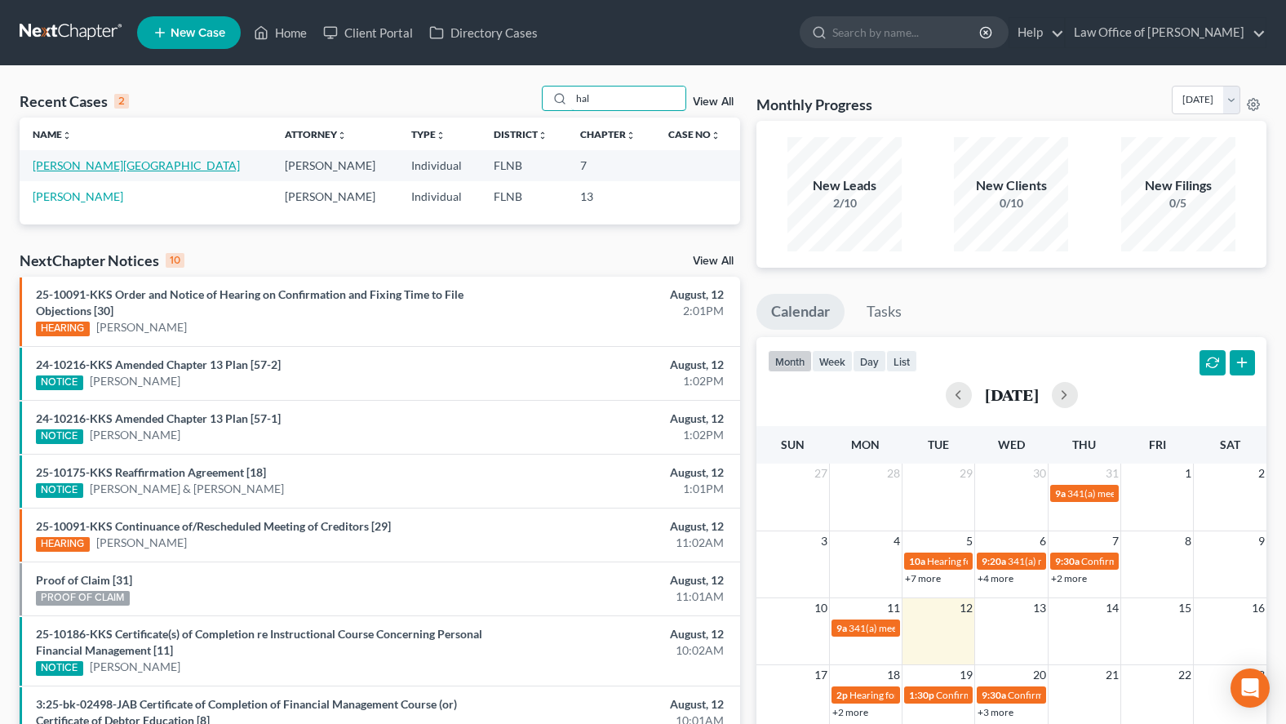
type input "hal"
click at [97, 168] on link "[PERSON_NAME][GEOGRAPHIC_DATA]" at bounding box center [136, 165] width 207 height 14
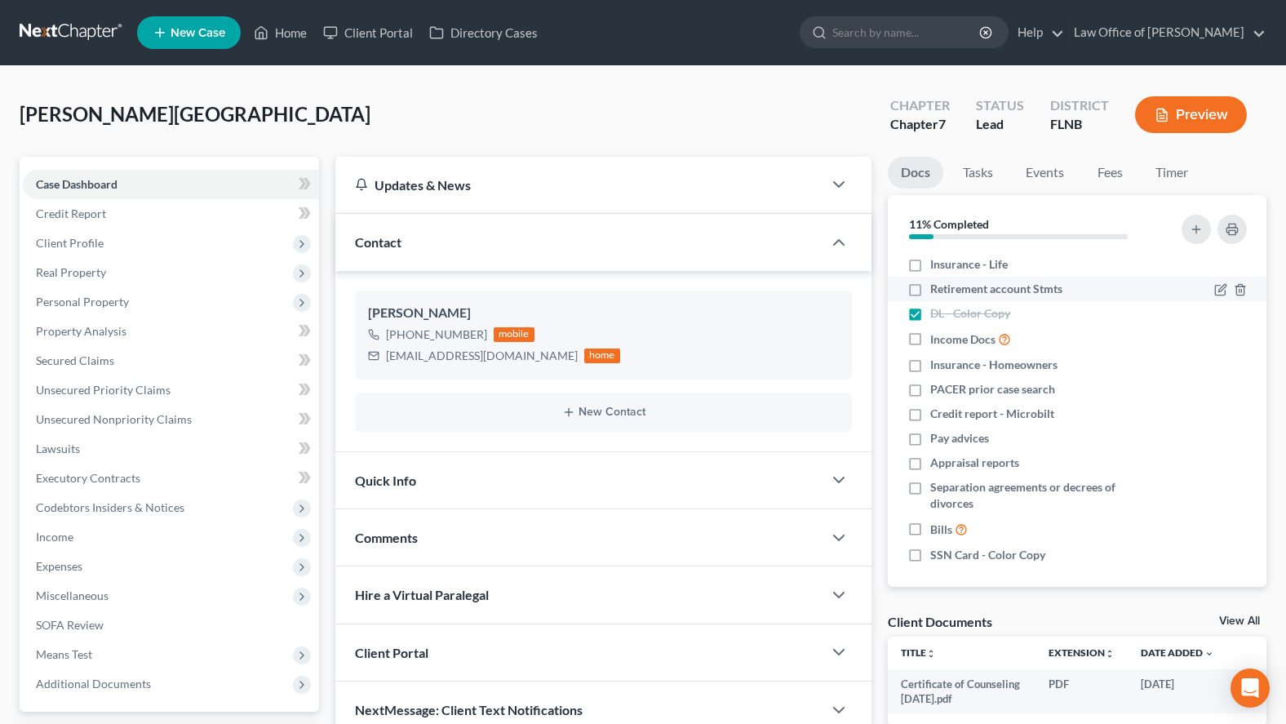
scroll to position [129, 0]
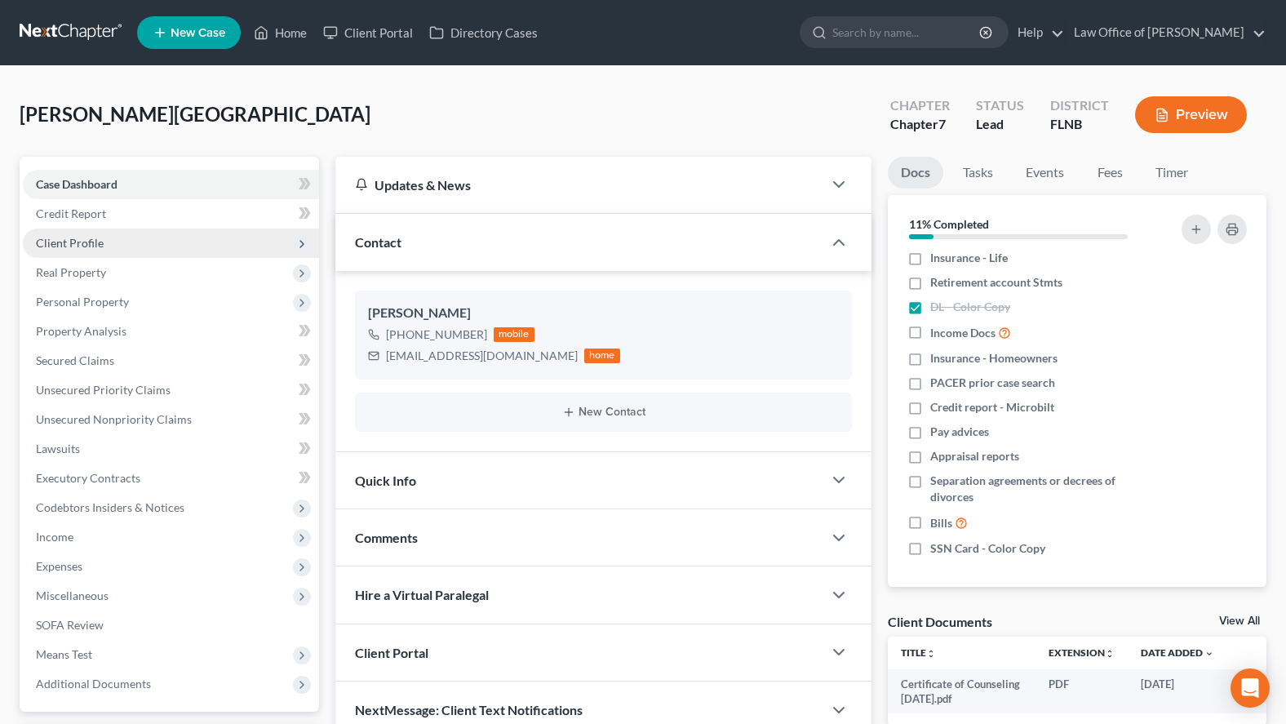
click at [61, 253] on span "Client Profile" at bounding box center [171, 243] width 296 height 29
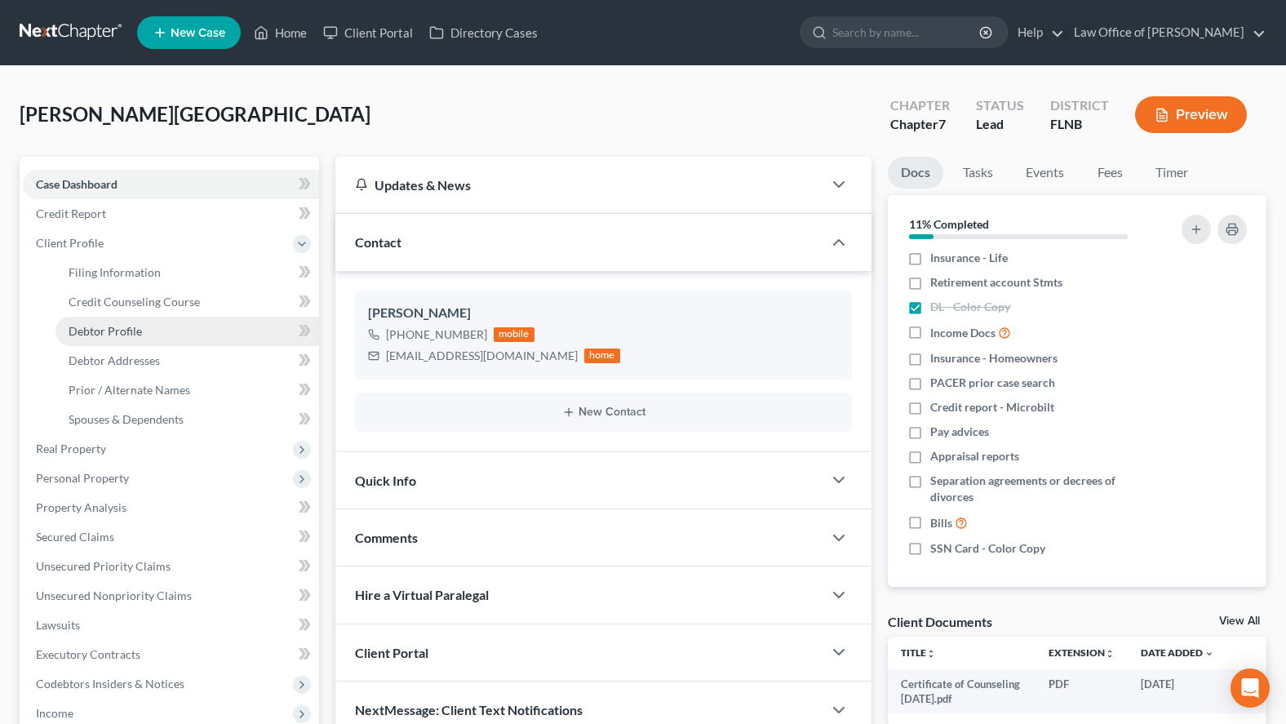
click at [128, 336] on span "Debtor Profile" at bounding box center [105, 331] width 73 height 14
select select "0"
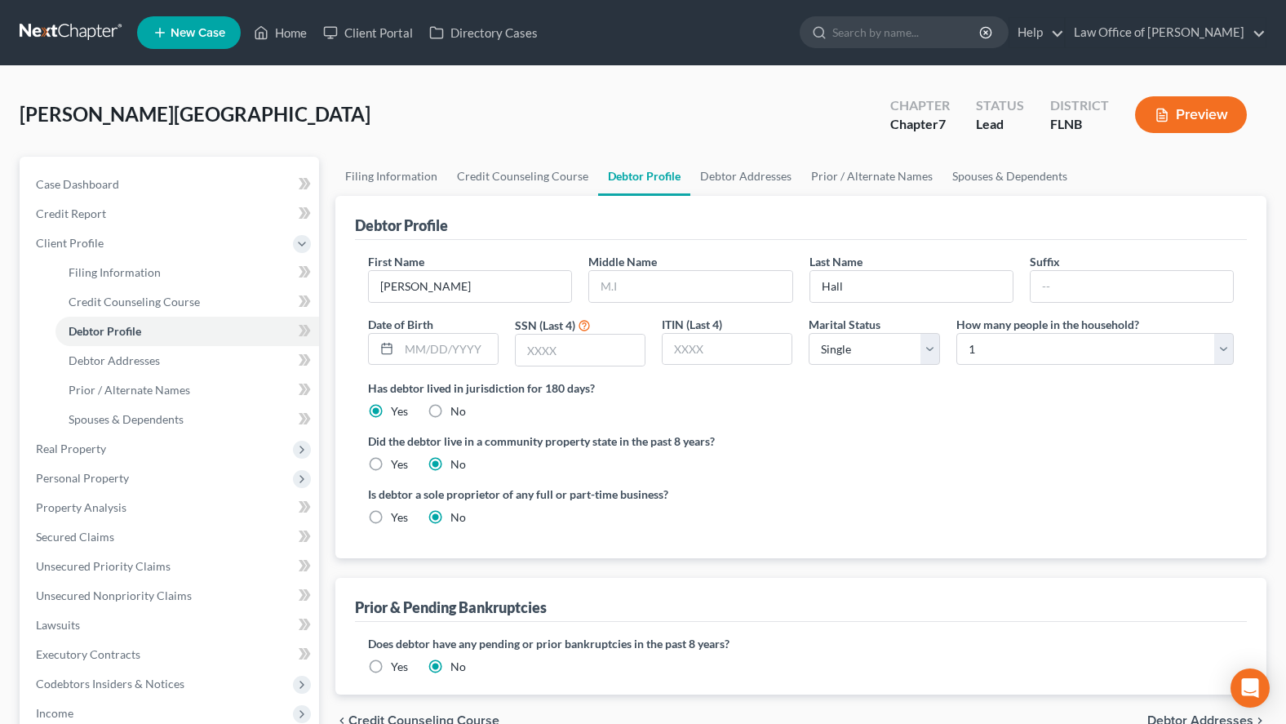
click at [1050, 526] on div "Is debtor a sole proprietor of any full or part-time business? Yes No" at bounding box center [801, 512] width 882 height 53
click at [478, 362] on input "text" at bounding box center [448, 349] width 99 height 31
type input "[DATE]"
click at [529, 353] on input "text" at bounding box center [580, 350] width 129 height 31
type input "1560"
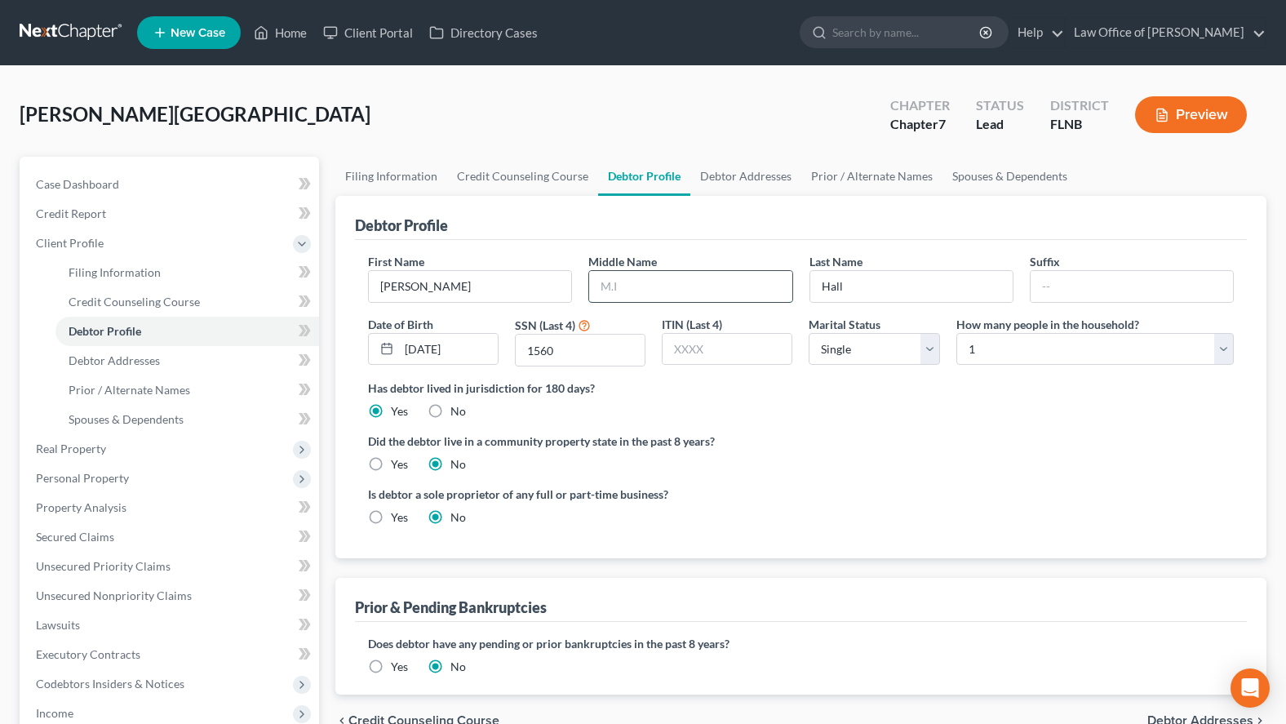
click at [737, 285] on input "text" at bounding box center [690, 286] width 202 height 31
click at [1013, 535] on div "Is debtor a sole proprietor of any full or part-time business? Yes No" at bounding box center [801, 512] width 882 height 53
click at [719, 290] on input "text" at bounding box center [690, 286] width 202 height 31
type input "[PERSON_NAME]"
click at [1190, 539] on div "First Name [PERSON_NAME] Middle Name [PERSON_NAME] Last Name [PERSON_NAME] Suff…" at bounding box center [801, 399] width 892 height 318
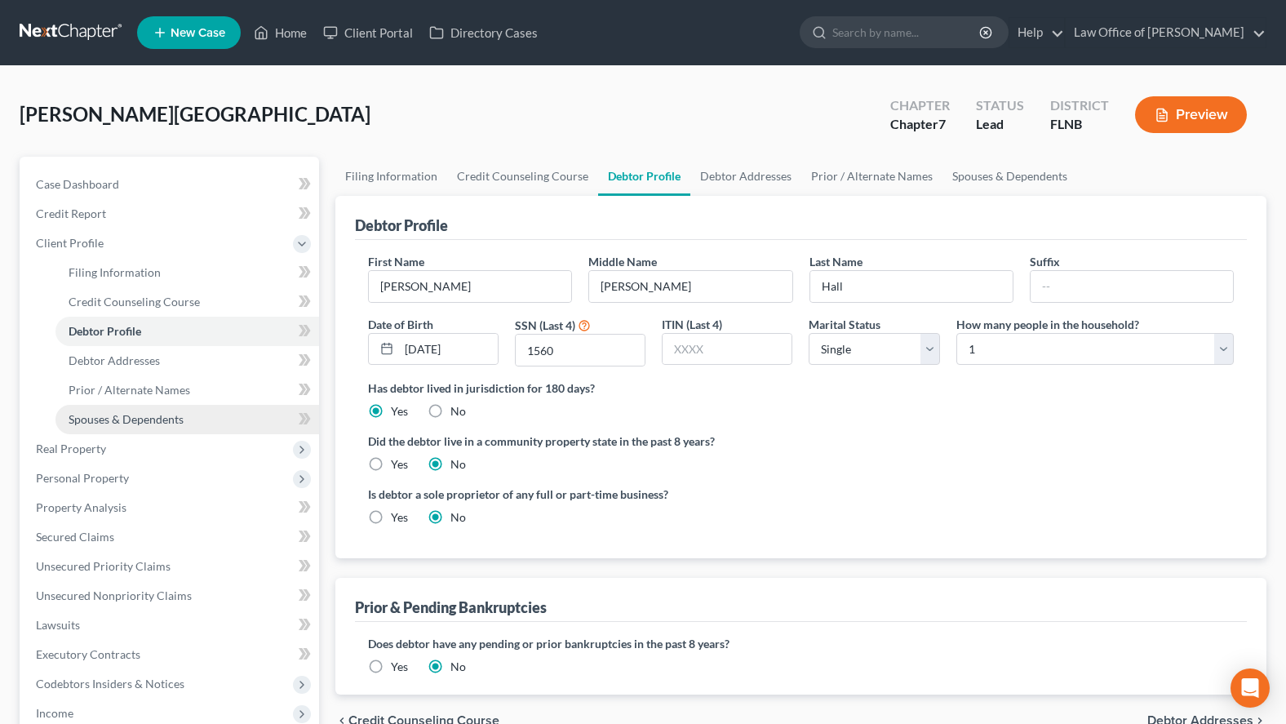
click at [189, 416] on link "Spouses & Dependents" at bounding box center [188, 419] width 264 height 29
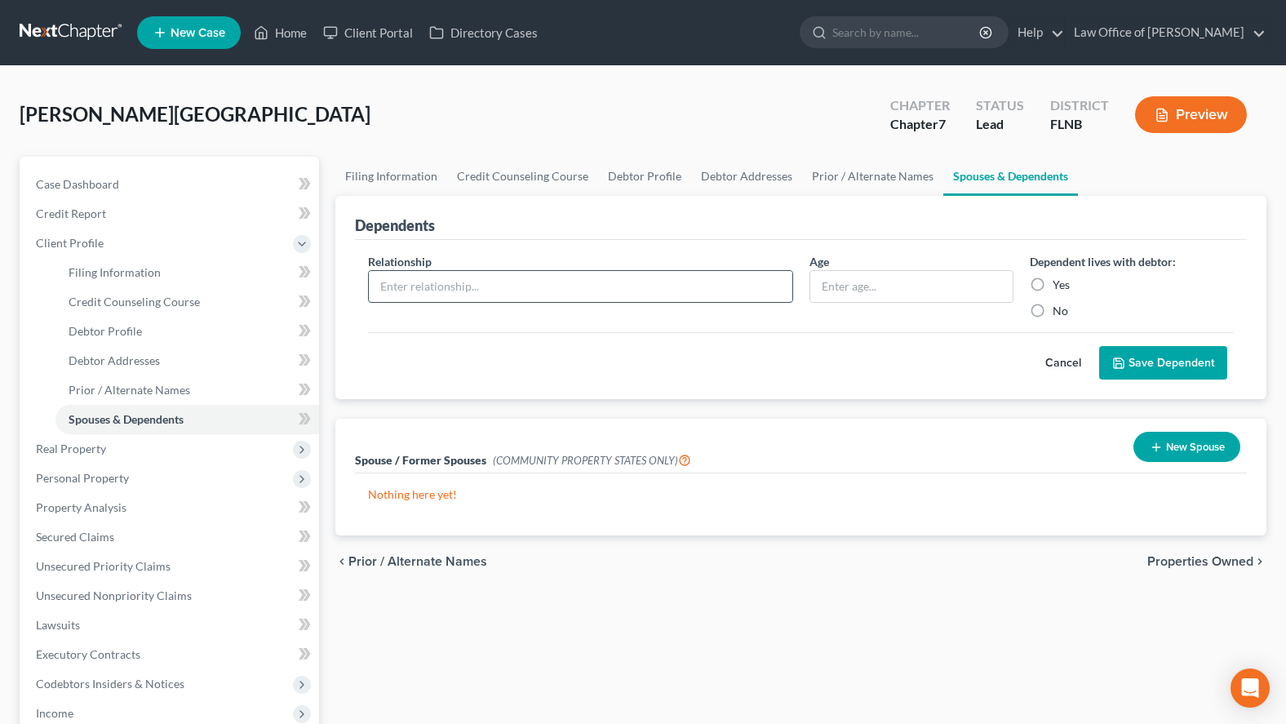
click at [602, 282] on input "text" at bounding box center [581, 286] width 424 height 31
click at [948, 342] on div "Cancel Save Dependent" at bounding box center [801, 356] width 866 height 48
click at [516, 295] on input "text" at bounding box center [581, 286] width 424 height 31
type input "D"
drag, startPoint x: 399, startPoint y: 285, endPoint x: 671, endPoint y: 287, distance: 271.8
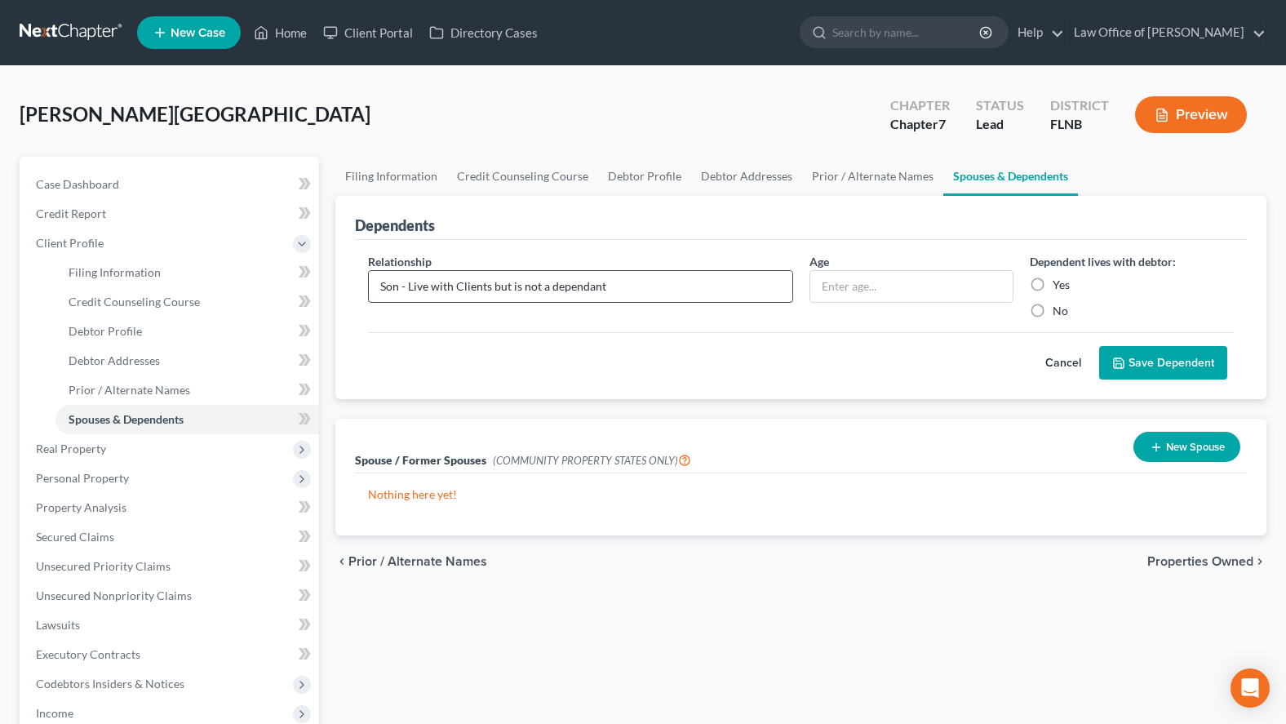
click at [671, 287] on input "Son - Live with Clients but is not a dependant" at bounding box center [581, 286] width 424 height 31
type input "Son - Live with Clients but is not a dependant"
click at [926, 291] on input "text" at bounding box center [911, 286] width 202 height 31
type input "18"
click at [1057, 285] on label "Yes" at bounding box center [1061, 285] width 17 height 16
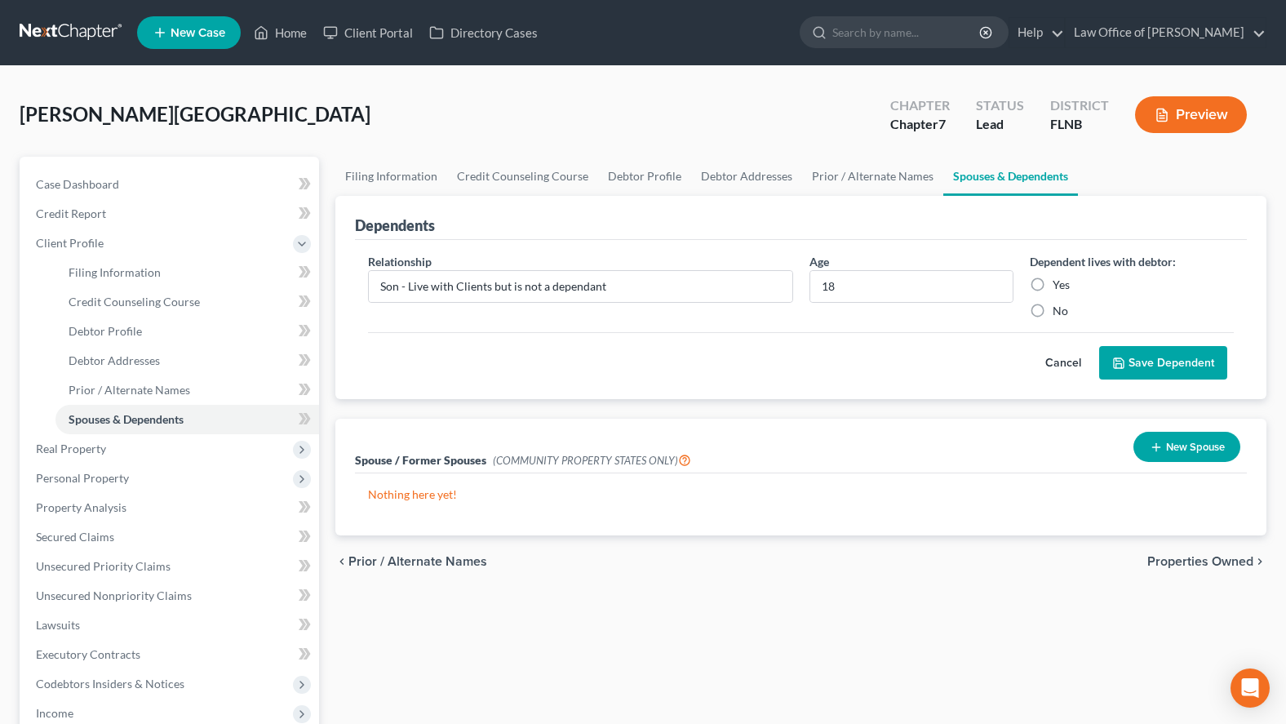
click at [1059, 285] on input "Yes" at bounding box center [1064, 282] width 11 height 11
radio input "true"
click at [1198, 353] on button "Save Dependent" at bounding box center [1163, 363] width 128 height 34
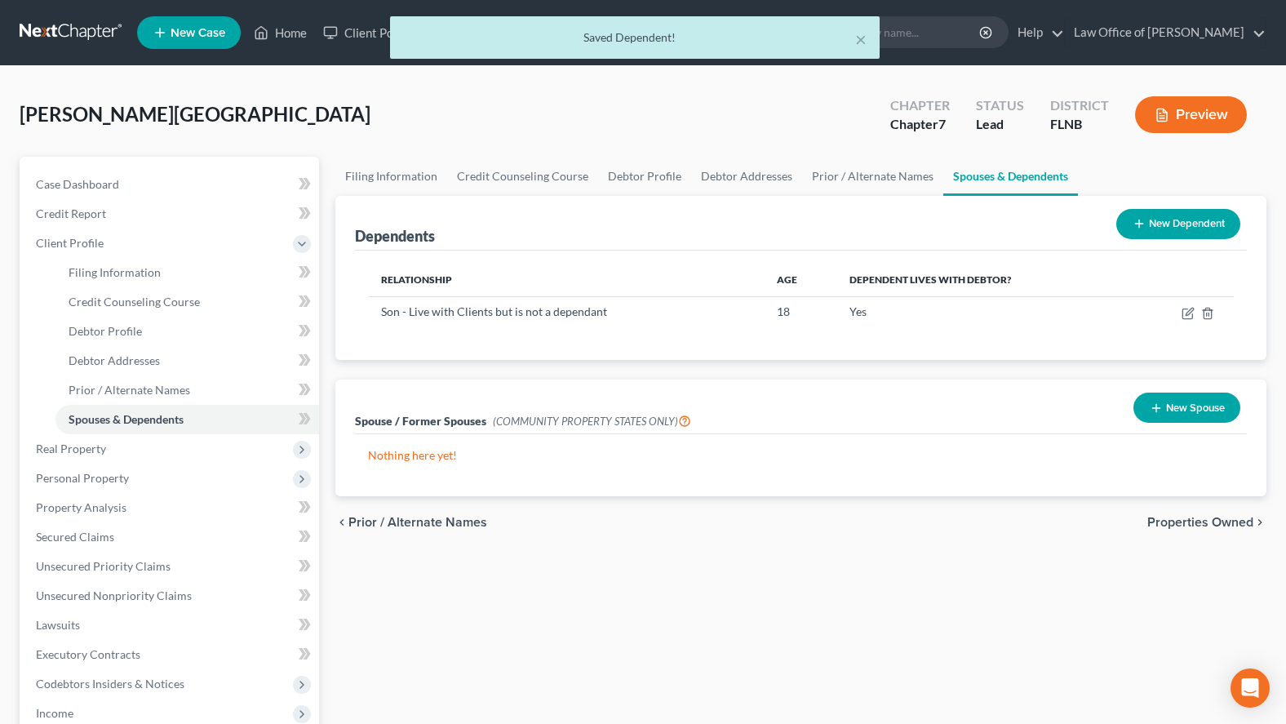
click at [1152, 224] on button "New Dependent" at bounding box center [1179, 224] width 124 height 30
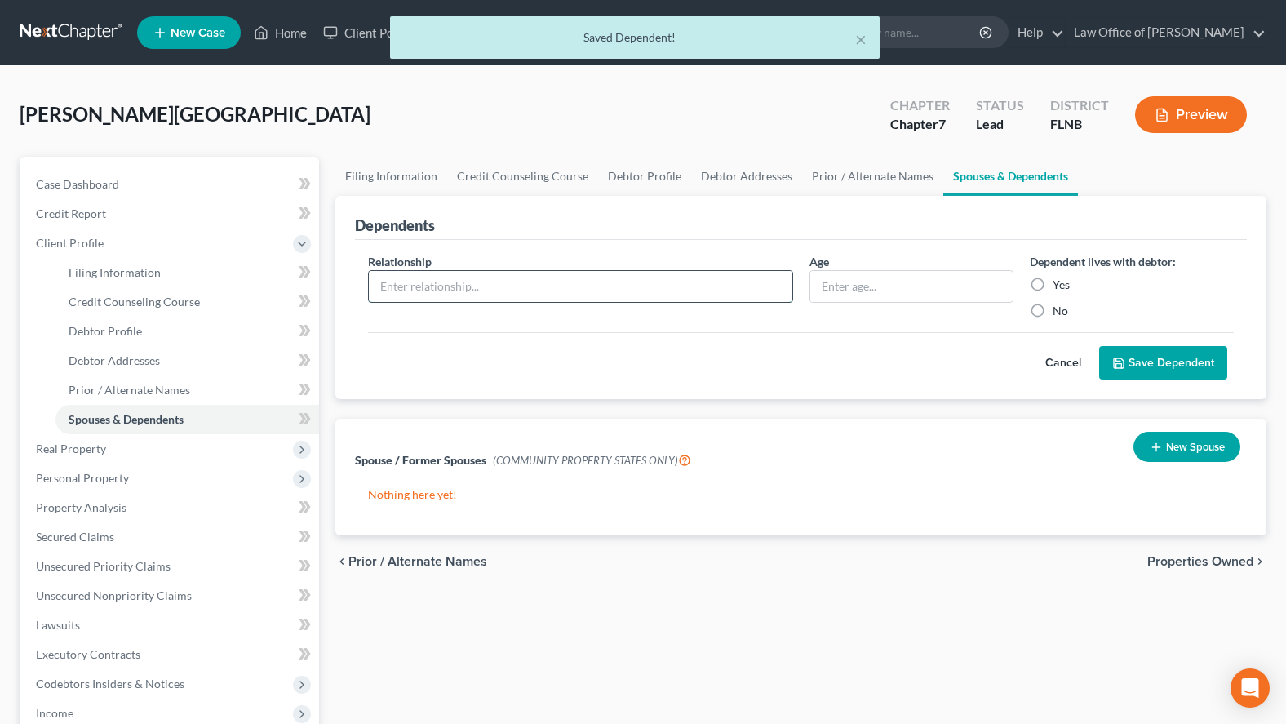
click at [436, 293] on input "text" at bounding box center [581, 286] width 424 height 31
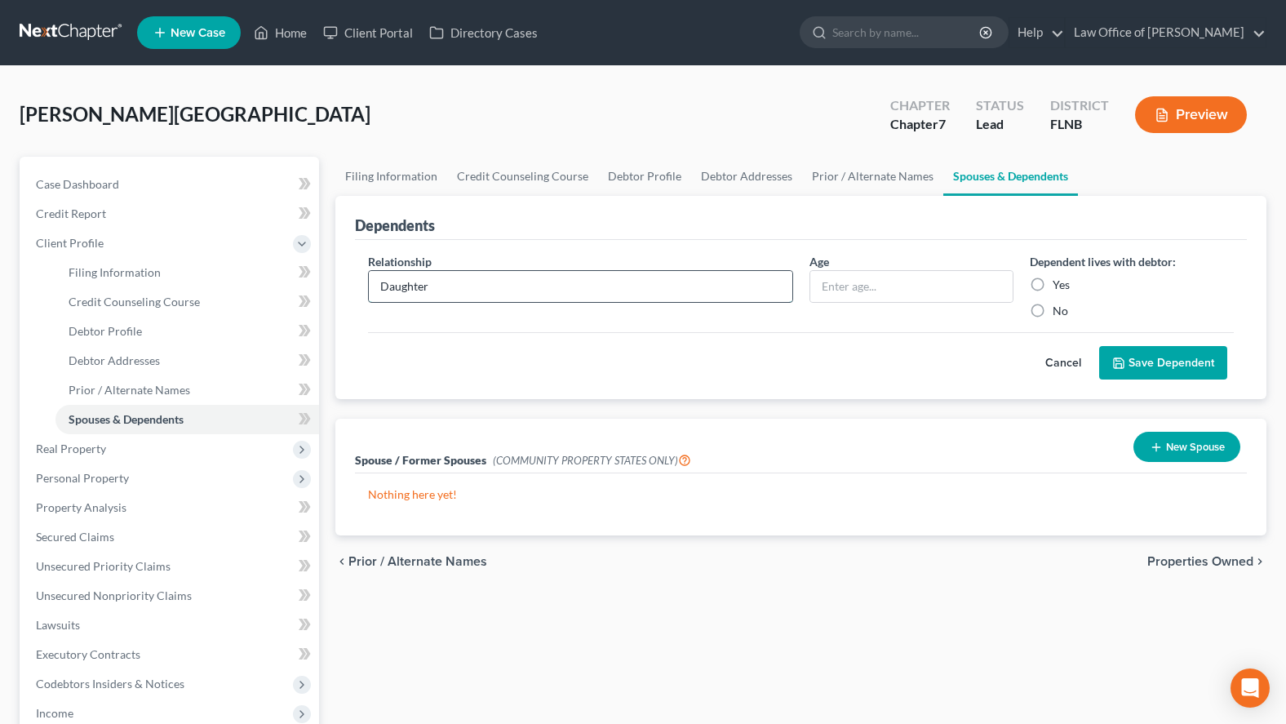
paste input "- Live with Clients but is not a dependant"
type input "Daughter - Live with Clients but is not a dependant"
click at [832, 273] on input "text" at bounding box center [911, 286] width 202 height 31
type input "19"
click at [1053, 277] on label "Yes" at bounding box center [1061, 285] width 17 height 16
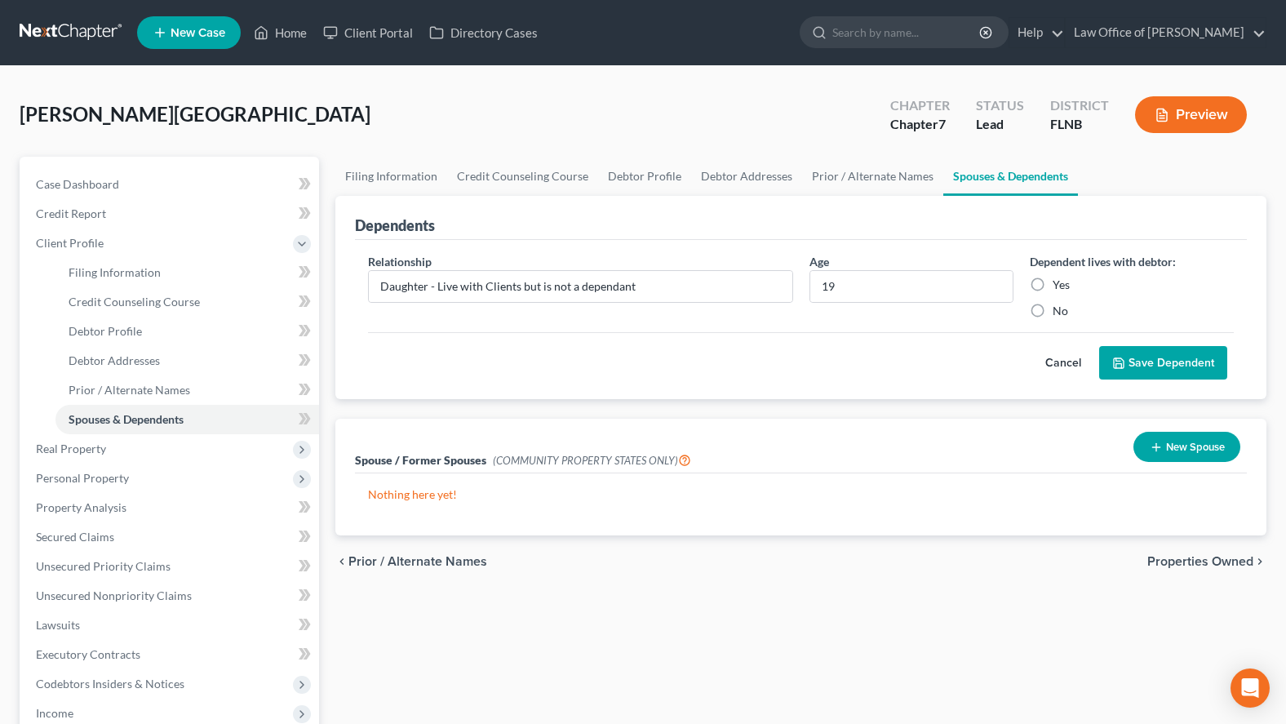
click at [1059, 277] on input "Yes" at bounding box center [1064, 282] width 11 height 11
radio input "true"
click at [1136, 378] on button "Save Dependent" at bounding box center [1163, 363] width 128 height 34
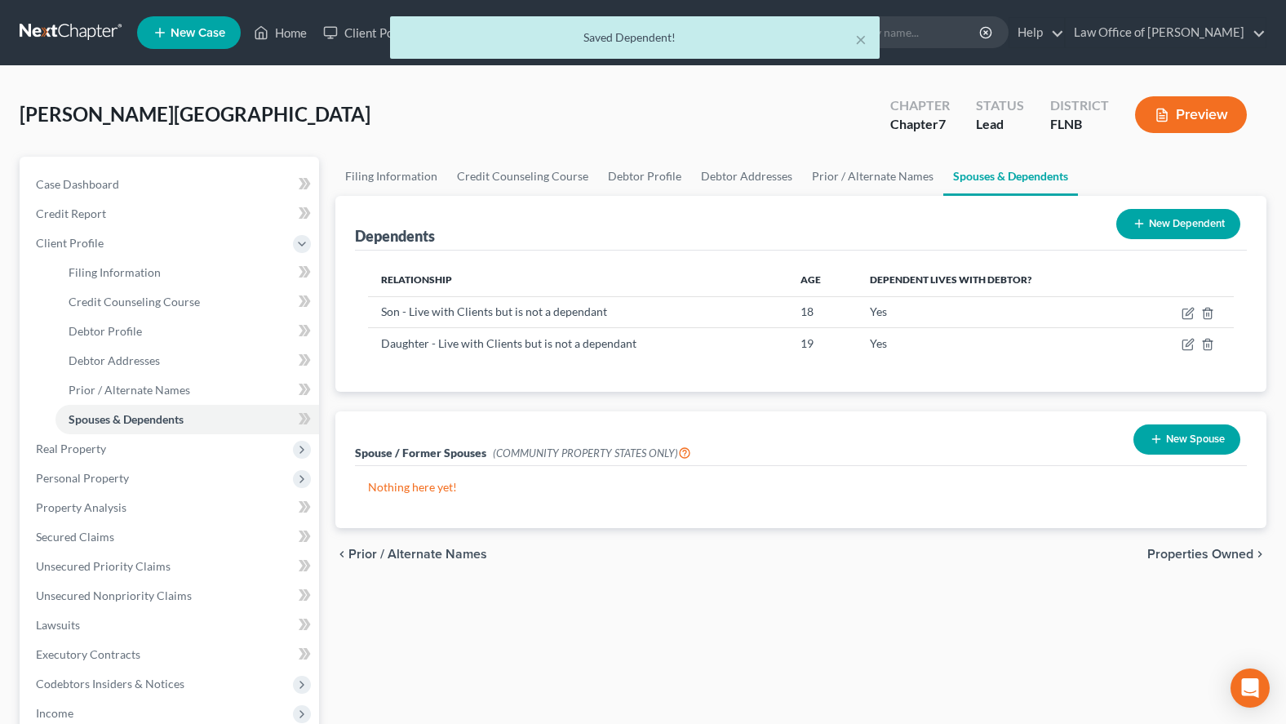
click at [1126, 224] on button "New Dependent" at bounding box center [1179, 224] width 124 height 30
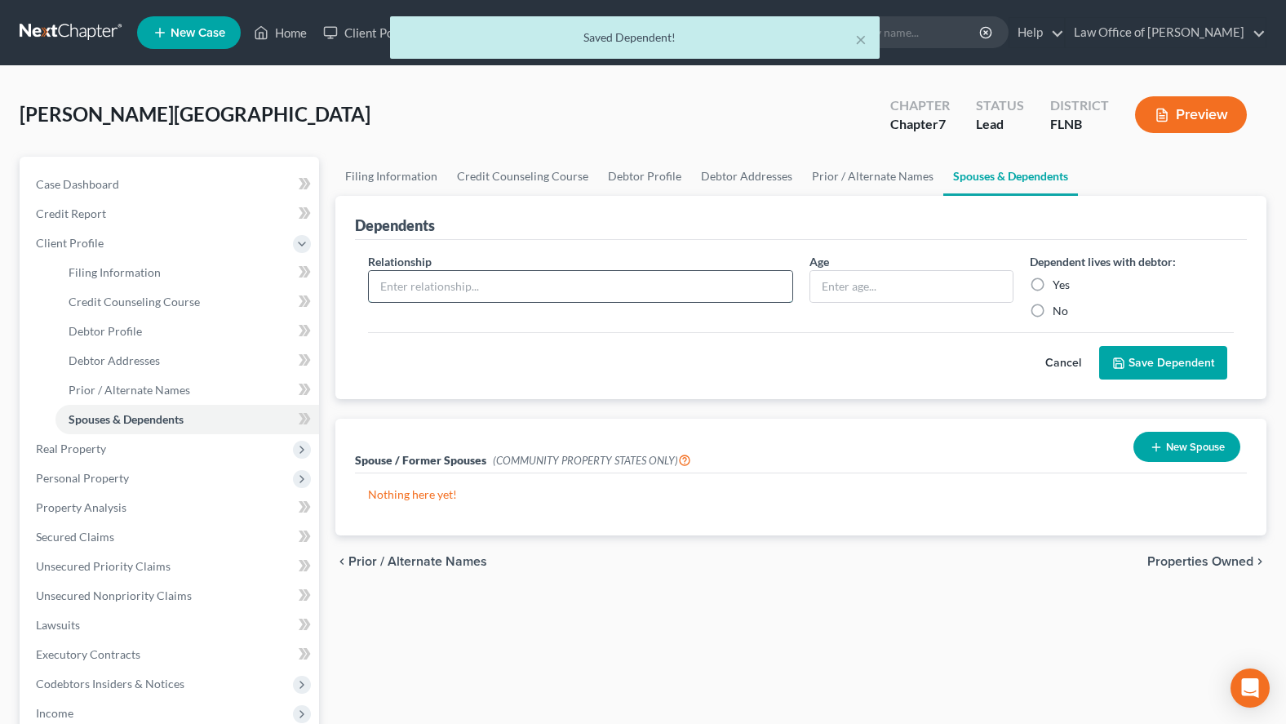
click at [439, 290] on input "text" at bounding box center [581, 286] width 424 height 31
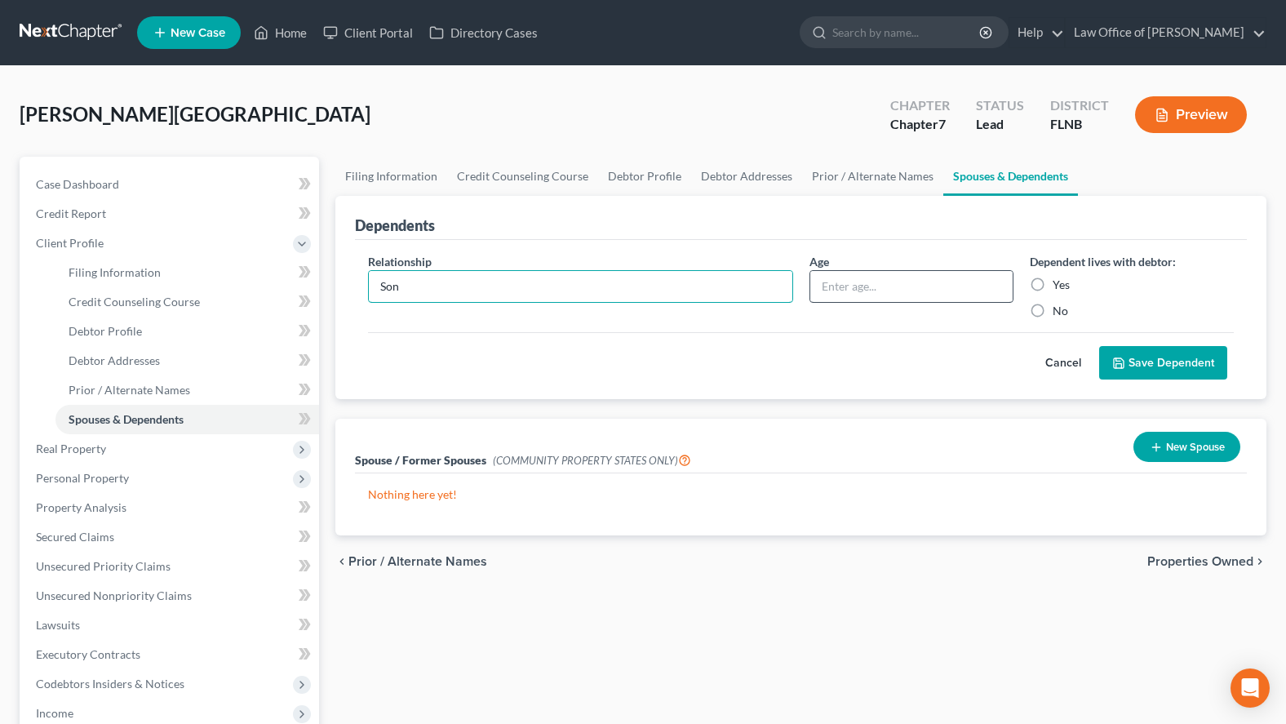
type input "Son"
click at [840, 289] on input "text" at bounding box center [911, 286] width 202 height 31
type input "14"
click at [1053, 279] on label "Yes" at bounding box center [1061, 285] width 17 height 16
click at [1059, 279] on input "Yes" at bounding box center [1064, 282] width 11 height 11
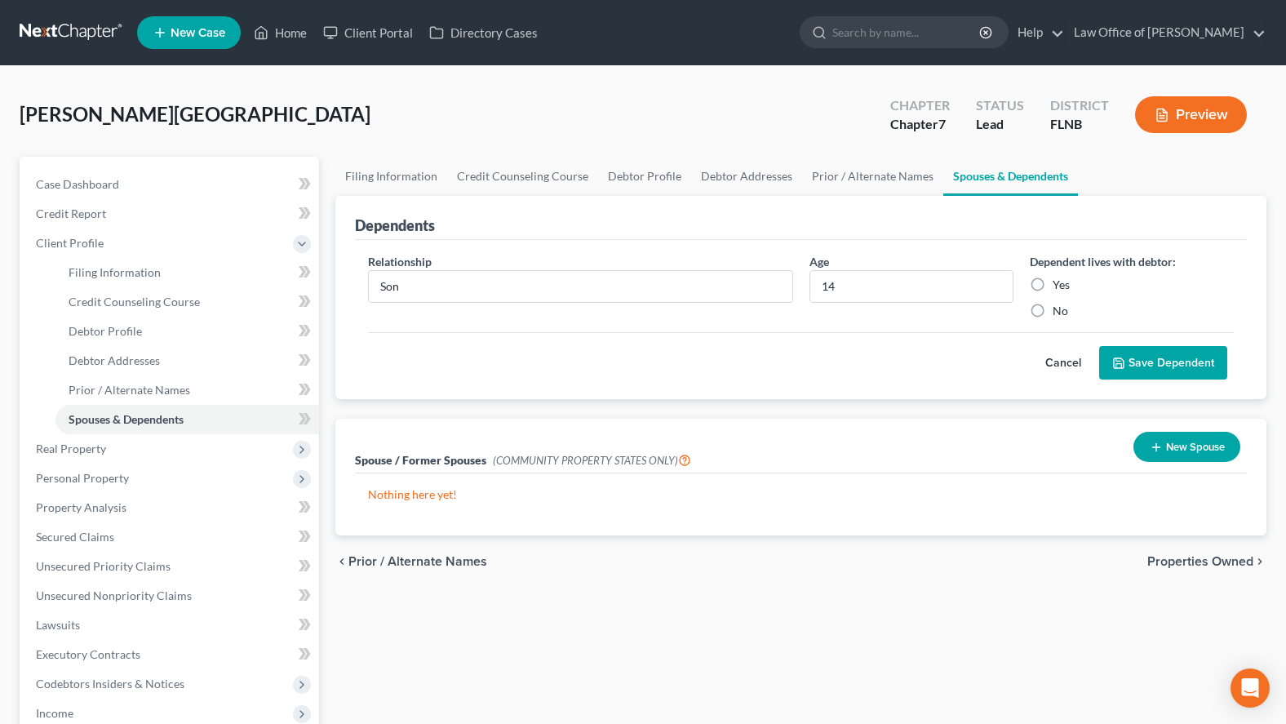
radio input "true"
click at [1152, 355] on button "Save Dependent" at bounding box center [1163, 363] width 128 height 34
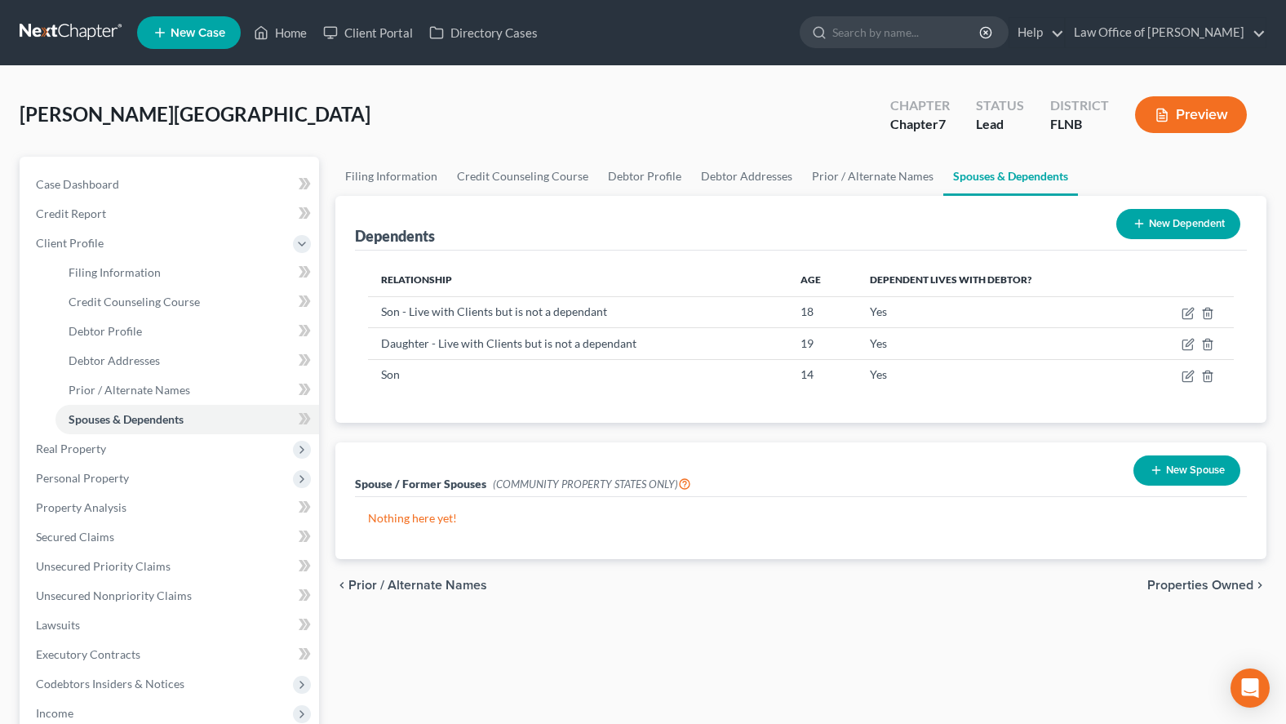
click at [82, 31] on link at bounding box center [72, 32] width 104 height 29
